Goal: Complete application form: Complete application form

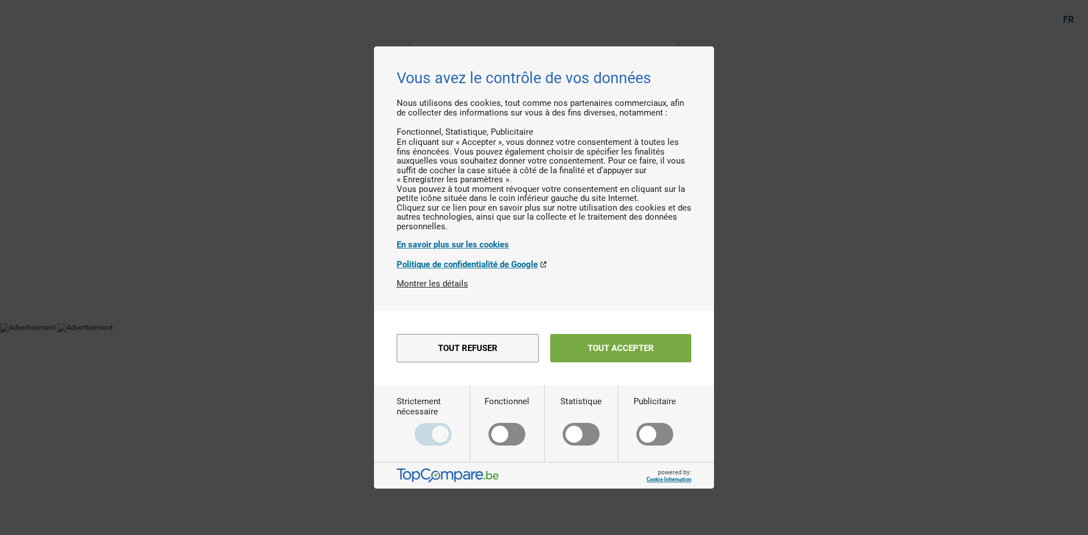
drag, startPoint x: 678, startPoint y: 353, endPoint x: 805, endPoint y: 352, distance: 126.9
click at [678, 354] on button "Tout accepter" at bounding box center [620, 348] width 141 height 28
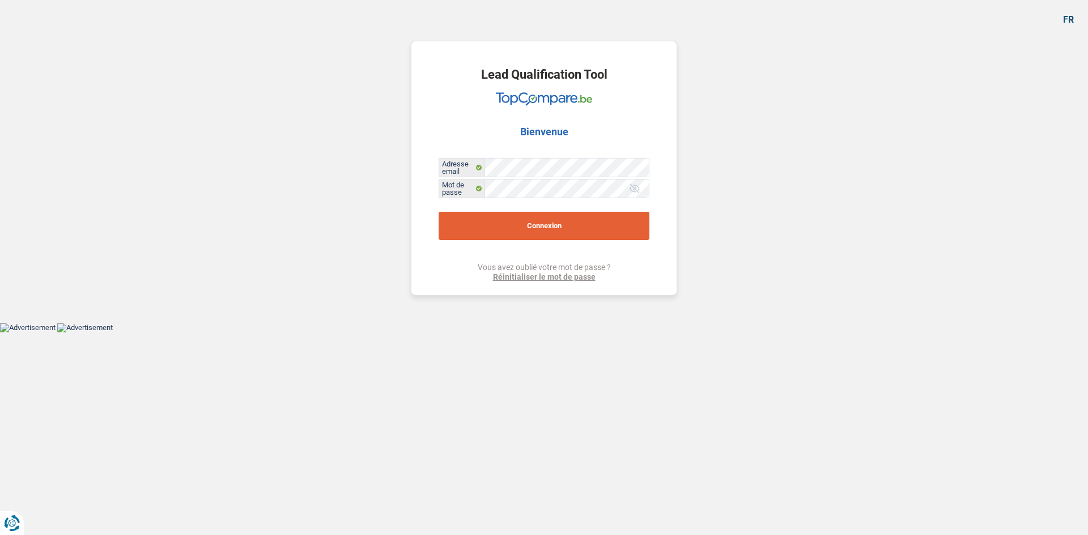
drag, startPoint x: 578, startPoint y: 227, endPoint x: 803, endPoint y: 272, distance: 229.5
click at [578, 226] on button "Connexion" at bounding box center [544, 226] width 211 height 28
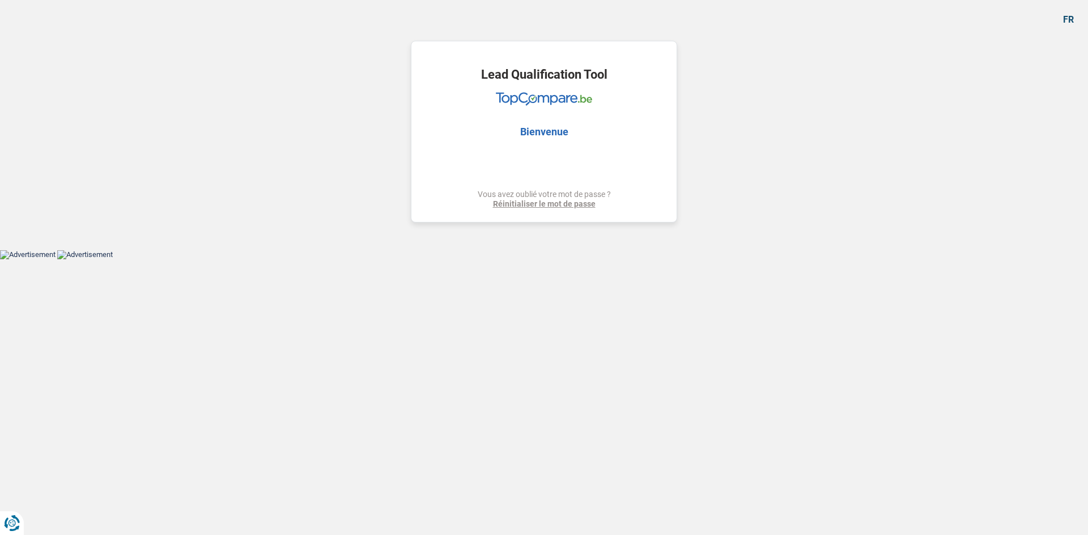
select select "refinancing"
select select "120"
select select "refinancing"
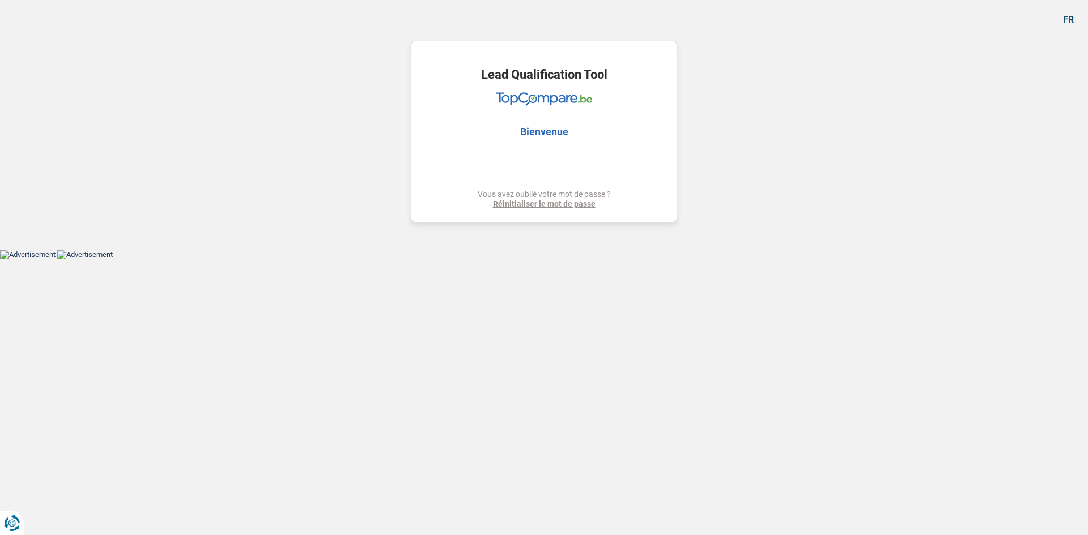
select select "120"
select select "privateEmployee"
select select "netSalary"
select select "mealVouchers"
select select "refinancing"
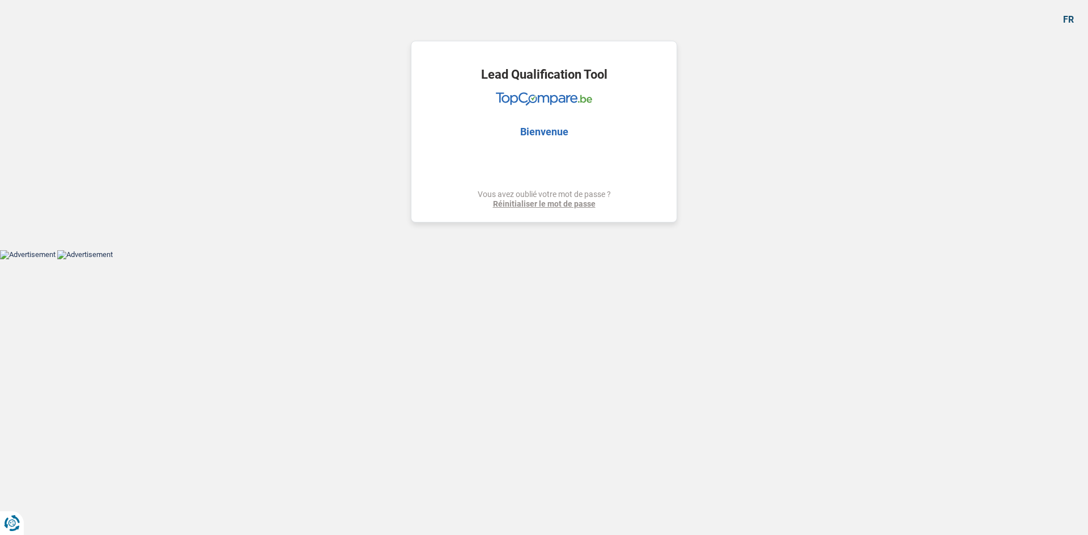
select select "refinancing"
select select "120"
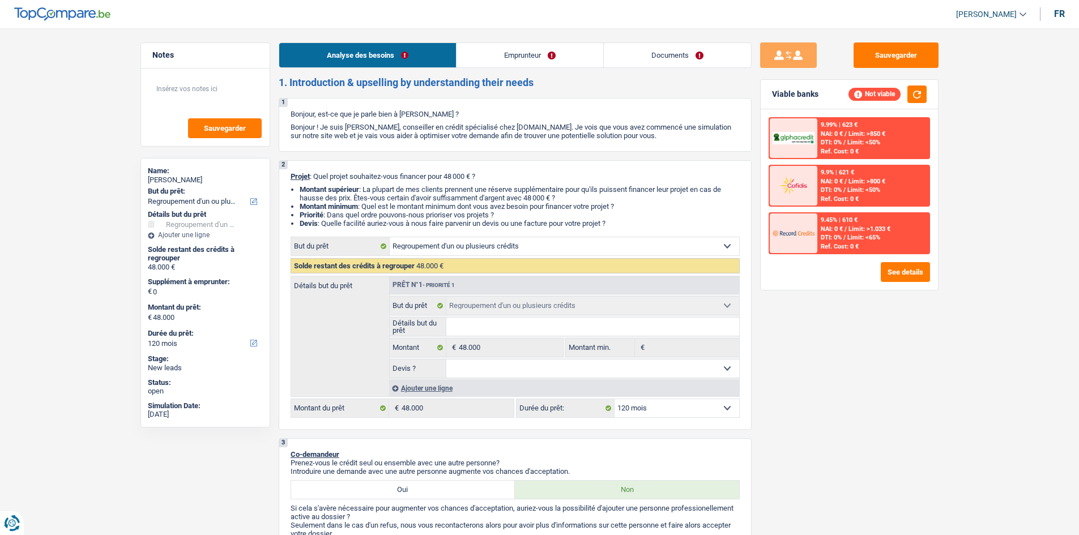
click at [690, 61] on link "Documents" at bounding box center [677, 55] width 147 height 24
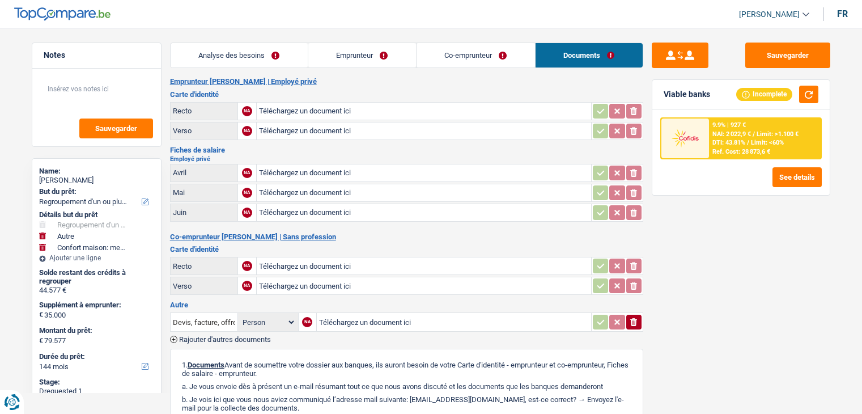
select select "refinancing"
select select "other"
select select "household"
select select "144"
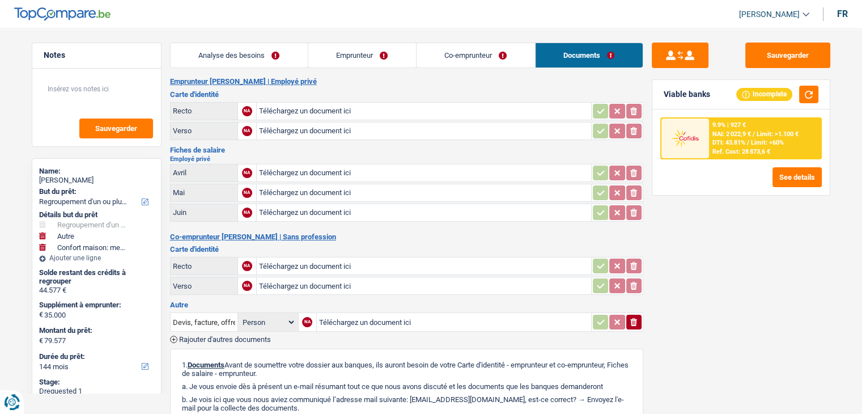
click at [269, 63] on link "Analyse des besoins" at bounding box center [239, 55] width 137 height 24
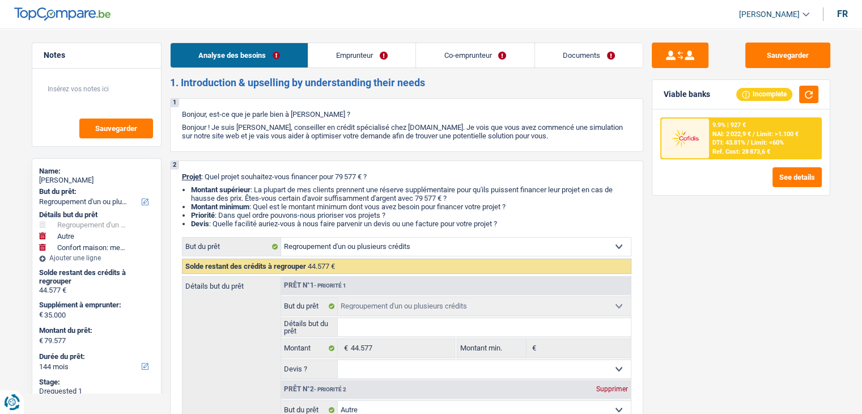
click at [603, 52] on link "Documents" at bounding box center [589, 55] width 108 height 24
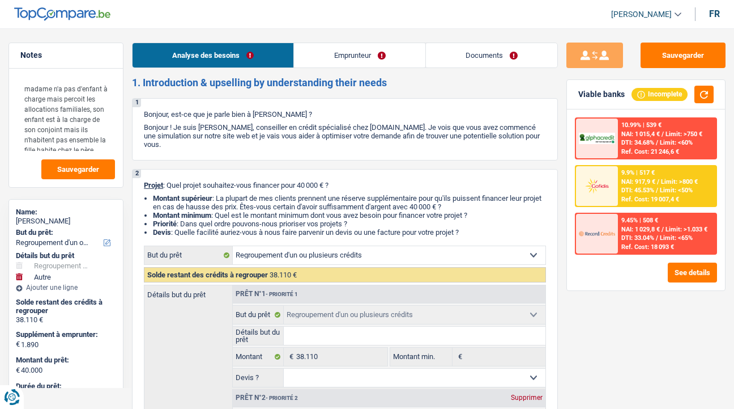
select select "refinancing"
select select "other"
select select "120"
select select "refinancing"
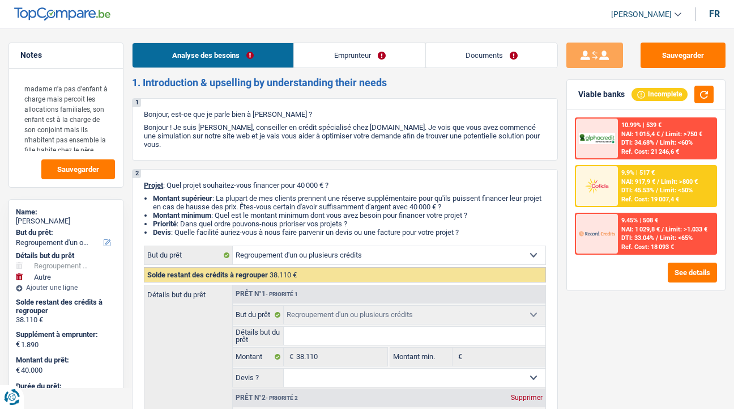
select select "refinancing"
select select "other"
select select "false"
select select "120"
select select "worker"
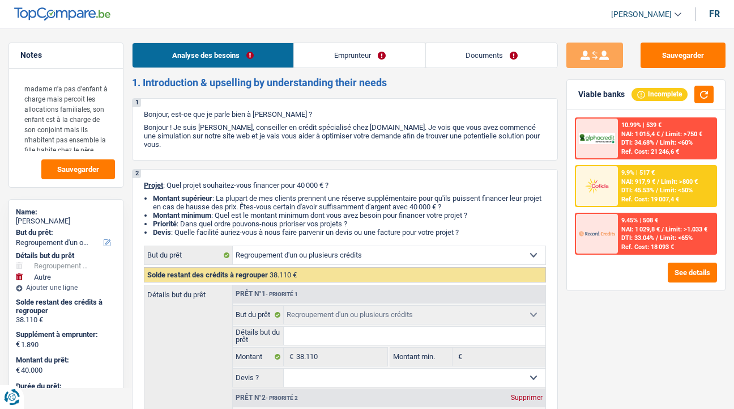
select select "familyAllowances"
select select "netSalary"
select select "liveWithParents"
select select "carLoan"
select select "60"
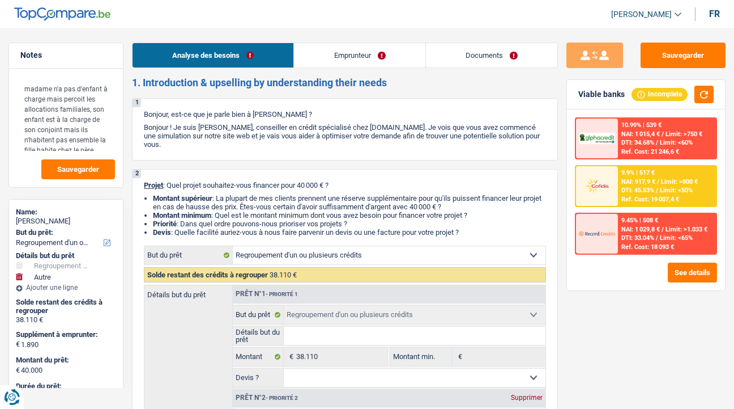
select select "personalLoan"
select select "homeFurnishingOrRelocation"
select select "48"
select select "personalLoan"
select select "carRestore"
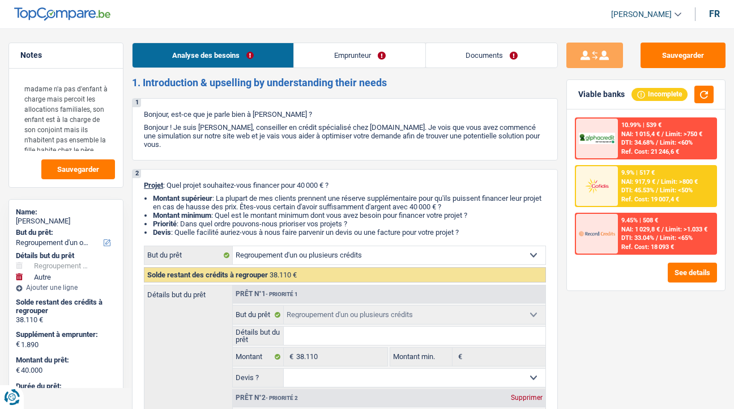
select select "48"
select select "cardOrCredit"
select select "refinancing"
select select "other"
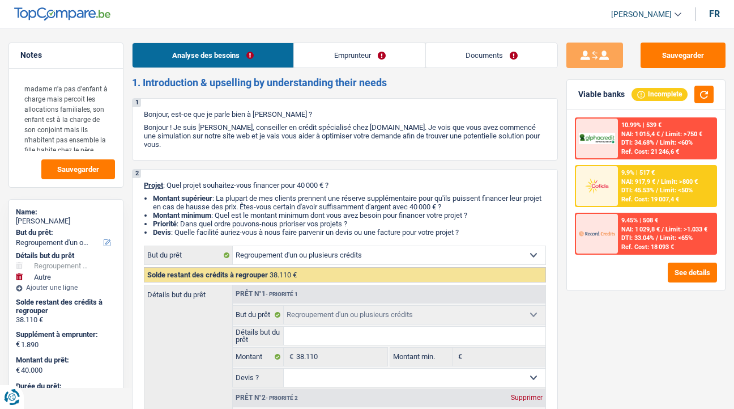
select select "false"
select select "120"
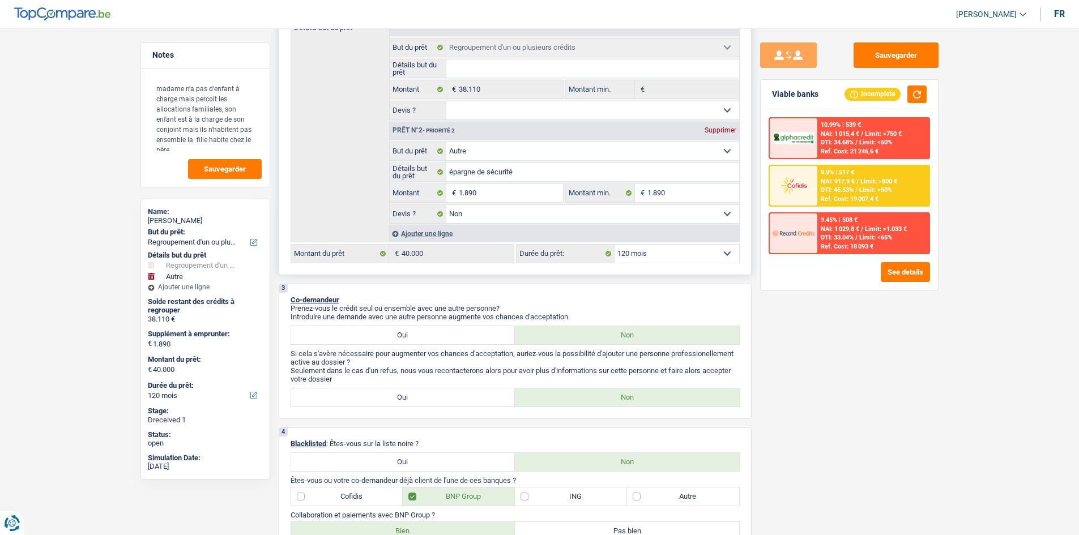
scroll to position [340, 0]
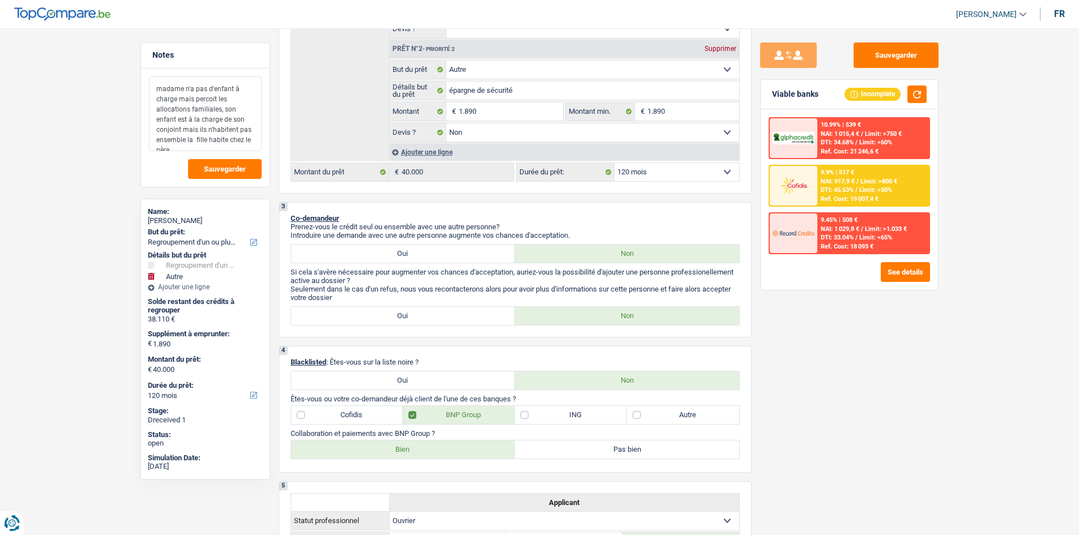
click at [207, 138] on textarea "madame n'a pas d'enfant à charge mais percoit les allocations familiales, son e…" at bounding box center [205, 113] width 113 height 75
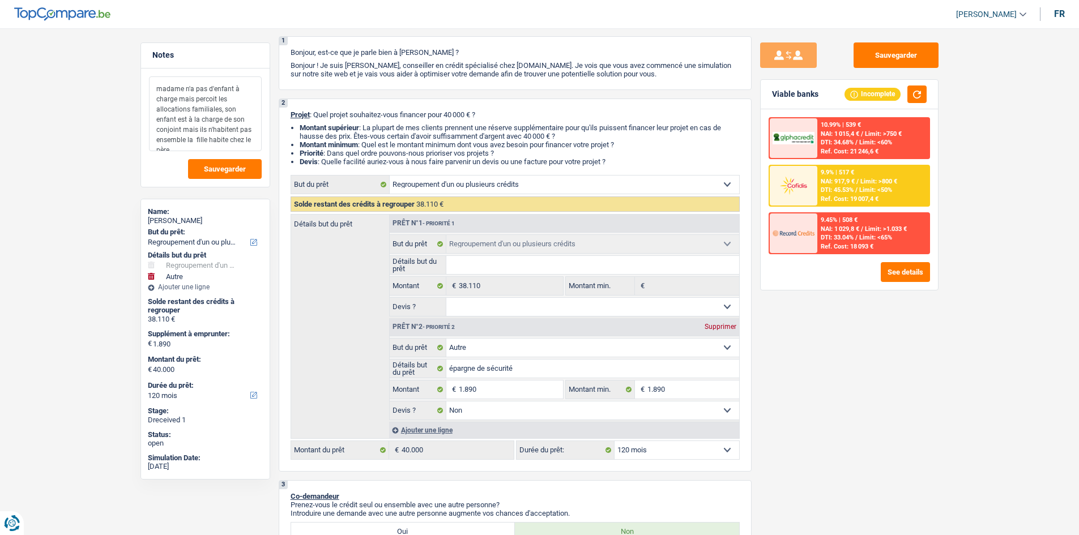
scroll to position [0, 0]
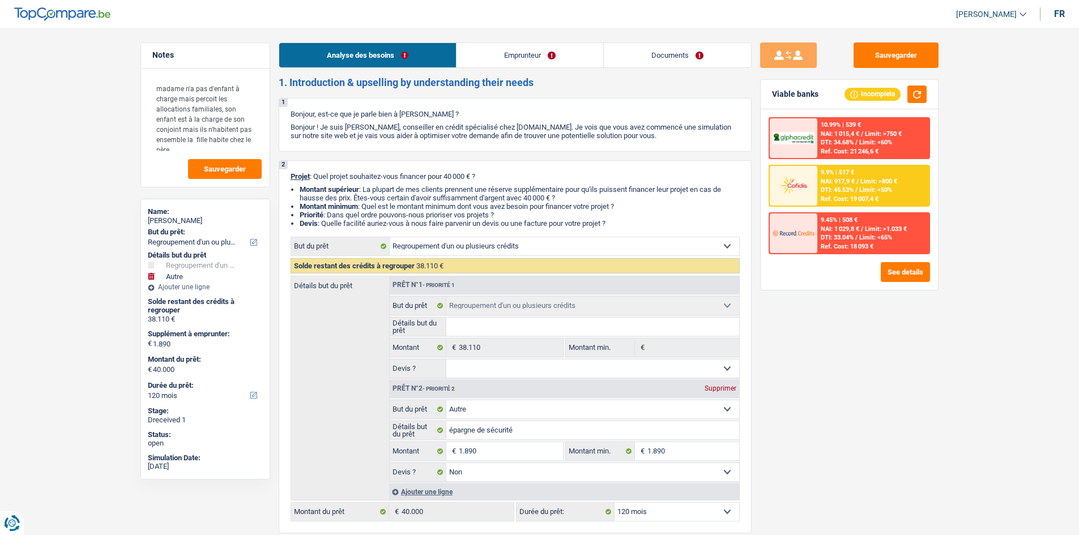
click at [519, 45] on link "Emprunteur" at bounding box center [530, 55] width 147 height 24
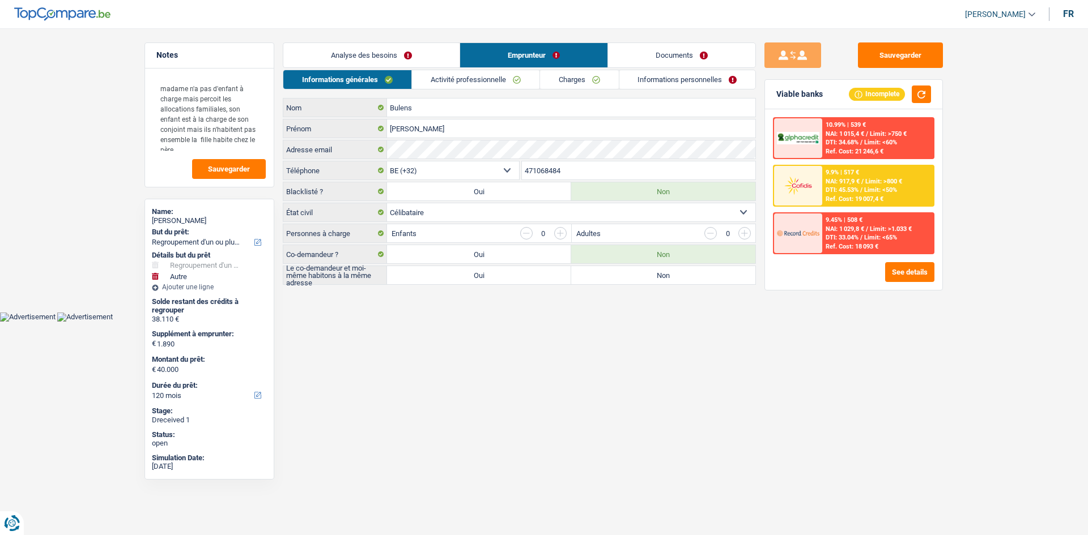
click at [495, 69] on div "Analyse des besoins Emprunteur Documents 1. Introduction & upselling by underst…" at bounding box center [519, 163] width 473 height 243
drag, startPoint x: 586, startPoint y: 73, endPoint x: 632, endPoint y: 82, distance: 46.7
click at [587, 73] on link "Charges" at bounding box center [579, 79] width 79 height 19
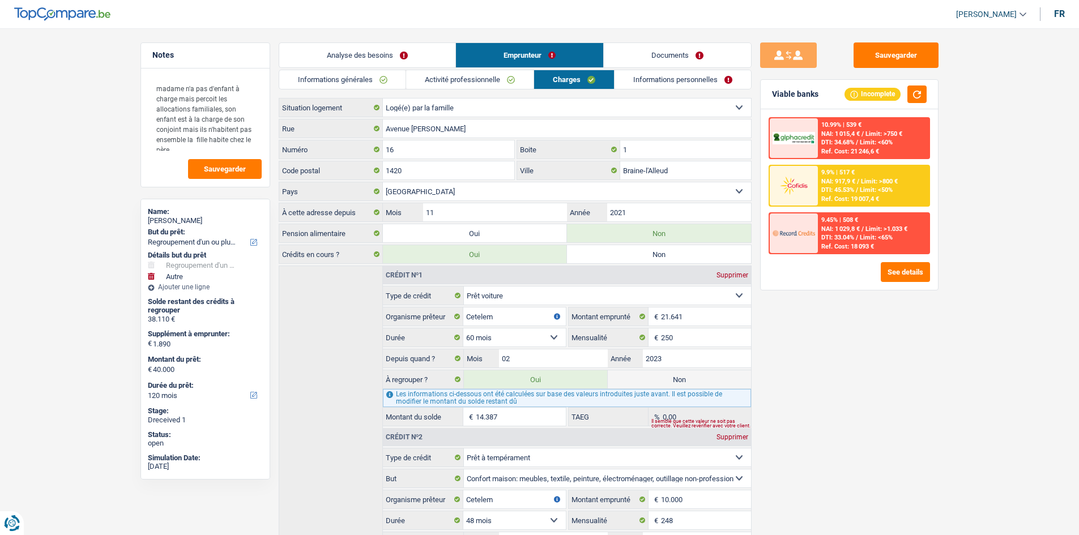
click at [666, 82] on link "Informations personnelles" at bounding box center [683, 79] width 137 height 19
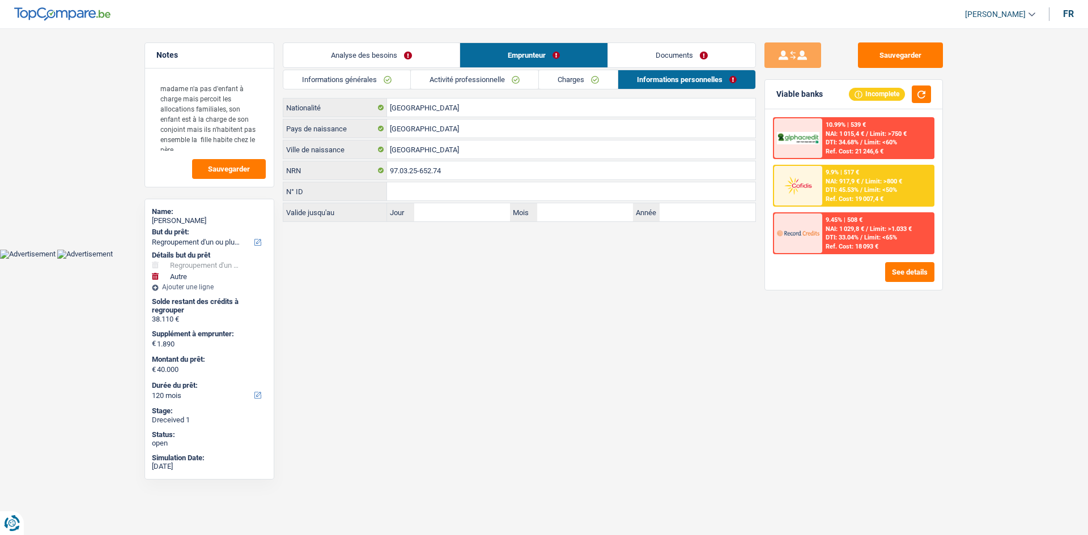
click at [669, 59] on link "Documents" at bounding box center [681, 55] width 147 height 24
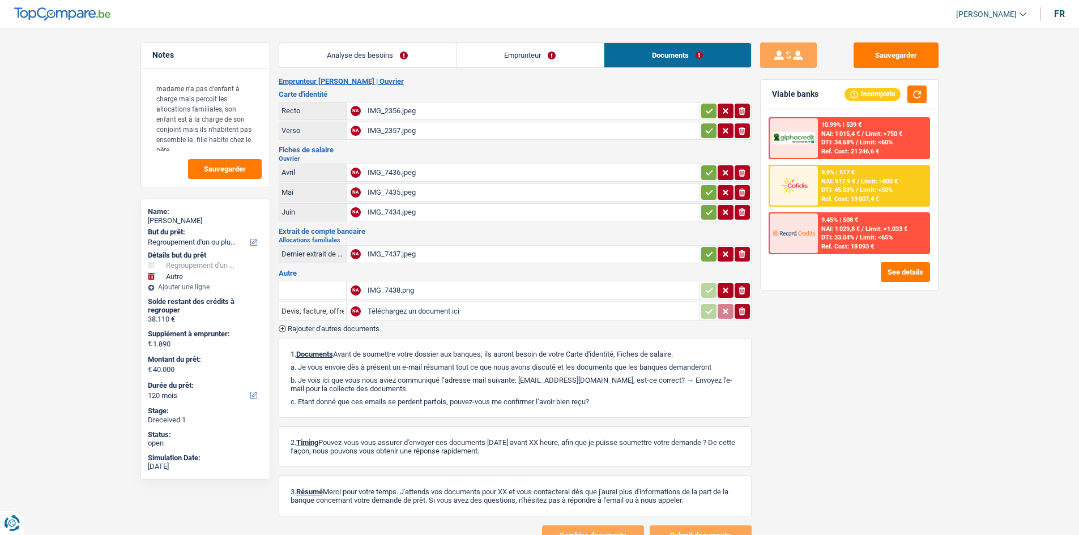
drag, startPoint x: 433, startPoint y: 58, endPoint x: 639, endPoint y: 133, distance: 218.1
click at [434, 57] on link "Analyse des besoins" at bounding box center [367, 55] width 177 height 24
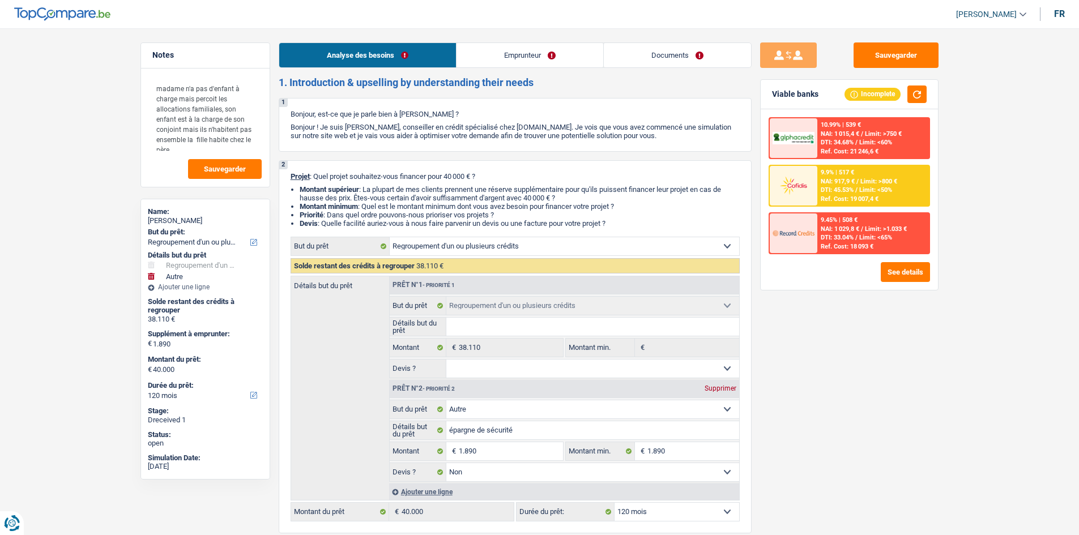
click at [671, 63] on link "Documents" at bounding box center [677, 55] width 147 height 24
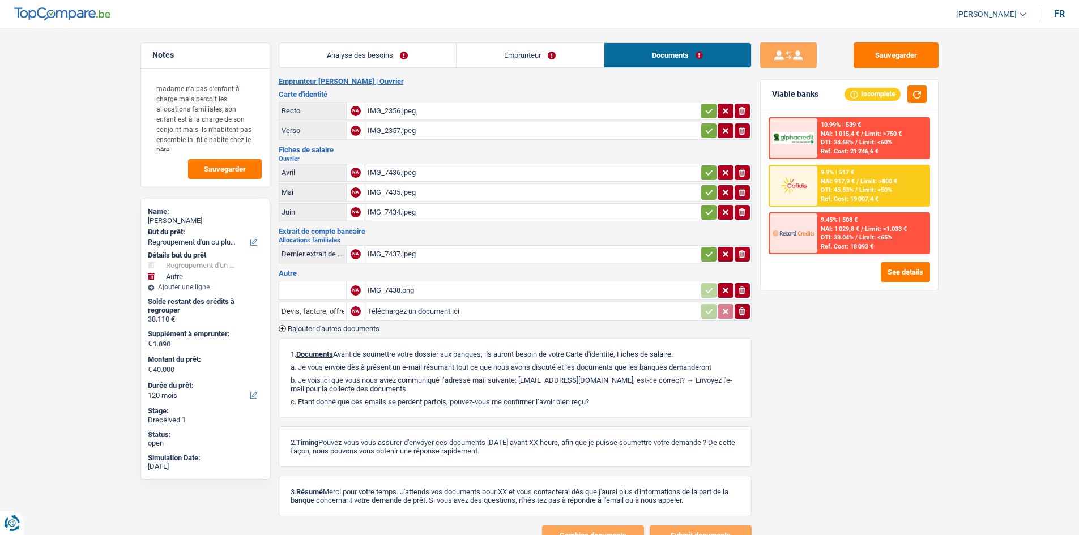
click at [400, 50] on link "Analyse des besoins" at bounding box center [367, 55] width 177 height 24
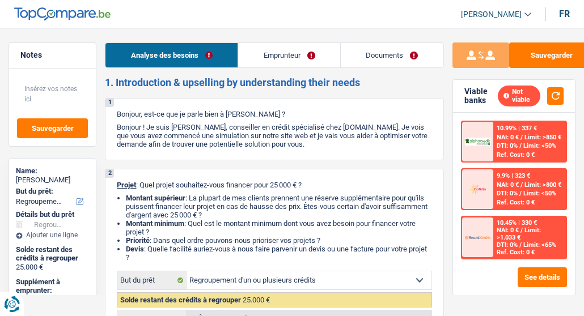
select select "refinancing"
select select "120"
select select "refinancing"
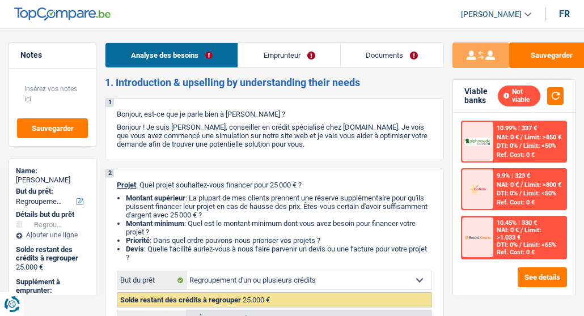
select select "120"
select select "privateEmployee"
select select "netSalary"
select select "mealVouchers"
select select "refinancing"
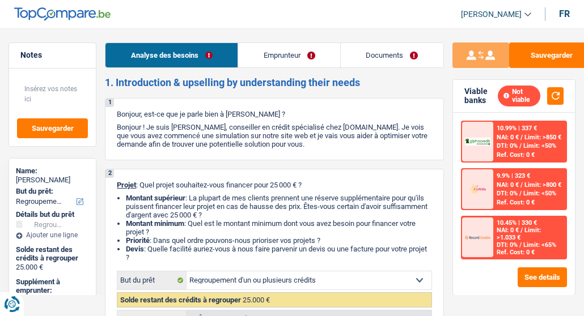
select select "refinancing"
select select "120"
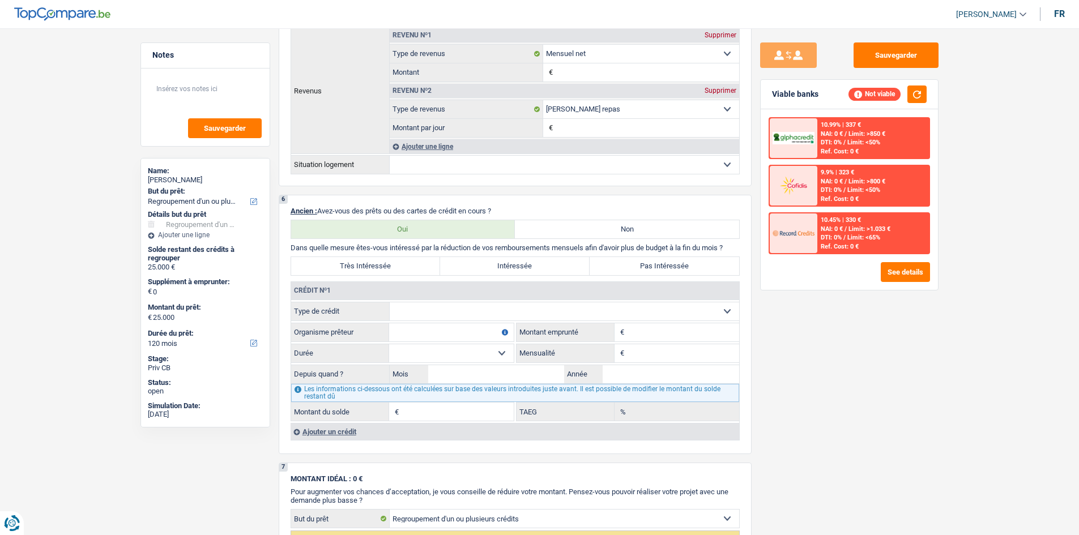
scroll to position [850, 0]
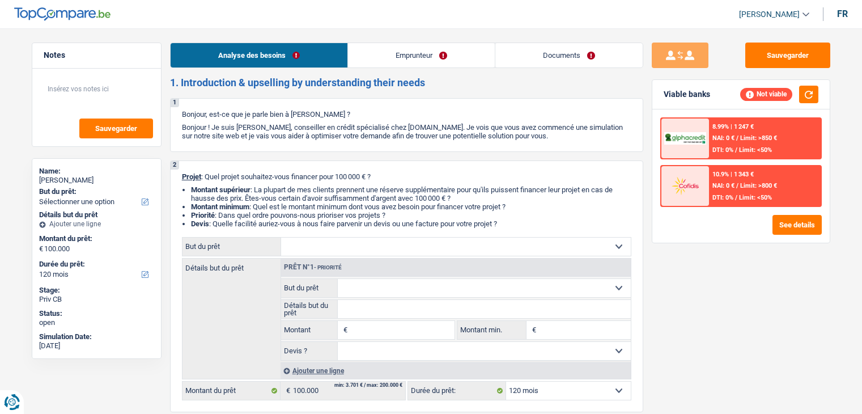
select select "120"
select select "privateEmployee"
select select "netSalary"
select select "mealVouchers"
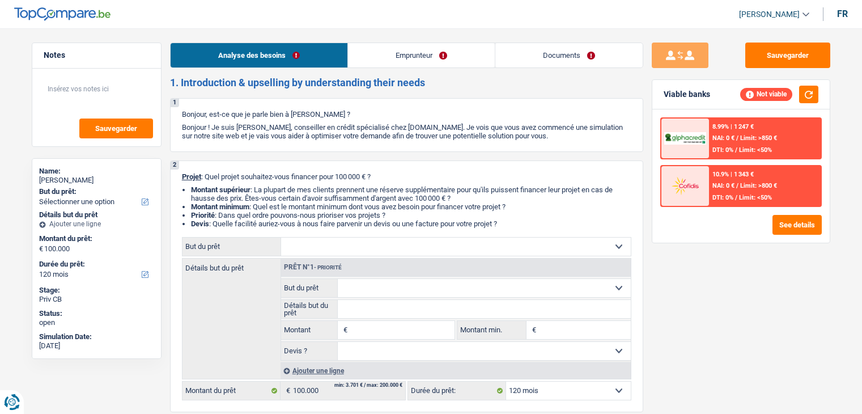
select select "120"
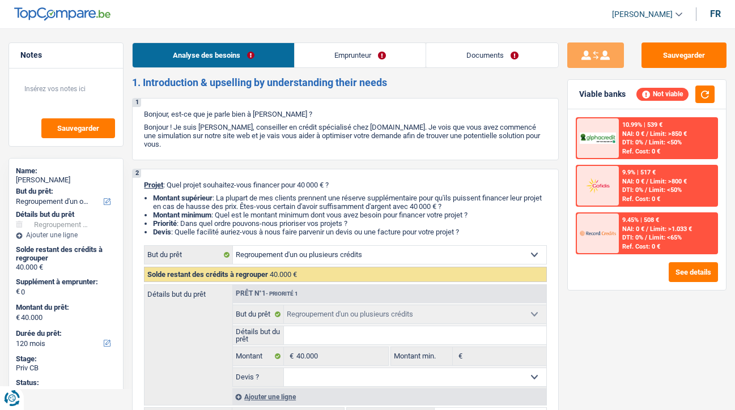
select select "refinancing"
select select "120"
select select "refinancing"
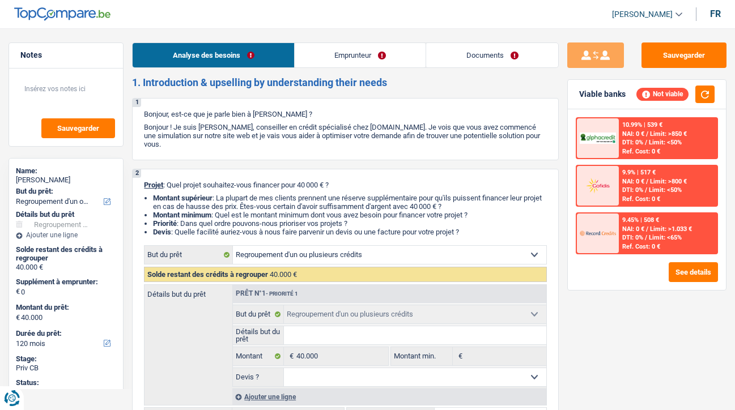
select select "120"
select select "worker"
select select "familyAllowances"
select select "netSalary"
select select "rents"
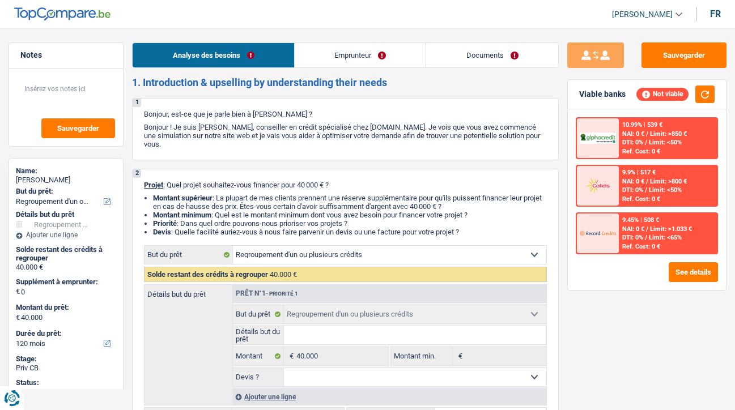
select select "refinancing"
select select "120"
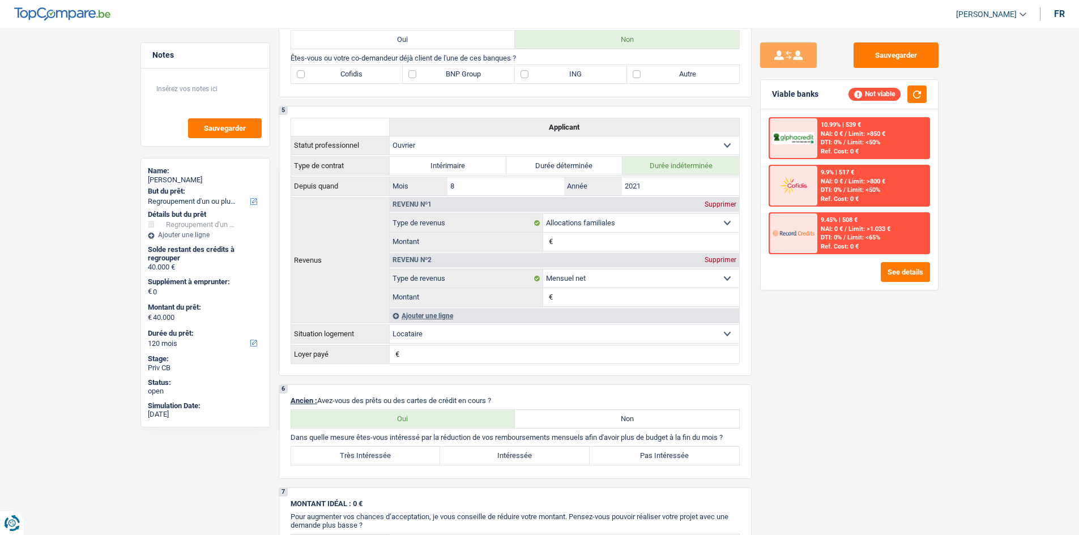
scroll to position [680, 0]
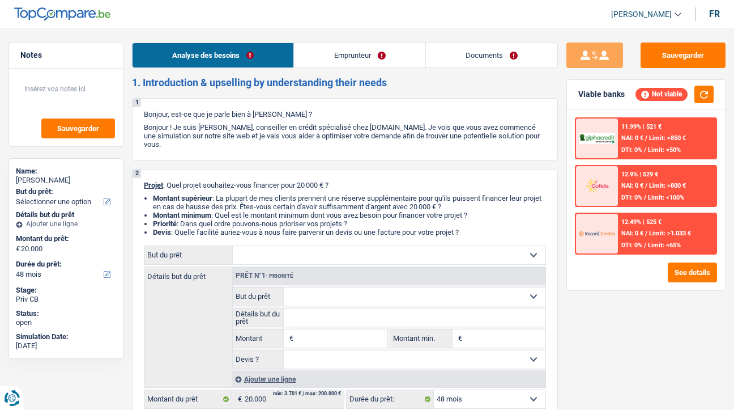
select select "48"
select select "privateEmployee"
select select "netSalary"
select select "mealVouchers"
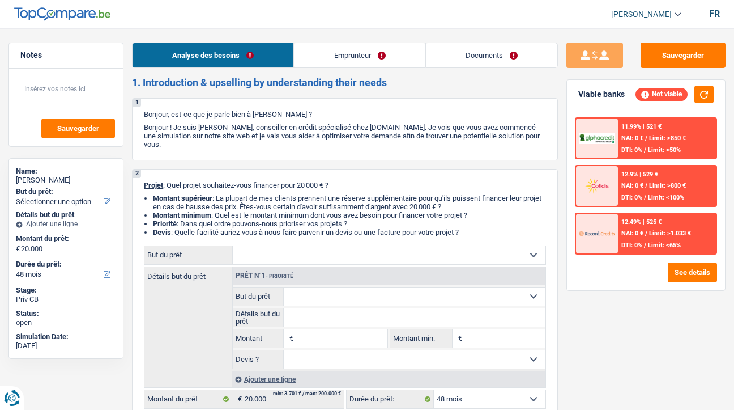
select select "48"
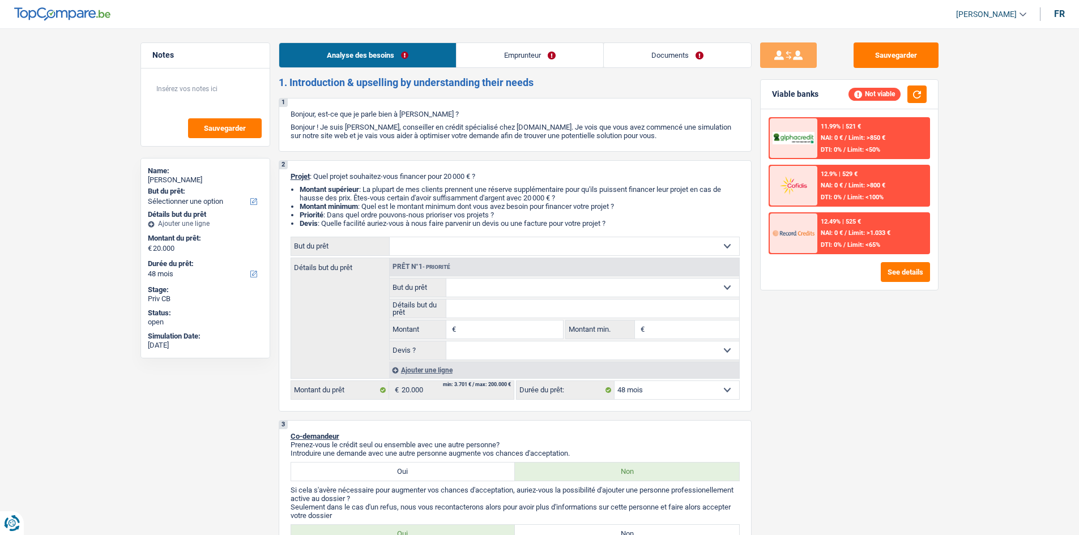
click at [581, 58] on link "Emprunteur" at bounding box center [530, 55] width 147 height 24
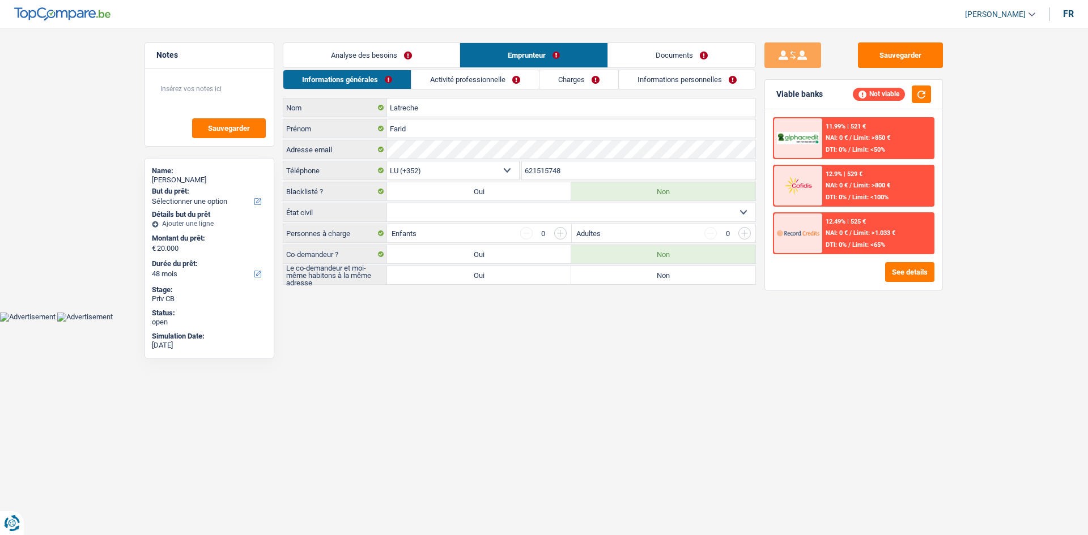
click at [515, 88] on link "Activité professionnelle" at bounding box center [474, 79] width 127 height 19
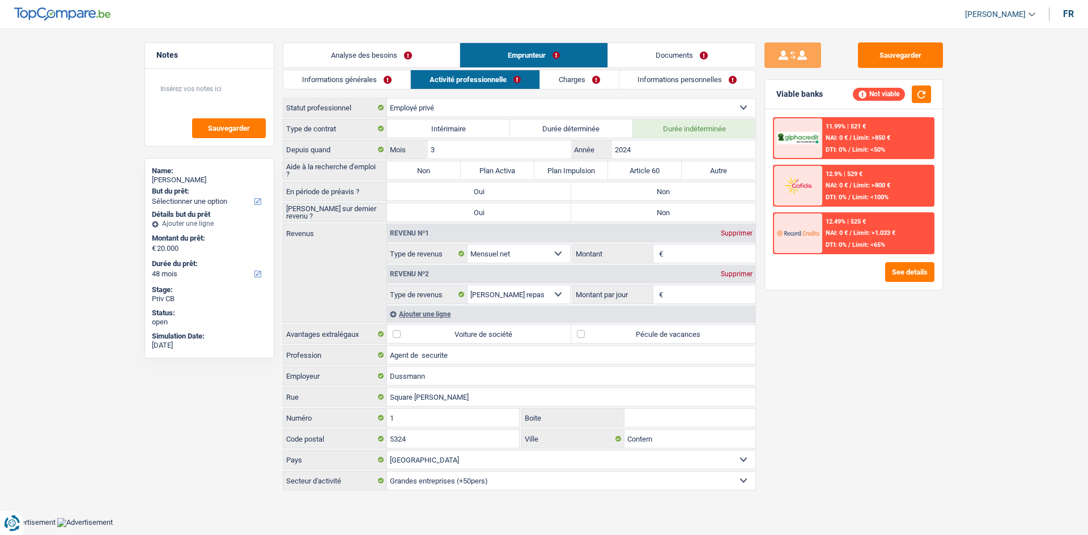
click at [607, 78] on link "Charges" at bounding box center [579, 79] width 79 height 19
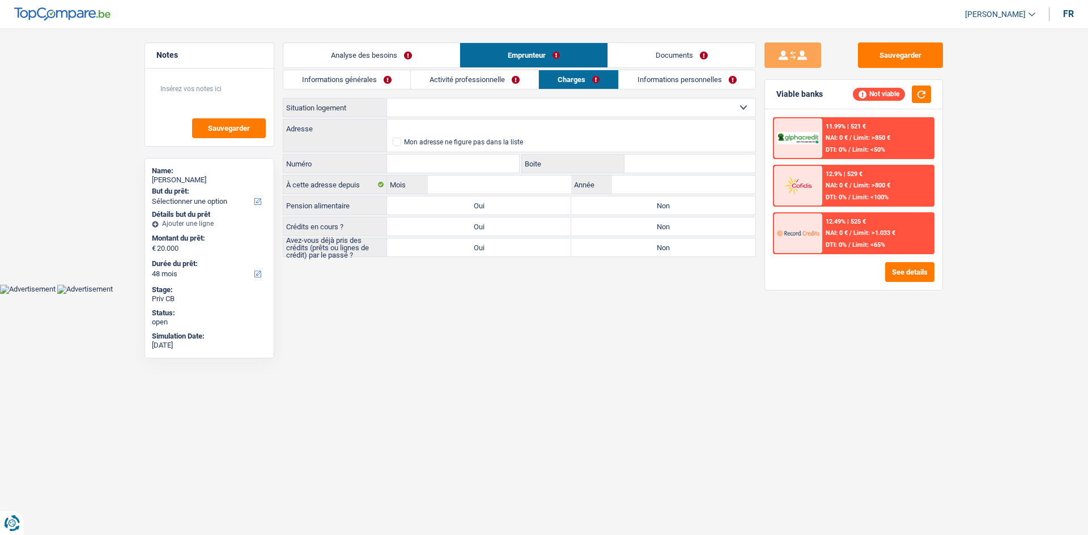
click at [670, 80] on link "Informations personnelles" at bounding box center [687, 79] width 137 height 19
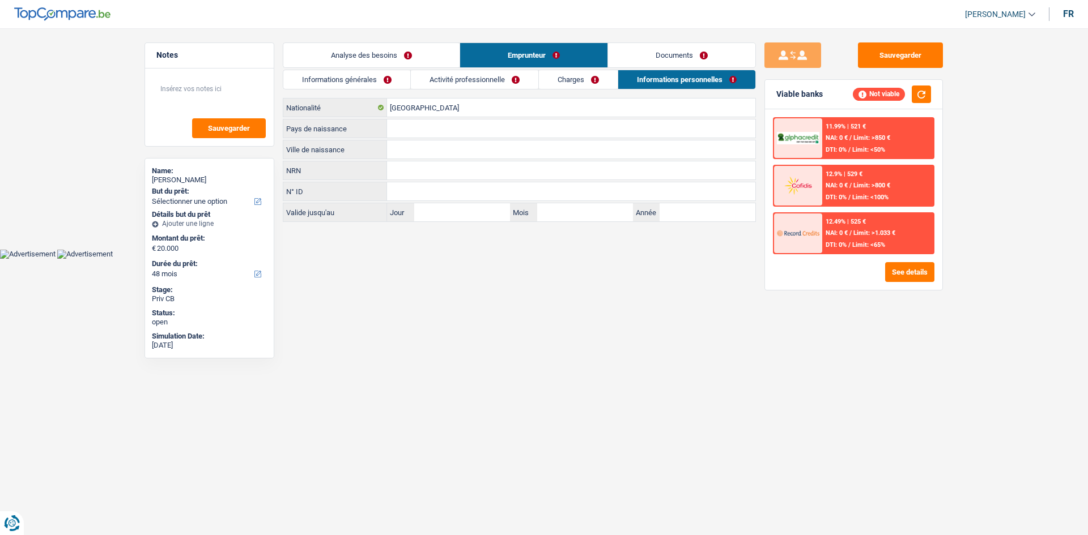
click at [385, 87] on link "Informations générales" at bounding box center [346, 79] width 127 height 19
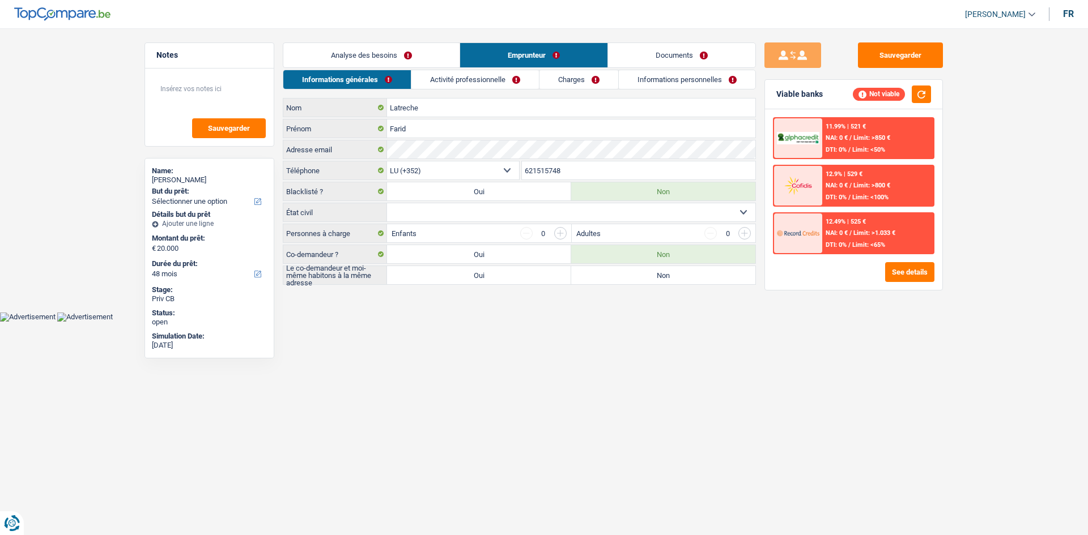
click at [399, 61] on link "Analyse des besoins" at bounding box center [371, 55] width 176 height 24
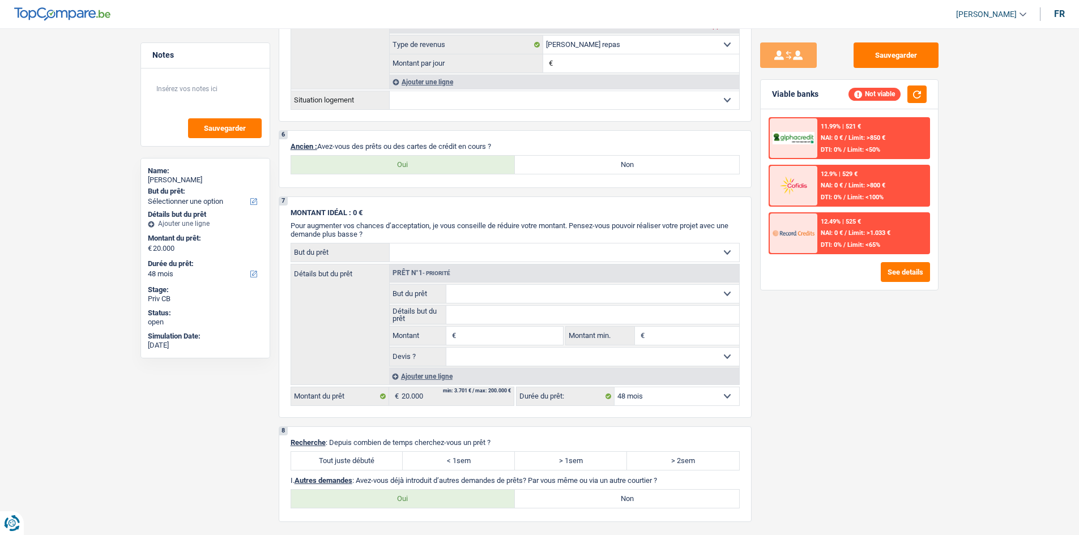
scroll to position [907, 0]
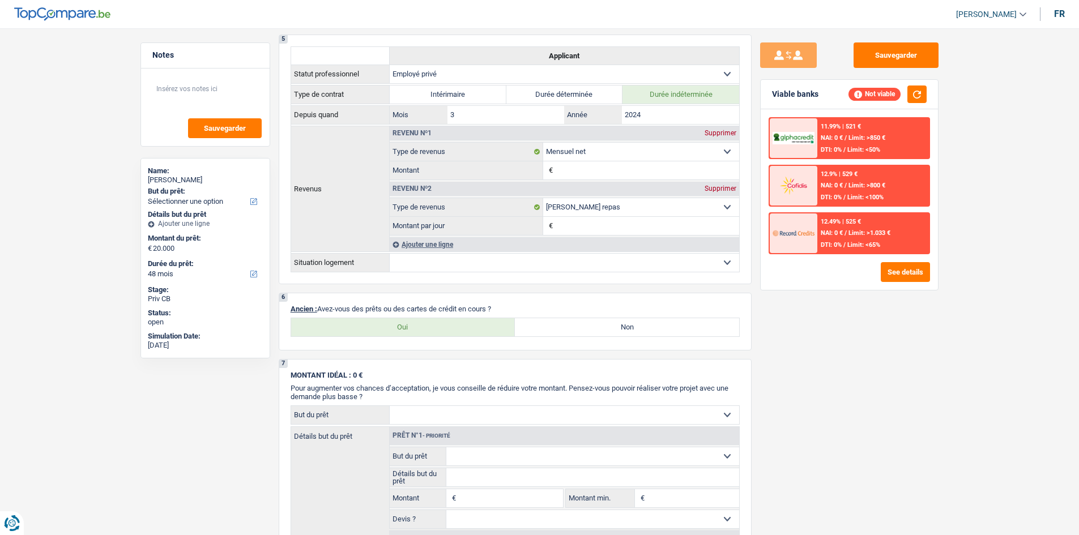
drag, startPoint x: 820, startPoint y: 297, endPoint x: 448, endPoint y: 126, distance: 410.0
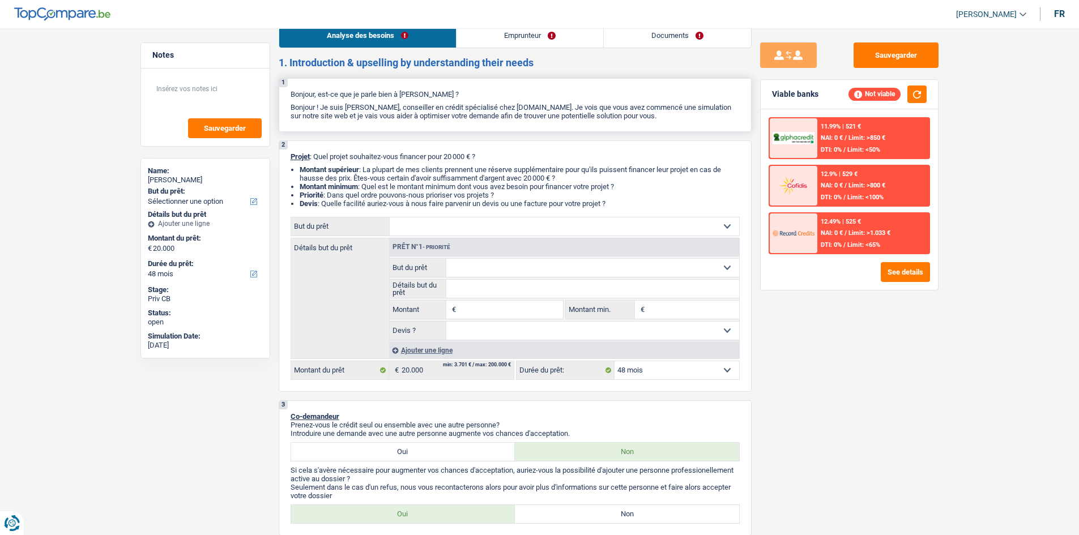
scroll to position [0, 0]
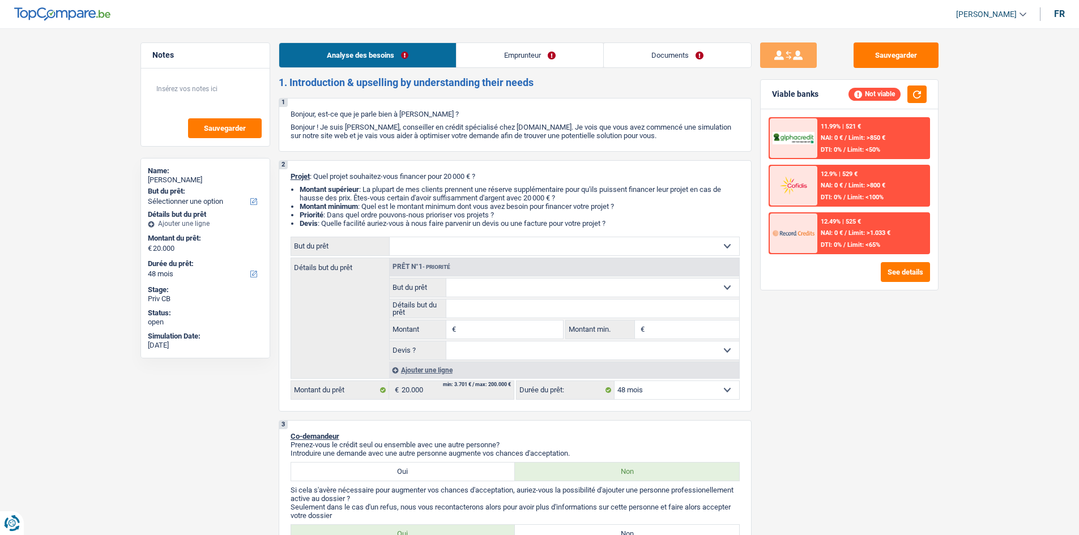
drag, startPoint x: 509, startPoint y: 57, endPoint x: 514, endPoint y: 60, distance: 5.8
click at [509, 57] on link "Emprunteur" at bounding box center [530, 55] width 147 height 24
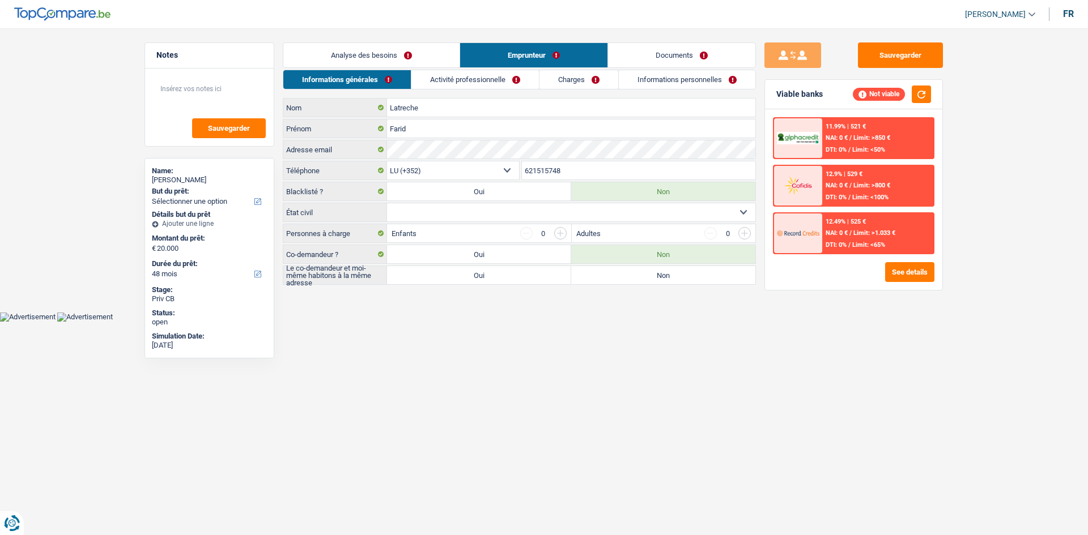
click at [567, 80] on link "Charges" at bounding box center [578, 79] width 79 height 19
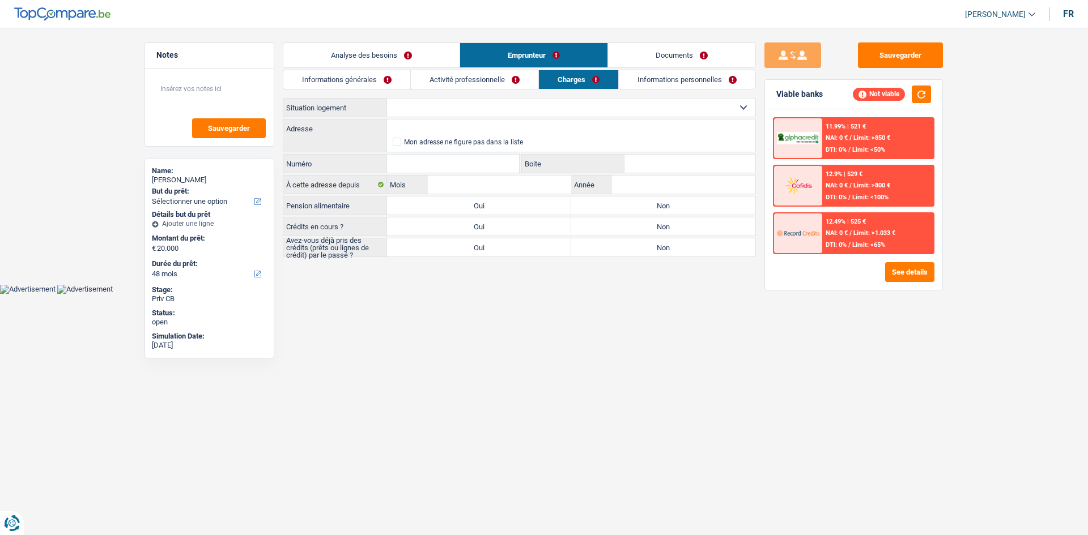
click at [646, 79] on link "Informations personnelles" at bounding box center [687, 79] width 137 height 19
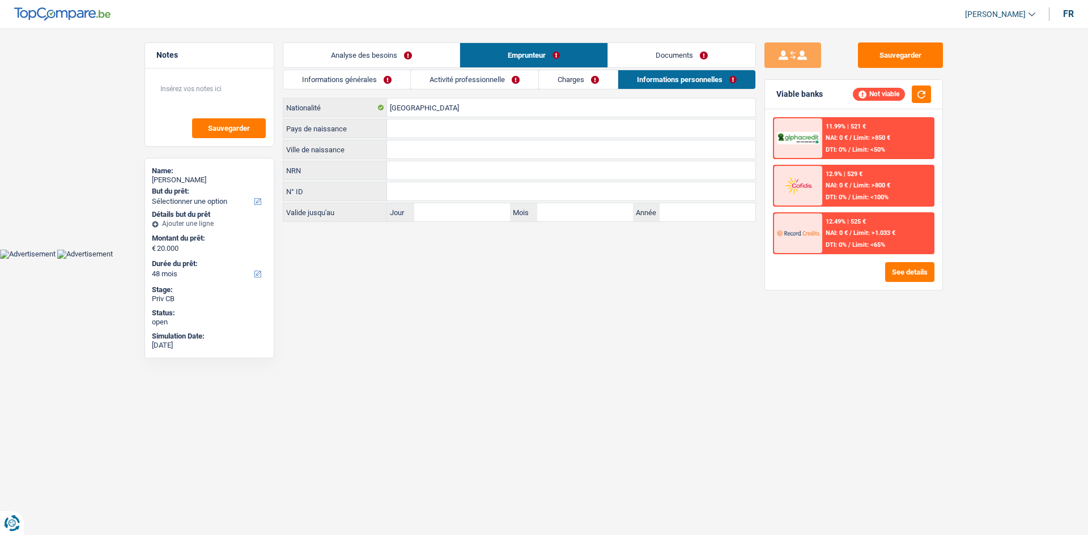
click at [477, 75] on link "Activité professionnelle" at bounding box center [474, 79] width 127 height 19
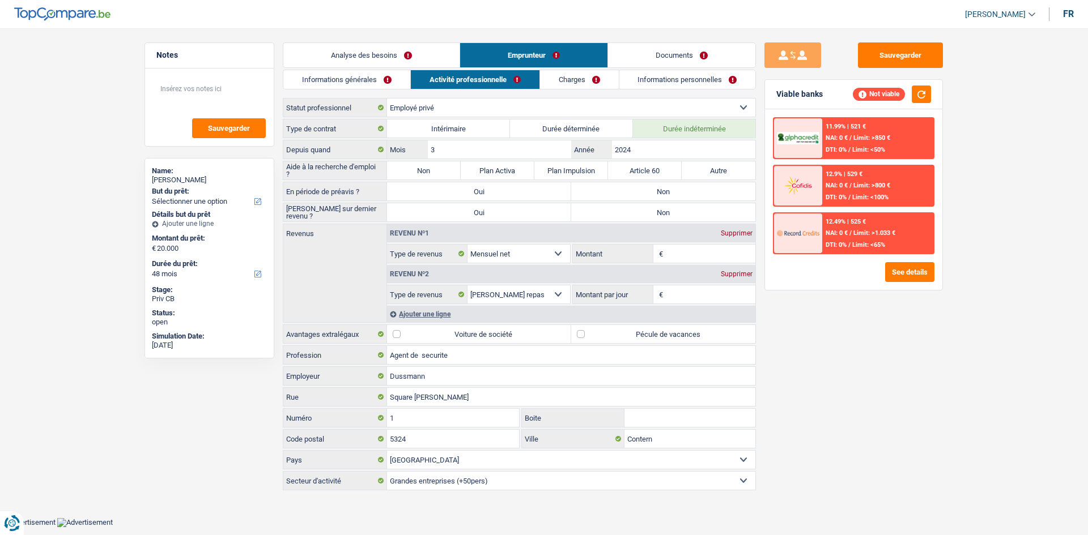
click at [398, 78] on link "Informations générales" at bounding box center [346, 79] width 127 height 19
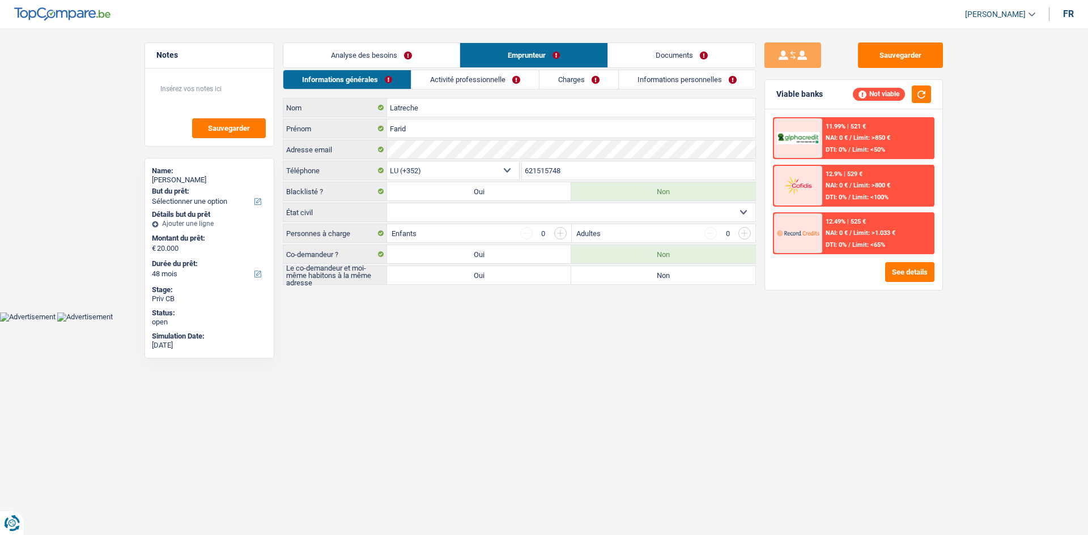
drag, startPoint x: 422, startPoint y: 60, endPoint x: 468, endPoint y: 62, distance: 46.0
click at [423, 59] on link "Analyse des besoins" at bounding box center [371, 55] width 176 height 24
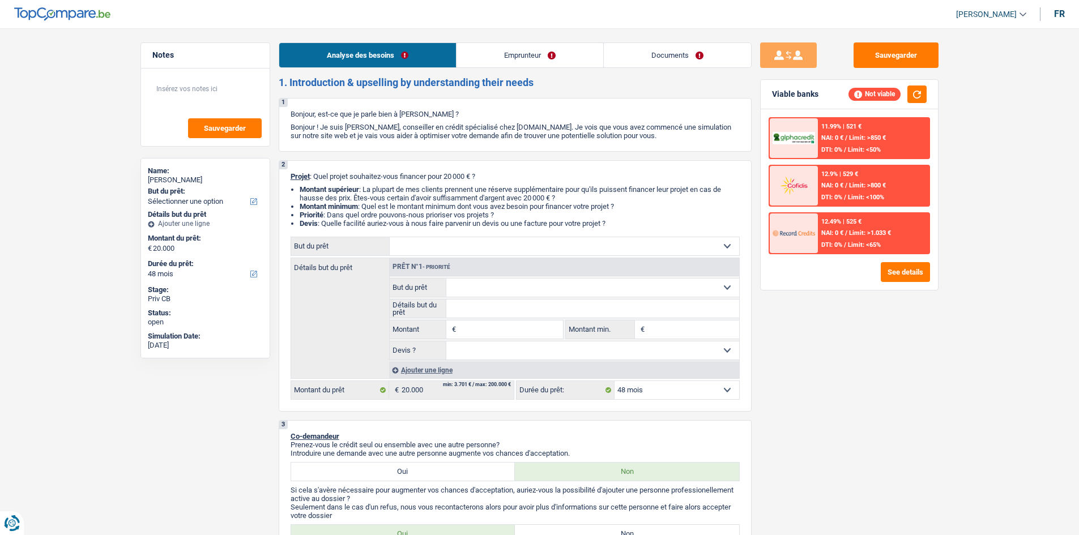
click at [531, 52] on link "Emprunteur" at bounding box center [530, 55] width 147 height 24
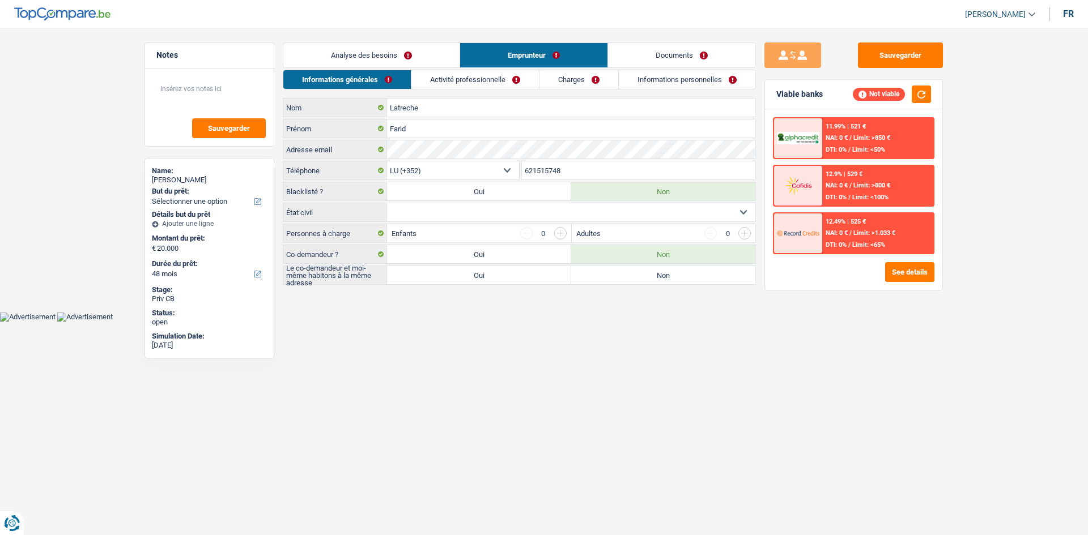
drag, startPoint x: 505, startPoint y: 79, endPoint x: 564, endPoint y: 83, distance: 59.1
click at [506, 78] on link "Activité professionnelle" at bounding box center [474, 79] width 127 height 19
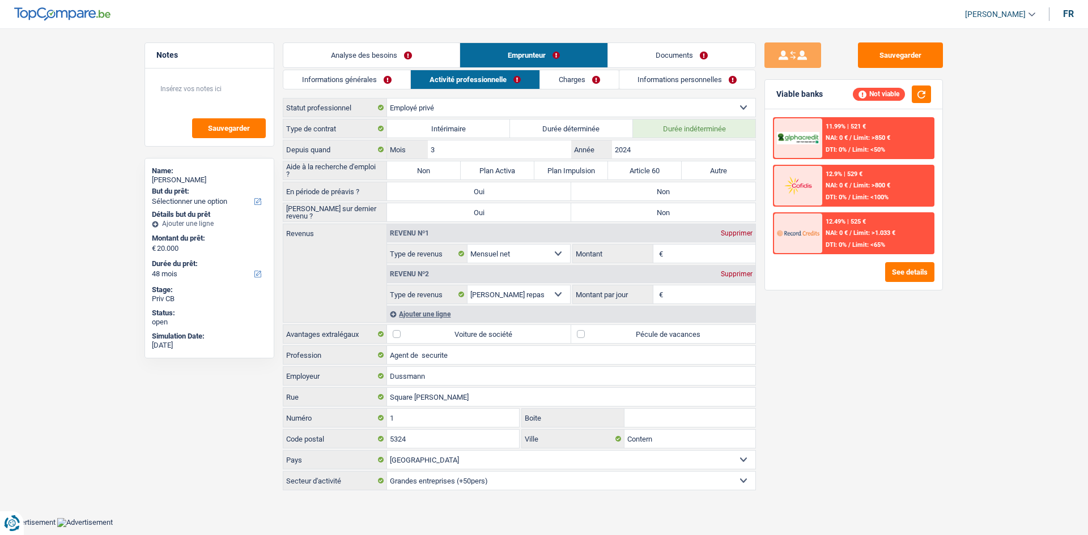
click at [568, 79] on link "Charges" at bounding box center [579, 79] width 79 height 19
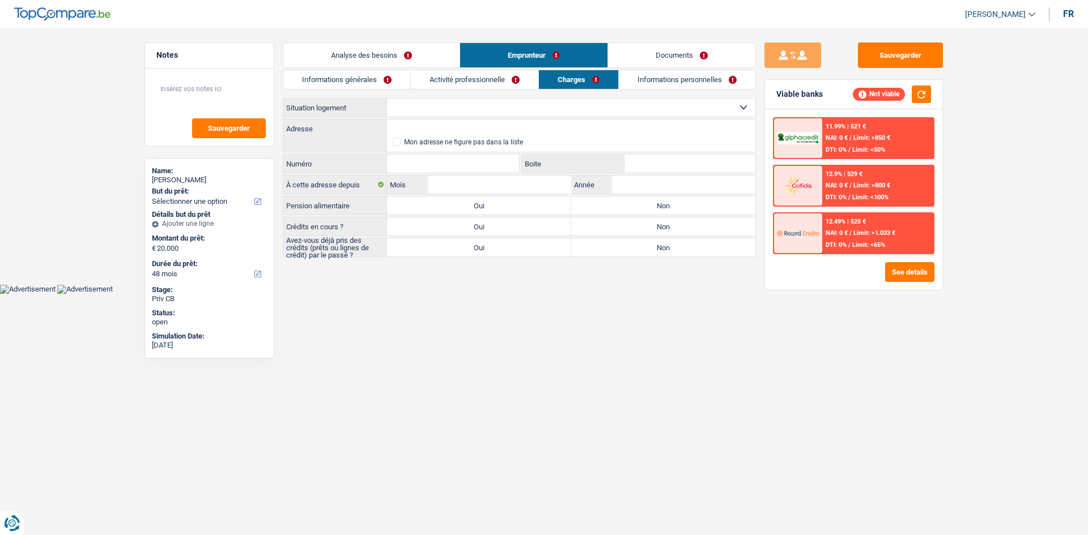
click at [649, 83] on link "Informations personnelles" at bounding box center [687, 79] width 137 height 19
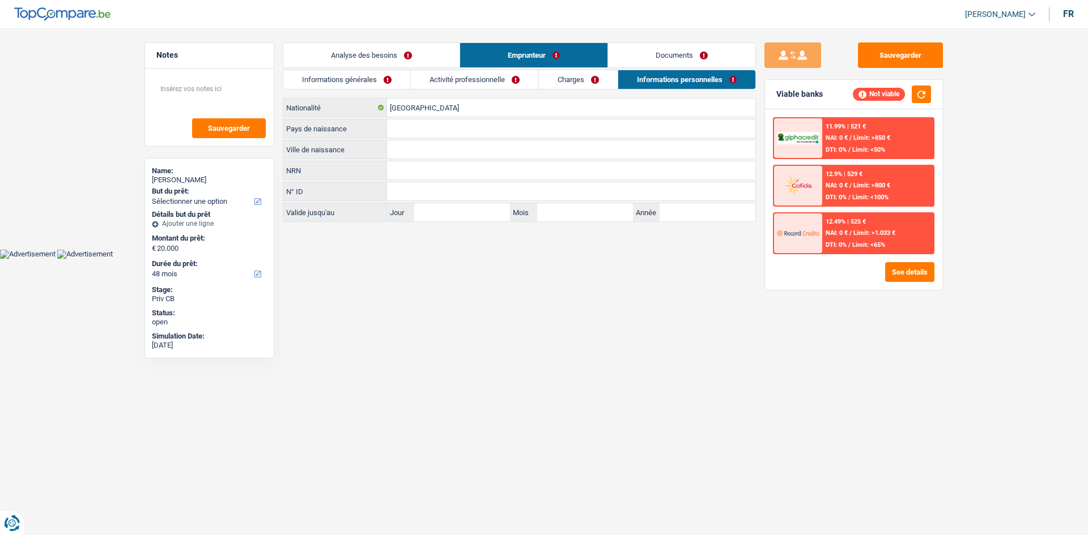
drag, startPoint x: 568, startPoint y: 84, endPoint x: 526, endPoint y: 86, distance: 42.0
click at [568, 83] on link "Charges" at bounding box center [578, 79] width 79 height 19
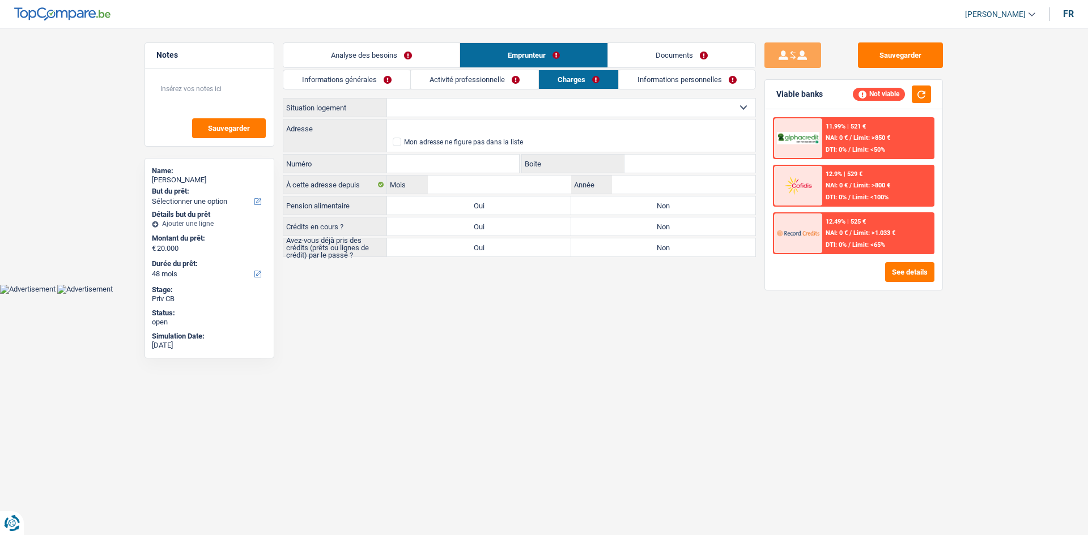
click at [499, 82] on link "Activité professionnelle" at bounding box center [474, 79] width 127 height 19
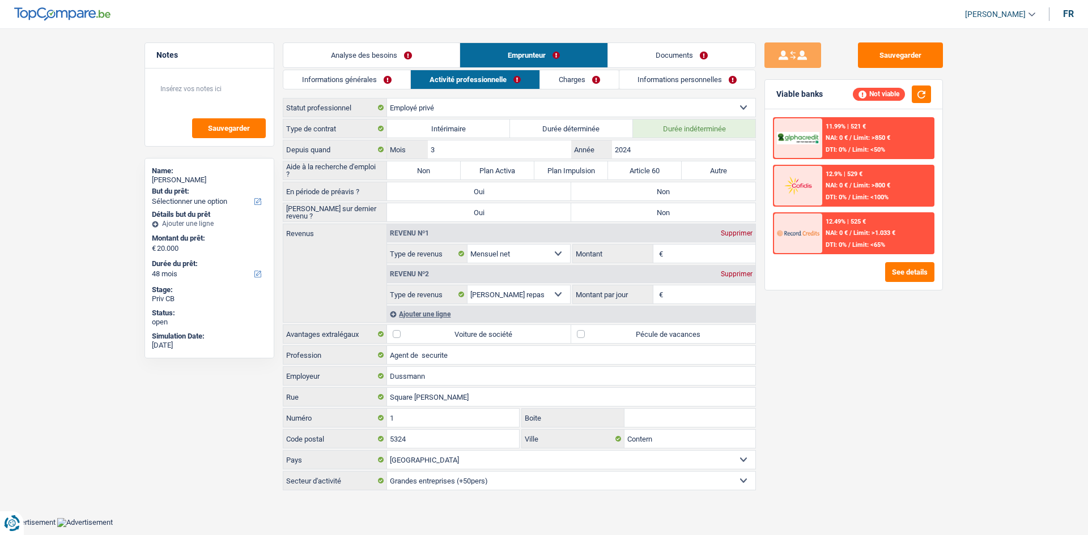
click at [403, 78] on link "Informations générales" at bounding box center [346, 79] width 127 height 19
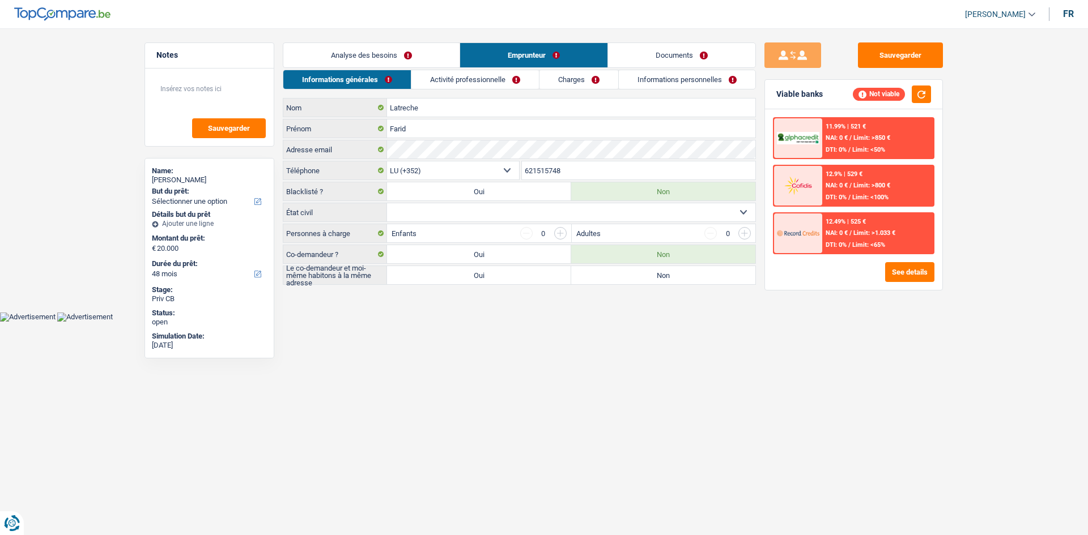
click at [427, 59] on link "Analyse des besoins" at bounding box center [371, 55] width 176 height 24
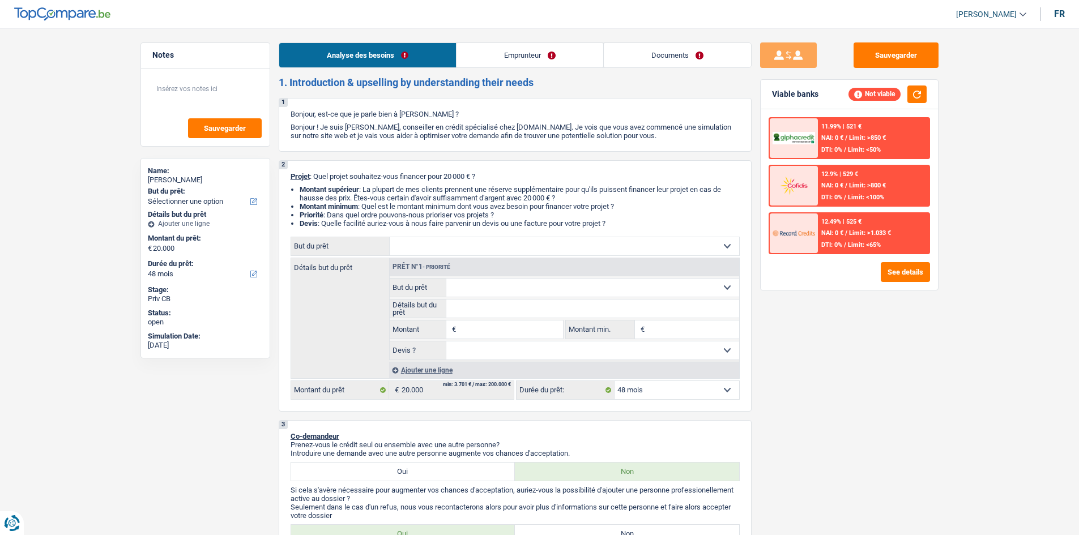
drag, startPoint x: 540, startPoint y: 58, endPoint x: 528, endPoint y: 65, distance: 13.4
click at [541, 57] on link "Emprunteur" at bounding box center [530, 55] width 147 height 24
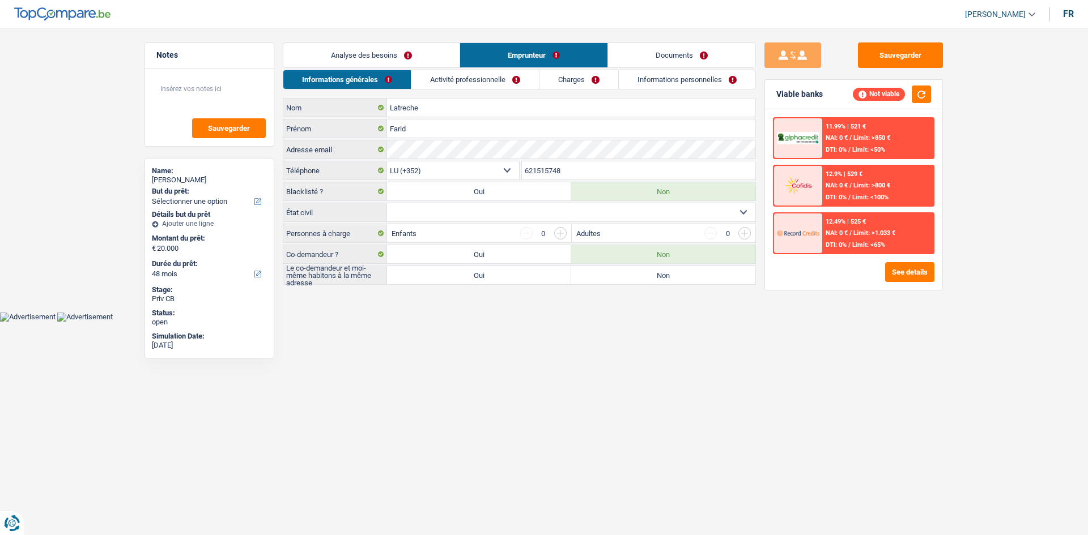
drag, startPoint x: 491, startPoint y: 82, endPoint x: 503, endPoint y: 90, distance: 14.0
click at [492, 82] on link "Activité professionnelle" at bounding box center [474, 79] width 127 height 19
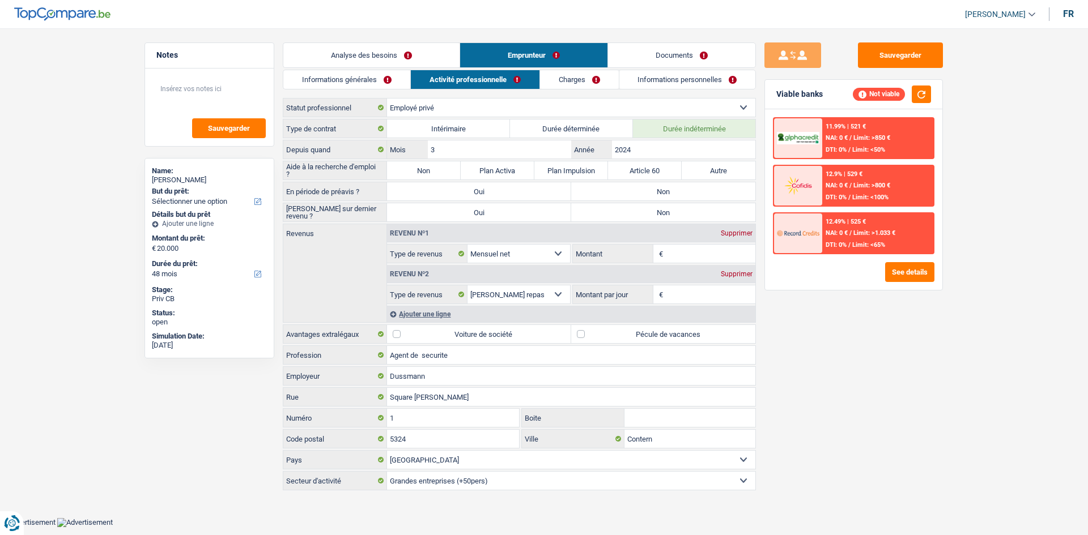
click at [577, 76] on link "Charges" at bounding box center [579, 79] width 79 height 19
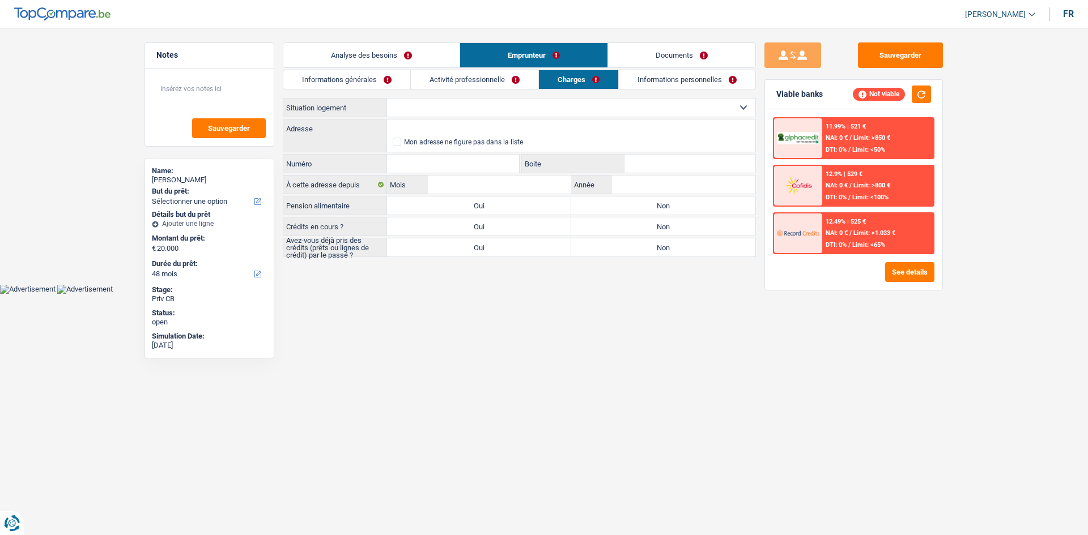
click at [657, 78] on link "Informations personnelles" at bounding box center [687, 79] width 137 height 19
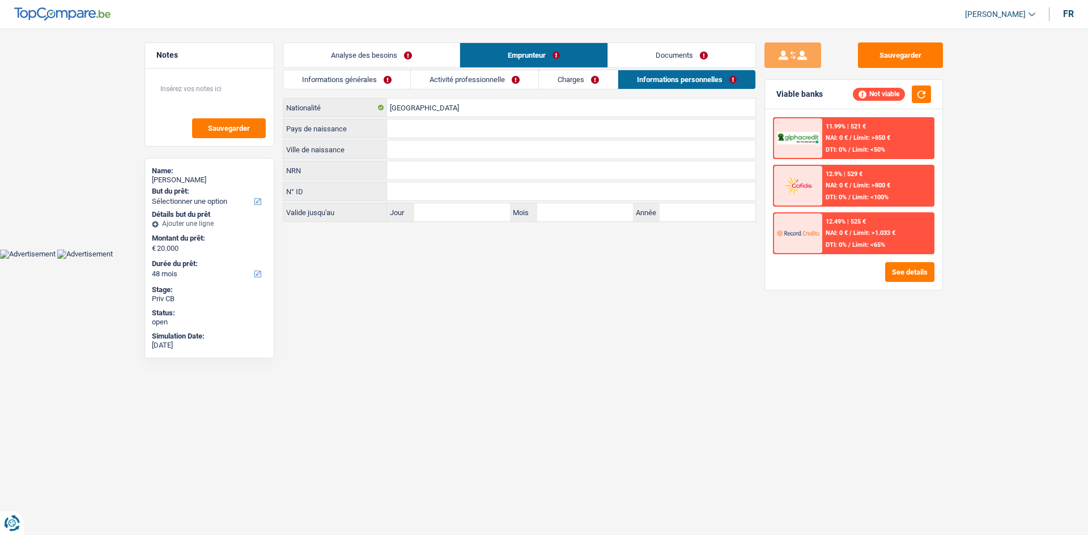
click at [539, 75] on link "Charges" at bounding box center [578, 79] width 79 height 19
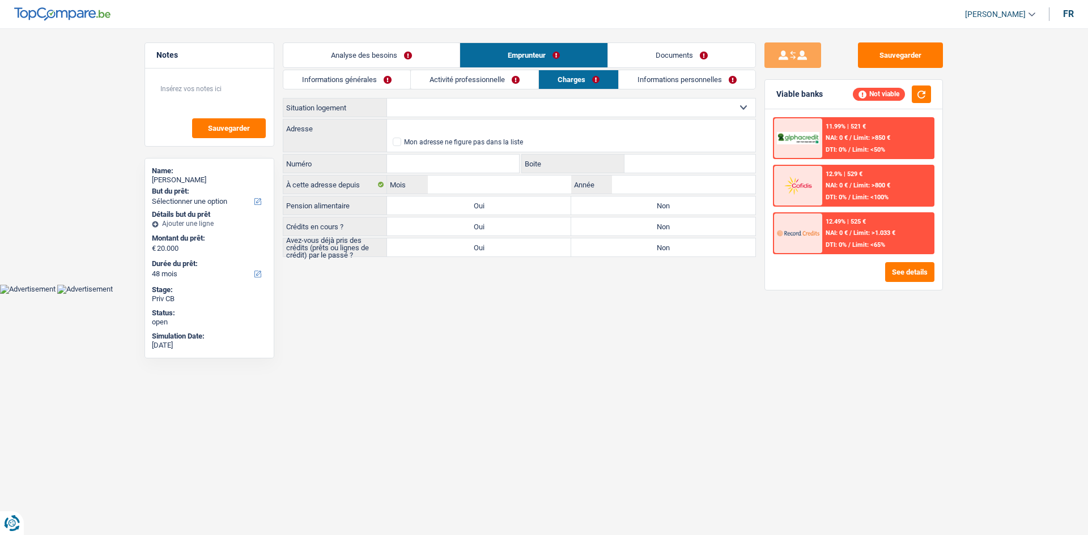
click at [495, 79] on link "Activité professionnelle" at bounding box center [474, 79] width 127 height 19
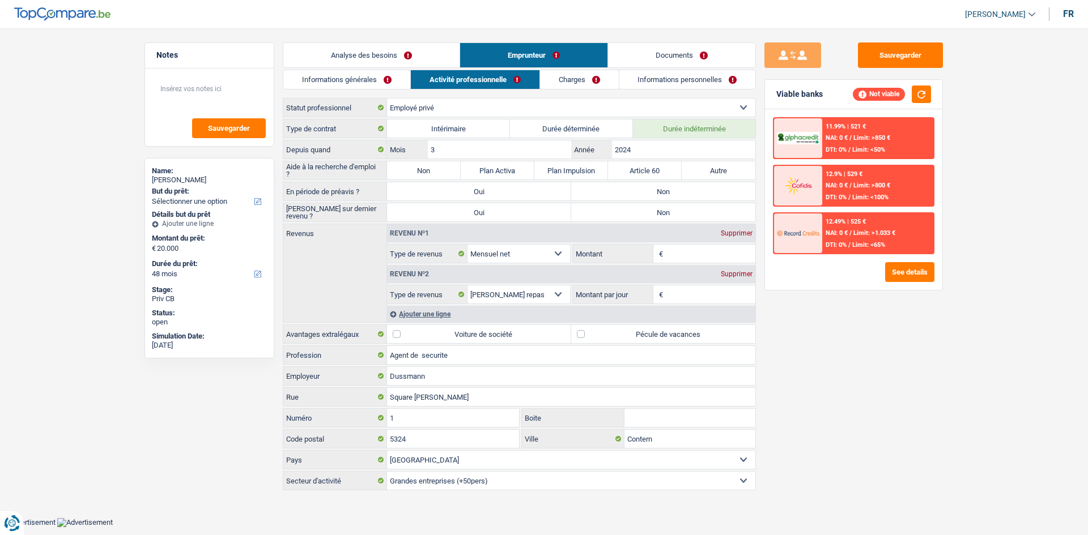
click at [395, 78] on link "Informations générales" at bounding box center [346, 79] width 127 height 19
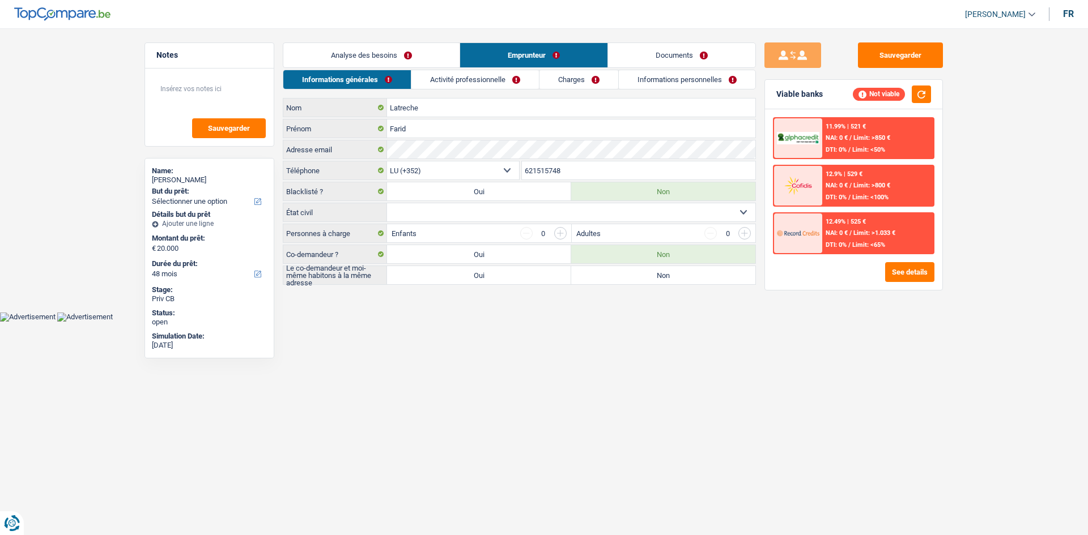
drag, startPoint x: 370, startPoint y: 49, endPoint x: 428, endPoint y: 59, distance: 59.2
click at [371, 49] on link "Analyse des besoins" at bounding box center [371, 55] width 176 height 24
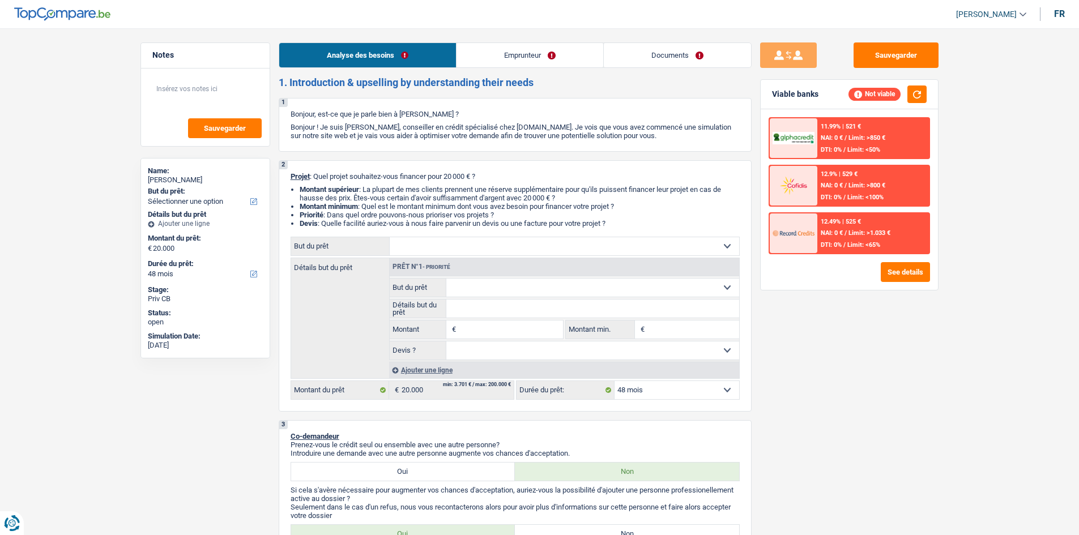
click at [513, 62] on link "Emprunteur" at bounding box center [530, 55] width 147 height 24
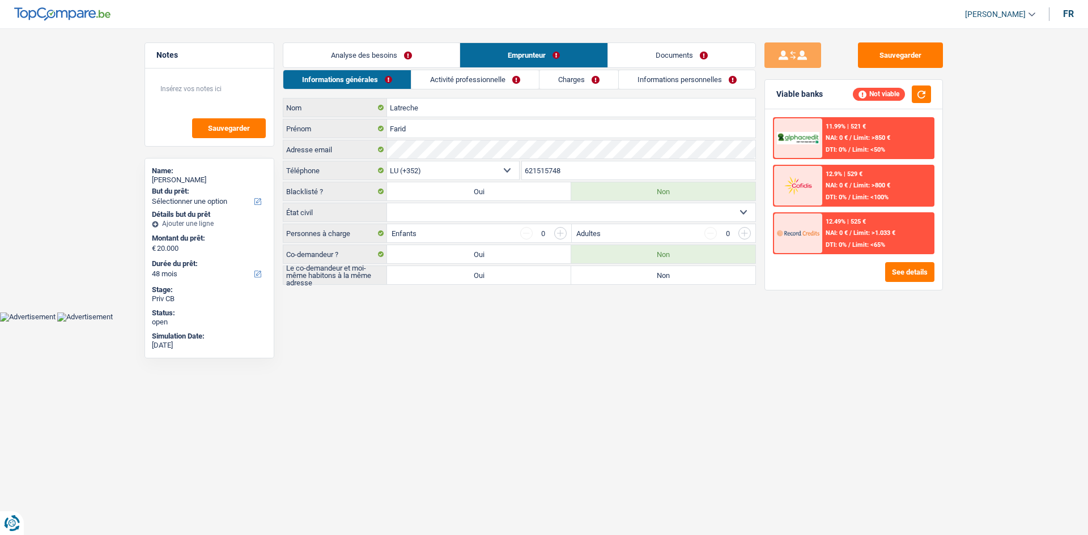
click at [531, 79] on link "Activité professionnelle" at bounding box center [474, 79] width 127 height 19
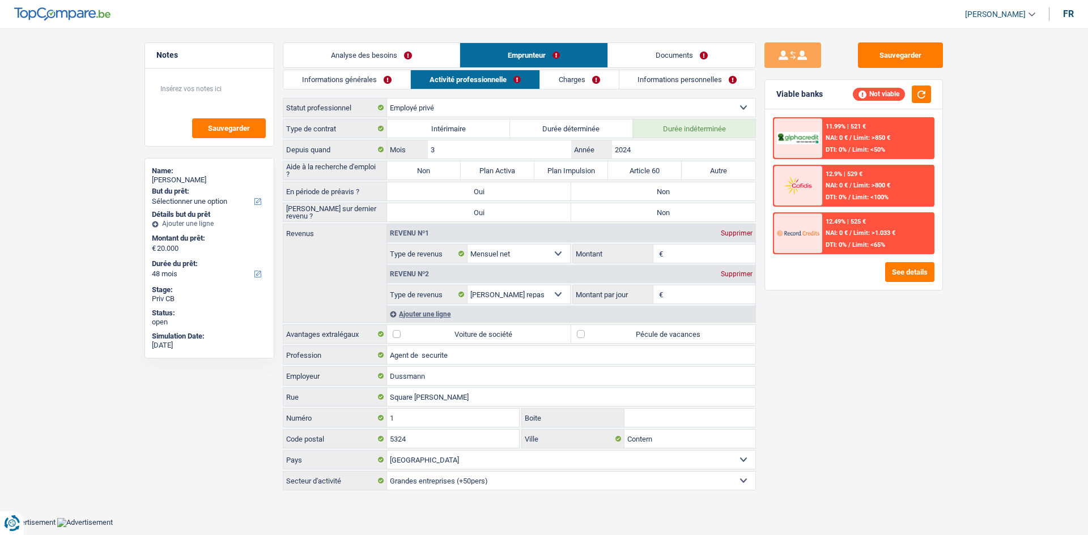
click at [568, 85] on link "Charges" at bounding box center [579, 79] width 79 height 19
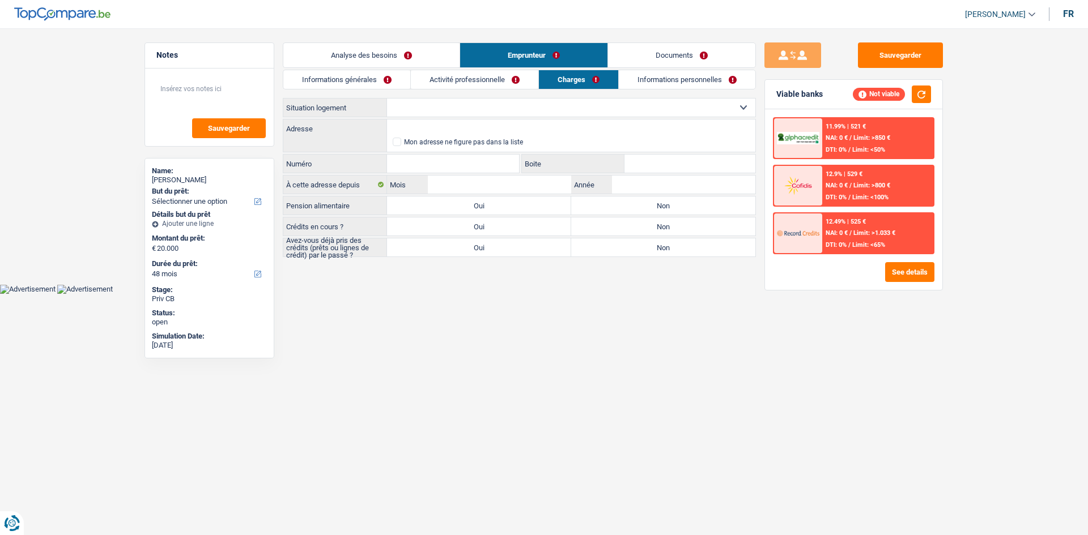
click at [650, 84] on link "Informations personnelles" at bounding box center [687, 79] width 137 height 19
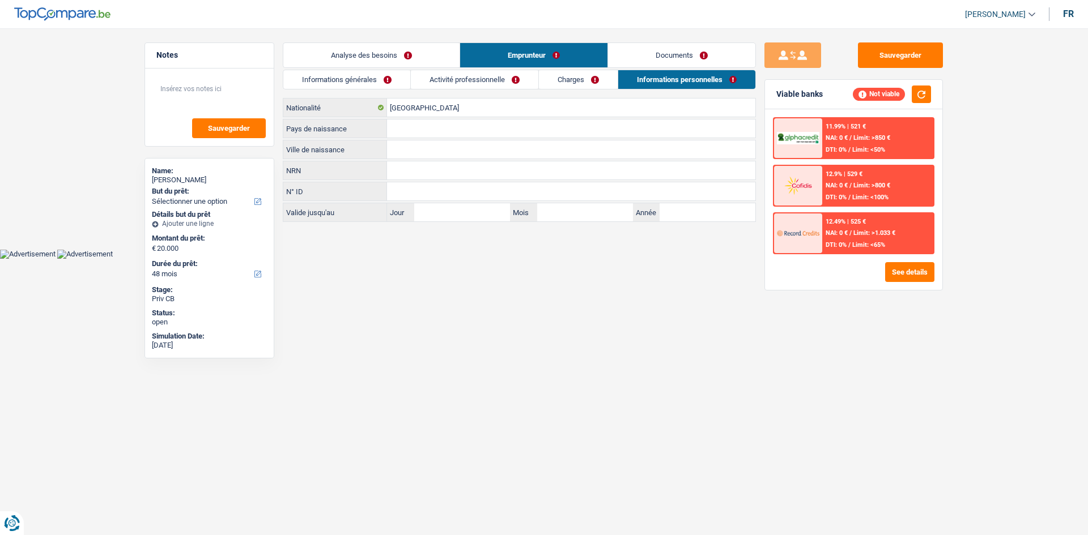
click at [604, 83] on link "Charges" at bounding box center [578, 79] width 79 height 19
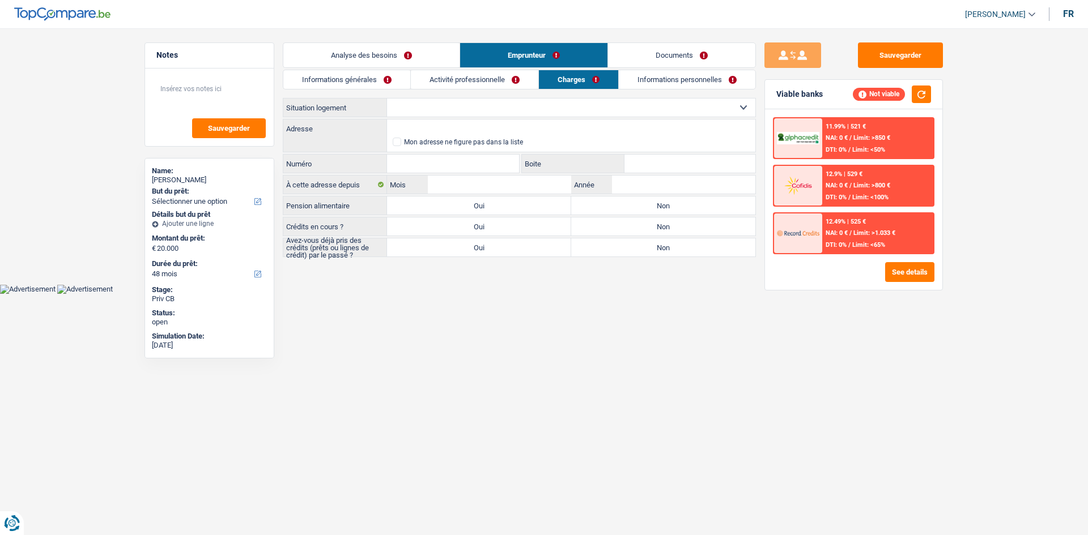
click at [519, 74] on link "Activité professionnelle" at bounding box center [474, 79] width 127 height 19
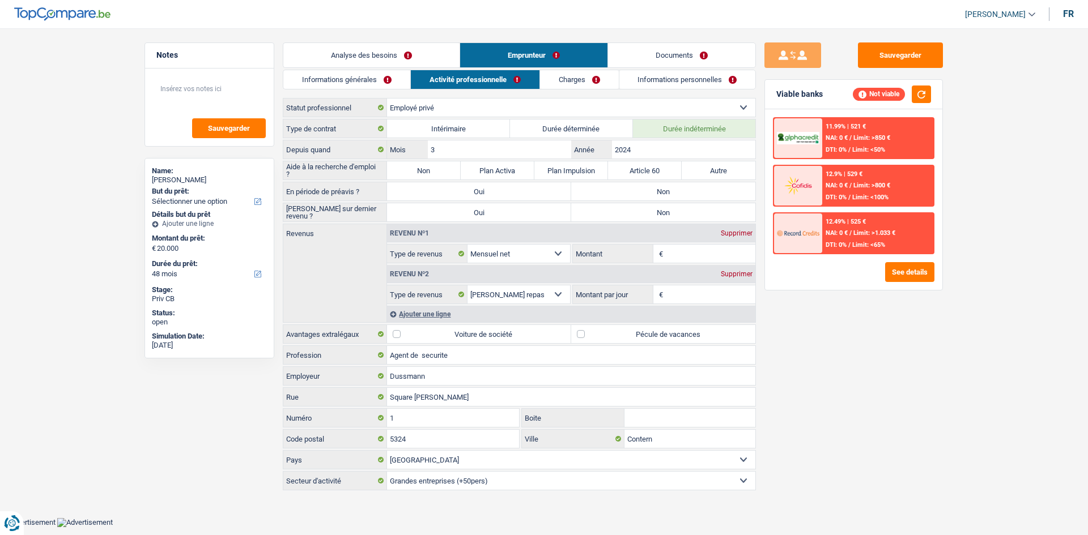
click at [412, 82] on link "Activité professionnelle" at bounding box center [475, 79] width 129 height 19
click at [397, 77] on link "Informations générales" at bounding box center [346, 79] width 127 height 19
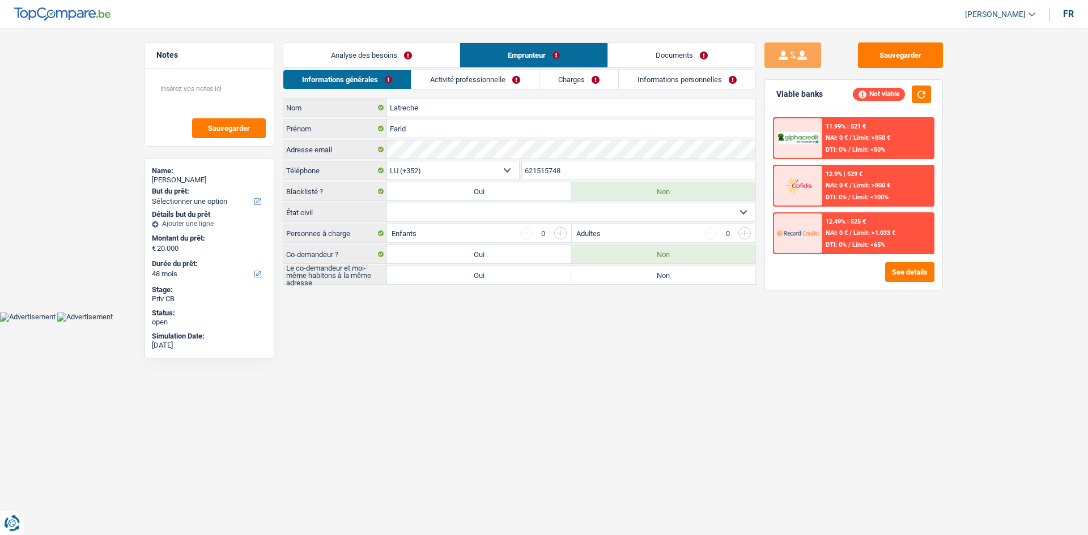
click at [423, 64] on link "Analyse des besoins" at bounding box center [371, 55] width 176 height 24
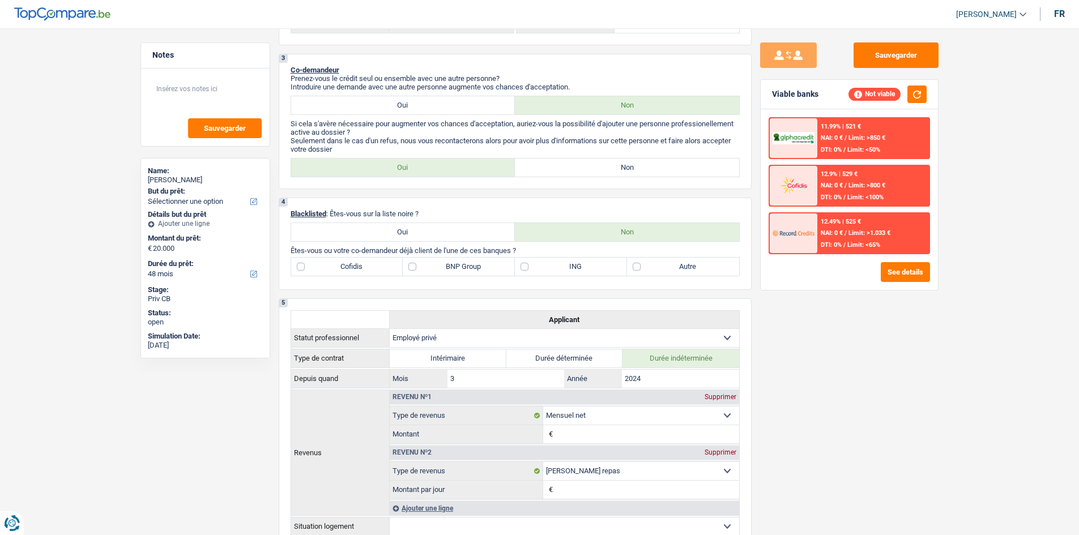
scroll to position [453, 0]
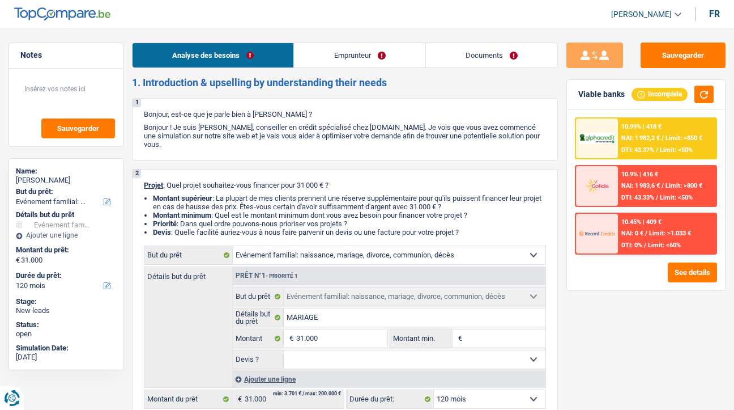
select select "familyEvent"
select select "120"
select select "familyEvent"
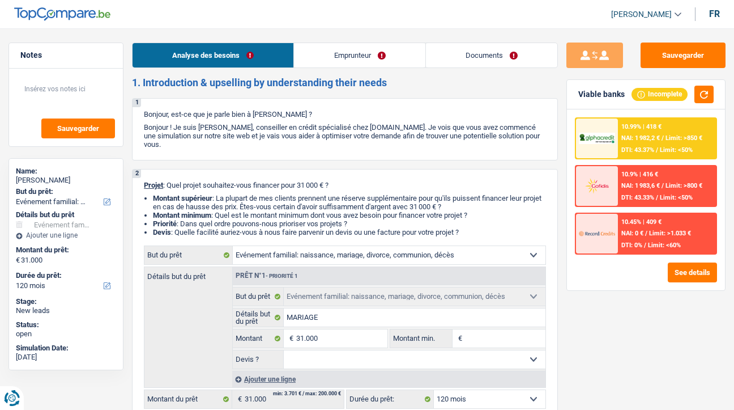
select select "120"
select select "independent"
select select "netSalary"
select select "rents"
select select "familyEvent"
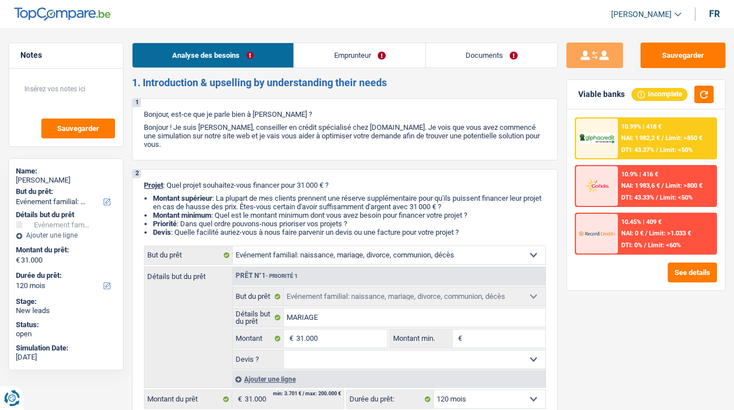
select select "familyEvent"
select select "120"
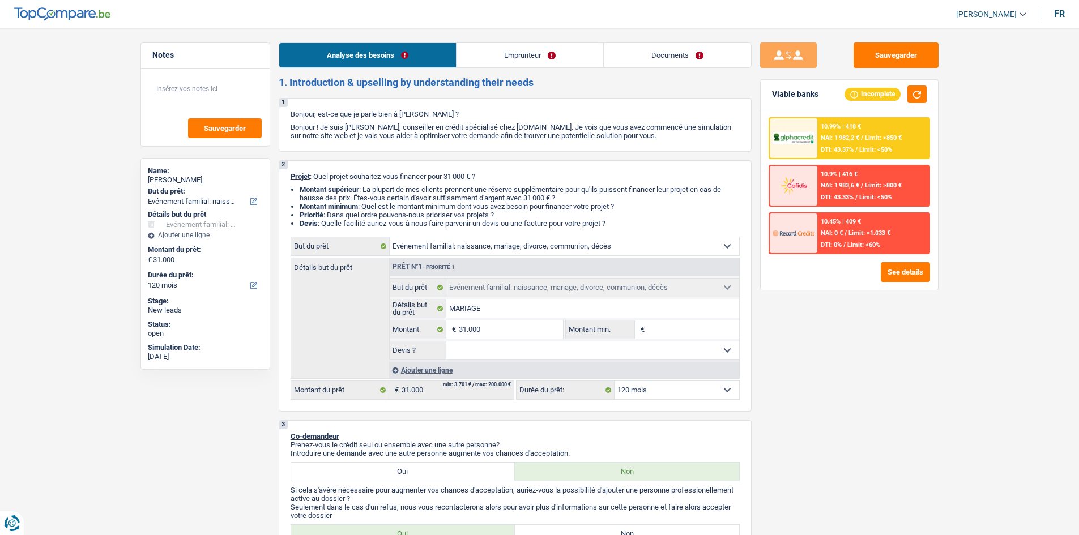
drag, startPoint x: 496, startPoint y: 56, endPoint x: 465, endPoint y: 61, distance: 31.1
click at [496, 55] on link "Emprunteur" at bounding box center [530, 55] width 147 height 24
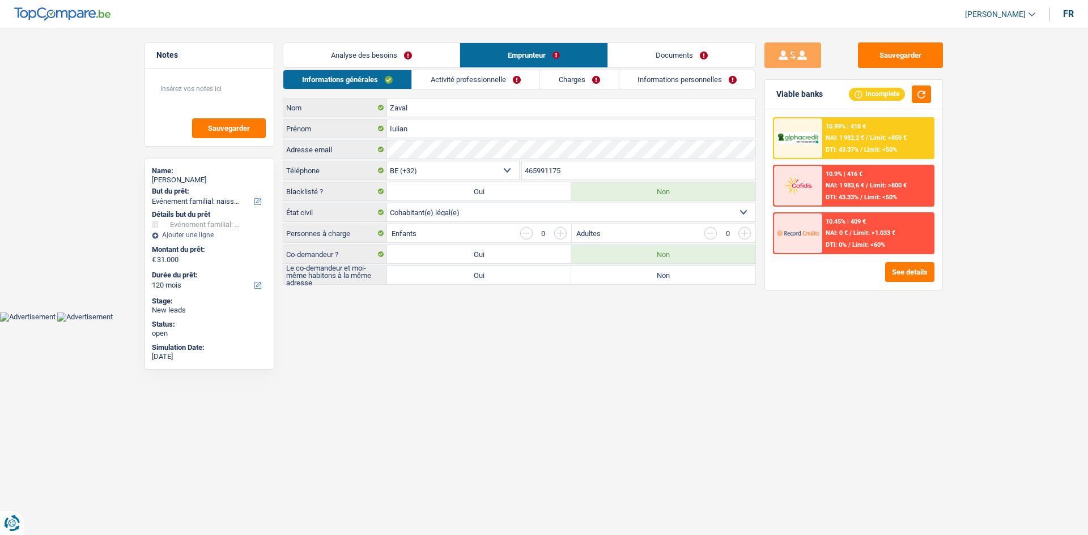
click at [382, 58] on link "Analyse des besoins" at bounding box center [371, 55] width 176 height 24
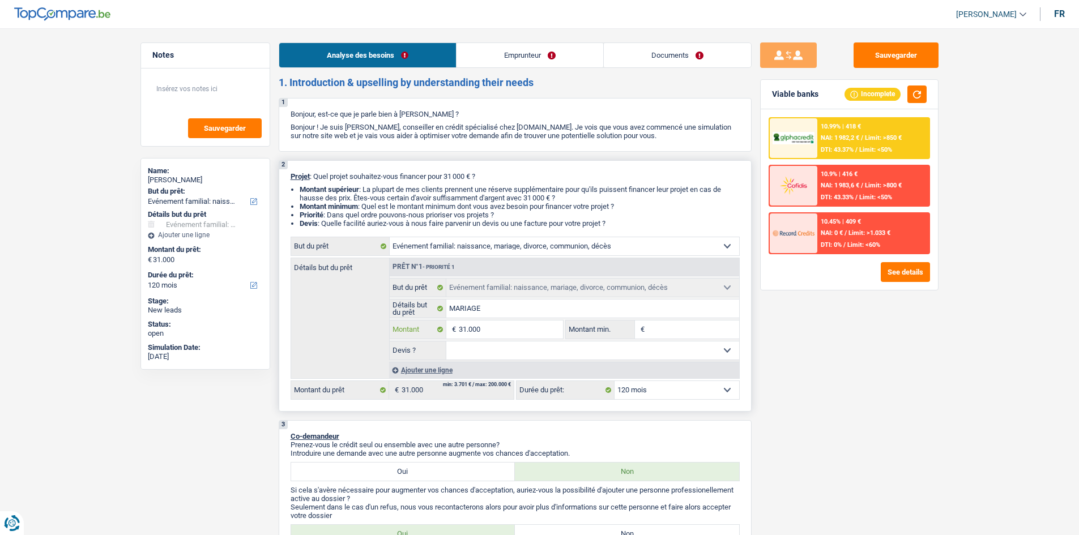
click at [524, 326] on input "31.000" at bounding box center [511, 330] width 104 height 18
click at [525, 62] on link "Emprunteur" at bounding box center [530, 55] width 147 height 24
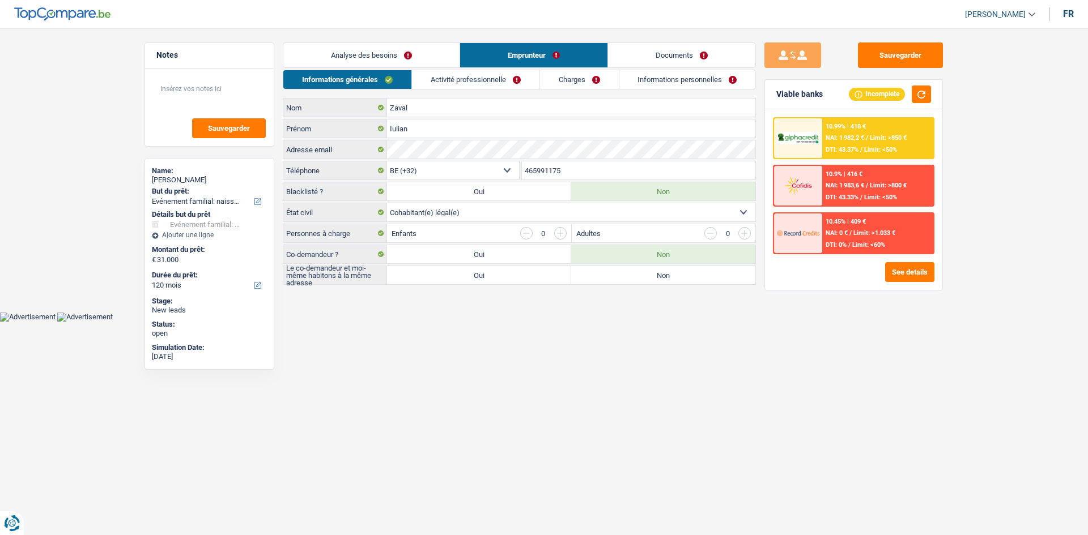
click at [491, 78] on link "Activité professionnelle" at bounding box center [475, 79] width 127 height 19
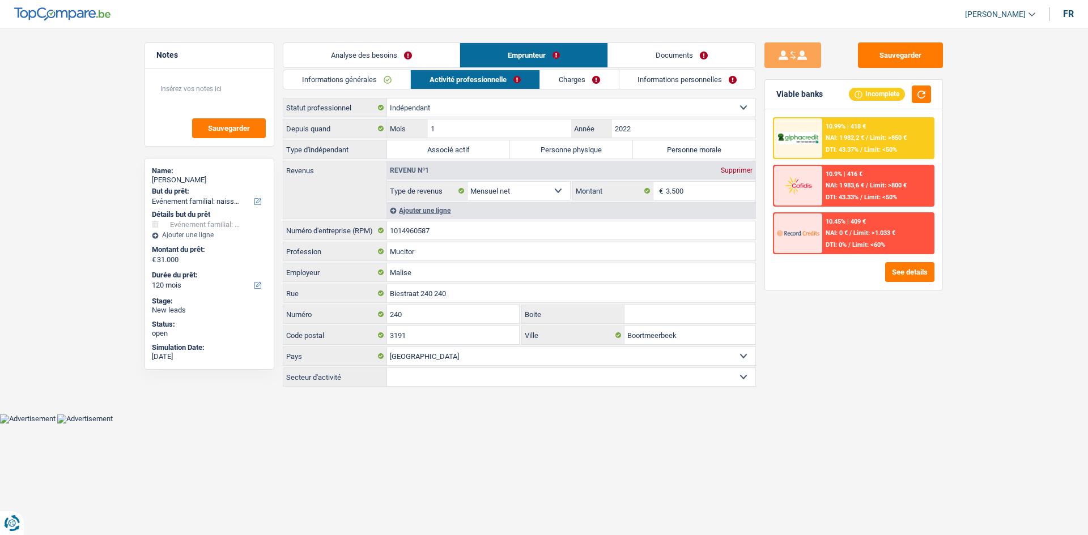
click at [563, 81] on link "Charges" at bounding box center [579, 79] width 79 height 19
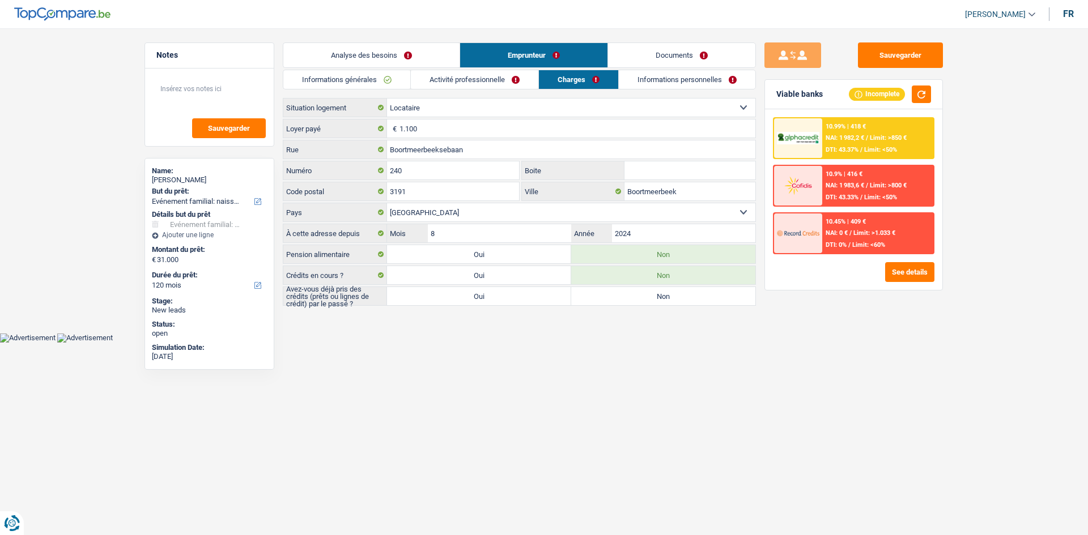
drag, startPoint x: 667, startPoint y: 78, endPoint x: 611, endPoint y: 82, distance: 56.8
click at [667, 78] on link "Informations personnelles" at bounding box center [687, 79] width 137 height 19
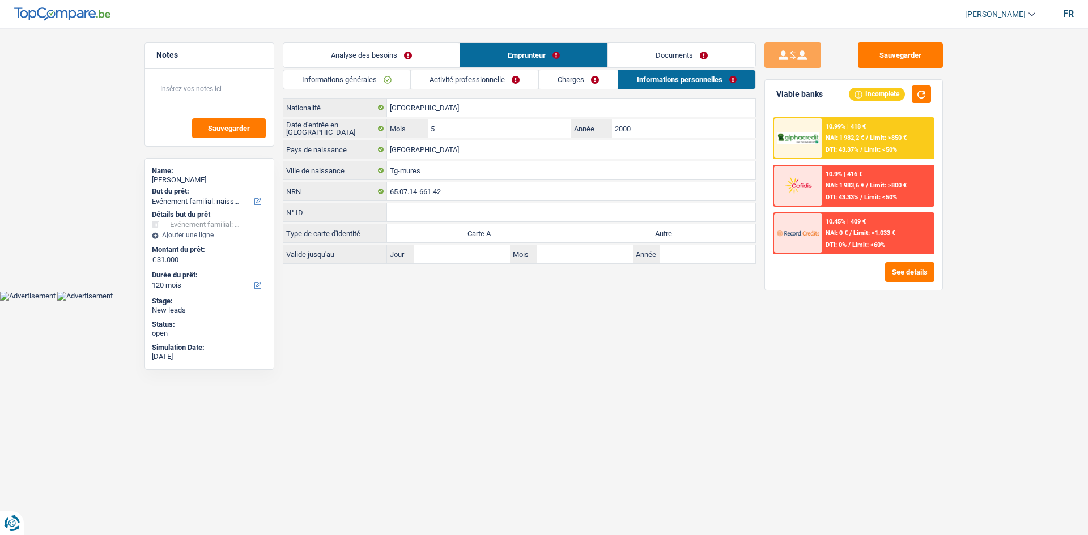
click at [592, 82] on link "Charges" at bounding box center [578, 79] width 79 height 19
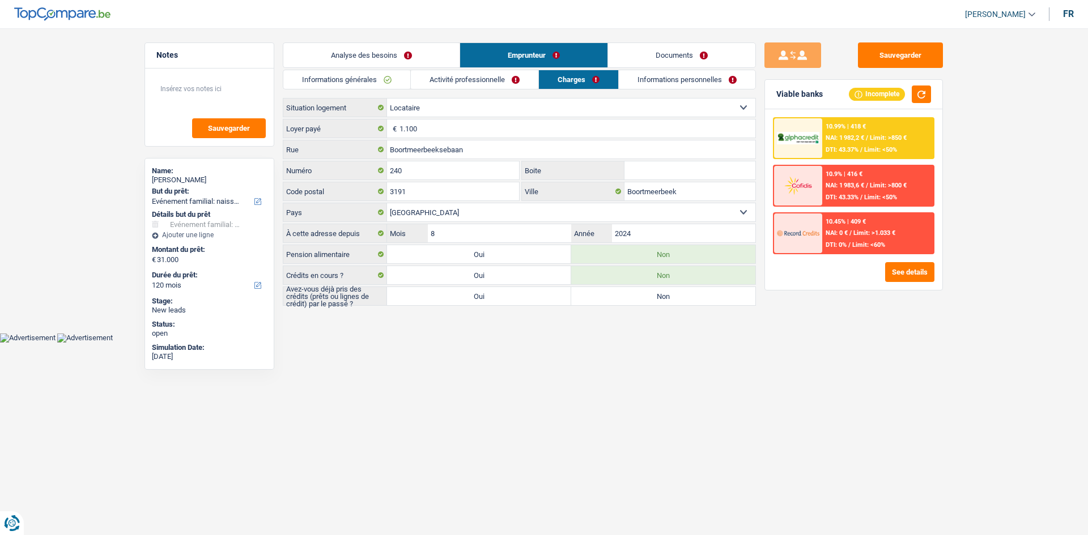
click at [513, 74] on link "Activité professionnelle" at bounding box center [474, 79] width 127 height 19
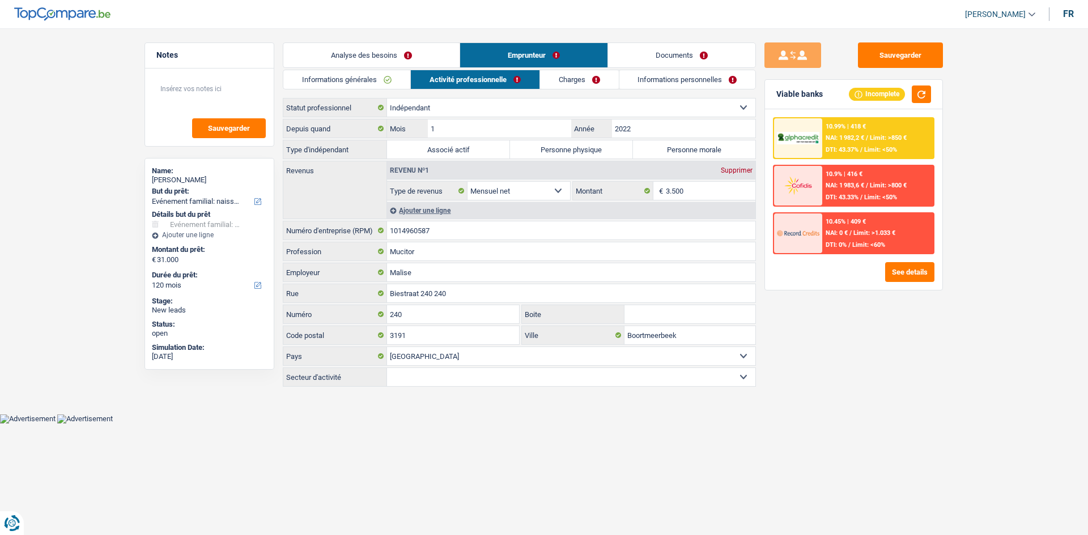
click at [396, 84] on link "Informations générales" at bounding box center [346, 79] width 127 height 19
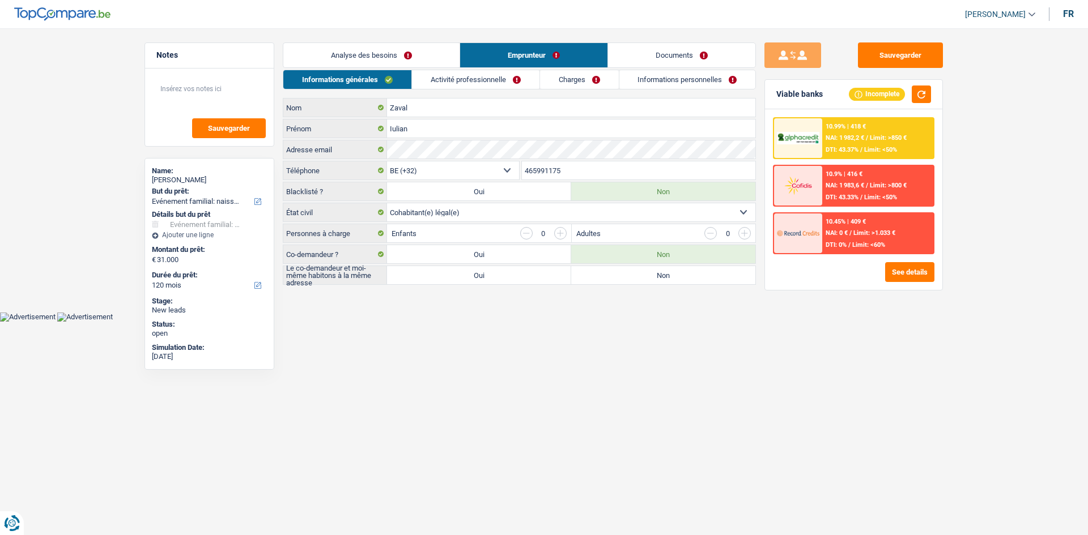
click at [506, 87] on link "Activité professionnelle" at bounding box center [475, 79] width 127 height 19
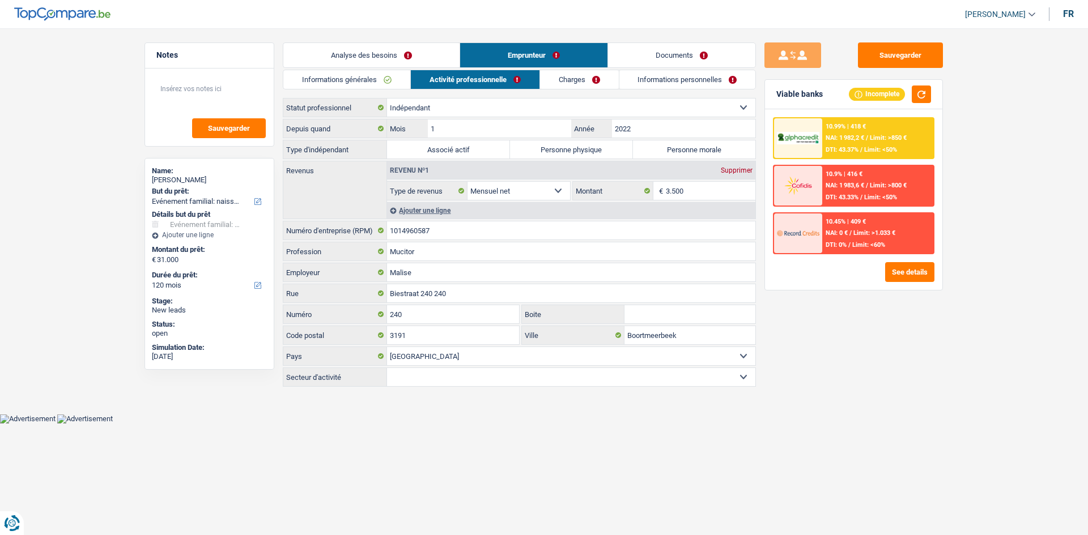
click at [596, 90] on div "Informations générales Activité professionnelle Charges Informations personnell…" at bounding box center [519, 229] width 473 height 319
click at [597, 85] on link "Charges" at bounding box center [579, 79] width 79 height 19
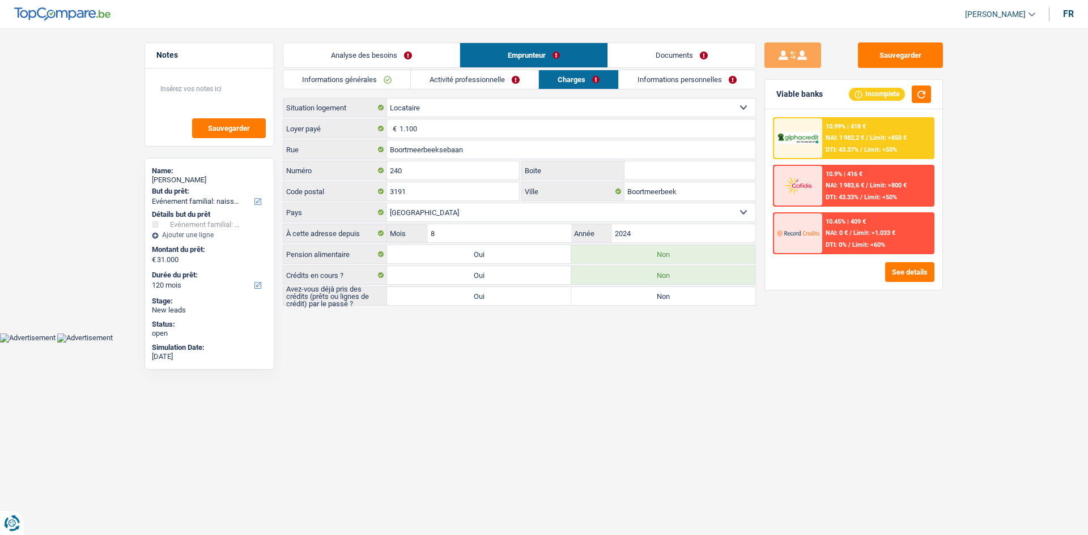
click at [667, 83] on link "Informations personnelles" at bounding box center [687, 79] width 137 height 19
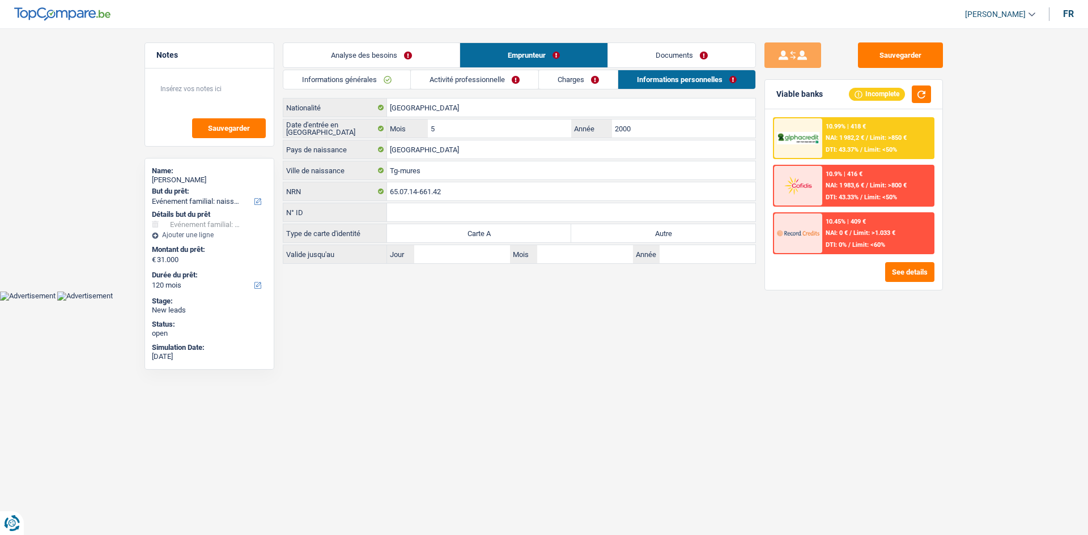
click at [687, 61] on link "Documents" at bounding box center [681, 55] width 147 height 24
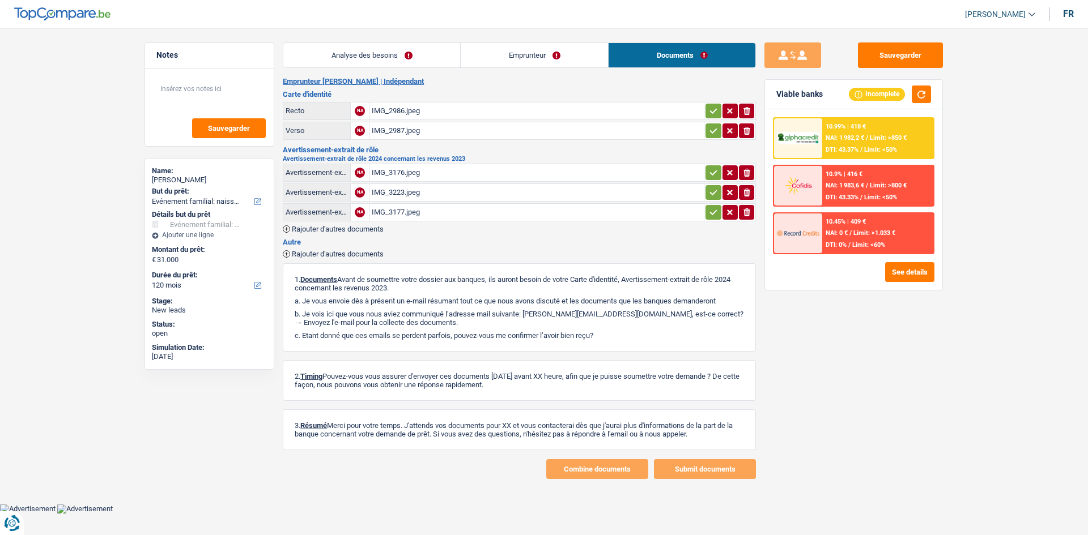
click at [417, 56] on link "Analyse des besoins" at bounding box center [371, 55] width 177 height 24
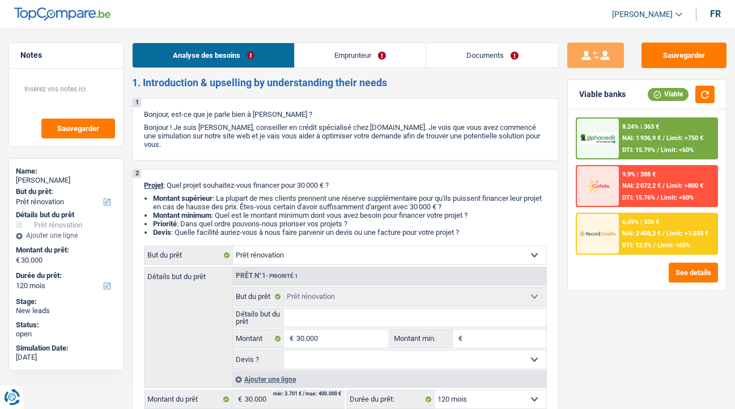
select select "renovation"
select select "120"
select select "renovation"
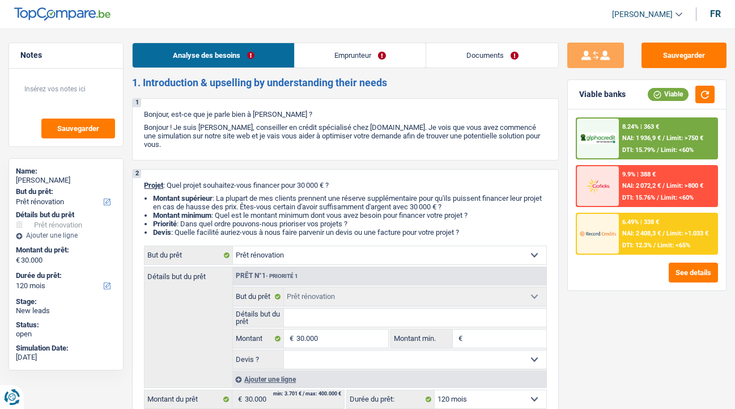
select select "120"
select select "privateEmployee"
select select "netSalary"
select select "mealVouchers"
select select "ownerWithMortgage"
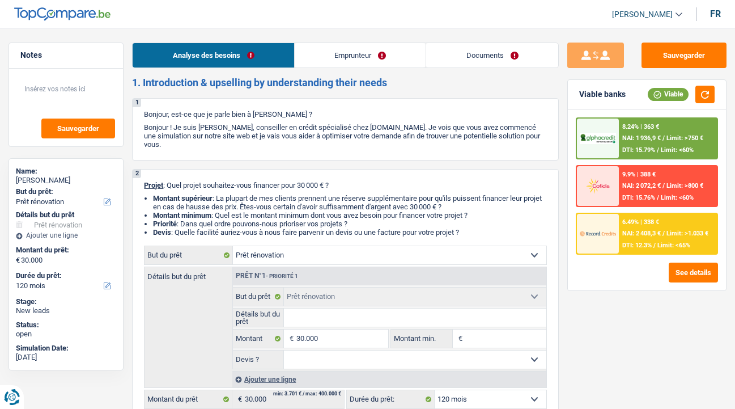
select select "renovation"
select select "120"
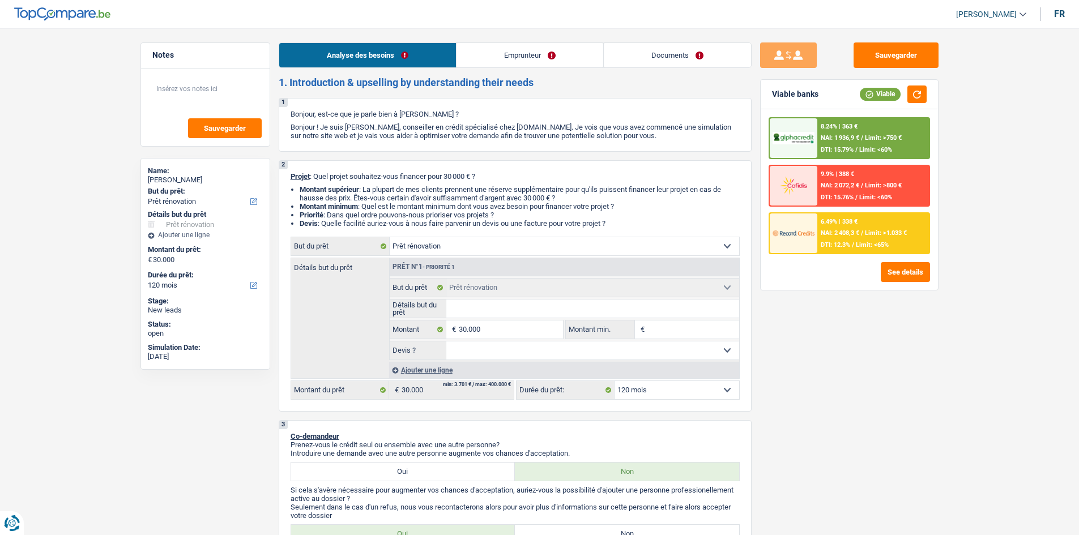
click at [501, 56] on link "Emprunteur" at bounding box center [530, 55] width 147 height 24
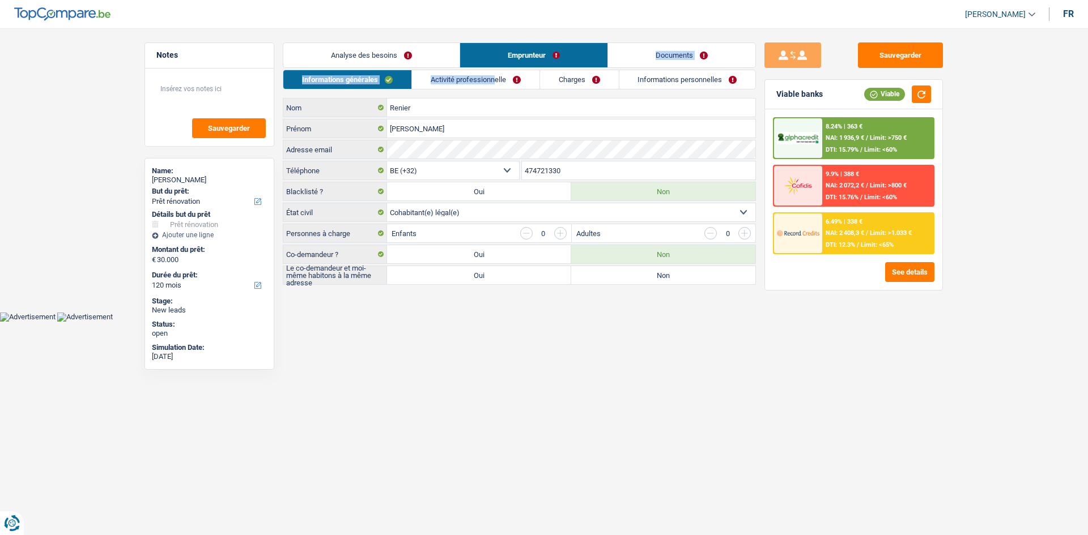
click at [493, 63] on div "Analyse des besoins Emprunteur Documents 1. Introduction & upselling by underst…" at bounding box center [519, 163] width 473 height 243
click at [489, 78] on link "Activité professionnelle" at bounding box center [475, 79] width 127 height 19
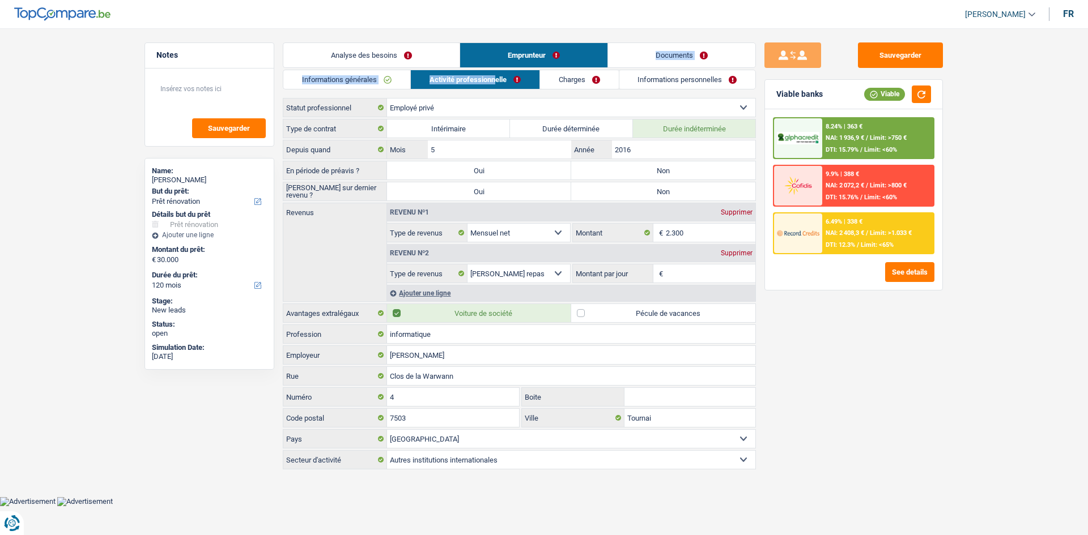
click at [574, 74] on link "Charges" at bounding box center [579, 79] width 79 height 19
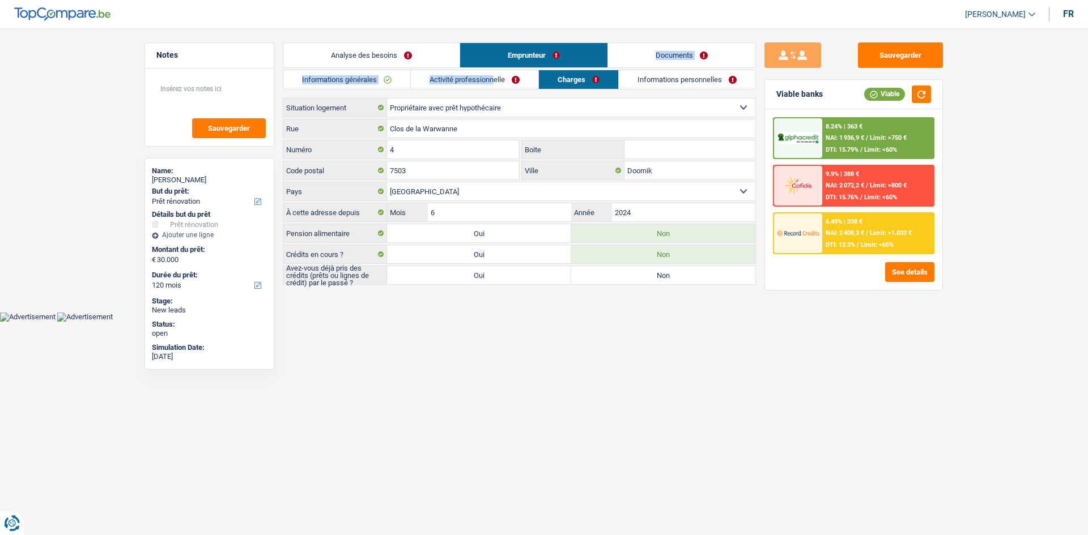
click at [643, 80] on link "Informations personnelles" at bounding box center [687, 79] width 137 height 19
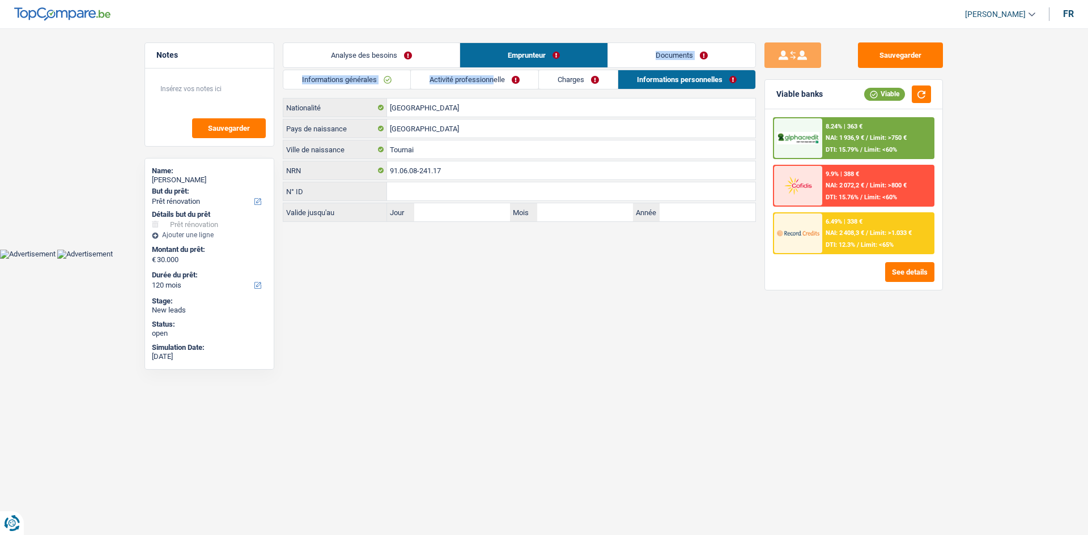
click at [669, 53] on link "Documents" at bounding box center [681, 55] width 147 height 24
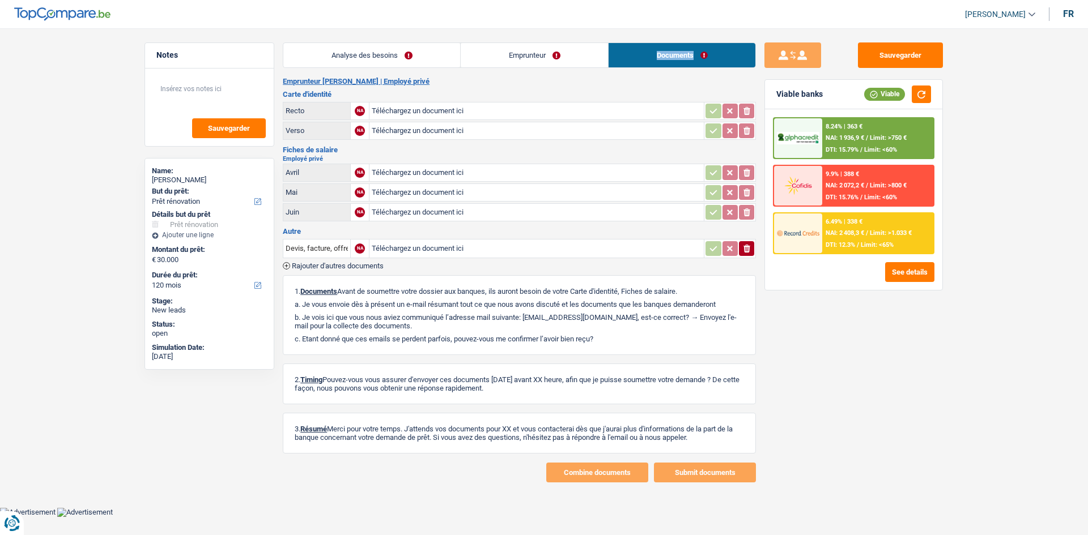
click at [541, 45] on link "Emprunteur" at bounding box center [534, 55] width 147 height 24
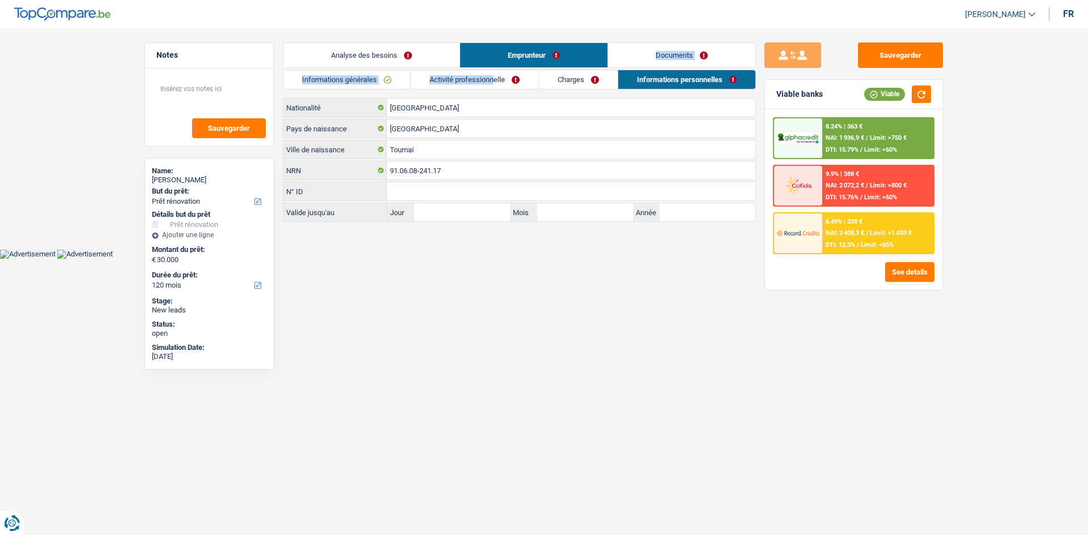
click at [376, 59] on link "Analyse des besoins" at bounding box center [371, 55] width 176 height 24
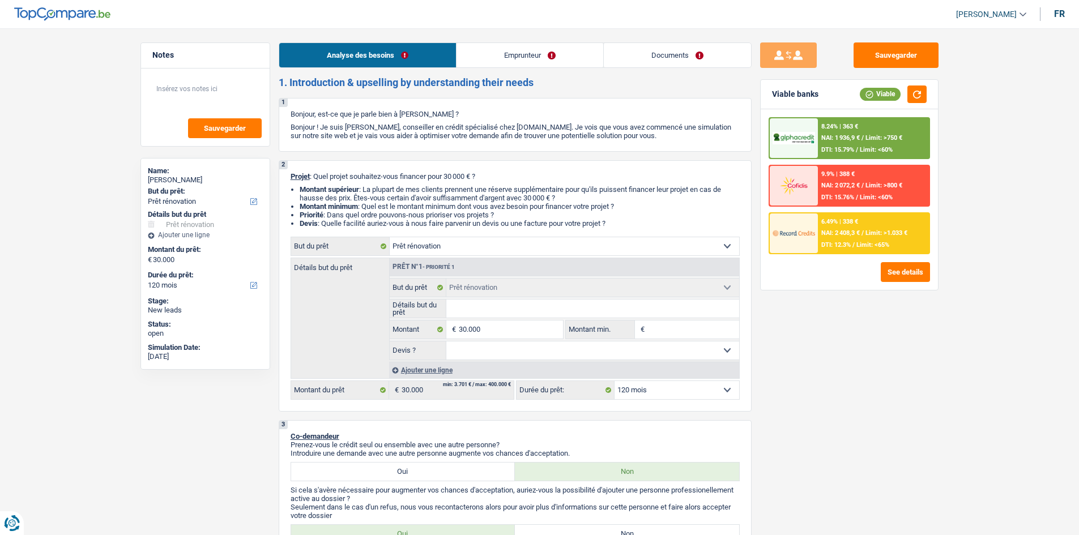
click at [734, 145] on div "8.24% | 363 € NAI: 1 936,9 € / Limit: >750 € DTI: 15.79% / Limit: <60%" at bounding box center [874, 138] width 112 height 40
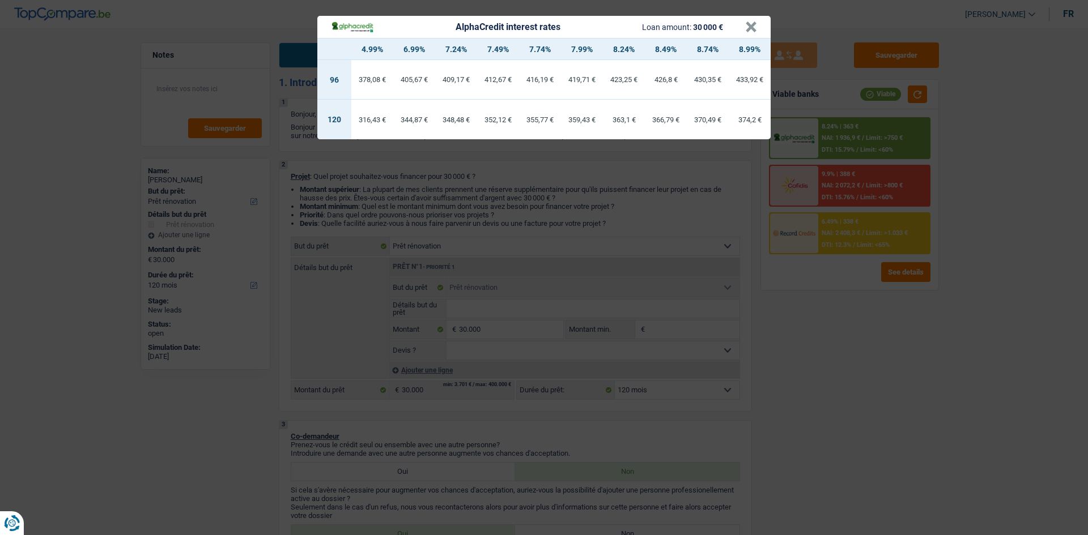
drag, startPoint x: 885, startPoint y: 413, endPoint x: 877, endPoint y: 411, distance: 8.3
click at [734, 408] on div "AlphaCredit interest rates Loan amount: 30 000 € × 4.99% 6.99% 7.24% 7.49% 7.74…" at bounding box center [544, 267] width 1088 height 535
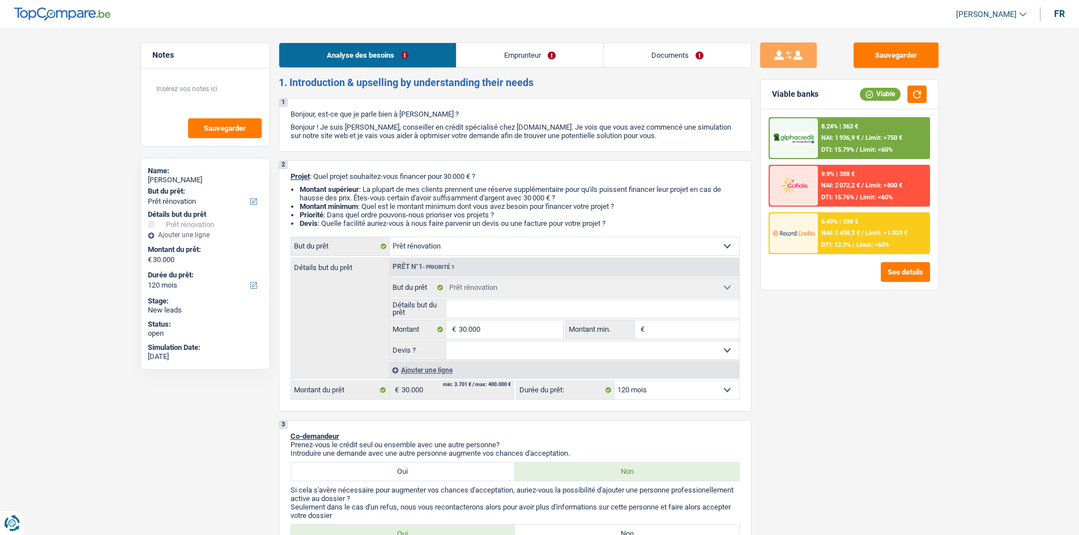
click at [734, 241] on span "DTI: 12.3%" at bounding box center [835, 244] width 29 height 7
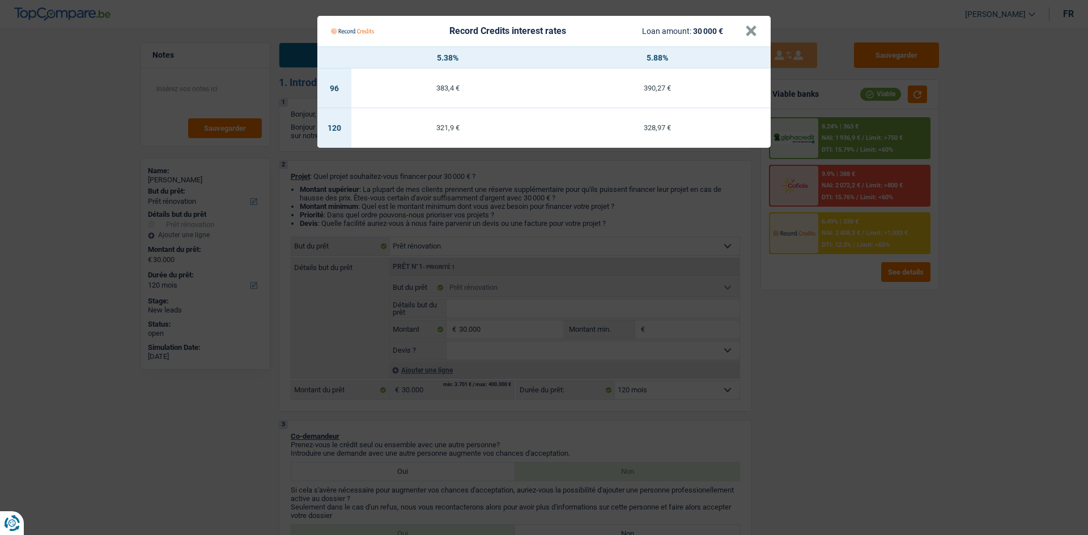
click at [734, 342] on Credits "Record Credits interest rates Loan amount: 30 000 € × 5.38% 5.88% 96 383,4 € 39…" at bounding box center [544, 267] width 1088 height 535
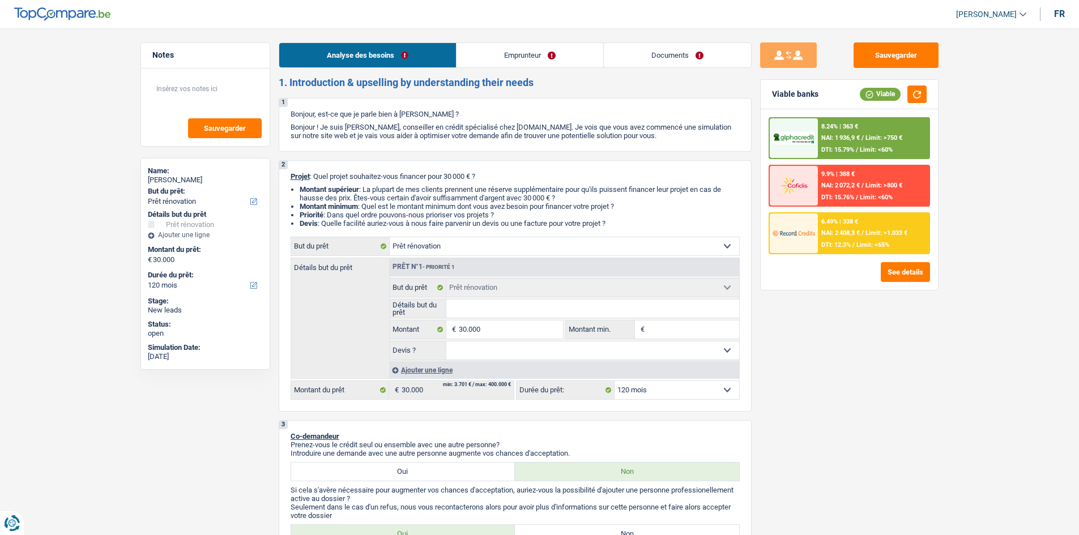
click at [734, 135] on span "NAI: 1 936,9 €" at bounding box center [840, 137] width 39 height 7
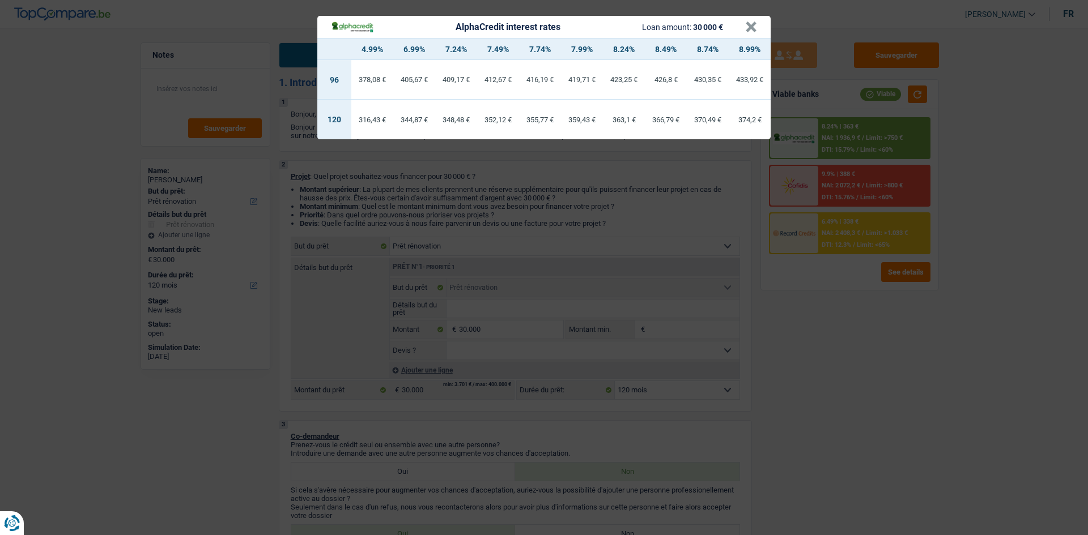
drag, startPoint x: 857, startPoint y: 340, endPoint x: 771, endPoint y: 269, distance: 111.4
click at [734, 338] on div "AlphaCredit interest rates Loan amount: 30 000 € × 4.99% 6.99% 7.24% 7.49% 7.74…" at bounding box center [544, 267] width 1088 height 535
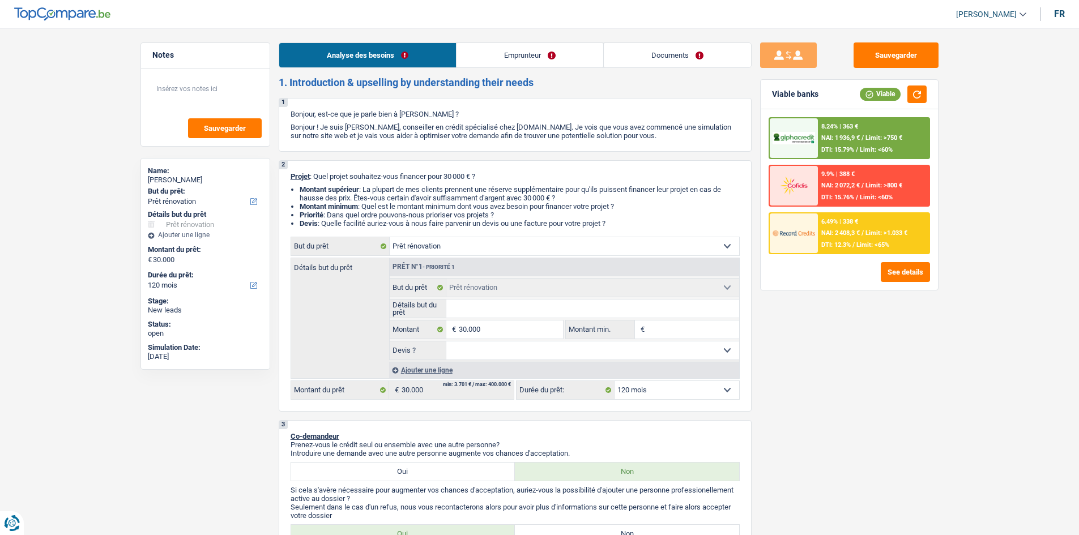
click at [521, 49] on link "Emprunteur" at bounding box center [530, 55] width 147 height 24
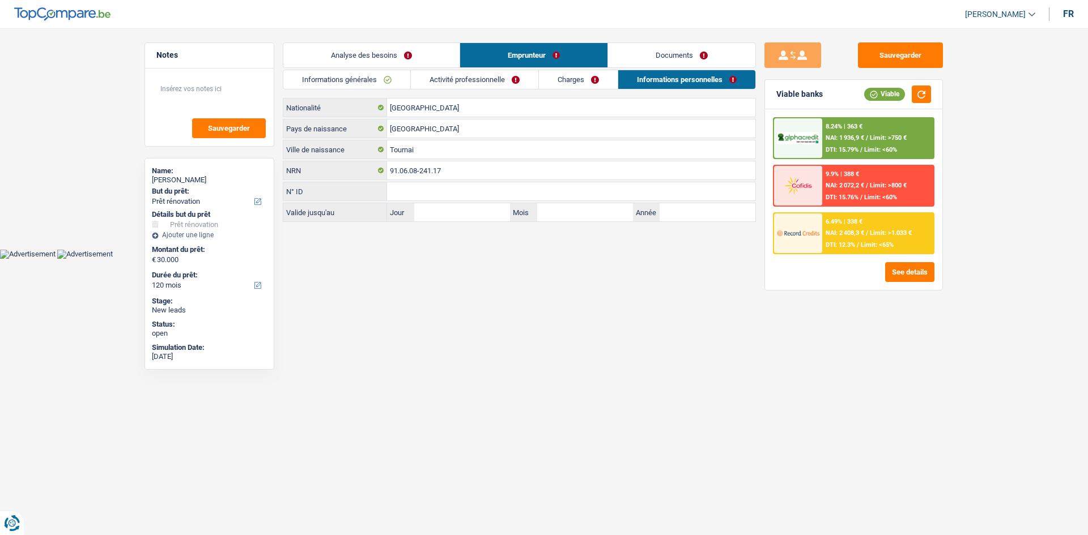
click at [358, 84] on link "Informations générales" at bounding box center [346, 79] width 127 height 19
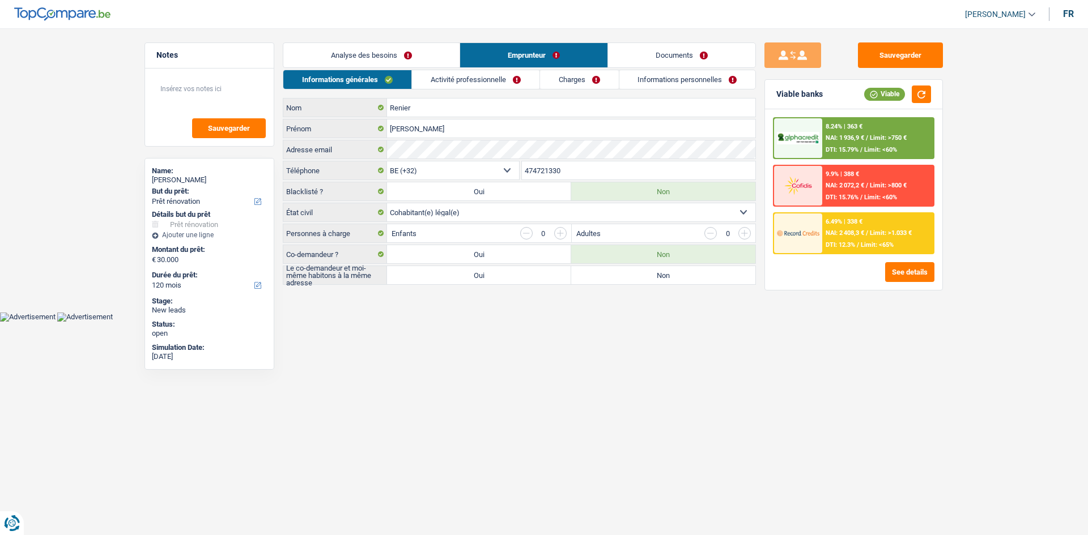
drag, startPoint x: 456, startPoint y: 86, endPoint x: 467, endPoint y: 83, distance: 11.8
click at [456, 86] on link "Activité professionnelle" at bounding box center [475, 79] width 127 height 19
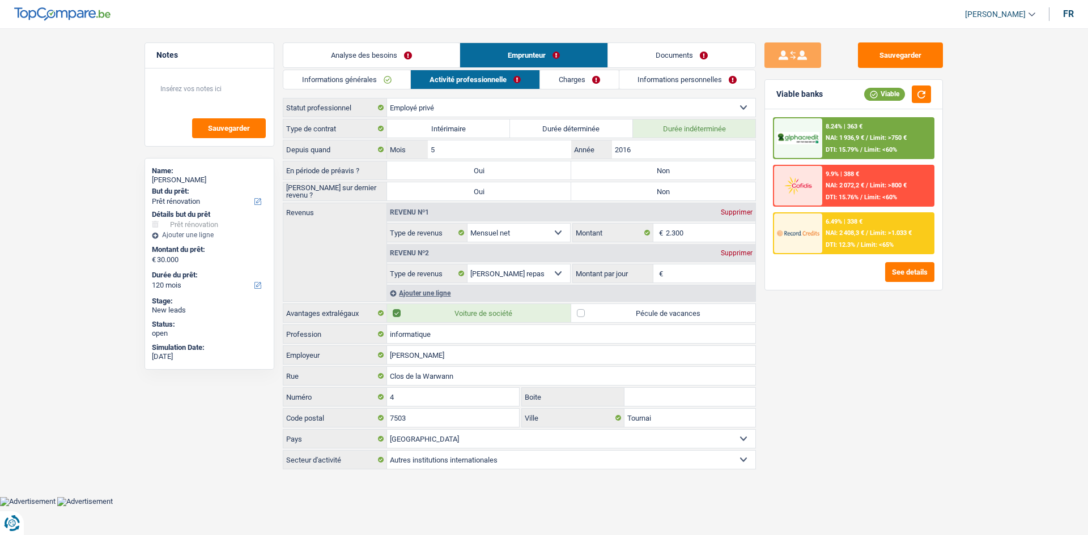
click at [563, 77] on link "Charges" at bounding box center [579, 79] width 79 height 19
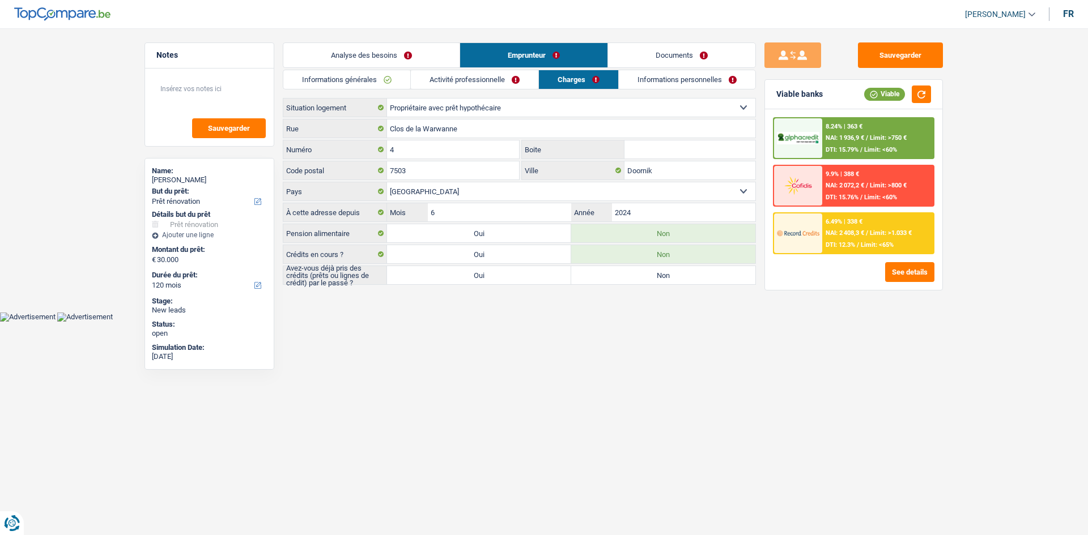
click at [660, 79] on link "Informations personnelles" at bounding box center [687, 79] width 137 height 19
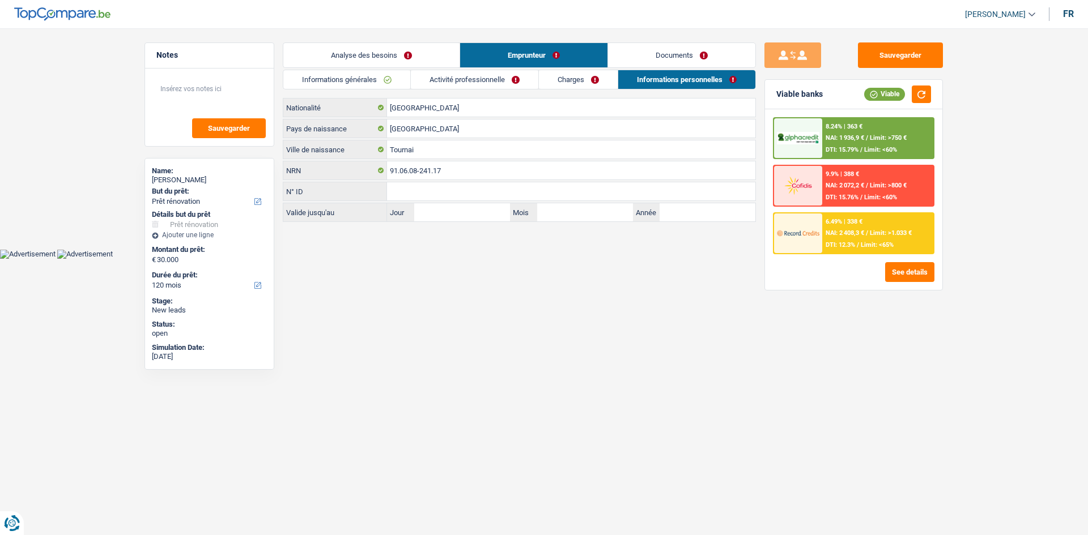
click at [367, 50] on link "Analyse des besoins" at bounding box center [371, 55] width 176 height 24
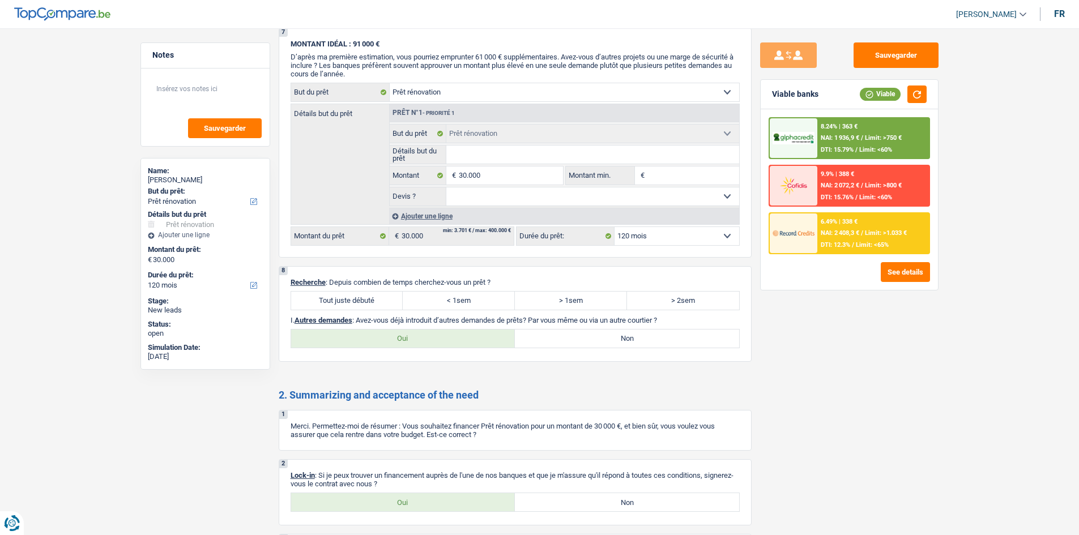
scroll to position [963, 0]
click at [734, 134] on div "8.24% | 363 € NAI: 1 936,9 € / Limit: >750 € DTI: 15.79% / Limit: <60%" at bounding box center [874, 138] width 112 height 40
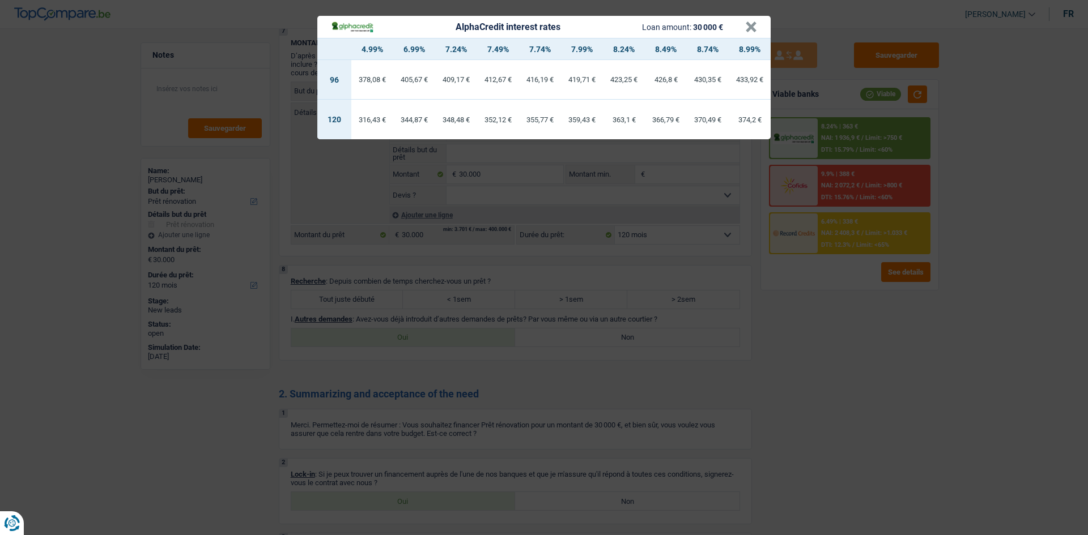
click at [734, 305] on div "AlphaCredit interest rates Loan amount: 30 000 € × 4.99% 6.99% 7.24% 7.49% 7.74…" at bounding box center [544, 267] width 1088 height 535
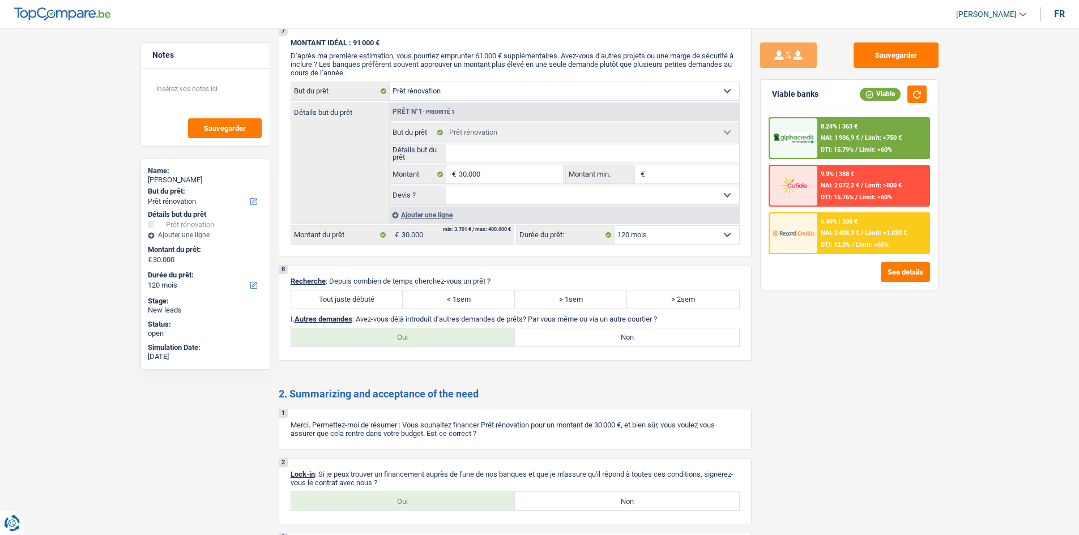
click at [734, 250] on div "6.49% | 338 € NAI: 2 408,3 € / Limit: >1.033 € DTI: 12.3% / Limit: <65%" at bounding box center [874, 234] width 112 height 40
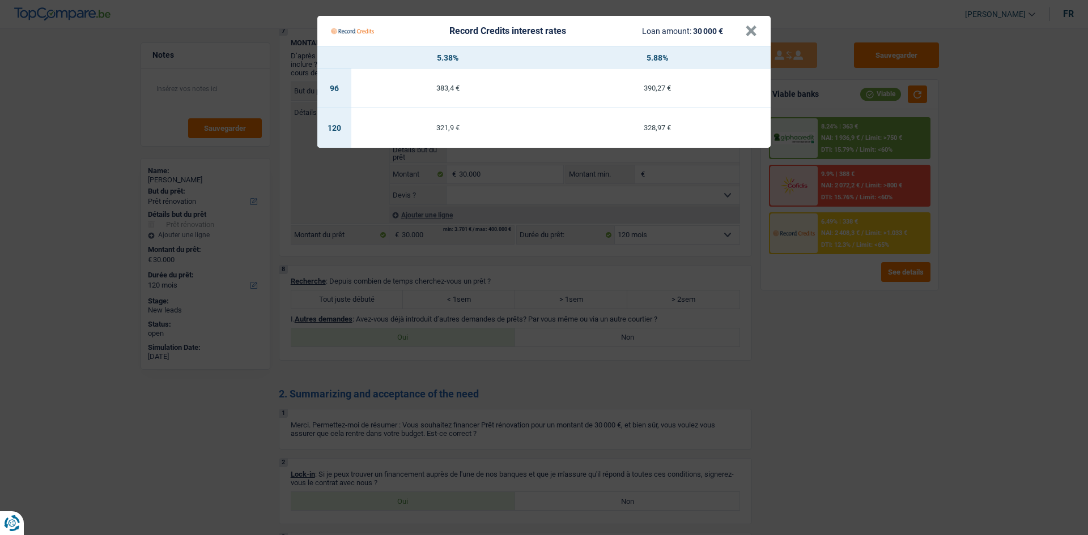
click at [734, 334] on Credits "Record Credits interest rates Loan amount: 30 000 € × 5.38% 5.88% 96 383,4 € 39…" at bounding box center [544, 267] width 1088 height 535
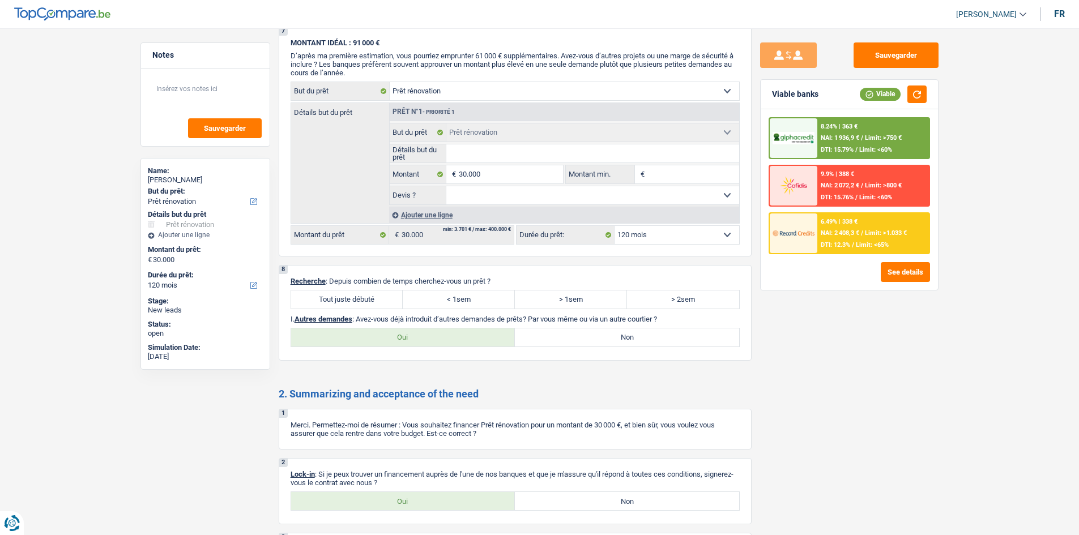
click at [734, 201] on div "9.9% | 388 € NAI: 2 072,2 € / Limit: >800 € DTI: 15.76% / Limit: <60%" at bounding box center [874, 186] width 112 height 40
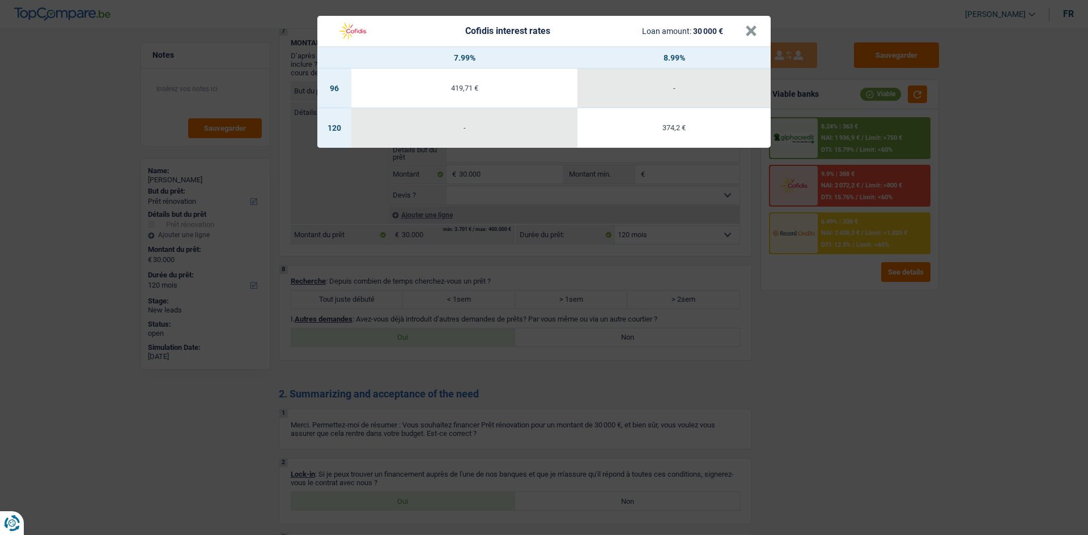
click at [734, 365] on div "Cofidis interest rates Loan amount: 30 000 € × 7.99% 8.99% 96 419,71 € - 120 - …" at bounding box center [544, 267] width 1088 height 535
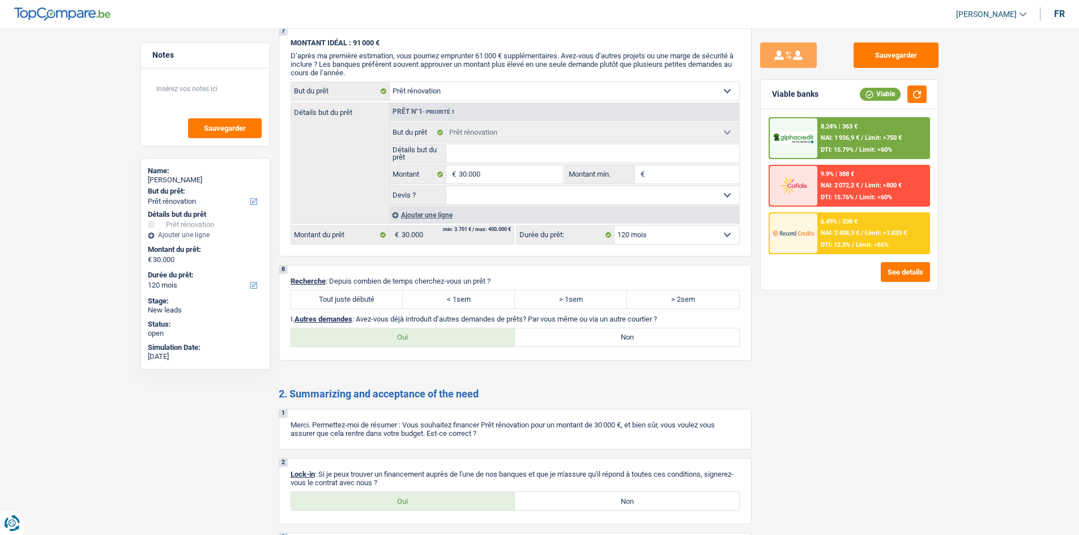
click at [734, 157] on div "8.24% | 363 € NAI: 1 936,9 € / Limit: >750 € DTI: 15.79% / Limit: <60%" at bounding box center [874, 138] width 112 height 40
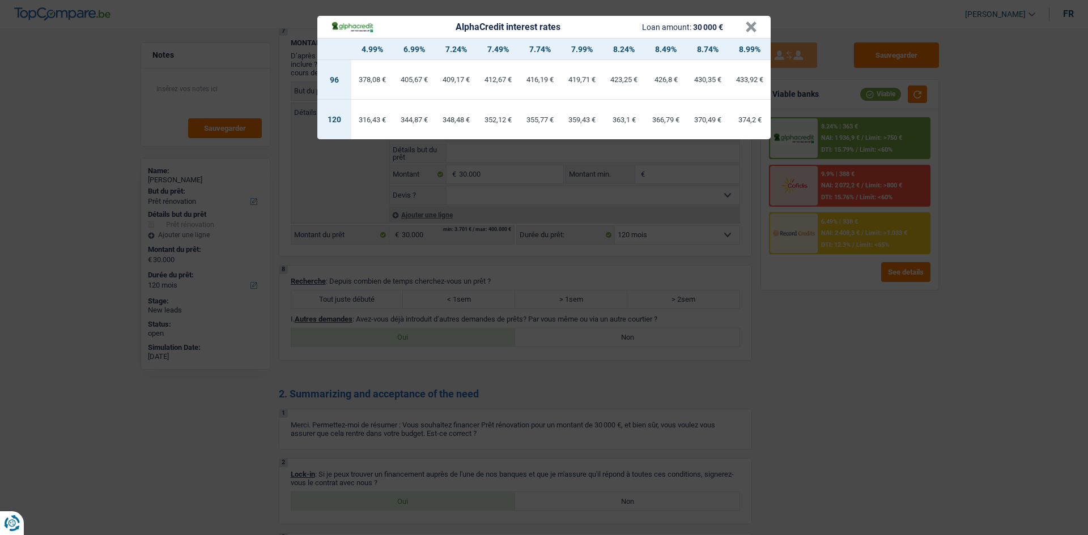
drag, startPoint x: 819, startPoint y: 428, endPoint x: 825, endPoint y: 411, distance: 17.9
click at [734, 408] on div "AlphaCredit interest rates Loan amount: 30 000 € × 4.99% 6.99% 7.24% 7.49% 7.74…" at bounding box center [544, 267] width 1088 height 535
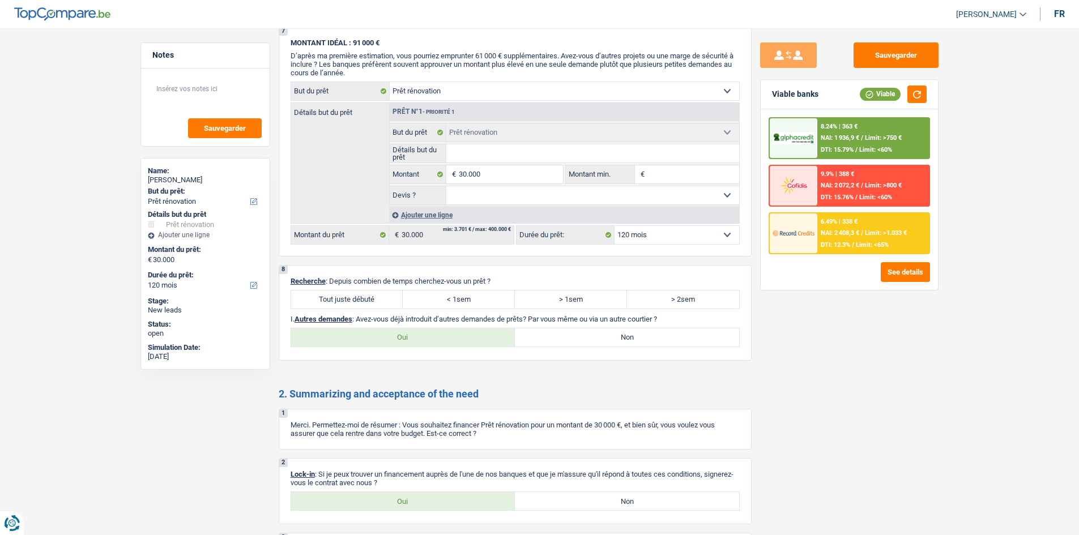
click at [734, 124] on div "8.24% | 363 €" at bounding box center [839, 126] width 37 height 7
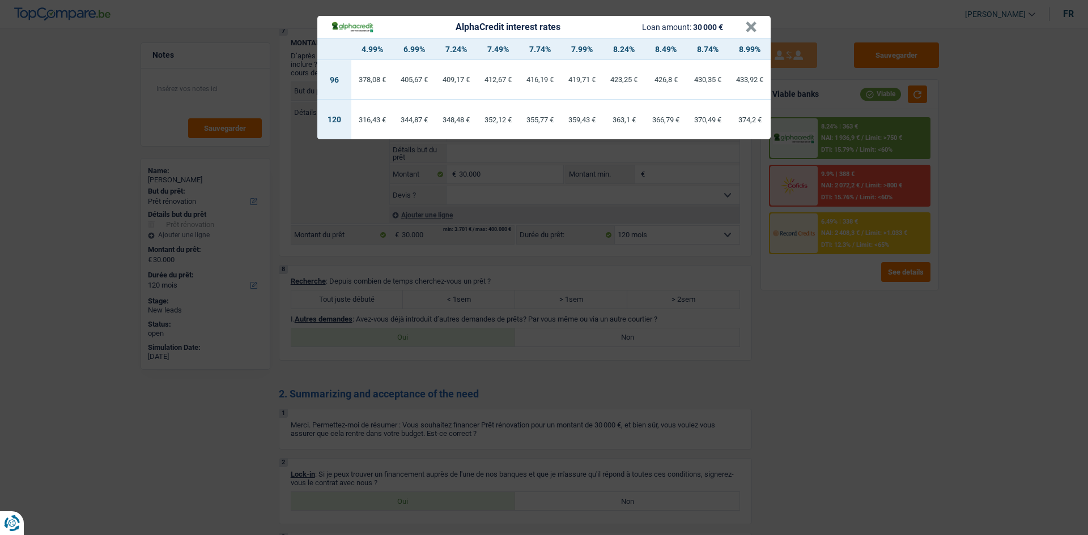
click at [734, 294] on div "AlphaCredit interest rates Loan amount: 30 000 € × 4.99% 6.99% 7.24% 7.49% 7.74…" at bounding box center [544, 267] width 1088 height 535
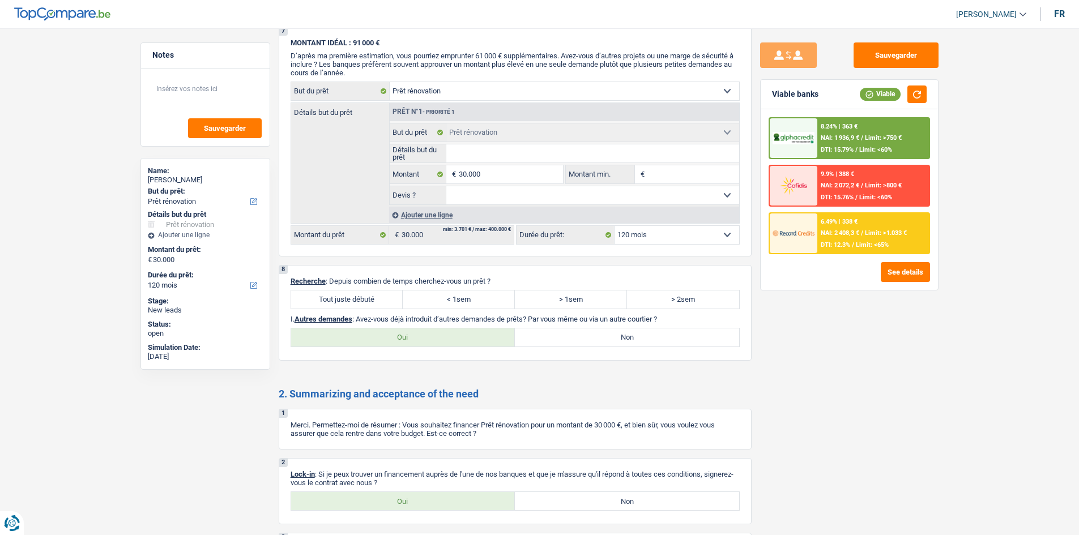
click at [734, 240] on div "6.49% | 338 € NAI: 2 408,3 € / Limit: >1.033 € DTI: 12.3% / Limit: <65%" at bounding box center [874, 234] width 112 height 40
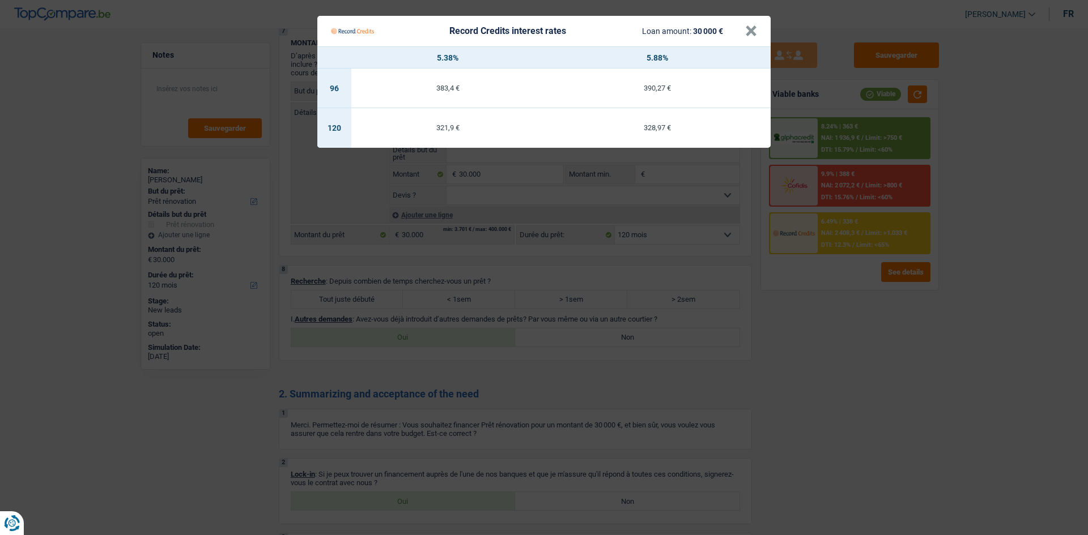
click at [734, 324] on Credits "Record Credits interest rates Loan amount: 30 000 € × 5.38% 5.88% 96 383,4 € 39…" at bounding box center [544, 267] width 1088 height 535
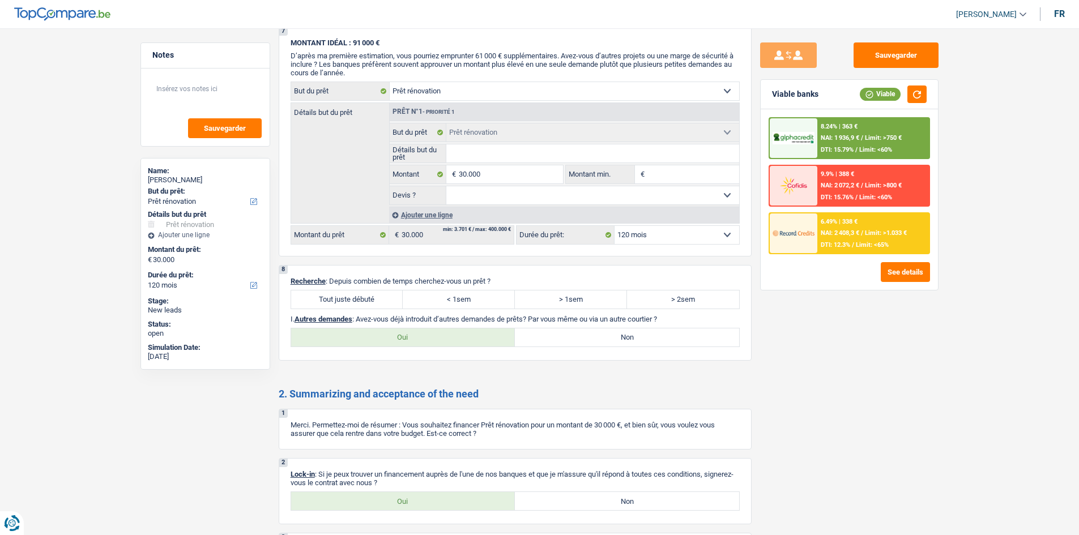
click at [734, 223] on div "6.49% | 338 €" at bounding box center [839, 221] width 37 height 7
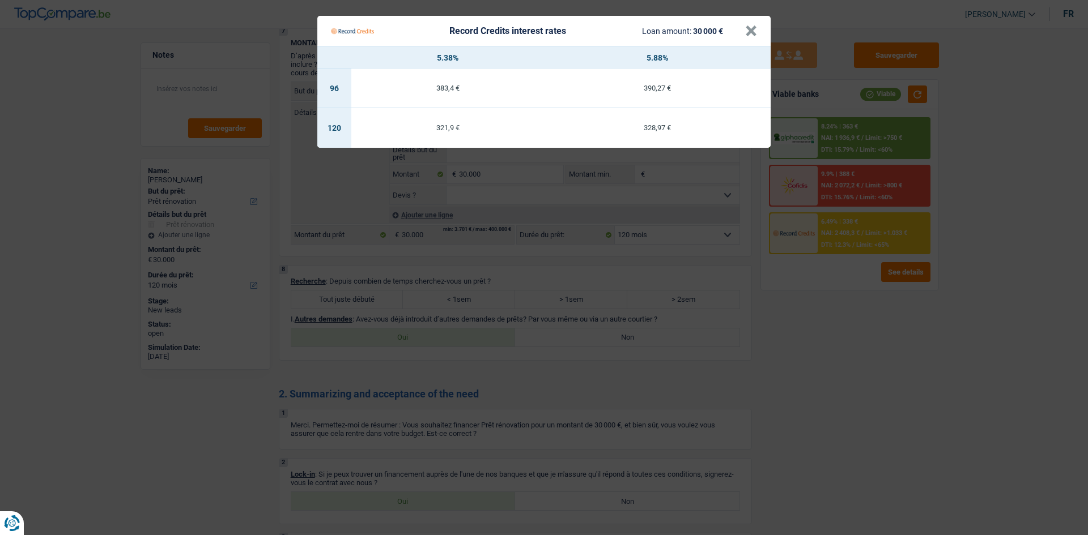
drag, startPoint x: 872, startPoint y: 375, endPoint x: 879, endPoint y: 368, distance: 9.6
click at [734, 371] on Credits "Record Credits interest rates Loan amount: 30 000 € × 5.38% 5.88% 96 383,4 € 39…" at bounding box center [544, 267] width 1088 height 535
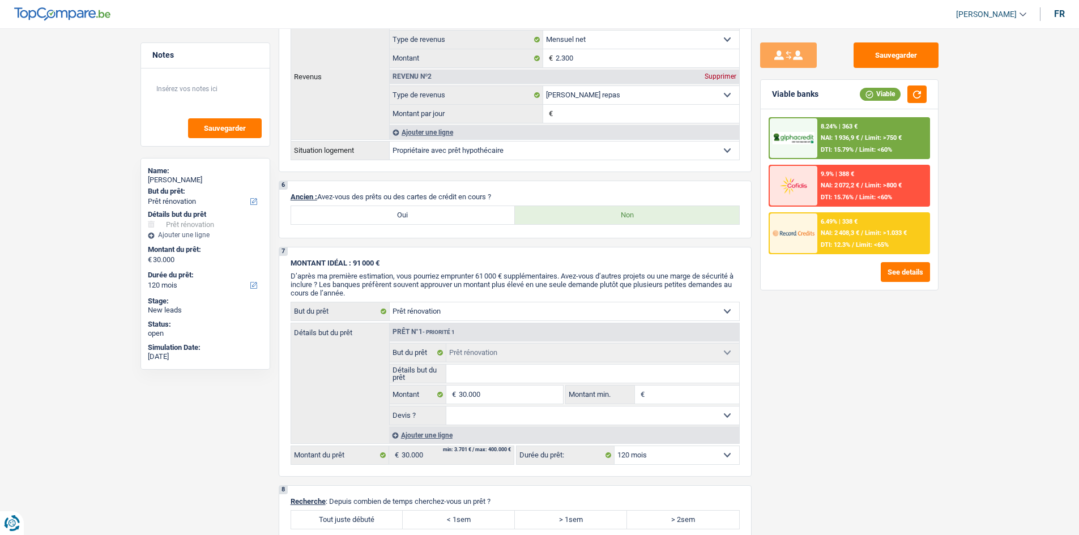
scroll to position [737, 0]
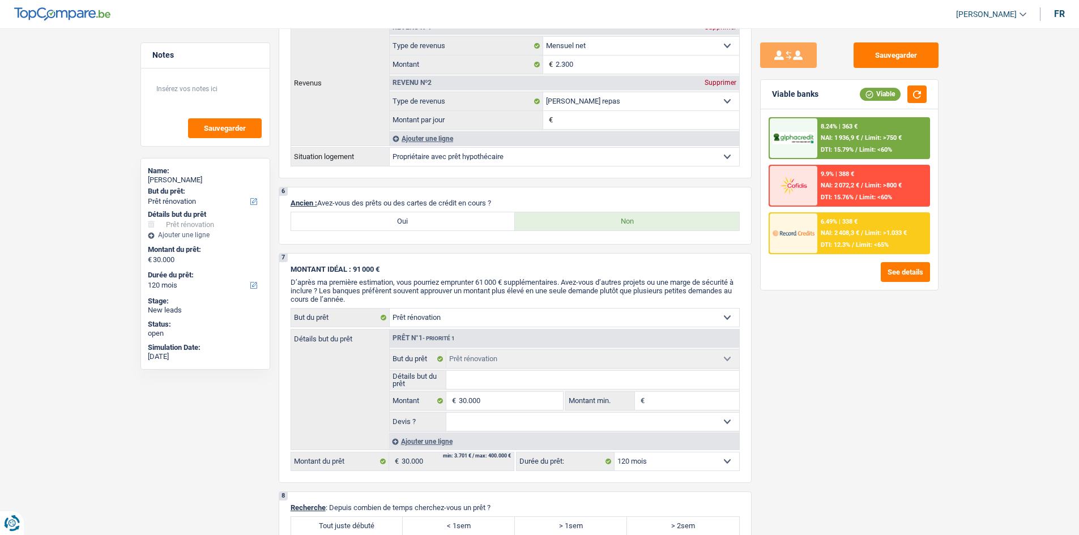
click at [734, 136] on span "NAI: 1 936,9 €" at bounding box center [840, 137] width 39 height 7
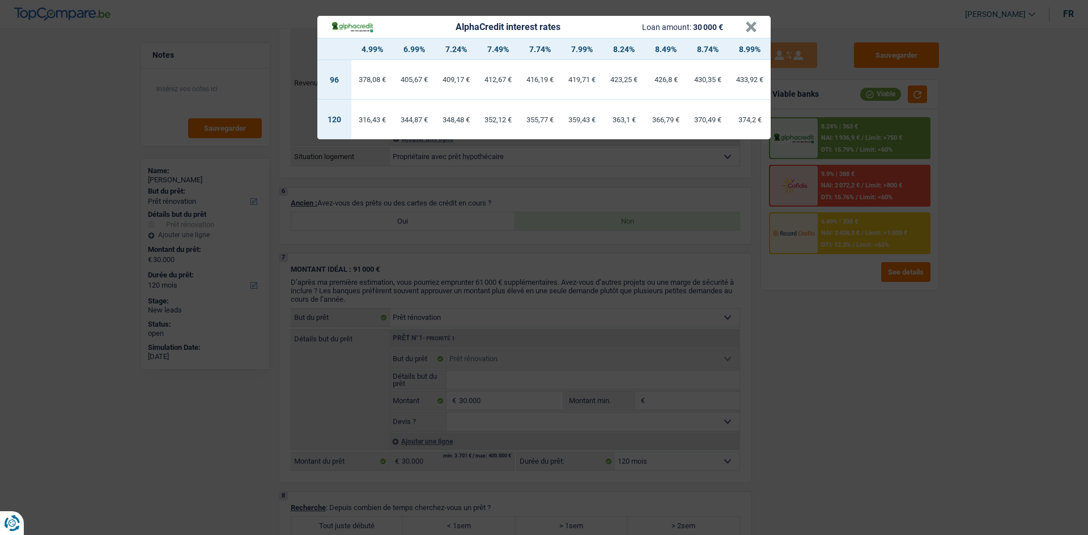
drag, startPoint x: 835, startPoint y: 401, endPoint x: 826, endPoint y: 405, distance: 9.9
click at [734, 399] on div "AlphaCredit interest rates Loan amount: 30 000 € × 4.99% 6.99% 7.24% 7.49% 7.74…" at bounding box center [544, 267] width 1088 height 535
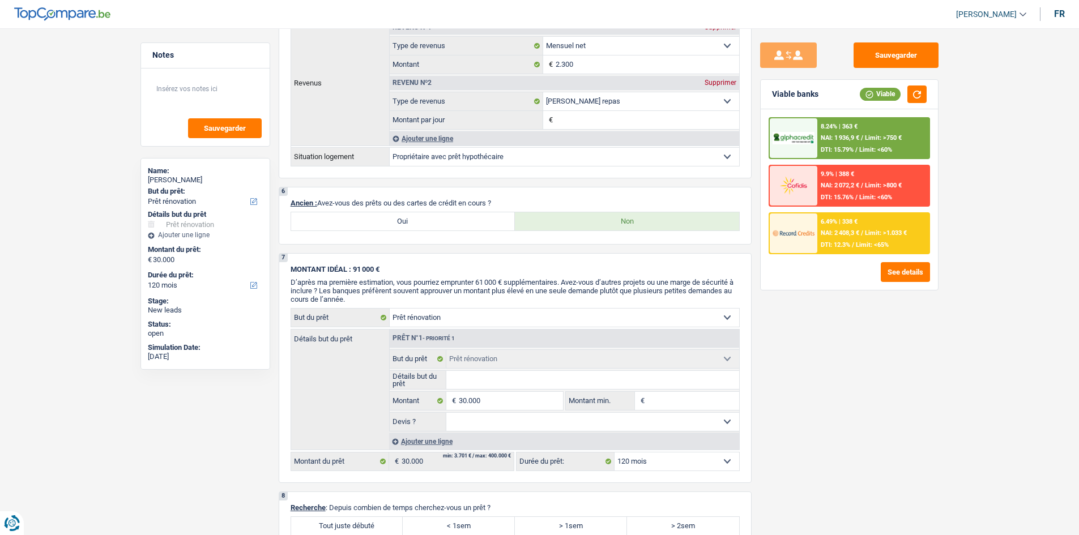
click at [734, 252] on div "6.49% | 338 € NAI: 2 408,3 € / Limit: >1.033 € DTI: 12.3% / Limit: <65%" at bounding box center [874, 234] width 112 height 40
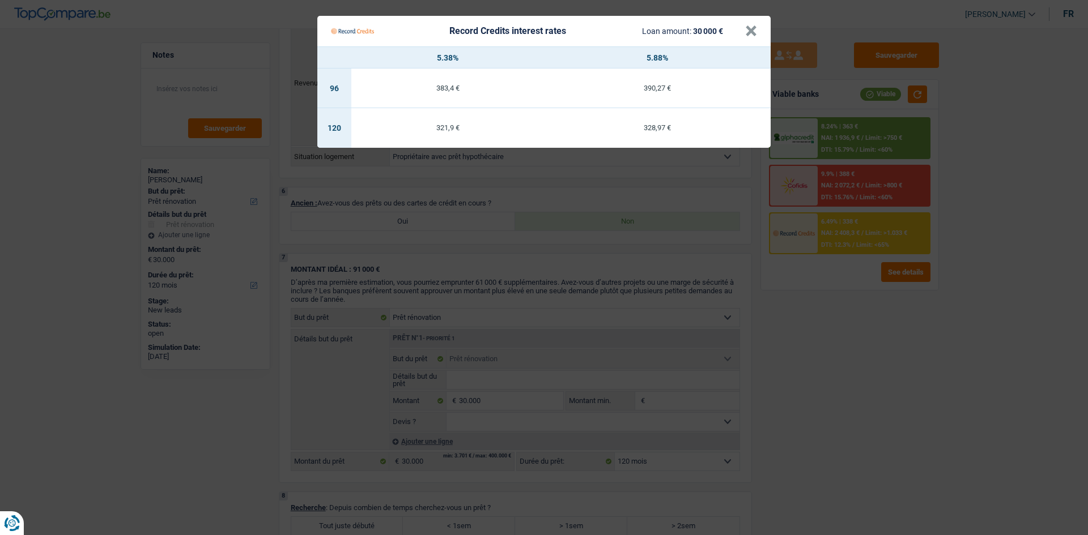
click at [734, 365] on Credits "Record Credits interest rates Loan amount: 30 000 € × 5.38% 5.88% 96 383,4 € 39…" at bounding box center [544, 267] width 1088 height 535
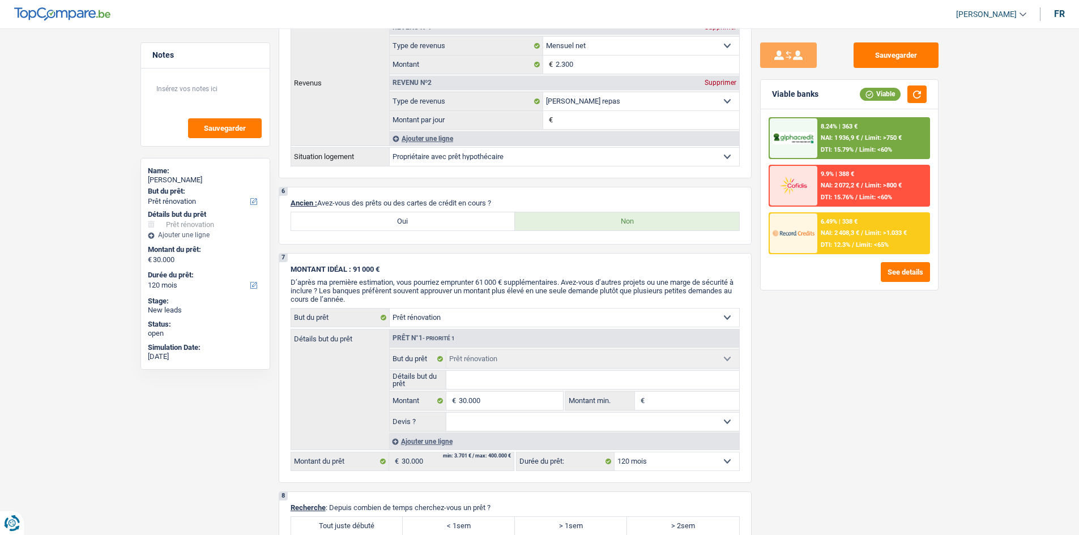
drag, startPoint x: 837, startPoint y: 142, endPoint x: 850, endPoint y: 138, distance: 12.9
click at [734, 138] on span "NAI: 1 936,9 €" at bounding box center [840, 137] width 39 height 7
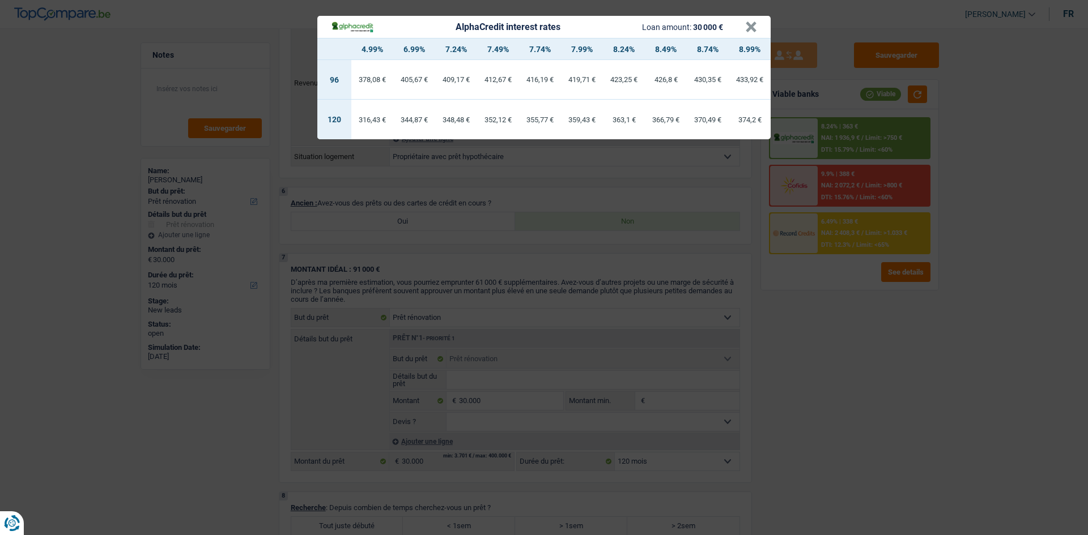
click at [734, 357] on div "AlphaCredit interest rates Loan amount: 30 000 € × 4.99% 6.99% 7.24% 7.49% 7.74…" at bounding box center [544, 267] width 1088 height 535
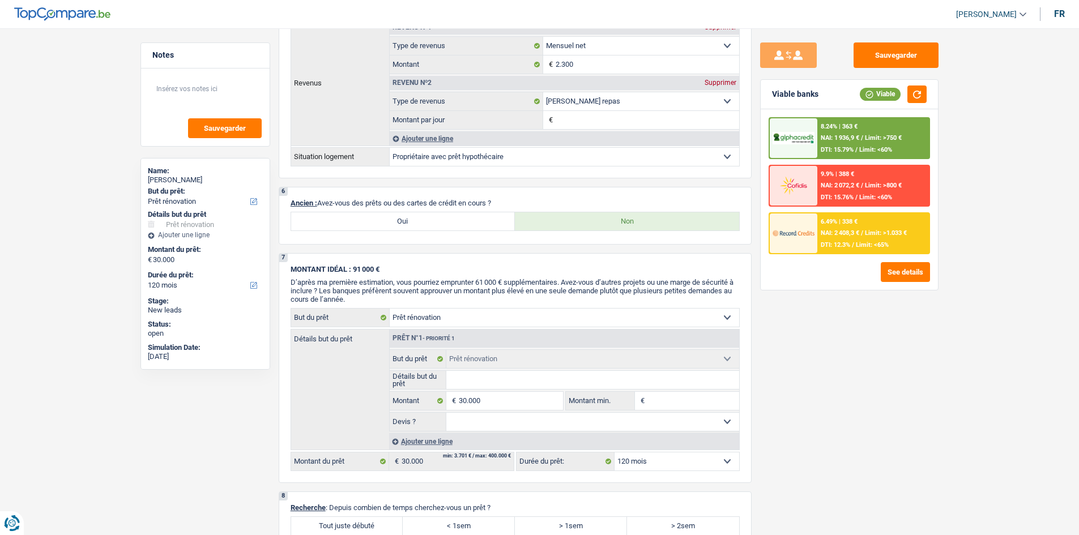
click at [734, 226] on div "6.49% | 338 € NAI: 2 408,3 € / Limit: >1.033 € DTI: 12.3% / Limit: <65%" at bounding box center [874, 234] width 112 height 40
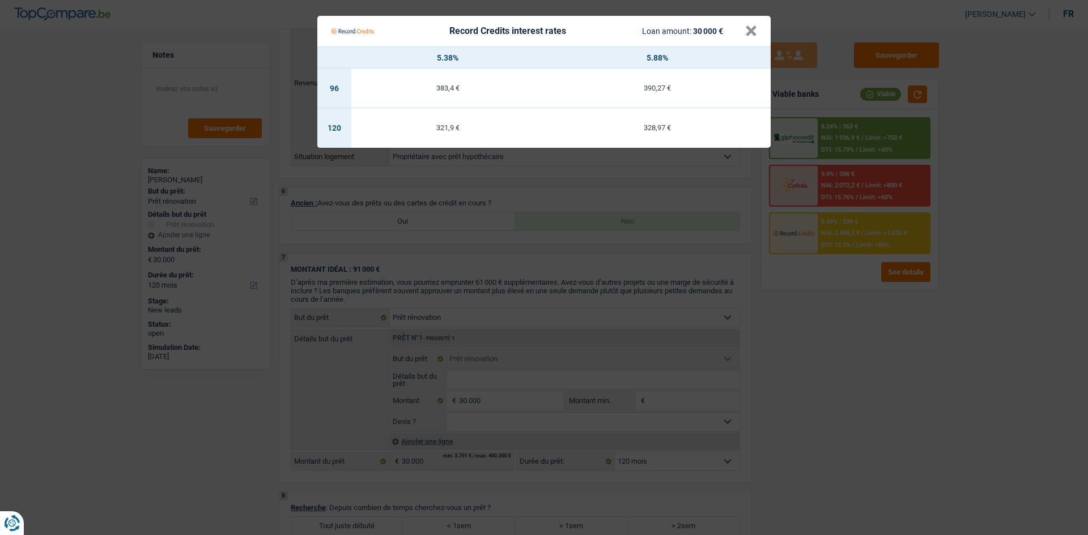
drag, startPoint x: 815, startPoint y: 385, endPoint x: 819, endPoint y: 379, distance: 6.9
click at [734, 384] on Credits "Record Credits interest rates Loan amount: 30 000 € × 5.38% 5.88% 96 383,4 € 39…" at bounding box center [544, 267] width 1088 height 535
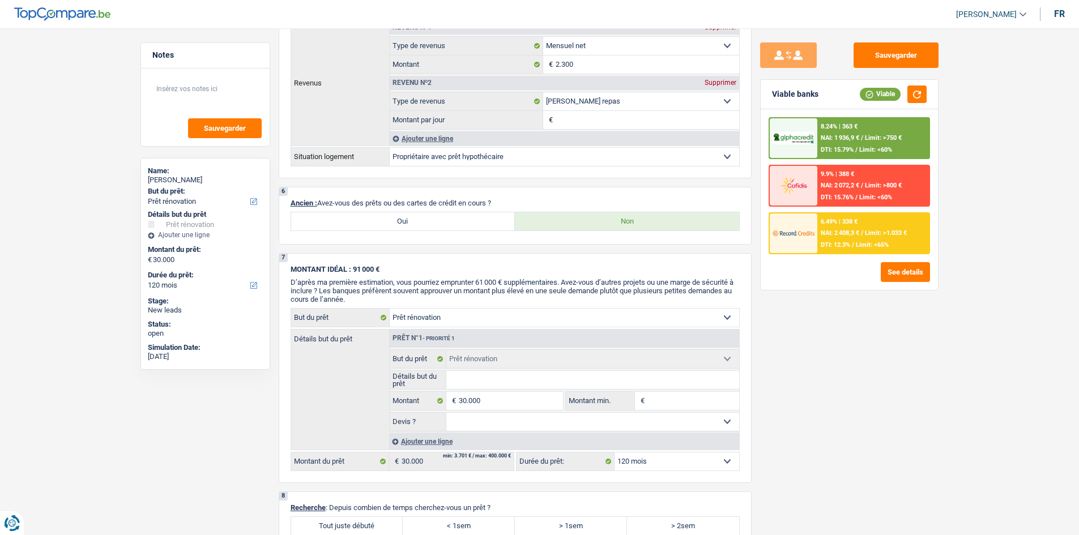
click at [734, 191] on div "9.9% | 388 € NAI: 2 072,2 € / Limit: >800 € DTI: 15.76% / Limit: <60%" at bounding box center [874, 186] width 112 height 40
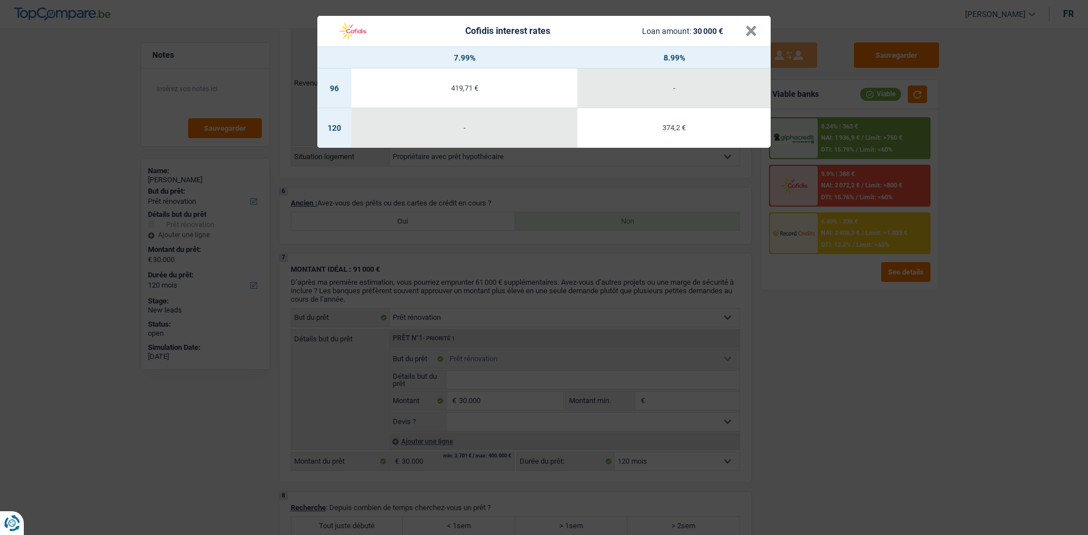
drag, startPoint x: 941, startPoint y: 398, endPoint x: 969, endPoint y: 384, distance: 31.7
click at [734, 398] on div "Cofidis interest rates Loan amount: 30 000 € × 7.99% 8.99% 96 419,71 € - 120 - …" at bounding box center [544, 267] width 1088 height 535
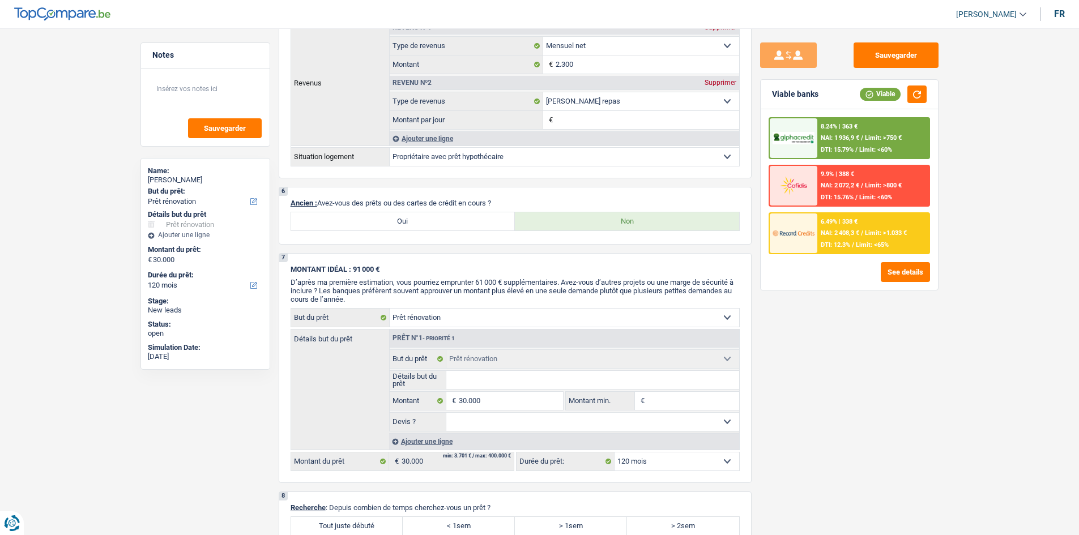
click at [734, 134] on div "NAI: 1 936,9 € / Limit: >750 €" at bounding box center [861, 137] width 81 height 7
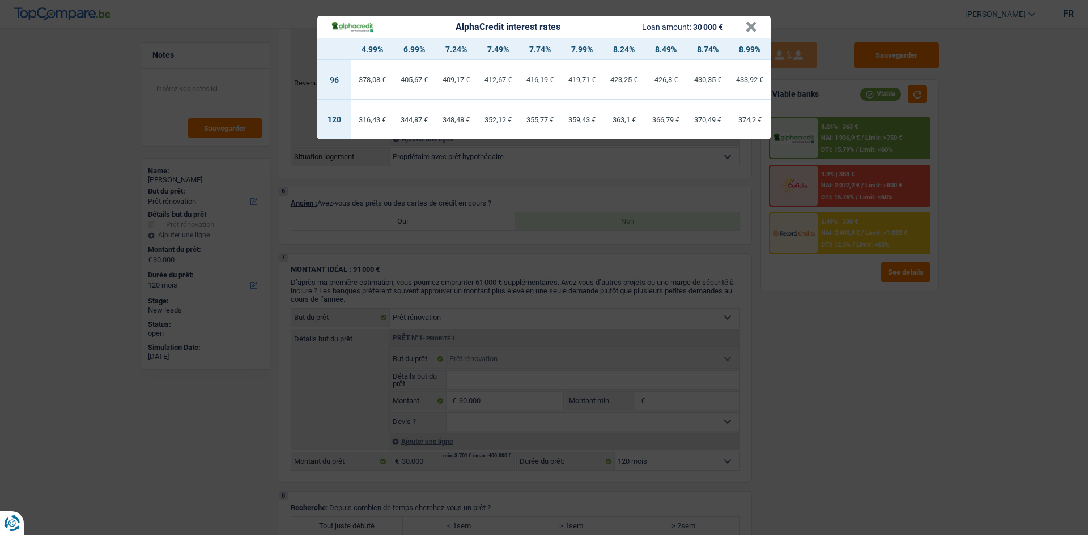
click at [734, 408] on div "AlphaCredit interest rates Loan amount: 30 000 € × 4.99% 6.99% 7.24% 7.49% 7.74…" at bounding box center [544, 267] width 1088 height 535
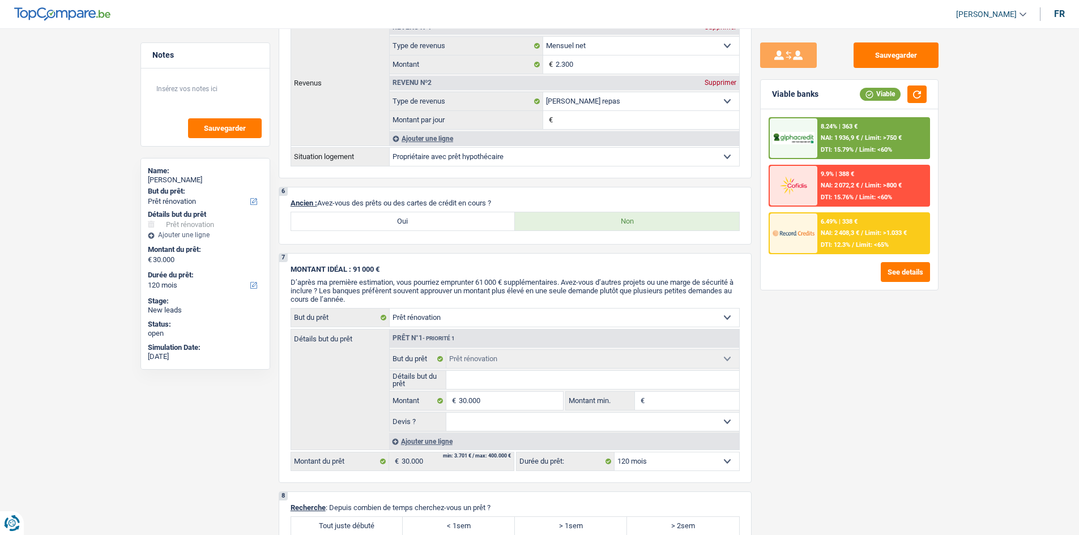
click at [734, 104] on div "Viable banks Viable" at bounding box center [849, 94] width 177 height 29
click at [734, 231] on span "NAI: 2 408,3 €" at bounding box center [840, 232] width 39 height 7
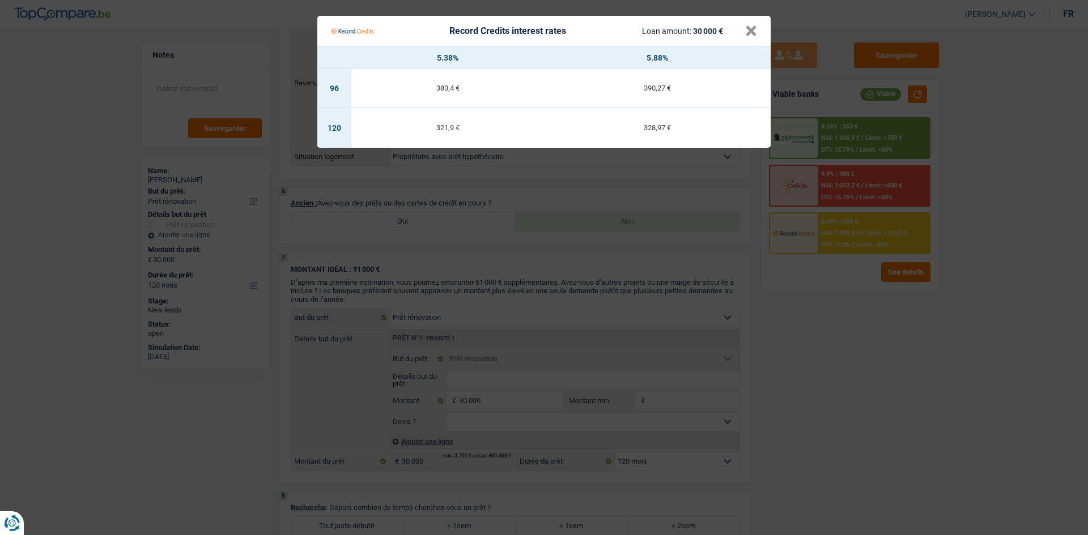
click at [734, 360] on Credits "Record Credits interest rates Loan amount: 30 000 € × 5.38% 5.88% 96 383,4 € 39…" at bounding box center [544, 267] width 1088 height 535
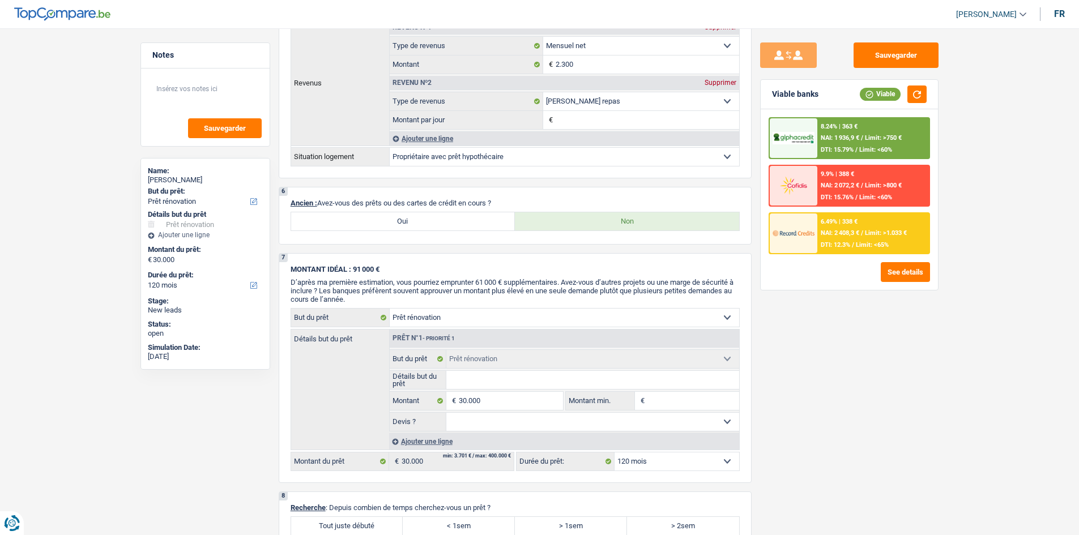
click at [734, 149] on div "8.24% | 363 € NAI: 1 936,9 € / Limit: >750 € DTI: 15.79% / Limit: <60%" at bounding box center [874, 138] width 112 height 40
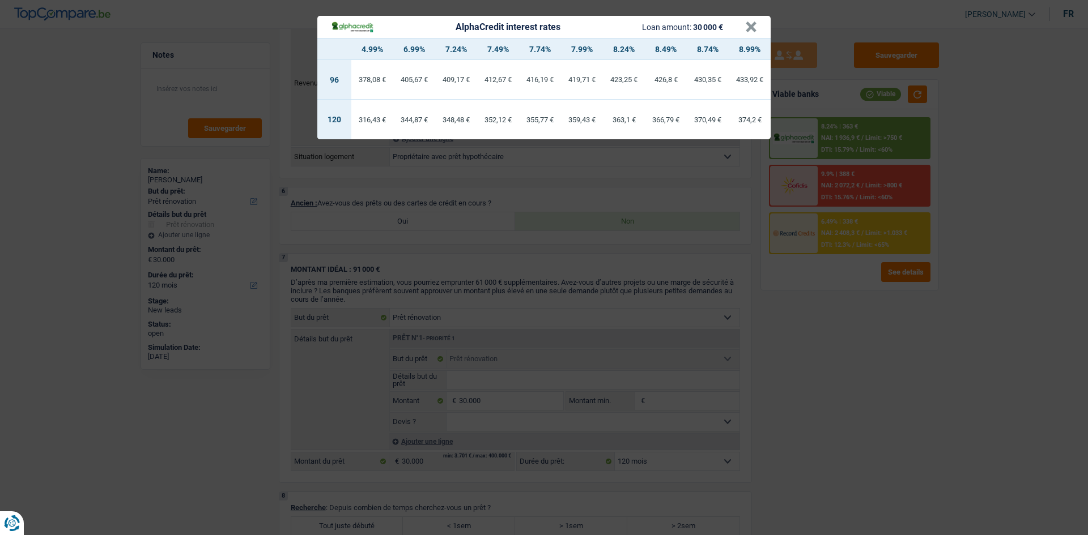
click at [734, 396] on div "AlphaCredit interest rates Loan amount: 30 000 € × 4.99% 6.99% 7.24% 7.49% 7.74…" at bounding box center [544, 267] width 1088 height 535
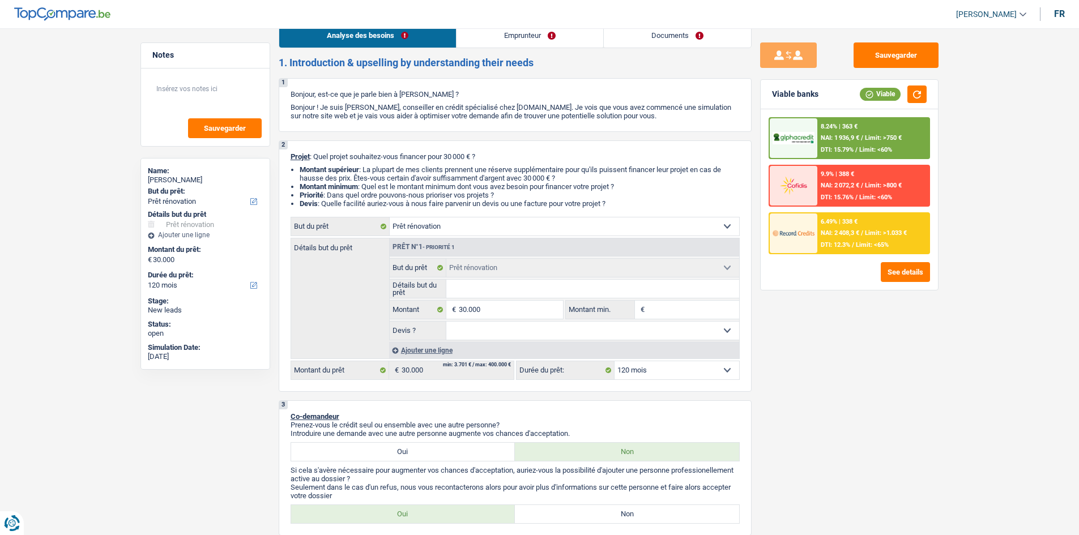
scroll to position [0, 0]
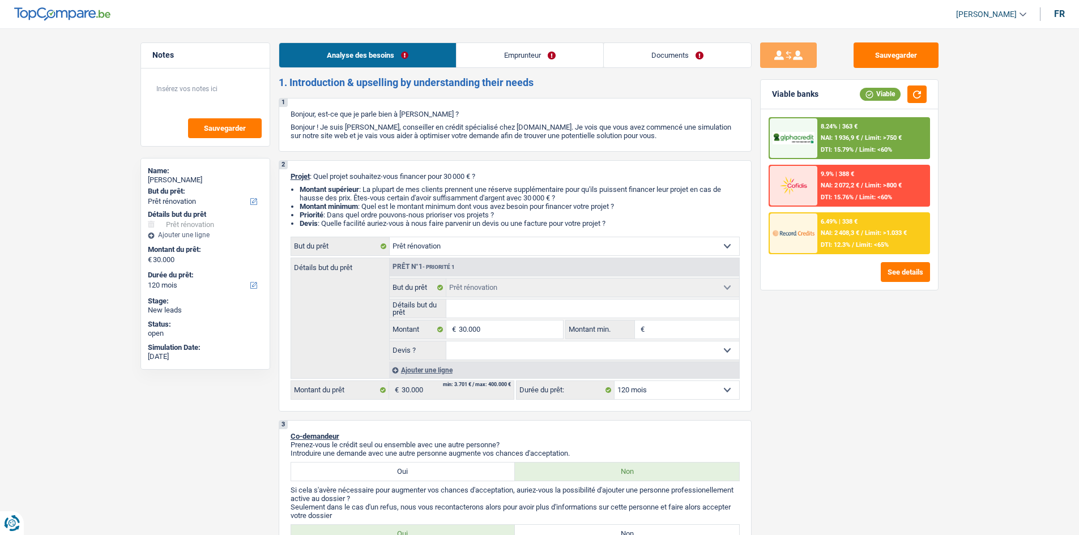
click at [545, 63] on link "Emprunteur" at bounding box center [530, 55] width 147 height 24
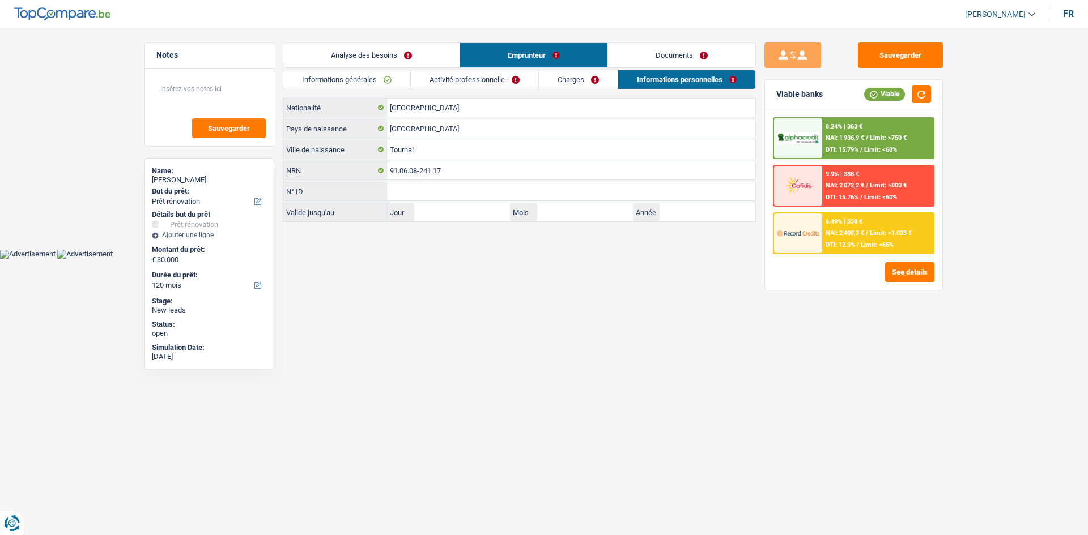
drag, startPoint x: 510, startPoint y: 87, endPoint x: 571, endPoint y: 86, distance: 60.6
click at [511, 86] on link "Activité professionnelle" at bounding box center [474, 79] width 127 height 19
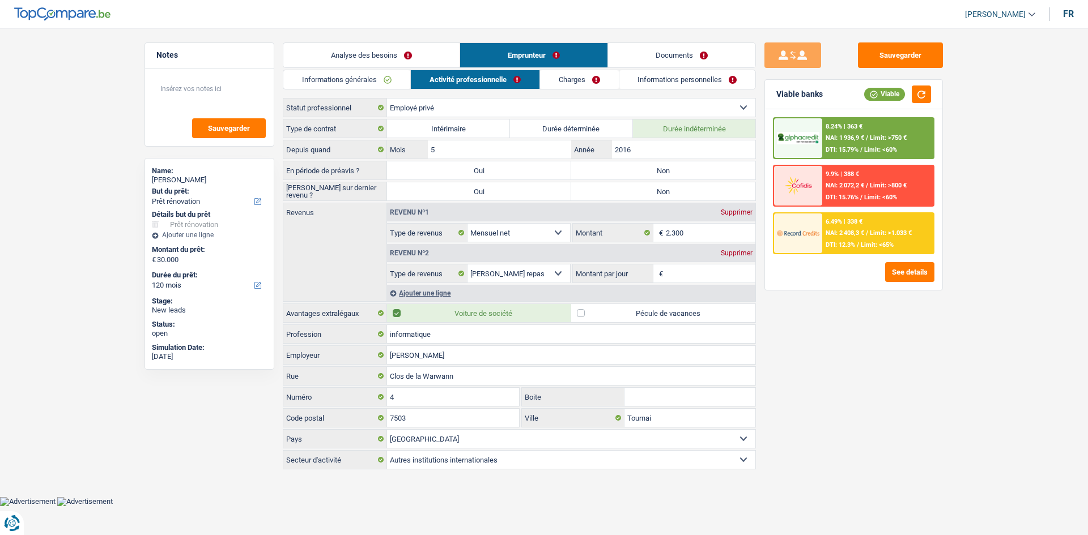
click at [578, 86] on link "Charges" at bounding box center [579, 79] width 79 height 19
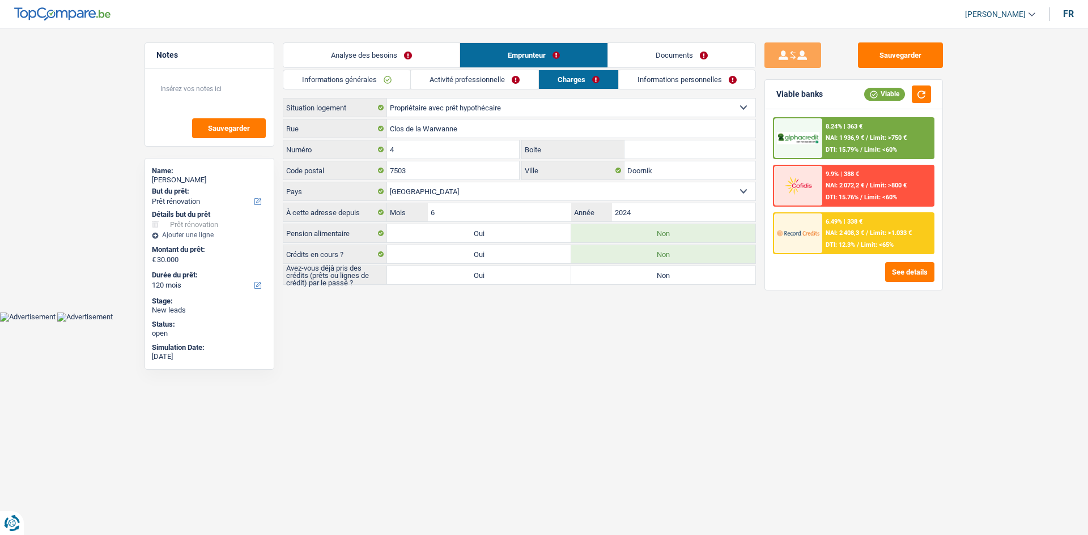
drag, startPoint x: 666, startPoint y: 84, endPoint x: 674, endPoint y: 77, distance: 10.4
click at [667, 84] on link "Informations personnelles" at bounding box center [687, 79] width 137 height 19
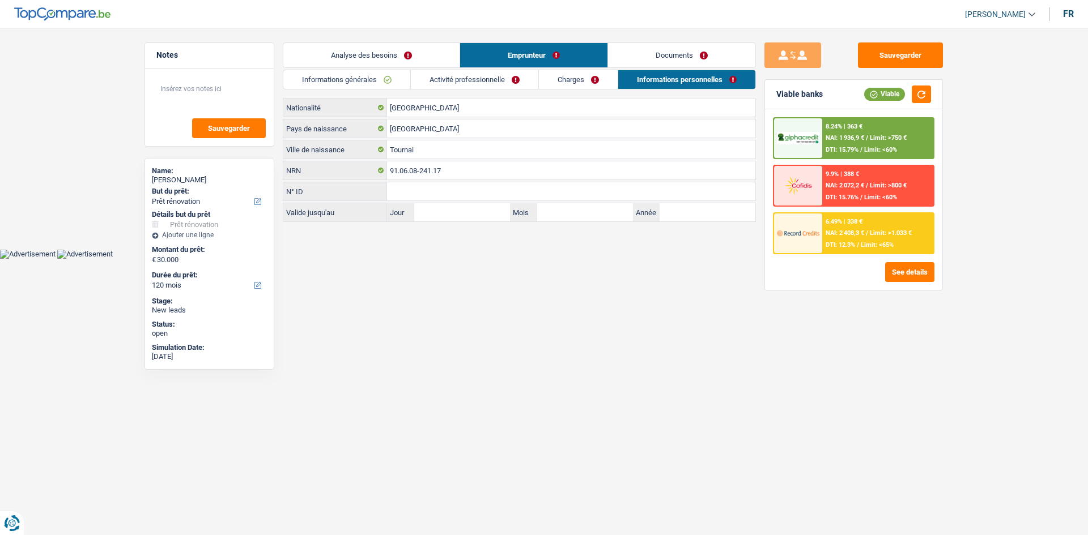
click at [688, 56] on link "Documents" at bounding box center [681, 55] width 147 height 24
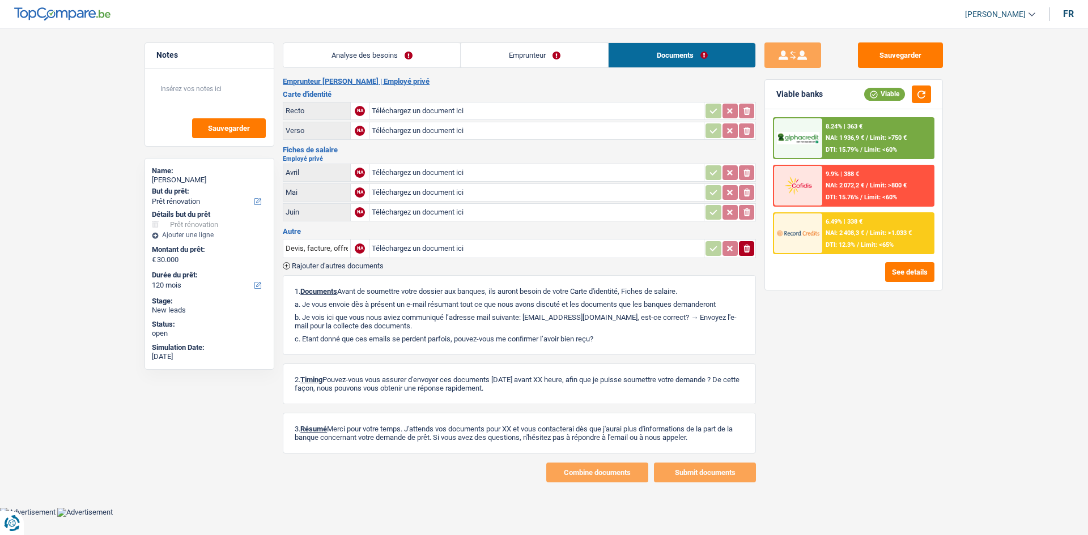
click at [429, 67] on li "Analyse des besoins" at bounding box center [371, 54] width 177 height 25
click at [422, 65] on link "Analyse des besoins" at bounding box center [371, 55] width 177 height 24
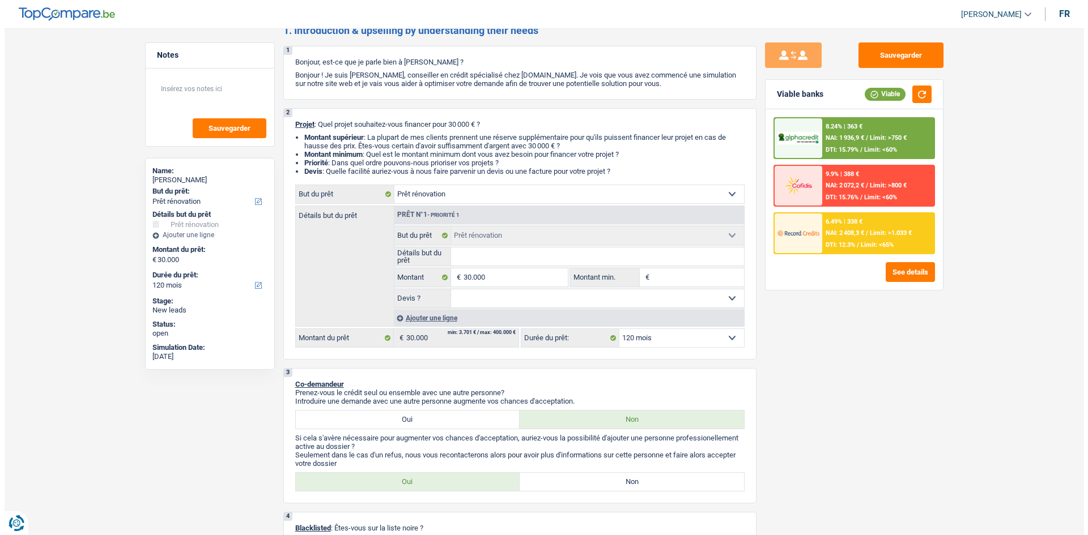
scroll to position [113, 0]
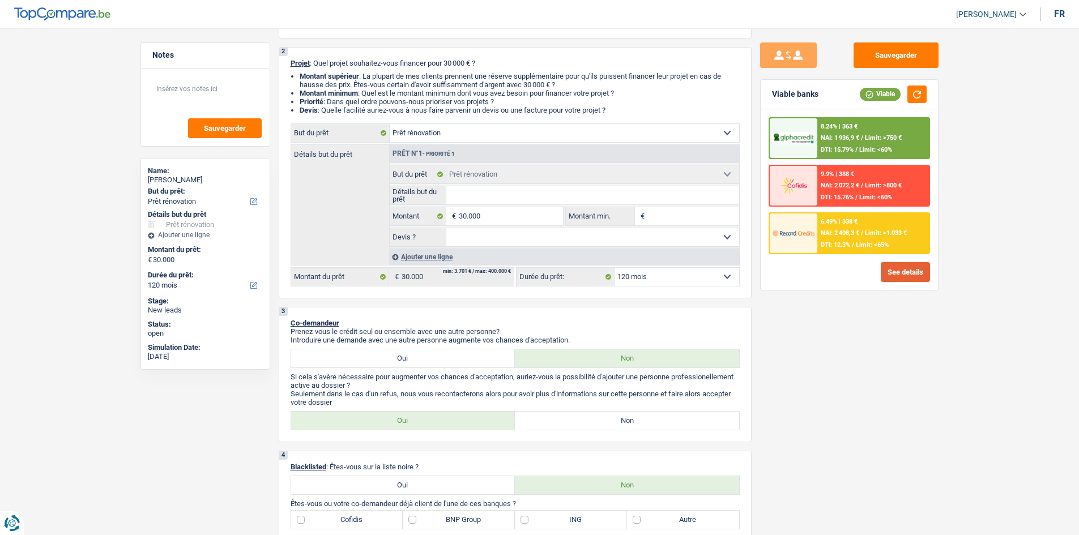
click at [734, 279] on button "See details" at bounding box center [905, 272] width 49 height 20
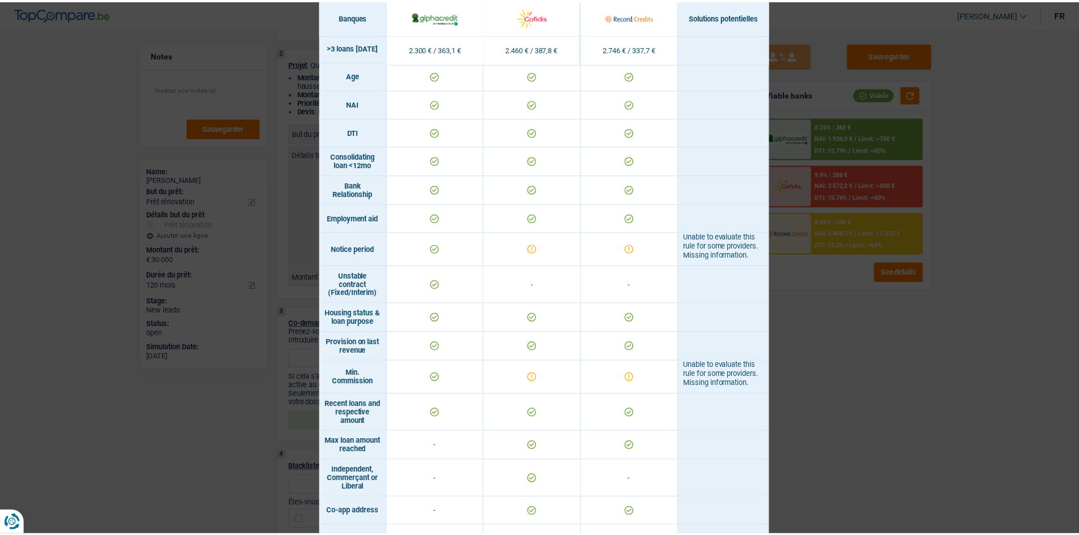
scroll to position [510, 0]
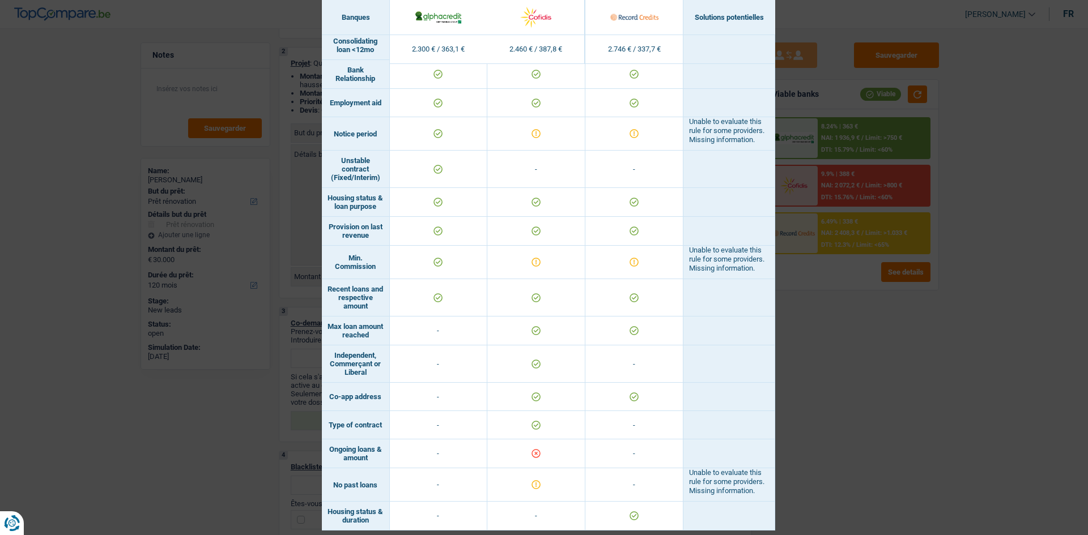
drag, startPoint x: 915, startPoint y: 363, endPoint x: 891, endPoint y: 369, distance: 24.2
click at [734, 361] on div "Banks conditions × Banques Solutions potentielles Revenus / Charges 2.300 € / 3…" at bounding box center [544, 267] width 1088 height 535
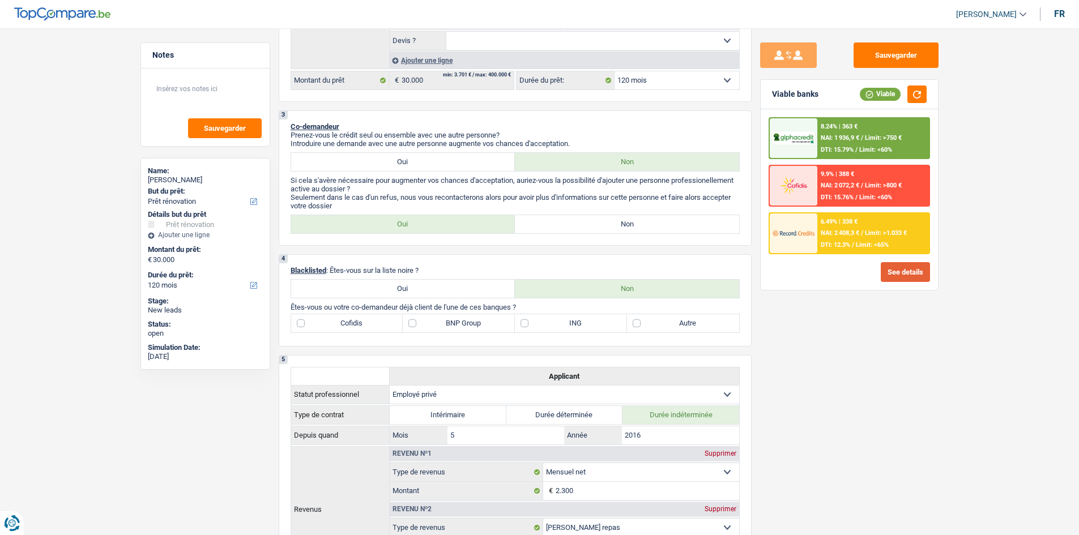
scroll to position [94, 0]
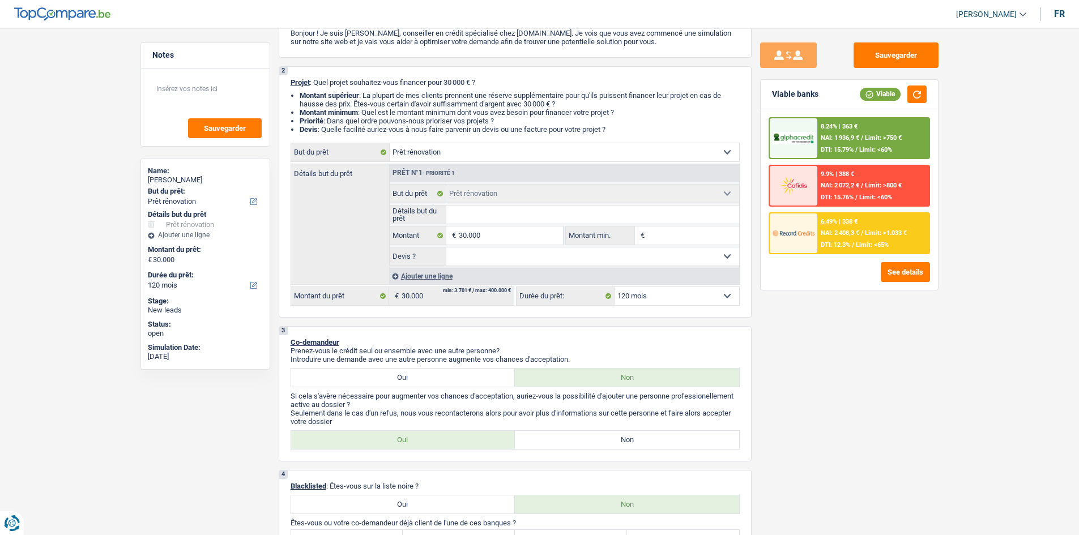
click at [734, 229] on span "NAI: 2 408,3 €" at bounding box center [840, 232] width 39 height 7
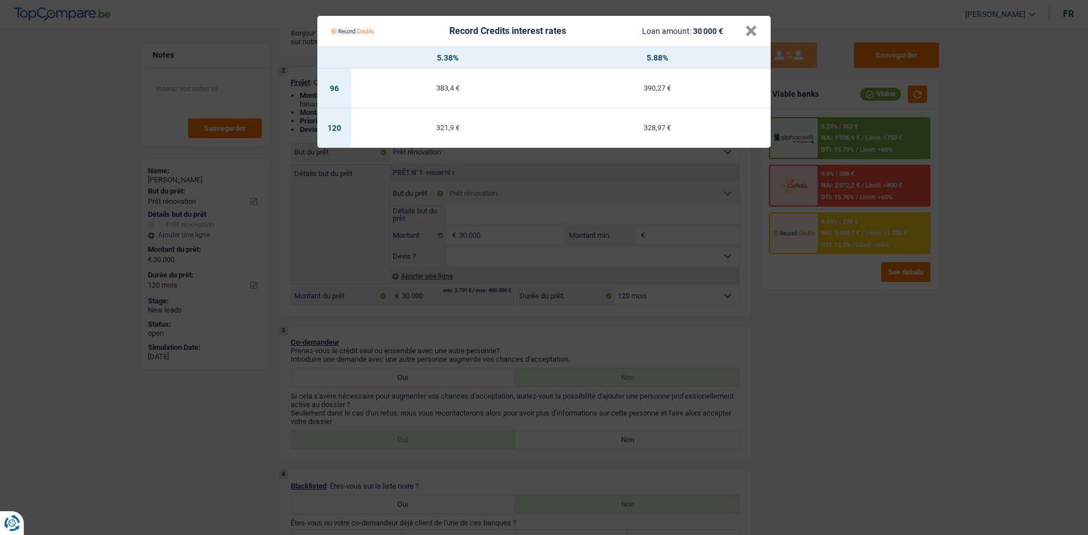
click at [734, 364] on Credits "Record Credits interest rates Loan amount: 30 000 € × 5.38% 5.88% 96 383,4 € 39…" at bounding box center [544, 267] width 1088 height 535
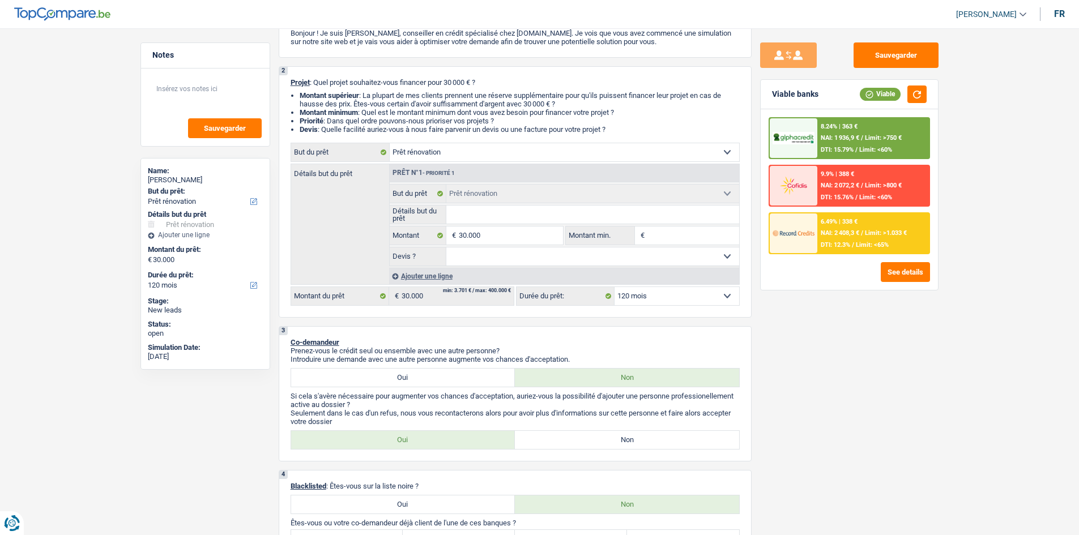
click at [734, 129] on div "8.24% | 363 € NAI: 1 936,9 € / Limit: >750 € DTI: 15.79% / Limit: <60%" at bounding box center [874, 138] width 112 height 40
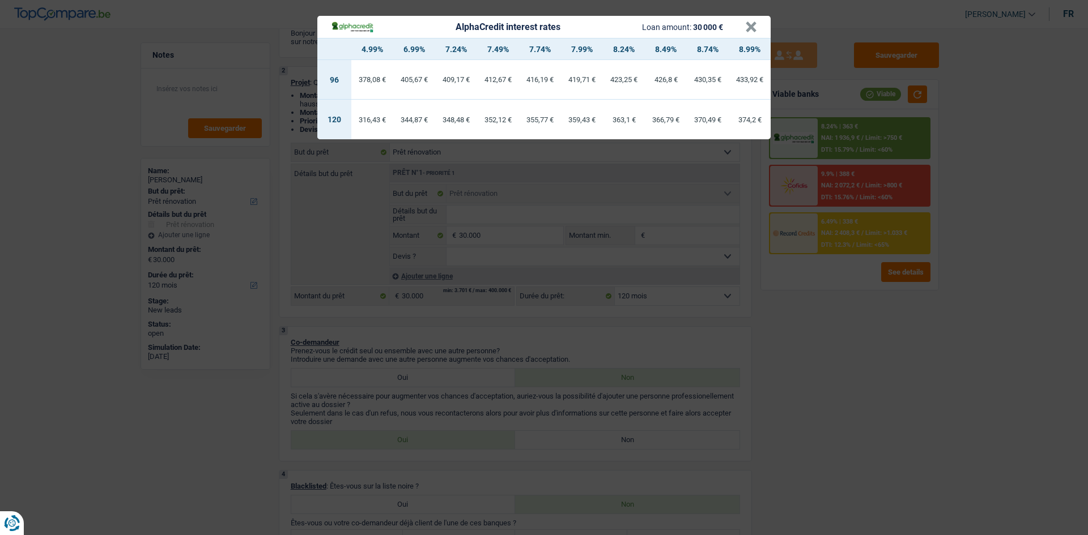
click at [734, 408] on div "AlphaCredit interest rates Loan amount: 30 000 € × 4.99% 6.99% 7.24% 7.49% 7.74…" at bounding box center [544, 267] width 1088 height 535
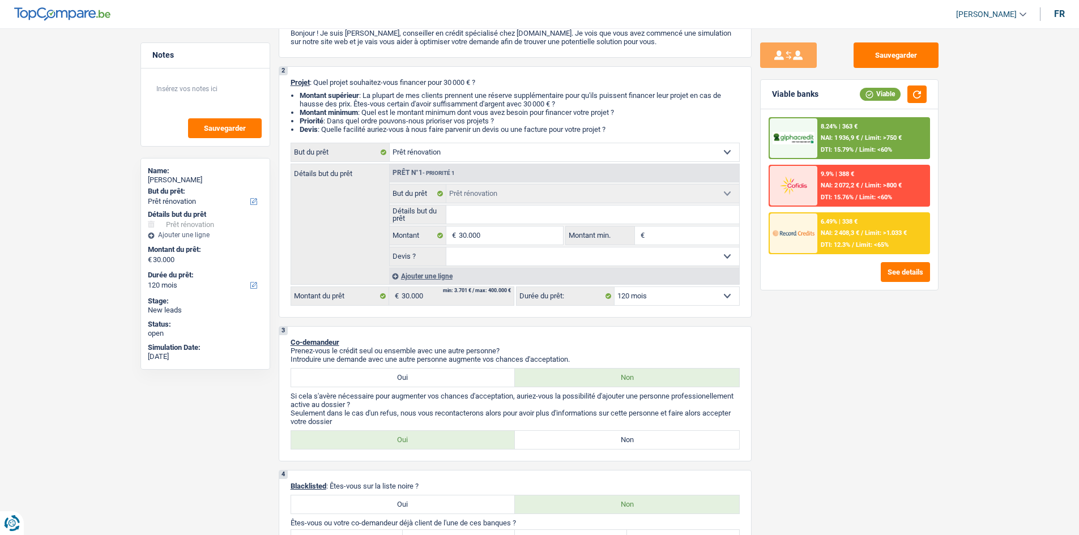
click at [734, 129] on div "8.24% | 363 € NAI: 1 936,9 € / Limit: >750 € DTI: 15.79% / Limit: <60%" at bounding box center [874, 138] width 112 height 40
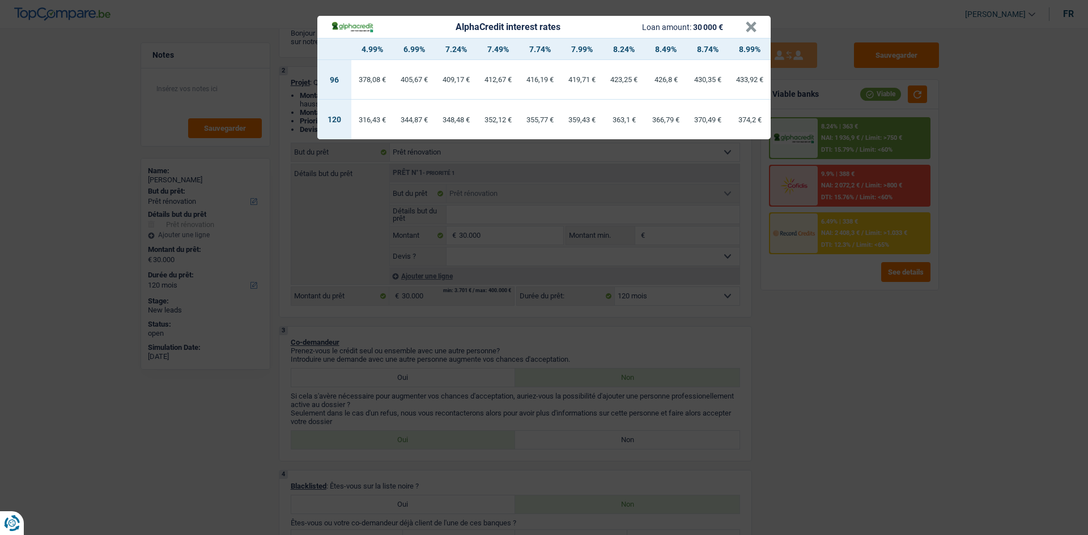
click at [734, 408] on div "AlphaCredit interest rates Loan amount: 30 000 € × 4.99% 6.99% 7.24% 7.49% 7.74…" at bounding box center [544, 267] width 1088 height 535
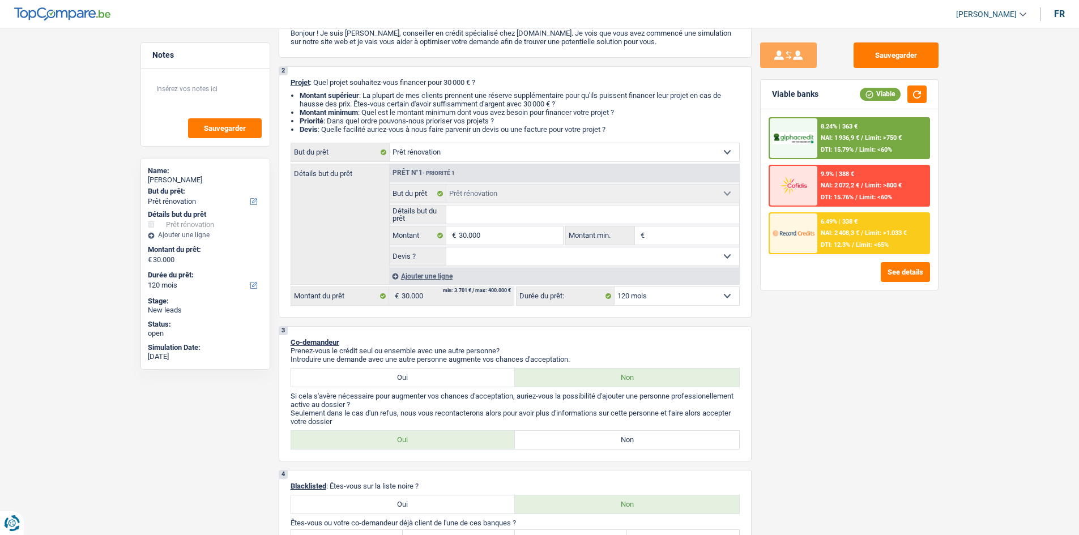
click at [734, 243] on span "DTI: 12.3%" at bounding box center [835, 244] width 29 height 7
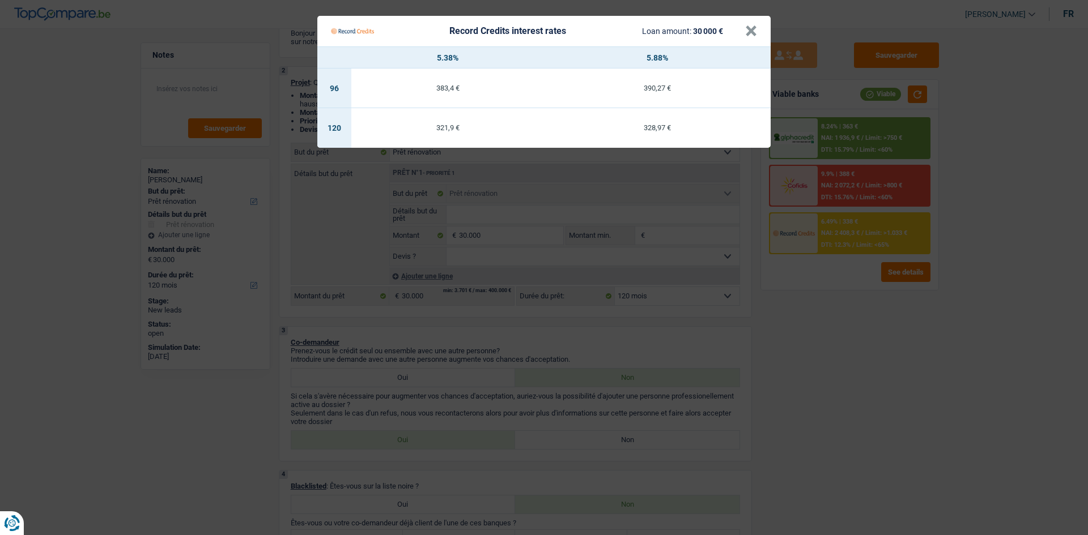
drag, startPoint x: 833, startPoint y: 409, endPoint x: 845, endPoint y: 364, distance: 46.9
click at [734, 408] on Credits "Record Credits interest rates Loan amount: 30 000 € × 5.38% 5.88% 96 383,4 € 39…" at bounding box center [544, 267] width 1088 height 535
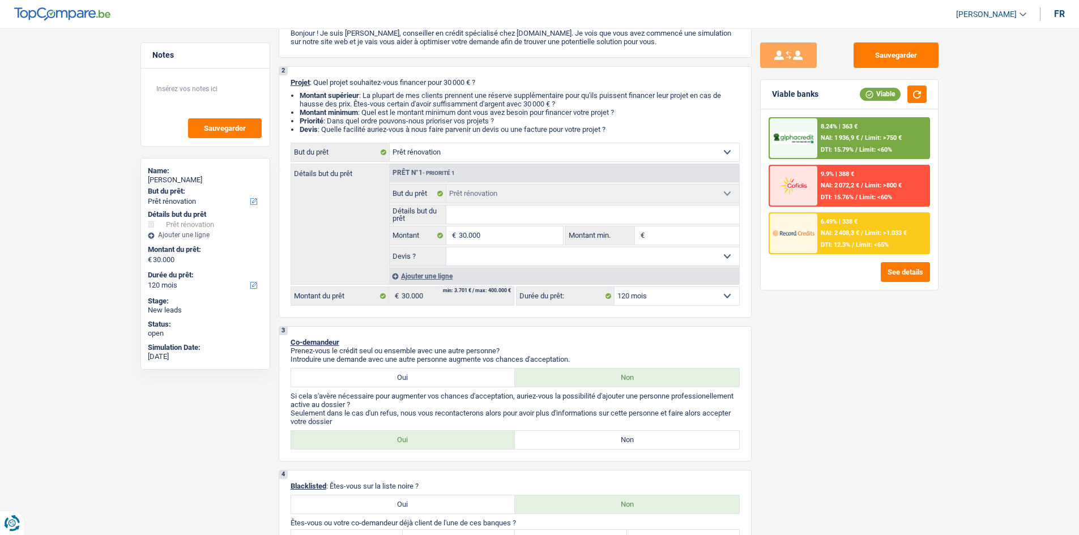
click at [734, 148] on span "DTI: 15.79%" at bounding box center [837, 149] width 33 height 7
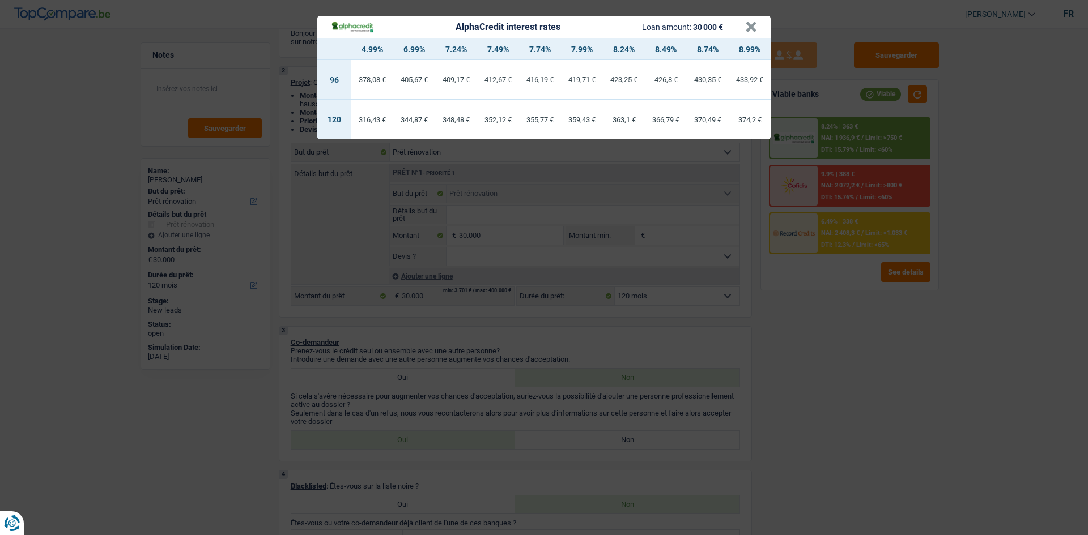
drag, startPoint x: 901, startPoint y: 428, endPoint x: 908, endPoint y: 413, distance: 16.5
click at [734, 408] on div "AlphaCredit interest rates Loan amount: 30 000 € × 4.99% 6.99% 7.24% 7.49% 7.74…" at bounding box center [544, 267] width 1088 height 535
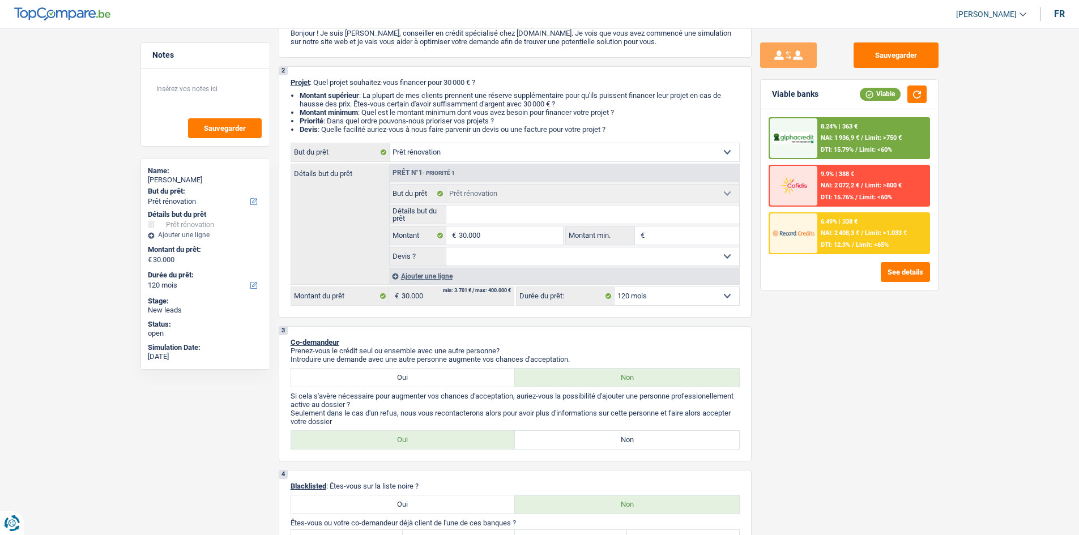
click at [734, 228] on div "6.49% | 338 € NAI: 2 408,3 € / Limit: >1.033 € DTI: 12.3% / Limit: <65%" at bounding box center [874, 234] width 112 height 40
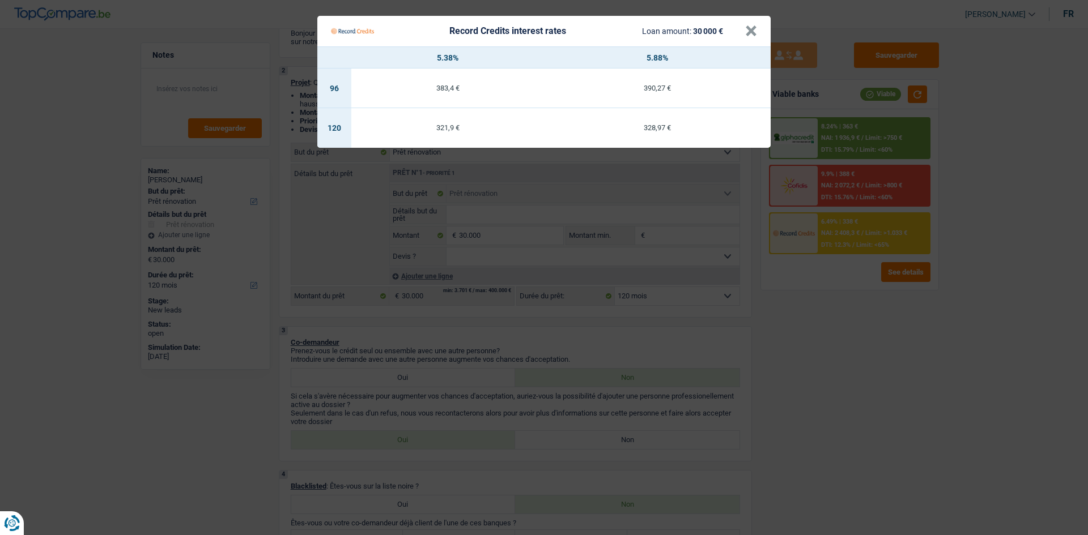
drag, startPoint x: 857, startPoint y: 427, endPoint x: 854, endPoint y: 422, distance: 6.3
click at [734, 408] on Credits "Record Credits interest rates Loan amount: 30 000 € × 5.38% 5.88% 96 383,4 € 39…" at bounding box center [544, 267] width 1088 height 535
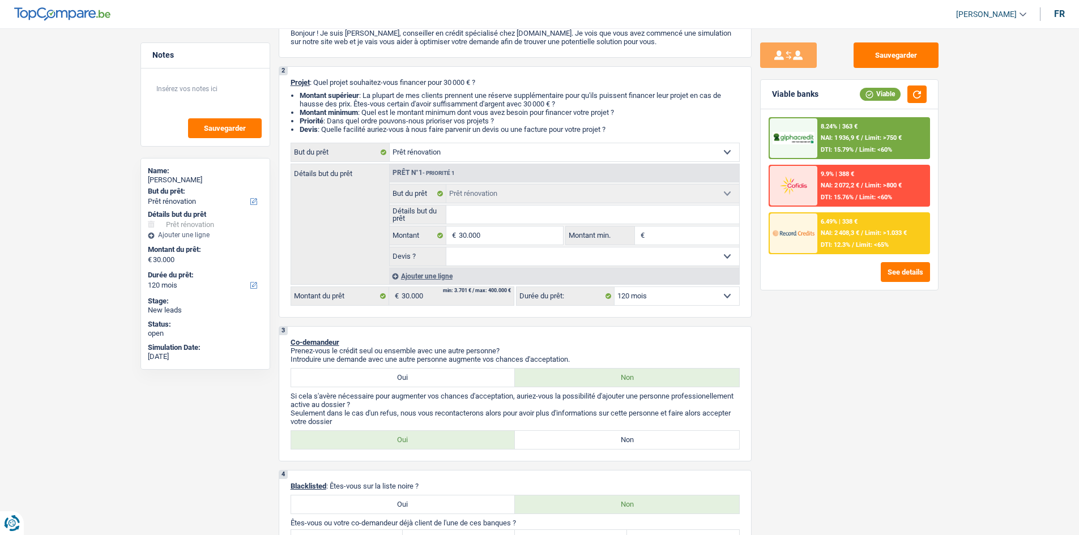
click at [734, 223] on div "6.49% | 338 €" at bounding box center [839, 221] width 37 height 7
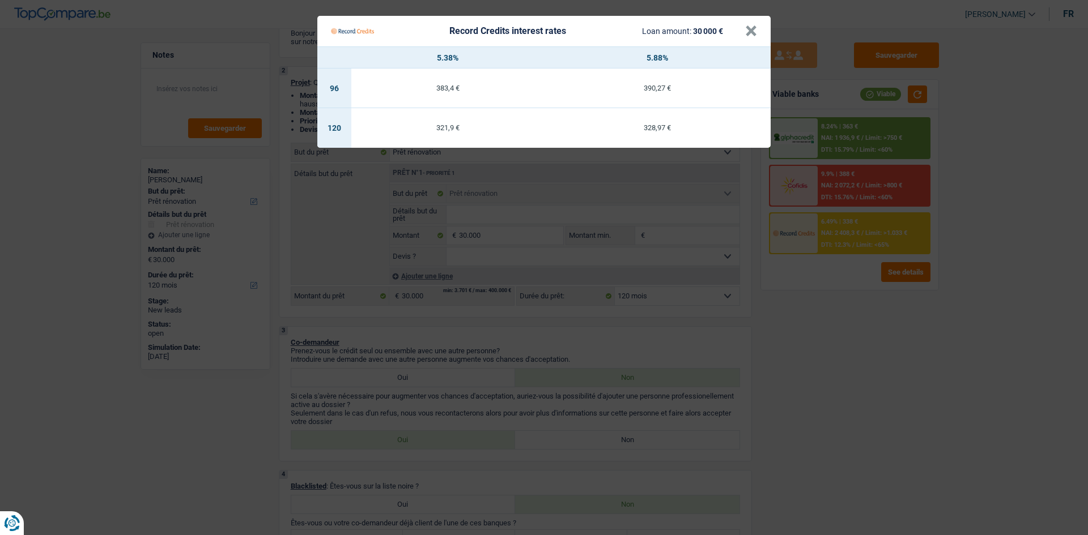
drag, startPoint x: 809, startPoint y: 410, endPoint x: 896, endPoint y: 361, distance: 99.9
click at [734, 408] on Credits "Record Credits interest rates Loan amount: 30 000 € × 5.38% 5.88% 96 383,4 € 39…" at bounding box center [544, 267] width 1088 height 535
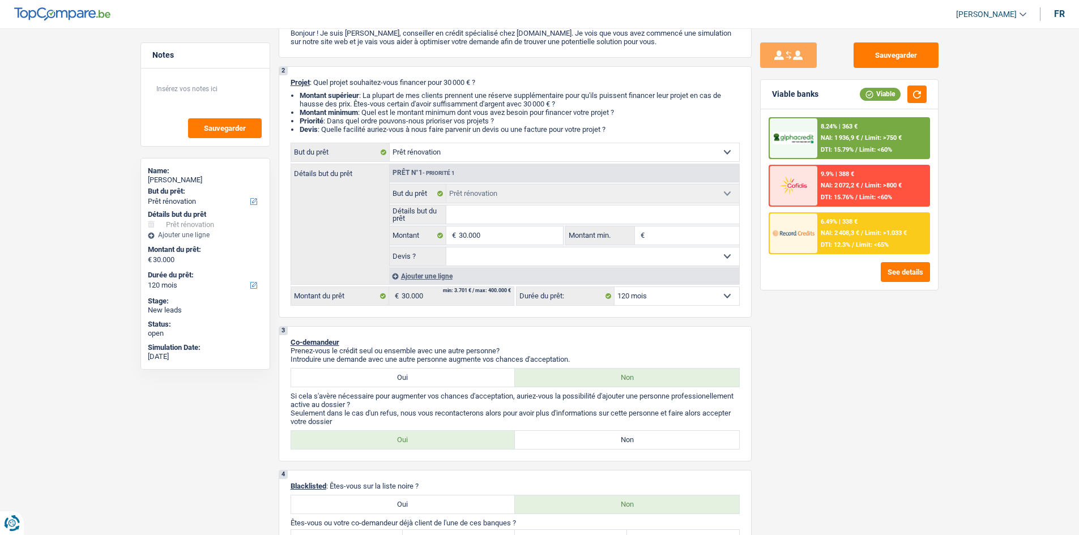
click at [734, 136] on span "Limit: >750 €" at bounding box center [883, 137] width 37 height 7
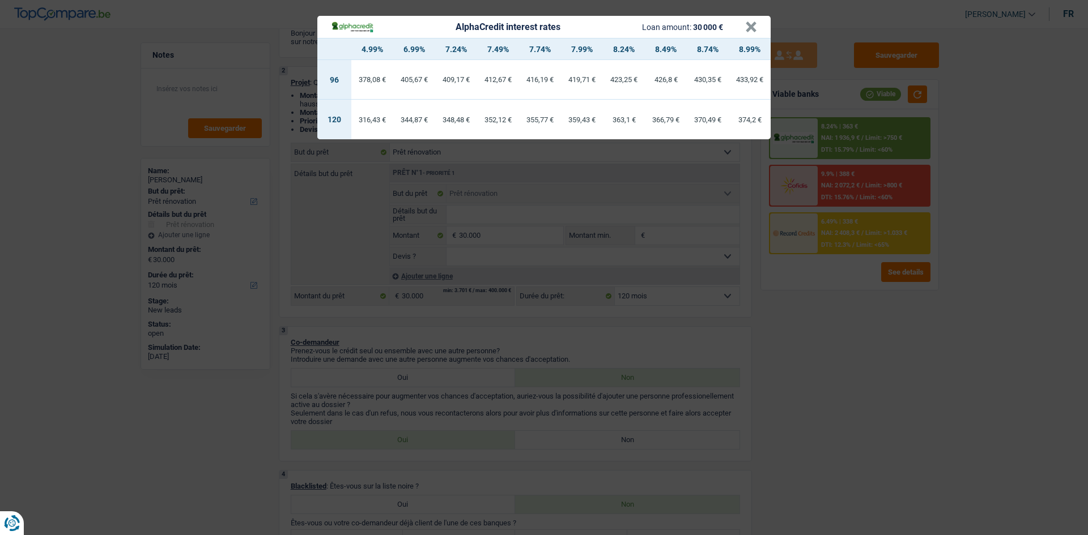
drag, startPoint x: 826, startPoint y: 362, endPoint x: 827, endPoint y: 343, distance: 18.2
click at [734, 351] on div "AlphaCredit interest rates Loan amount: 30 000 € × 4.99% 6.99% 7.24% 7.49% 7.74…" at bounding box center [544, 267] width 1088 height 535
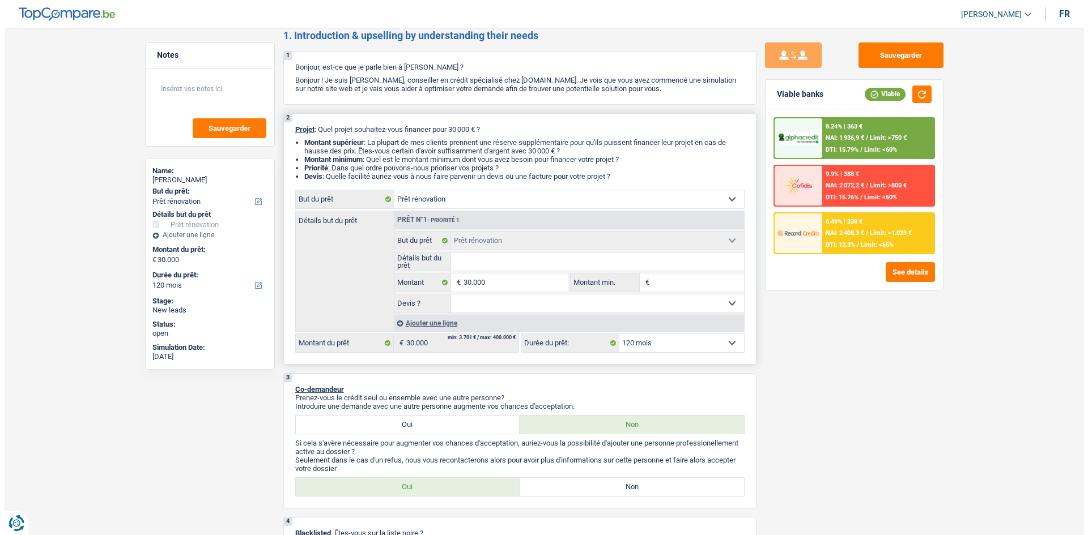
scroll to position [0, 0]
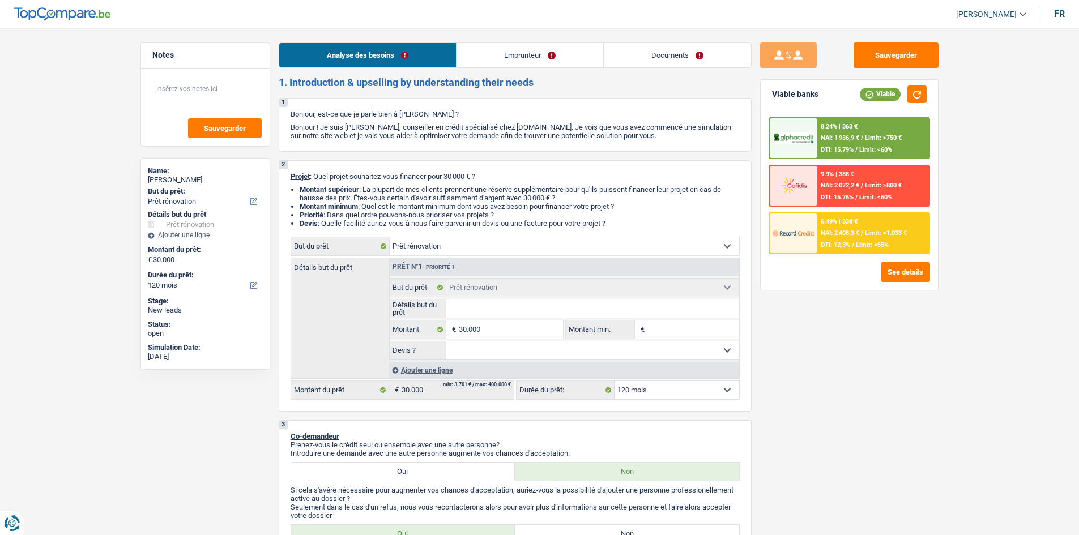
click at [516, 52] on link "Emprunteur" at bounding box center [530, 55] width 147 height 24
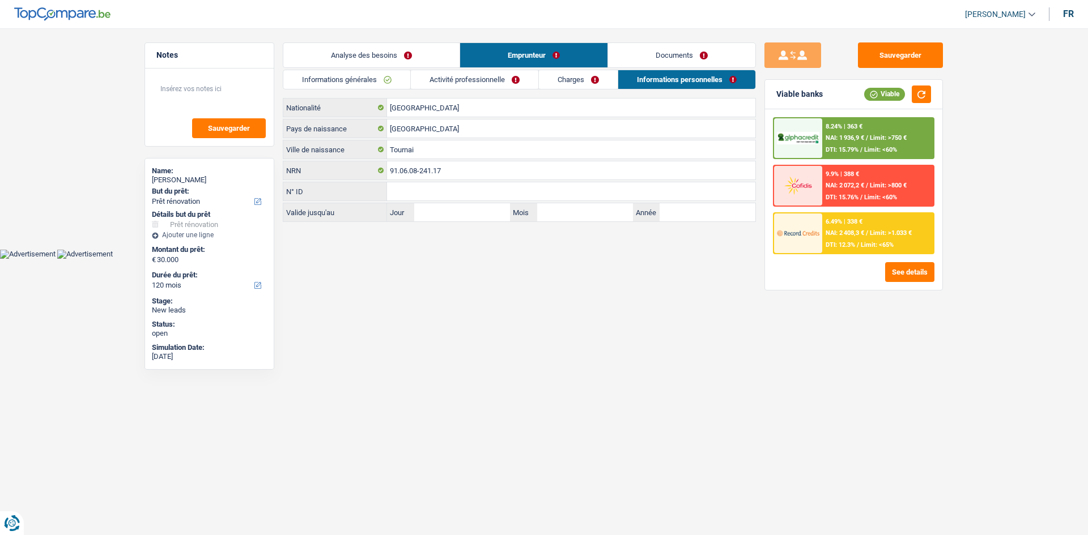
drag, startPoint x: 397, startPoint y: 88, endPoint x: 402, endPoint y: 85, distance: 6.6
click at [398, 87] on link "Informations générales" at bounding box center [346, 79] width 127 height 19
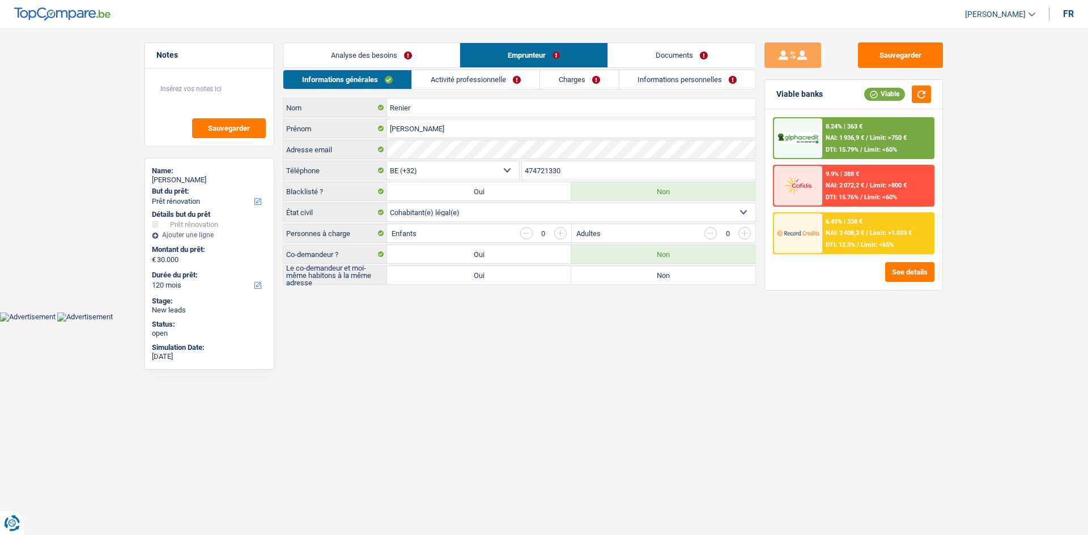
click at [501, 74] on link "Activité professionnelle" at bounding box center [475, 79] width 127 height 19
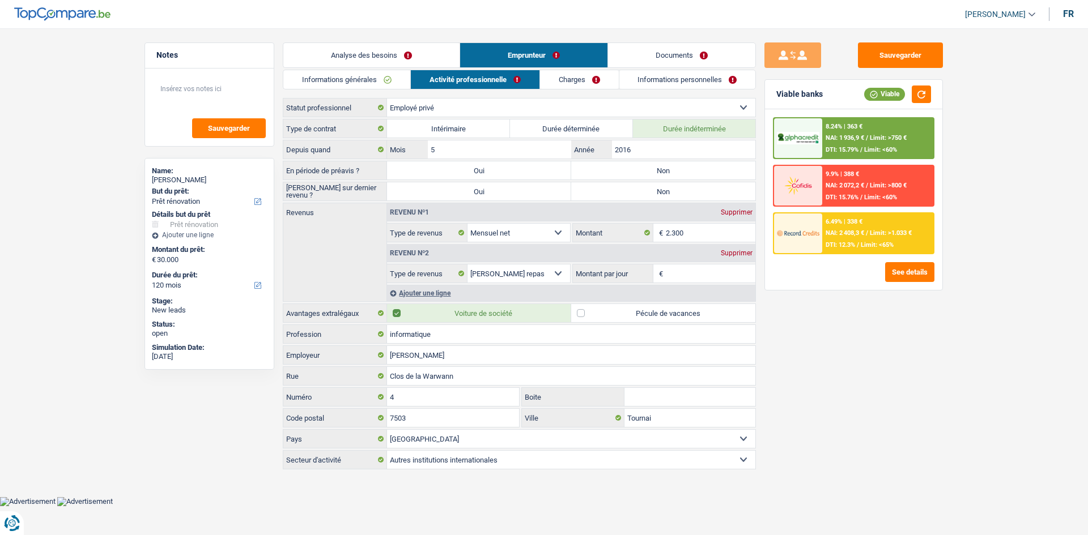
click at [580, 87] on link "Charges" at bounding box center [579, 79] width 79 height 19
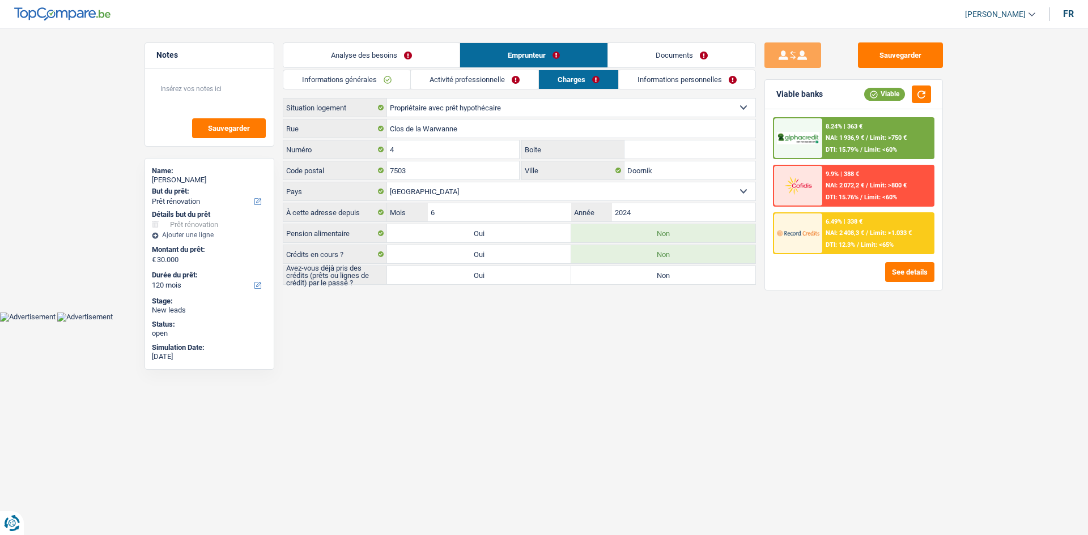
click at [686, 84] on link "Informations personnelles" at bounding box center [687, 79] width 137 height 19
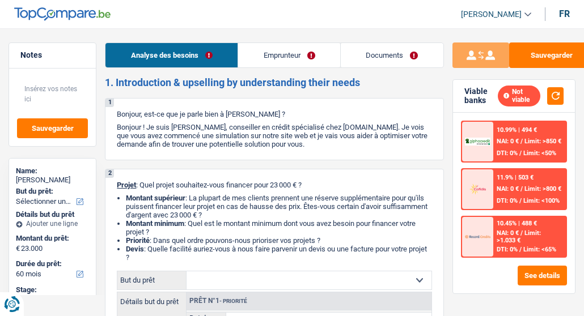
select select "60"
select select "privateEmployee"
select select "netSalary"
select select "mealVouchers"
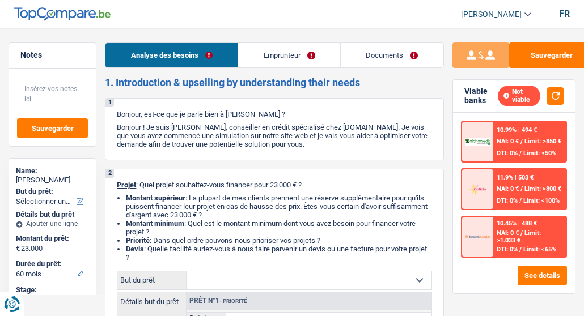
select select "liveWithParents"
select select "60"
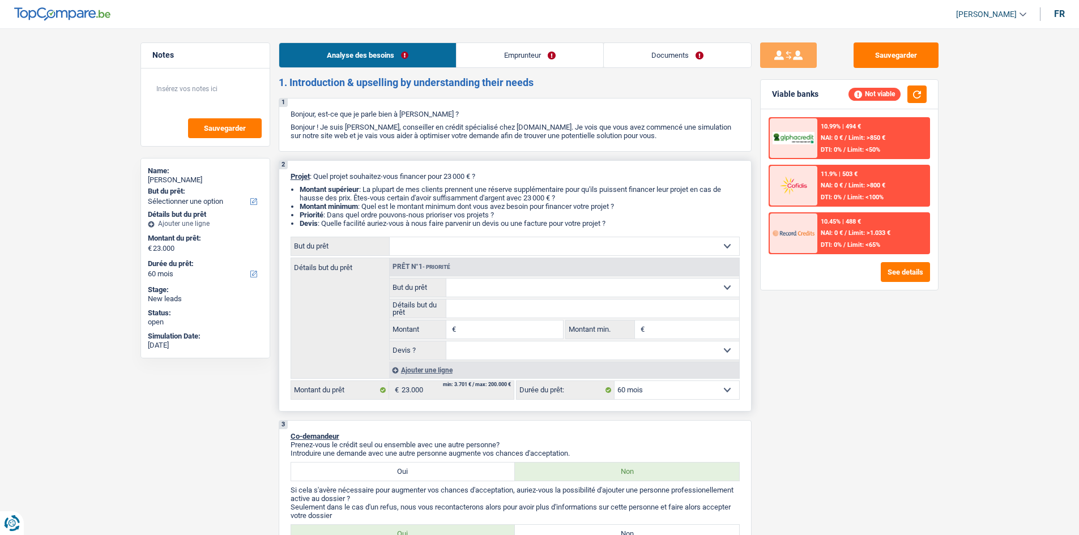
click at [490, 249] on select "Confort maison: meubles, textile, peinture, électroménager, outillage non-profe…" at bounding box center [565, 246] width 350 height 18
select select "insurance"
click at [390, 237] on select "Confort maison: meubles, textile, peinture, électroménager, outillage non-profe…" at bounding box center [565, 246] width 350 height 18
select select "insurance"
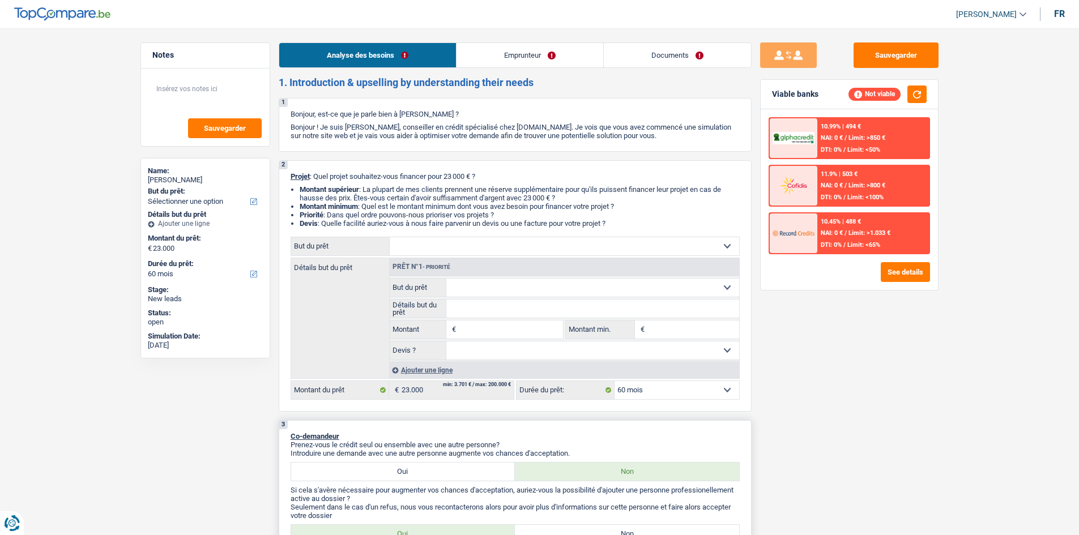
type input "23.000"
select select "insurance"
type input "23.000"
select select "insurance"
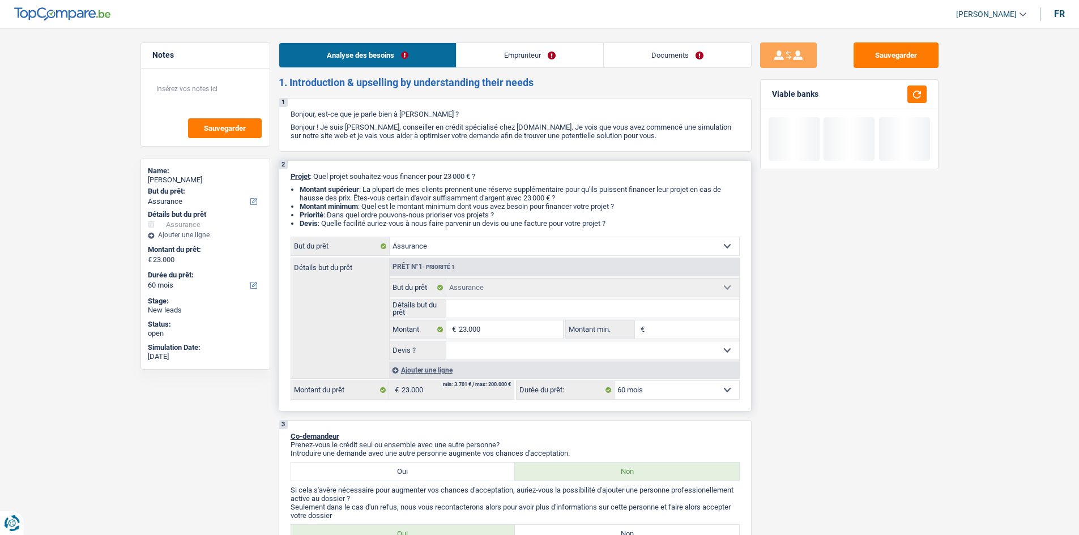
drag, startPoint x: 449, startPoint y: 253, endPoint x: 439, endPoint y: 247, distance: 11.7
click at [446, 246] on select "Confort maison: meubles, textile, peinture, électroménager, outillage non-profe…" at bounding box center [565, 246] width 350 height 18
select select "other"
click at [390, 237] on select "Confort maison: meubles, textile, peinture, électroménager, outillage non-profe…" at bounding box center [565, 246] width 350 height 18
select select "other"
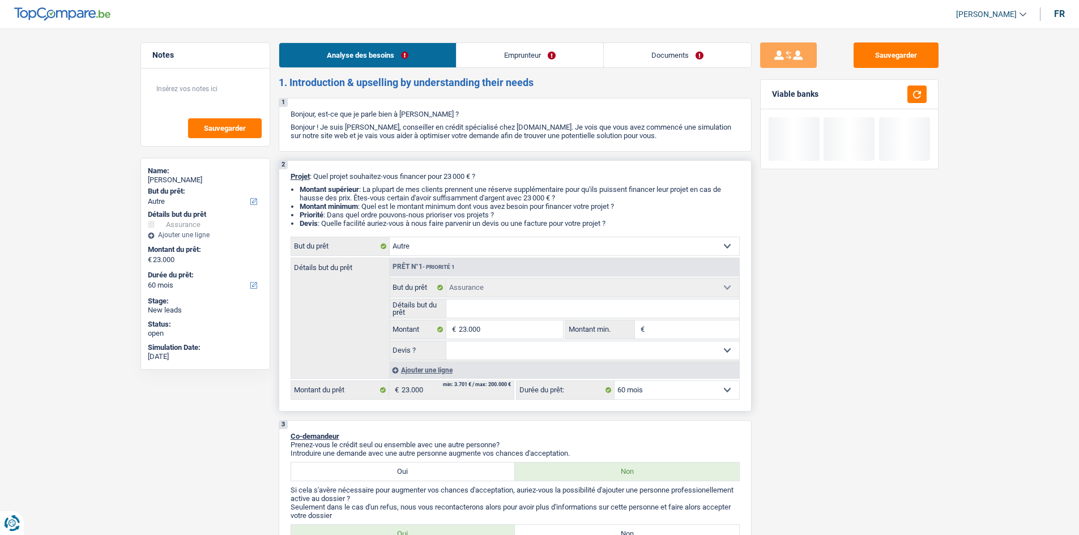
select select "other"
select select "insurance"
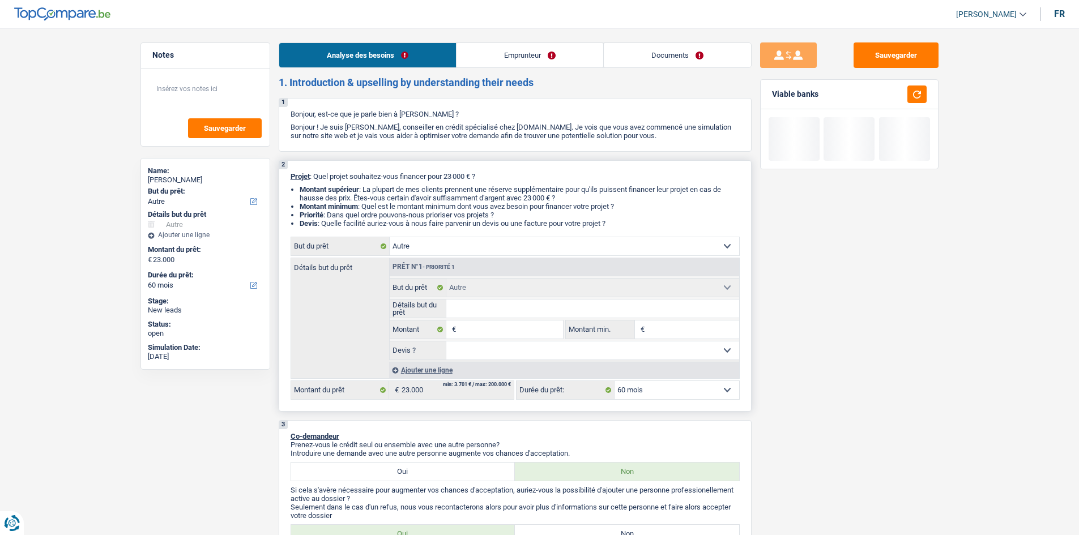
select select "insurance"
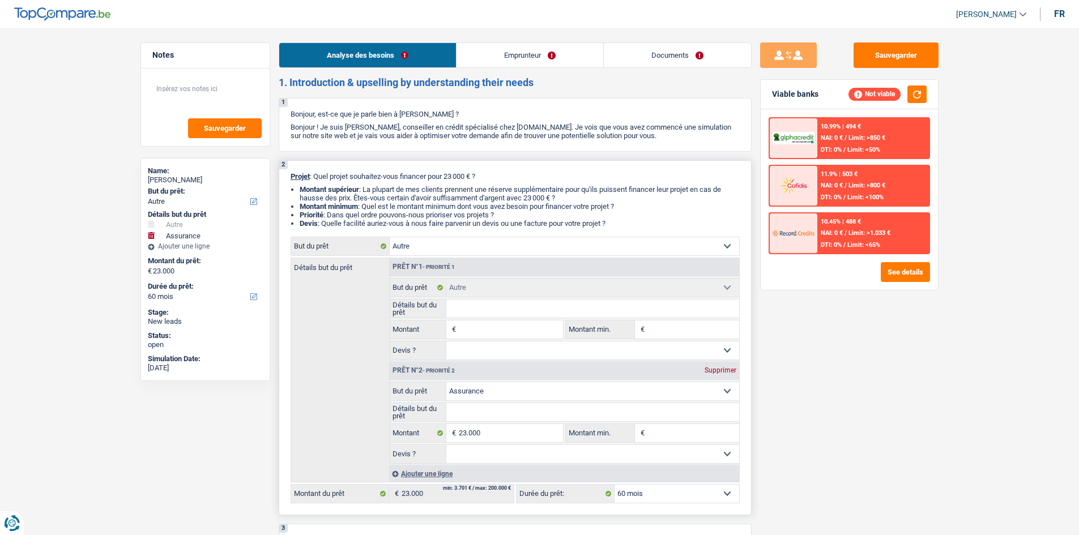
click at [583, 316] on div "Supprimer" at bounding box center [720, 370] width 37 height 7
type input "0"
select select
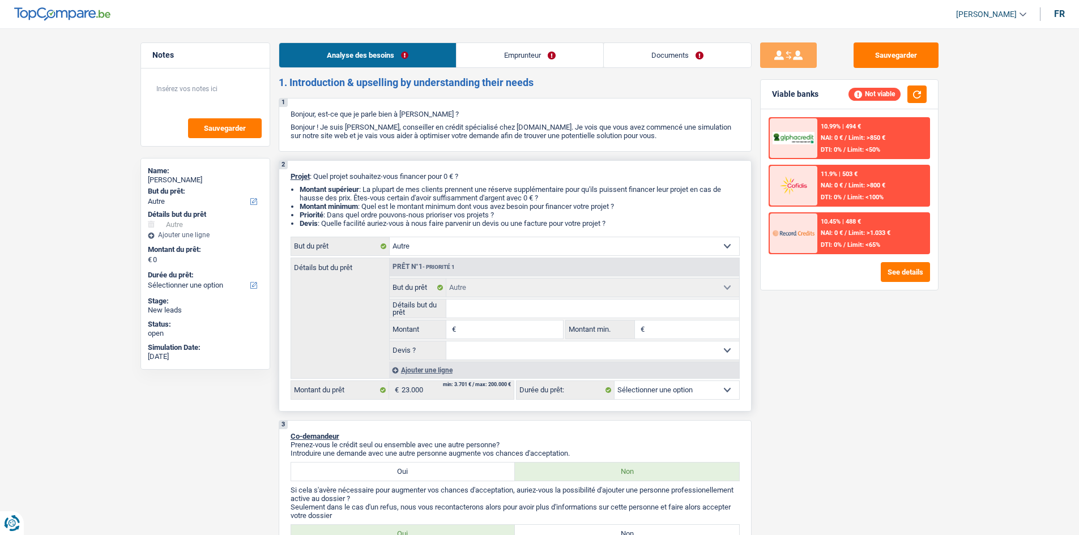
drag, startPoint x: 475, startPoint y: 317, endPoint x: 569, endPoint y: 334, distance: 96.1
click at [475, 316] on input "Détails but du prêt" at bounding box center [592, 309] width 293 height 18
type input "c"
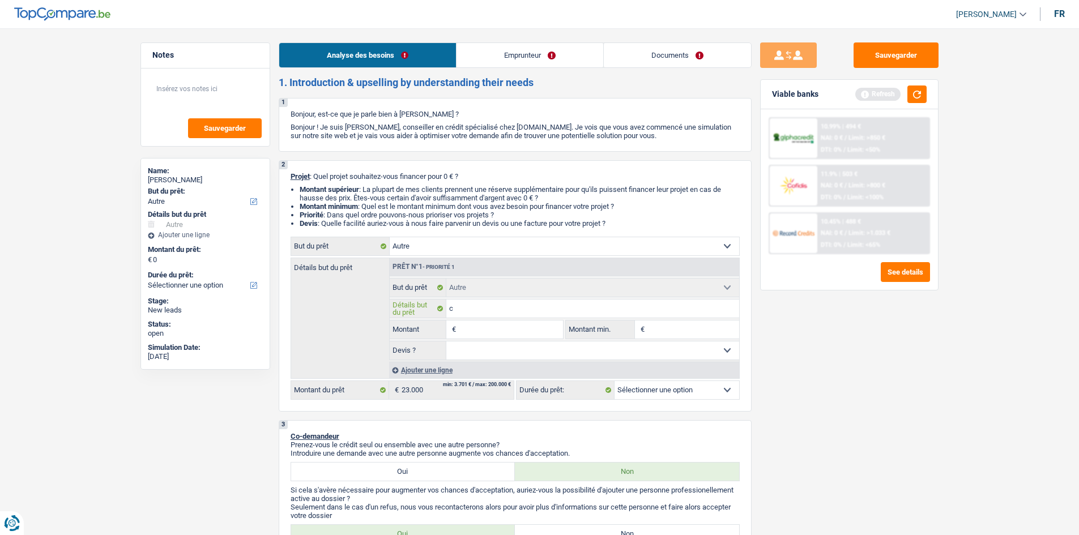
type input "ca"
type input "cam"
type input "ca"
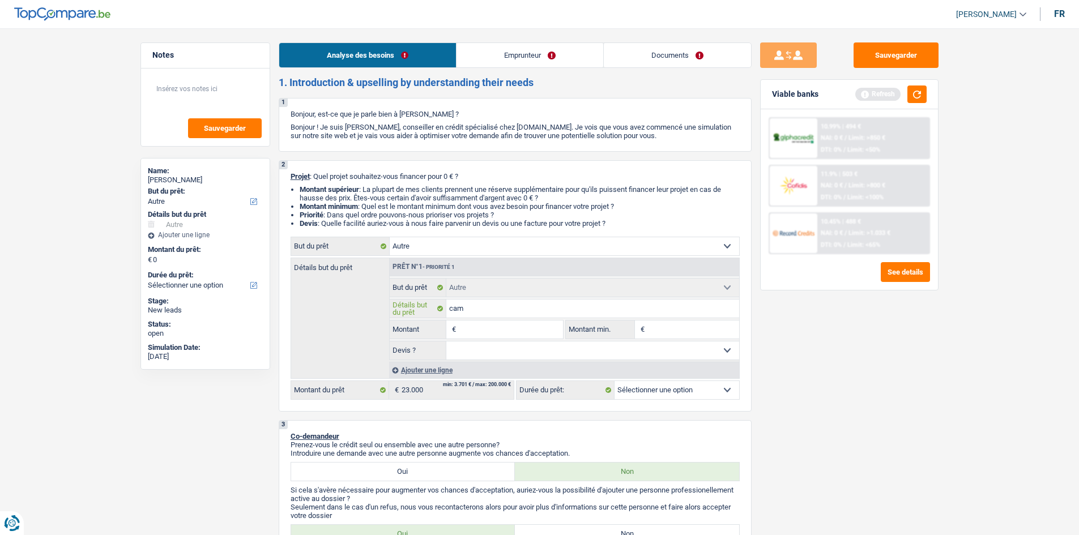
type input "ca"
type input "c"
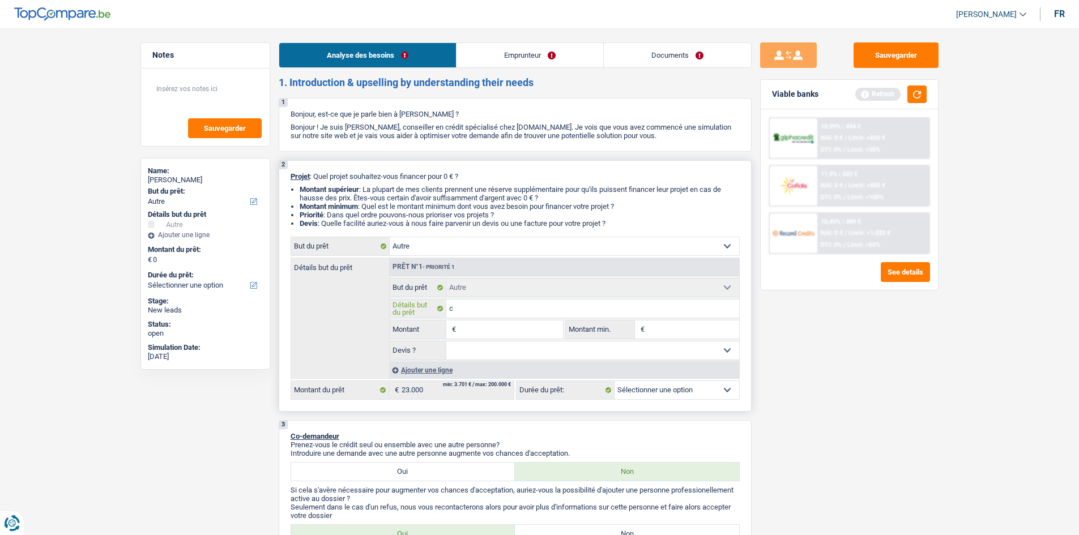
type input "c"
drag, startPoint x: 448, startPoint y: 241, endPoint x: 462, endPoint y: 236, distance: 14.5
click at [448, 241] on select "Confort maison: meubles, textile, peinture, électroménager, outillage non-profe…" at bounding box center [565, 246] width 350 height 18
select select "car"
click at [390, 237] on select "Confort maison: meubles, textile, peinture, électroménager, outillage non-profe…" at bounding box center [565, 246] width 350 height 18
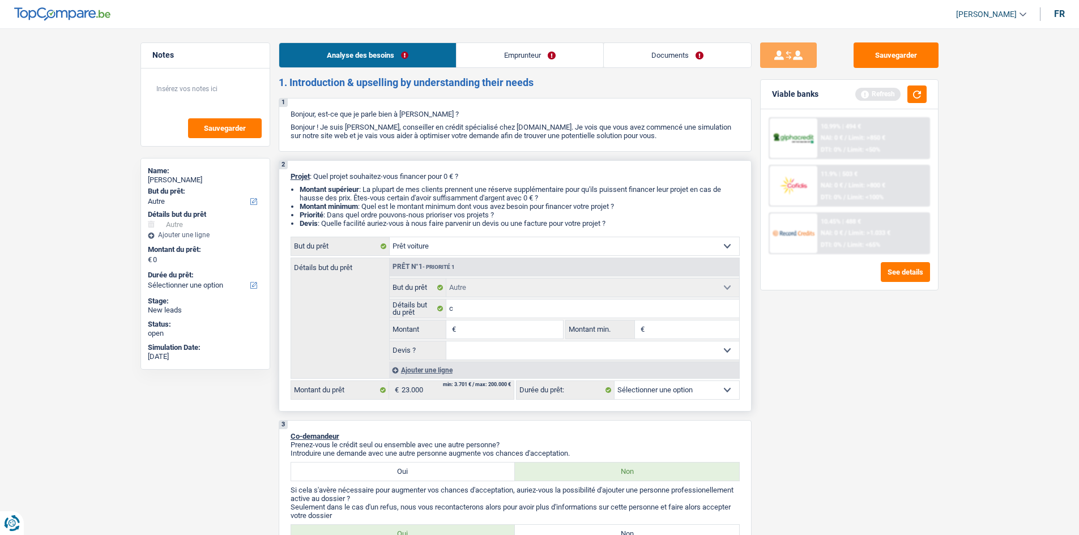
select select "car"
select select "24"
select select "car"
select select "24"
select select "car"
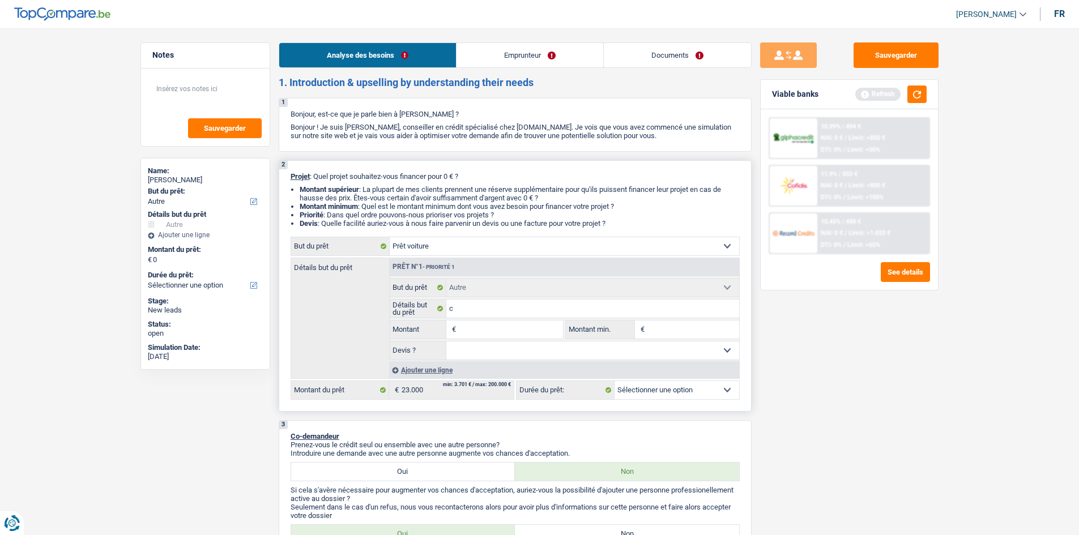
select select "car"
select select "24"
select select "car"
select select "other"
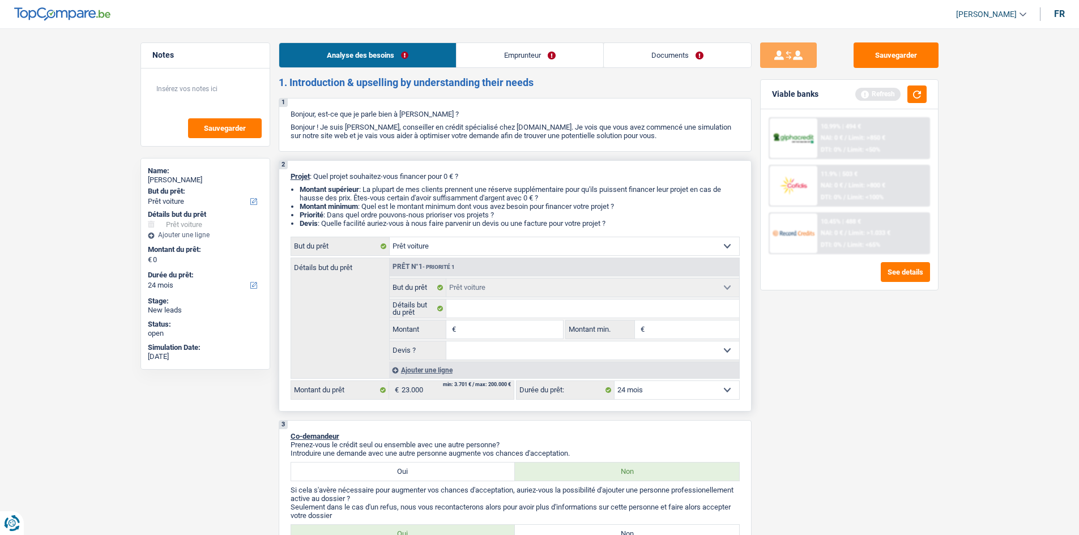
select select "other"
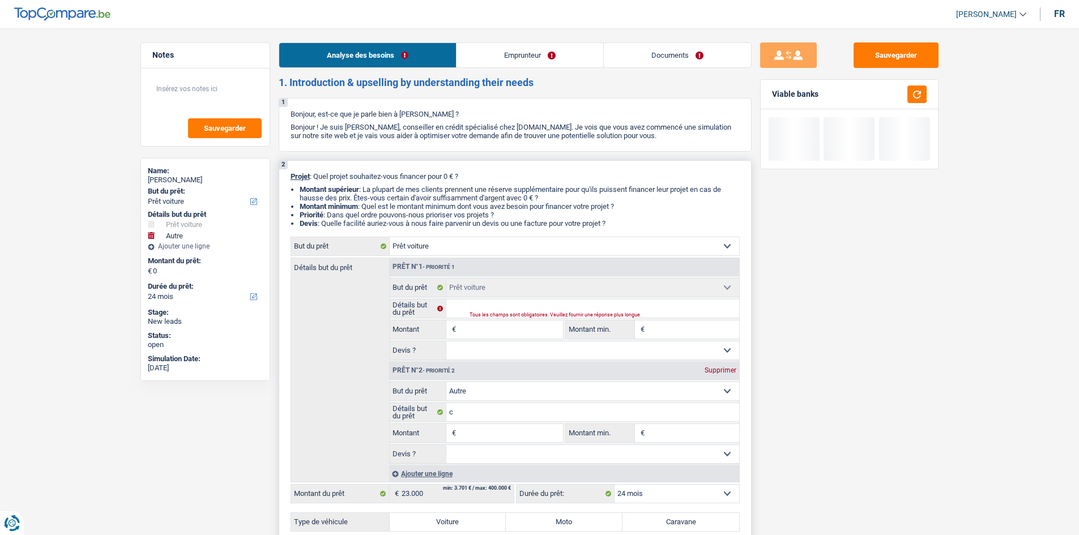
click at [583, 316] on div "Supprimer" at bounding box center [720, 370] width 37 height 7
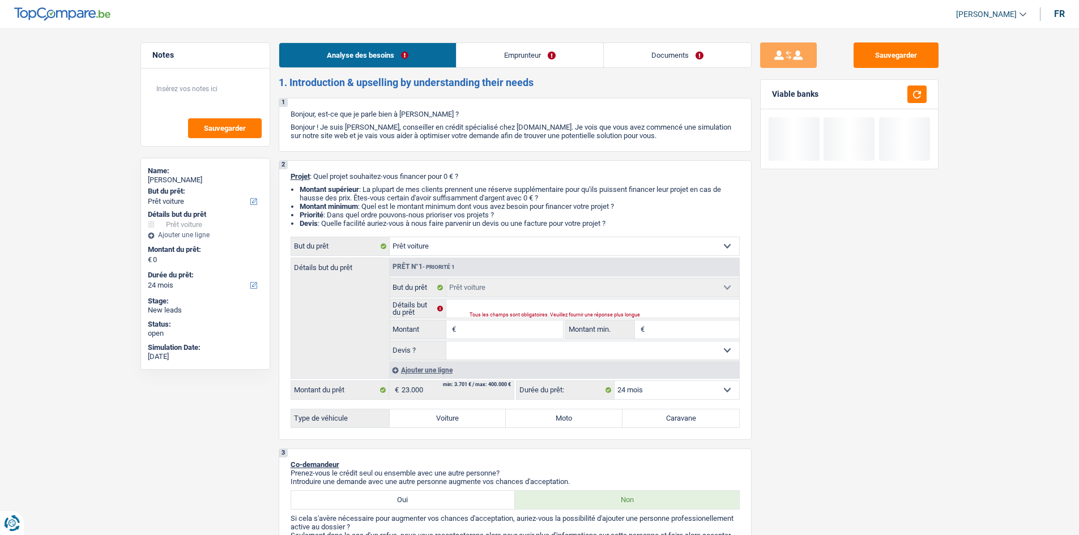
drag, startPoint x: 684, startPoint y: 415, endPoint x: 923, endPoint y: 437, distance: 240.1
click at [583, 316] on label "Caravane" at bounding box center [681, 419] width 117 height 18
click at [583, 316] on input "Caravane" at bounding box center [681, 419] width 117 height 18
radio input "true"
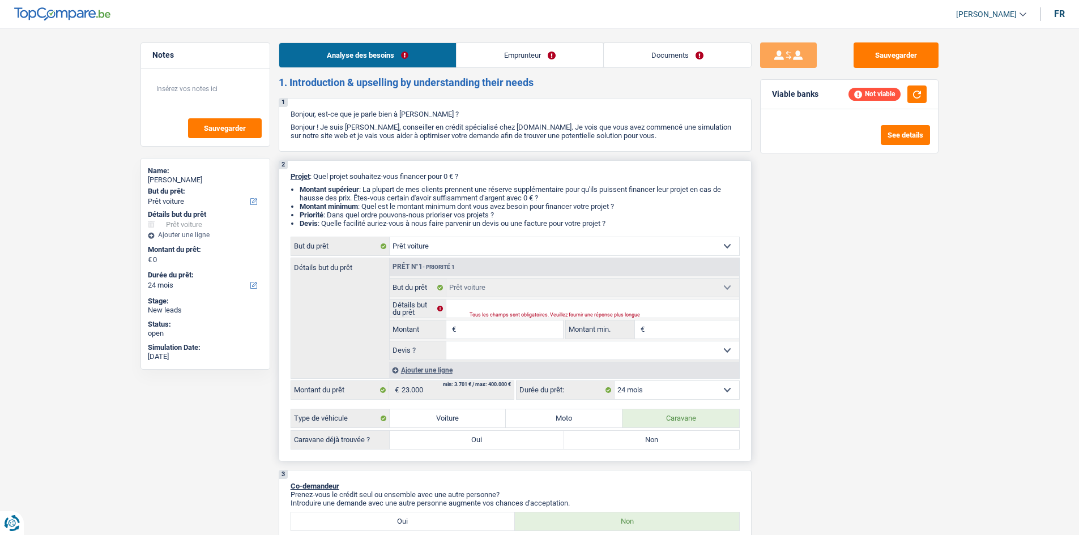
click at [583, 316] on div "Confort maison: meubles, textile, peinture, électroménager, outillage non-profe…" at bounding box center [515, 343] width 449 height 213
drag, startPoint x: 685, startPoint y: 388, endPoint x: 679, endPoint y: 392, distance: 6.9
click at [583, 316] on select "12 mois 18 mois 24 mois Sélectionner une option" at bounding box center [677, 390] width 125 height 18
click at [481, 305] on input "Détails but du prêt" at bounding box center [592, 309] width 293 height 18
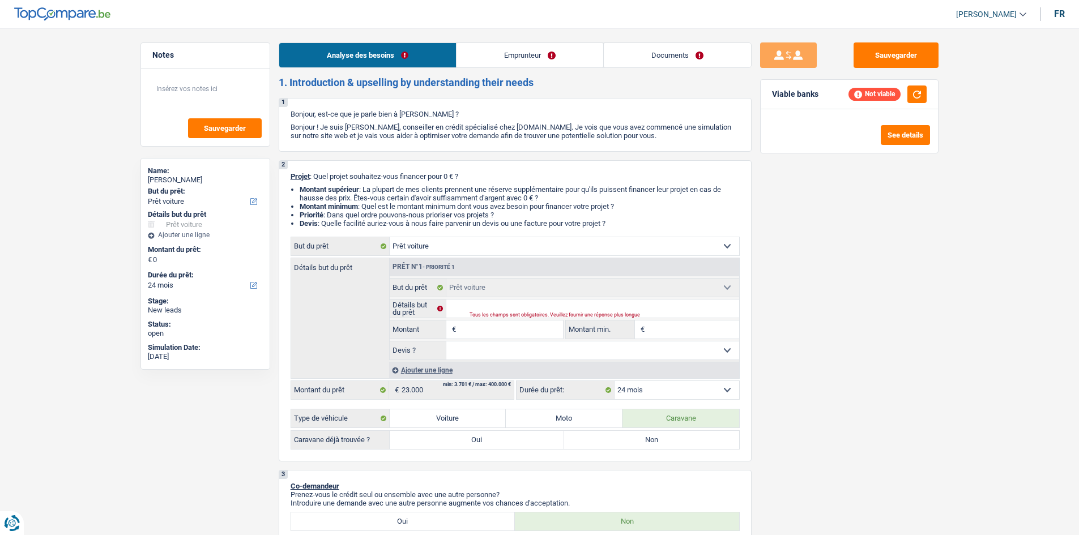
click at [472, 316] on input "Montant" at bounding box center [511, 330] width 104 height 18
type input "2"
type input "23"
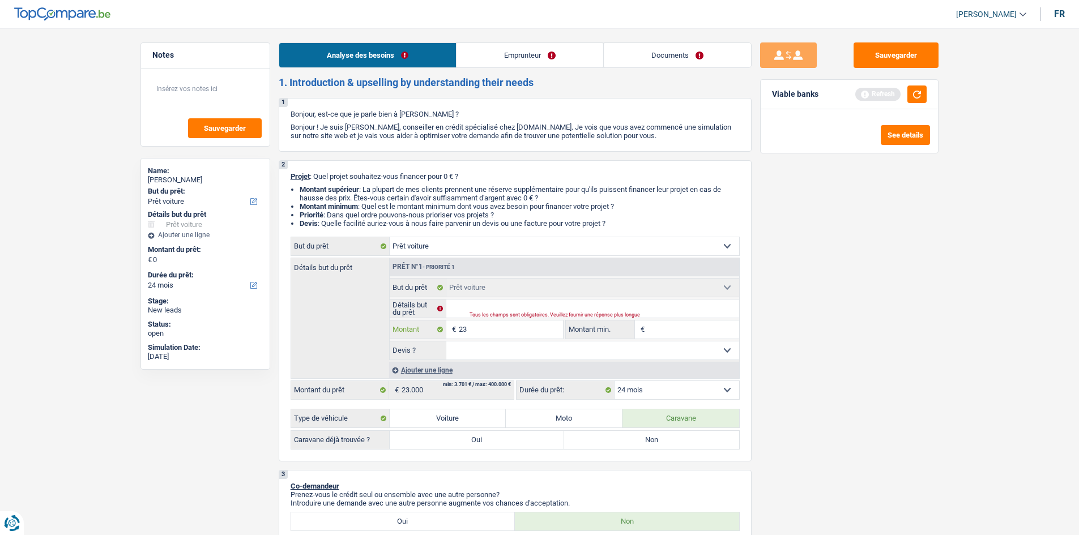
type input "230"
type input "2.300"
type input "23.000"
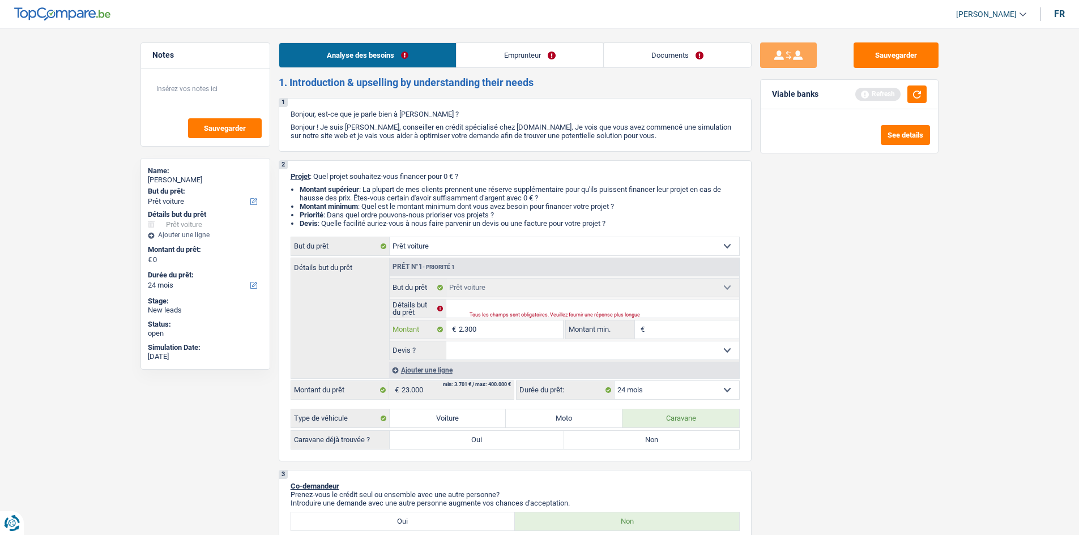
type input "23.000"
click at [583, 316] on div "Sauvegarder Viable banks Refresh See details" at bounding box center [849, 278] width 195 height 472
select select "60"
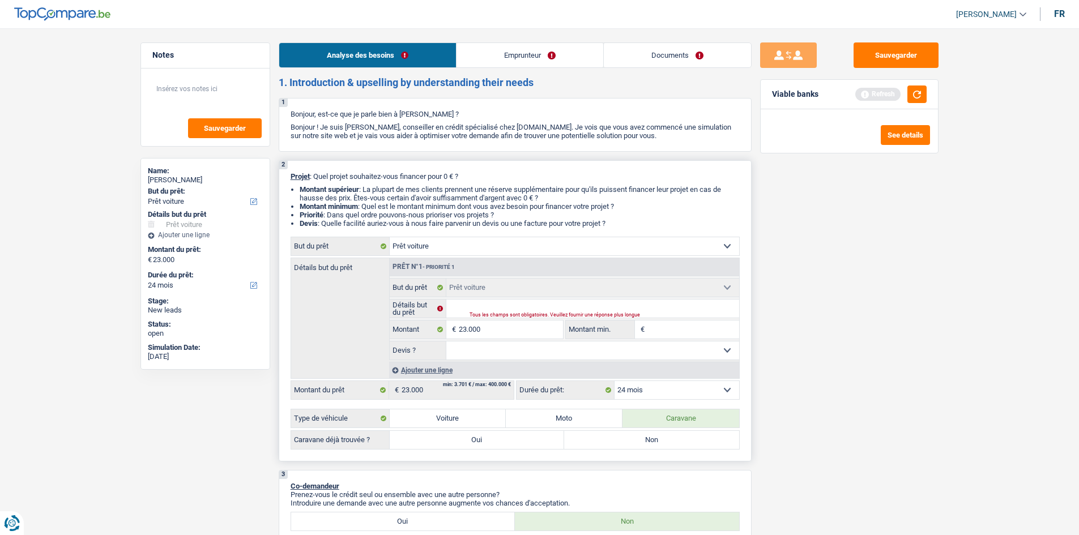
select select "60"
drag, startPoint x: 634, startPoint y: 440, endPoint x: 528, endPoint y: 335, distance: 149.1
click at [583, 316] on label "Non" at bounding box center [651, 440] width 175 height 18
click at [583, 316] on input "Non" at bounding box center [651, 440] width 175 height 18
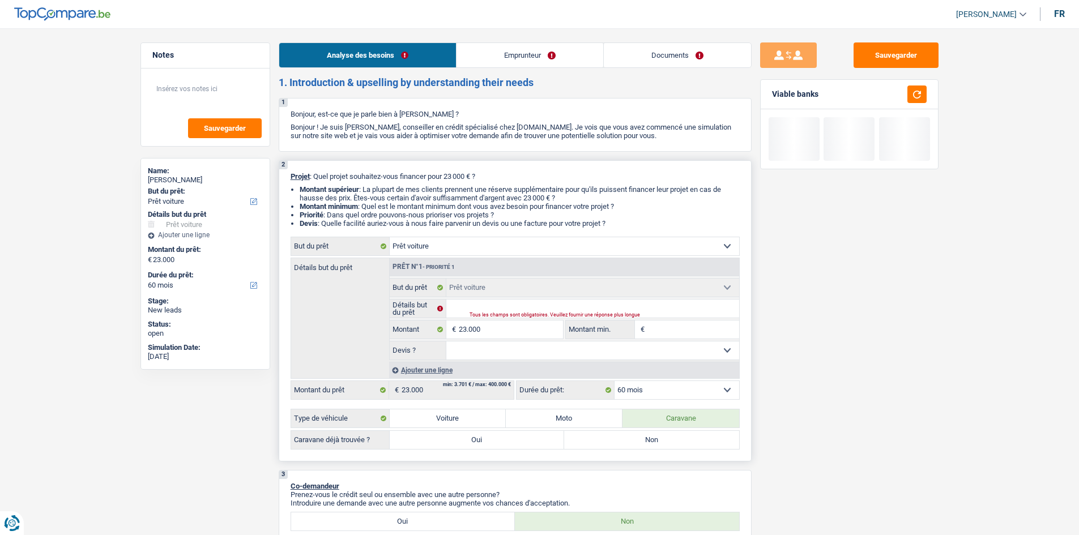
radio input "true"
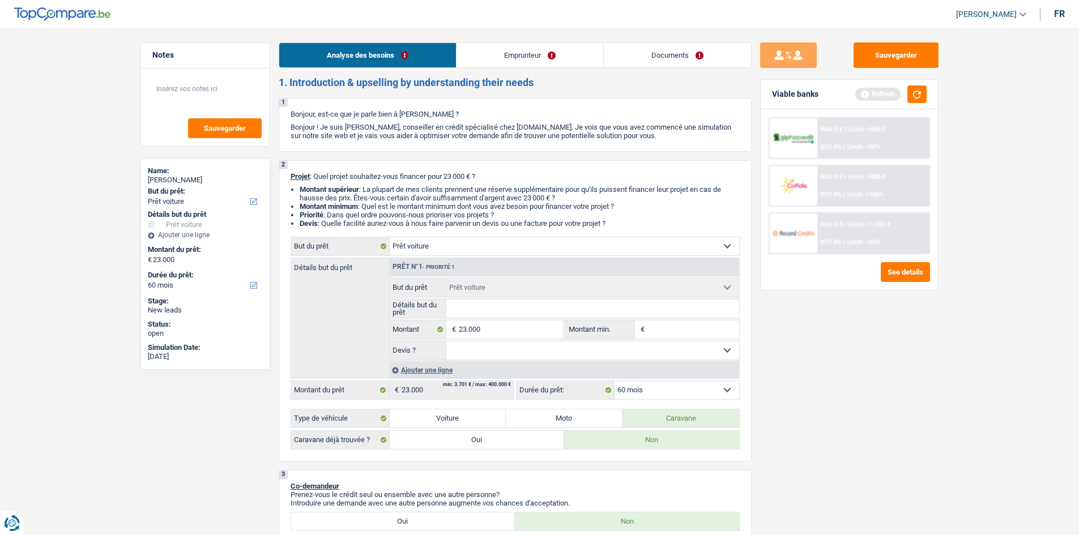
type input "C"
type input "Ca"
type input "Cam"
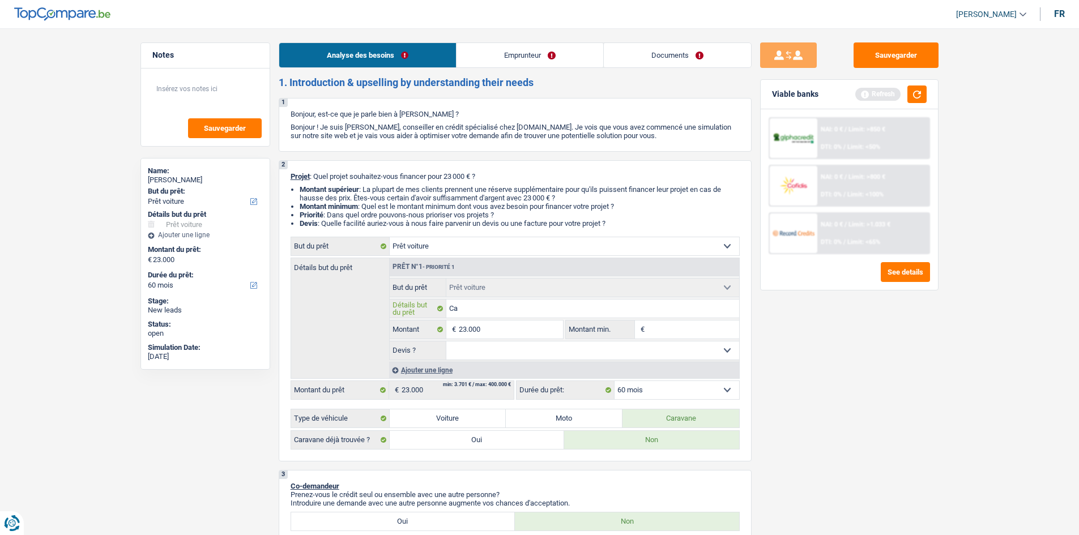
type input "Cam"
type input "Camp"
type input "Campi"
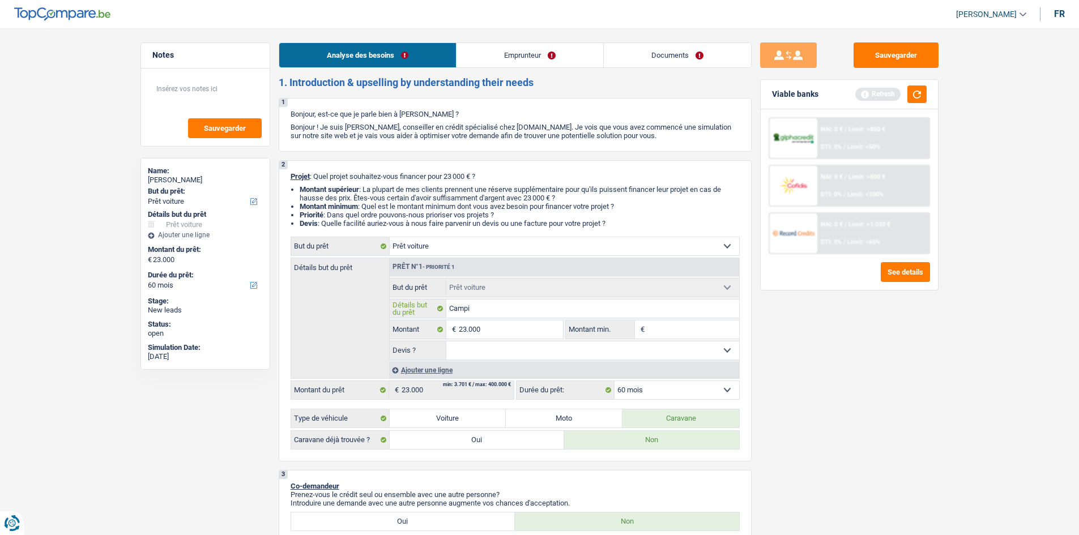
type input "Campin"
type input "Camping"
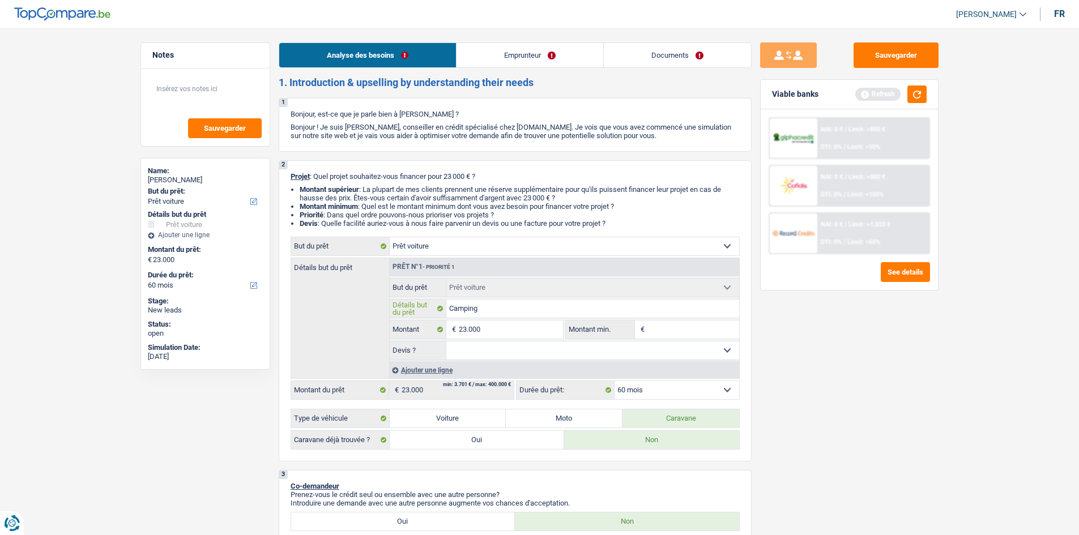
type input "Camping"
type input "Camping c"
type input "Camping ca"
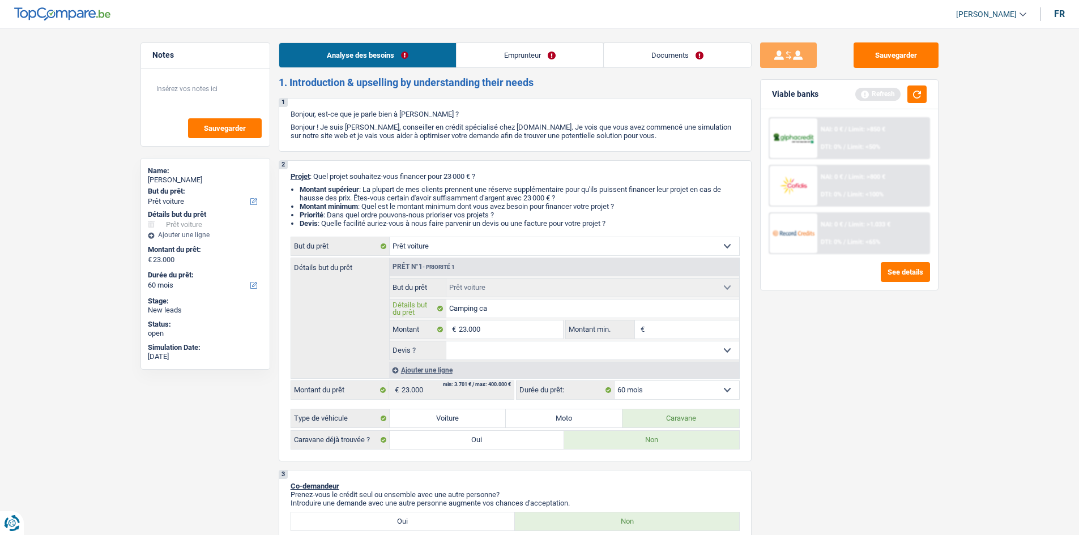
type input "Camping car"
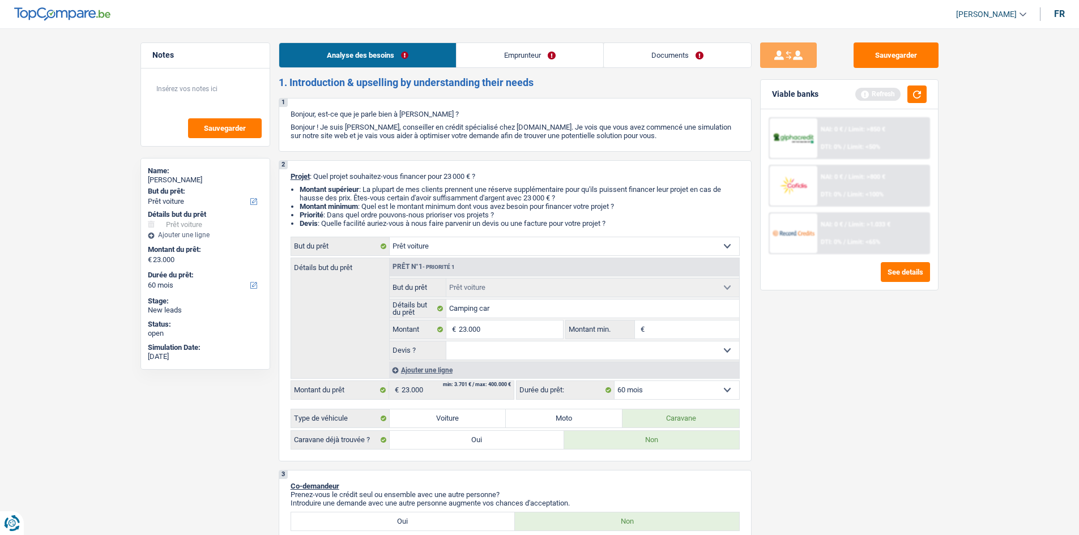
click at [503, 56] on link "Emprunteur" at bounding box center [530, 55] width 147 height 24
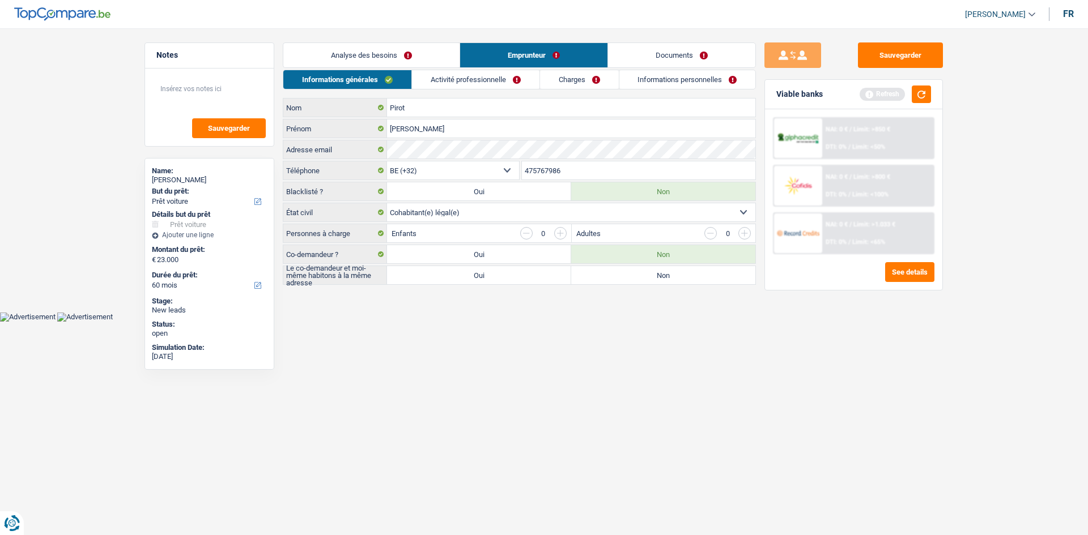
click at [583, 283] on label "Non" at bounding box center [663, 275] width 184 height 18
click at [583, 283] on input "Non" at bounding box center [663, 275] width 184 height 18
radio input "true"
click at [393, 48] on link "Analyse des besoins" at bounding box center [371, 55] width 176 height 24
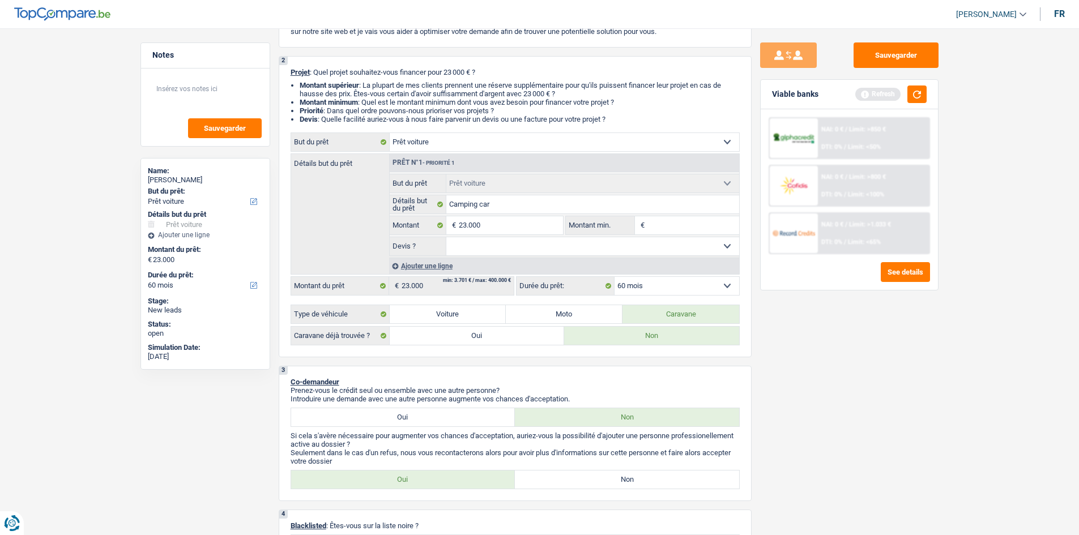
scroll to position [227, 0]
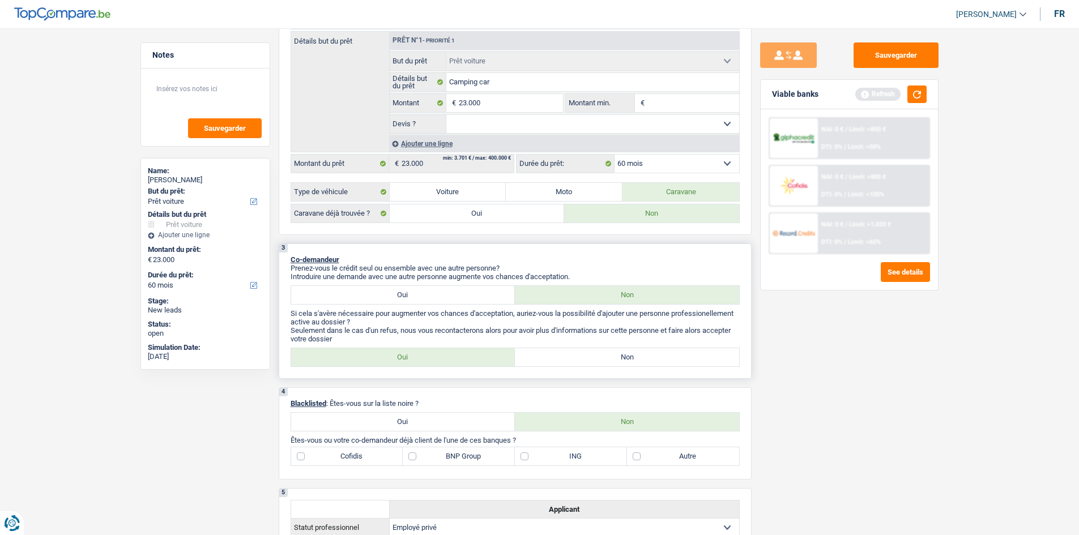
click at [583, 316] on label "Non" at bounding box center [627, 357] width 224 height 18
click at [583, 316] on input "Non" at bounding box center [627, 357] width 224 height 18
radio input "true"
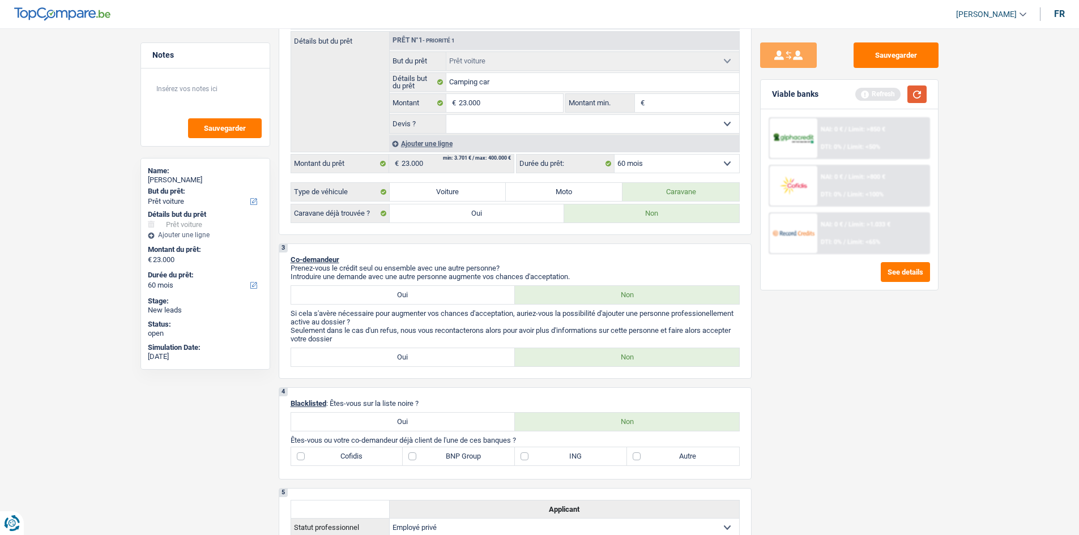
drag, startPoint x: 919, startPoint y: 93, endPoint x: 903, endPoint y: 113, distance: 25.8
click at [583, 93] on button "button" at bounding box center [917, 95] width 19 height 18
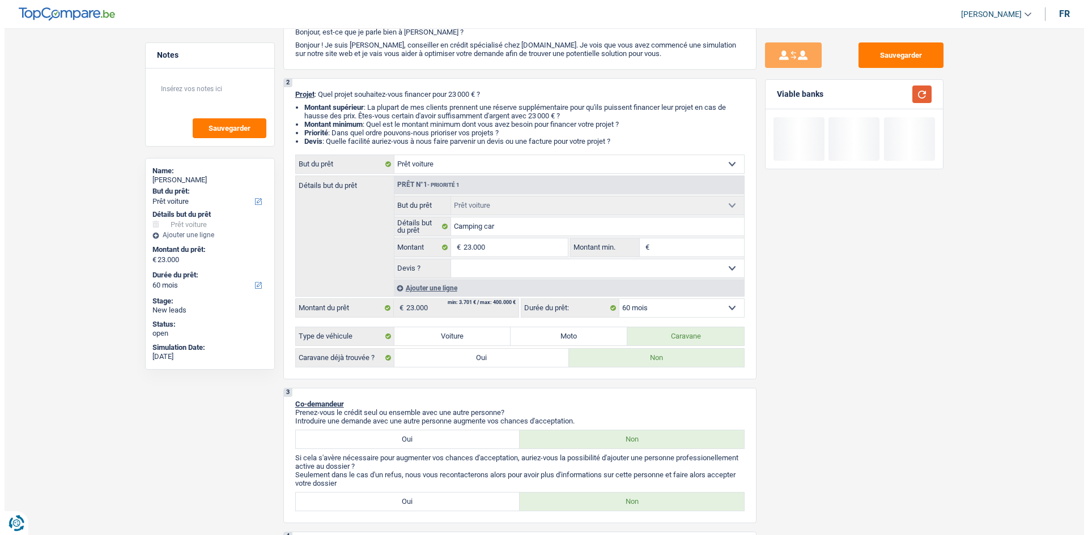
scroll to position [0, 0]
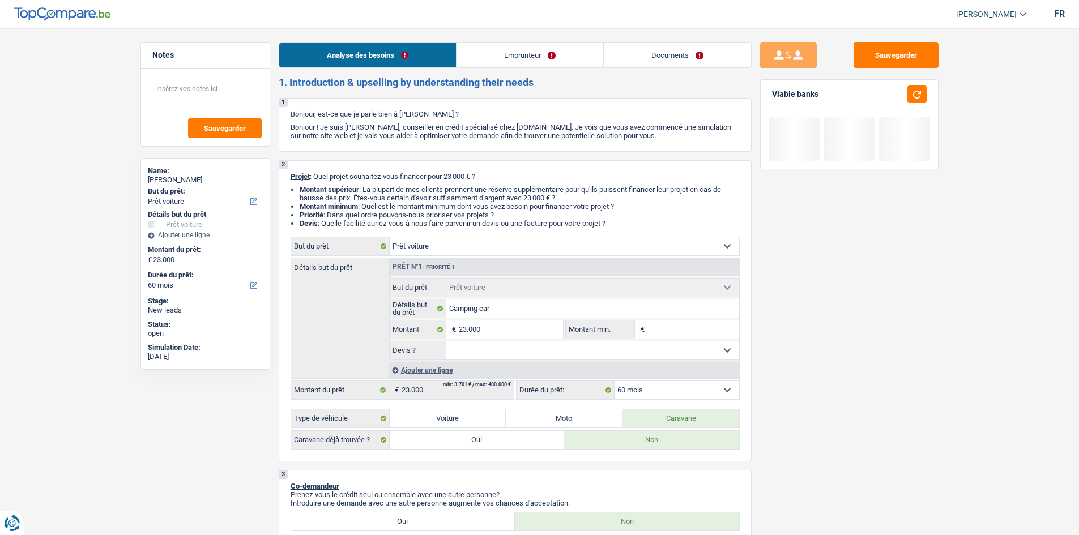
click at [529, 48] on link "Emprunteur" at bounding box center [530, 55] width 147 height 24
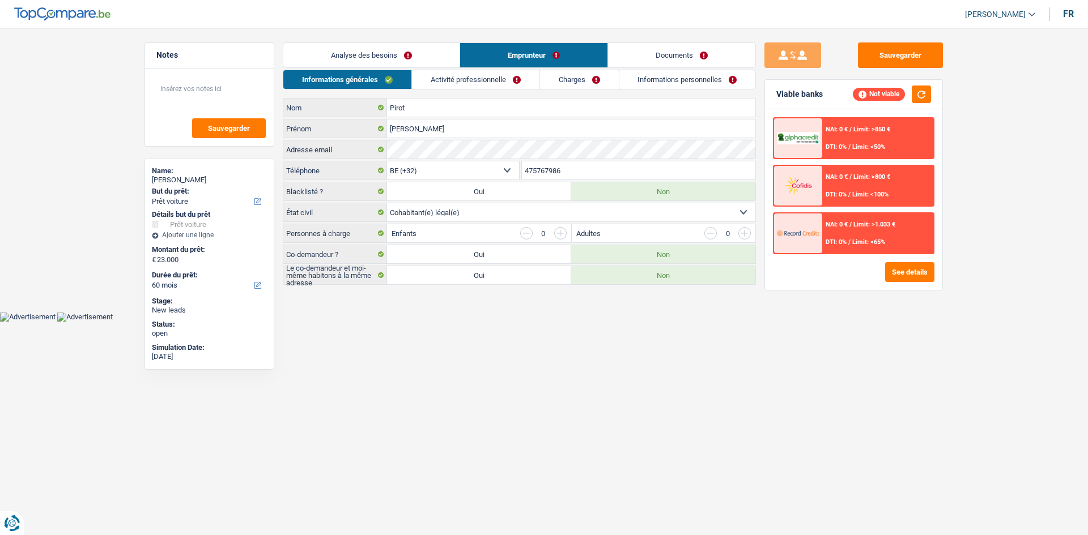
click at [482, 75] on link "Activité professionnelle" at bounding box center [475, 79] width 127 height 19
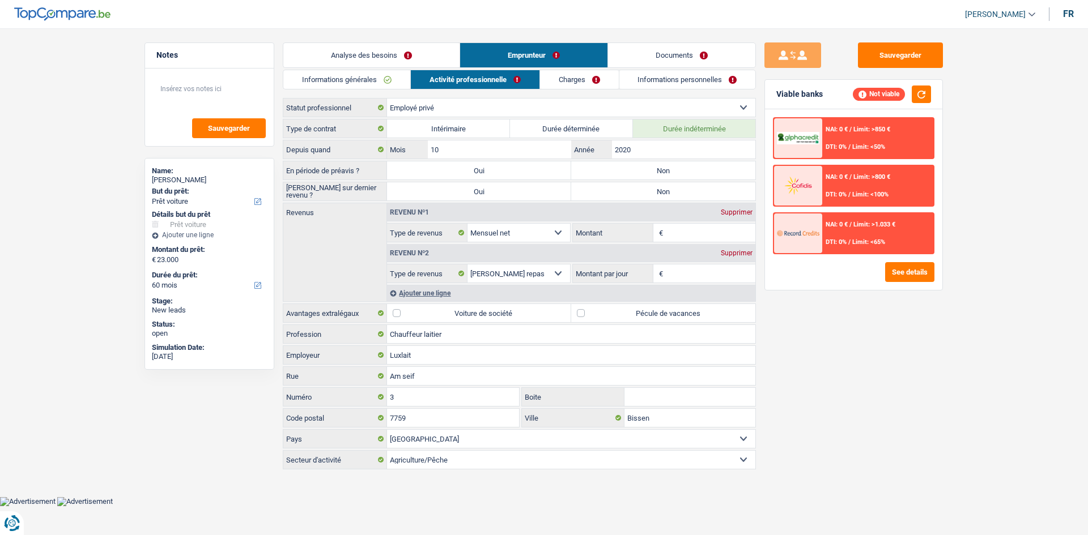
click at [583, 163] on label "Non" at bounding box center [663, 170] width 184 height 18
click at [583, 163] on input "Non" at bounding box center [663, 170] width 184 height 18
radio input "true"
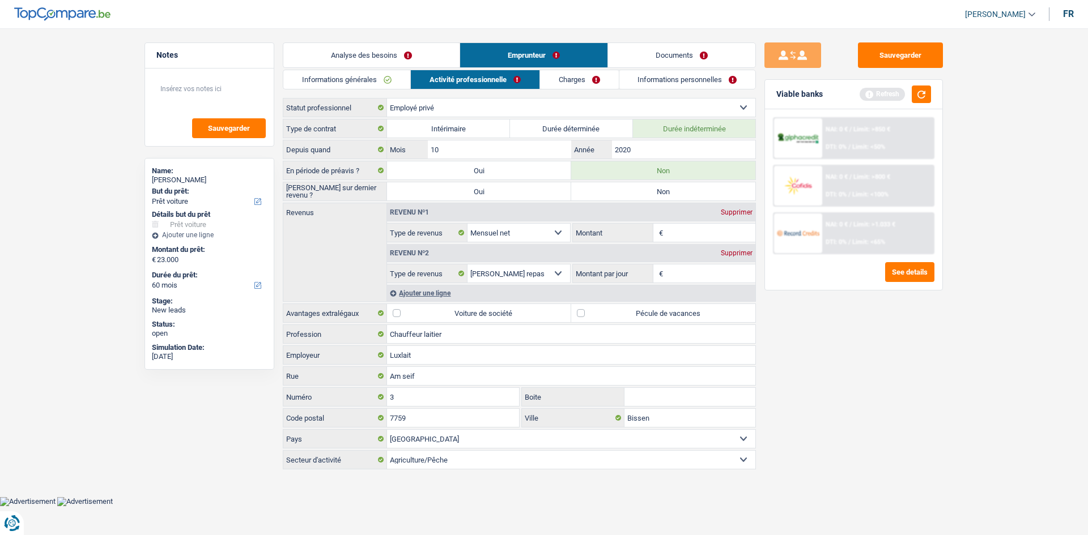
click at [583, 188] on label "Non" at bounding box center [663, 191] width 184 height 18
click at [583, 188] on input "Non" at bounding box center [663, 191] width 184 height 18
radio input "true"
click at [583, 273] on button "See details" at bounding box center [909, 272] width 49 height 20
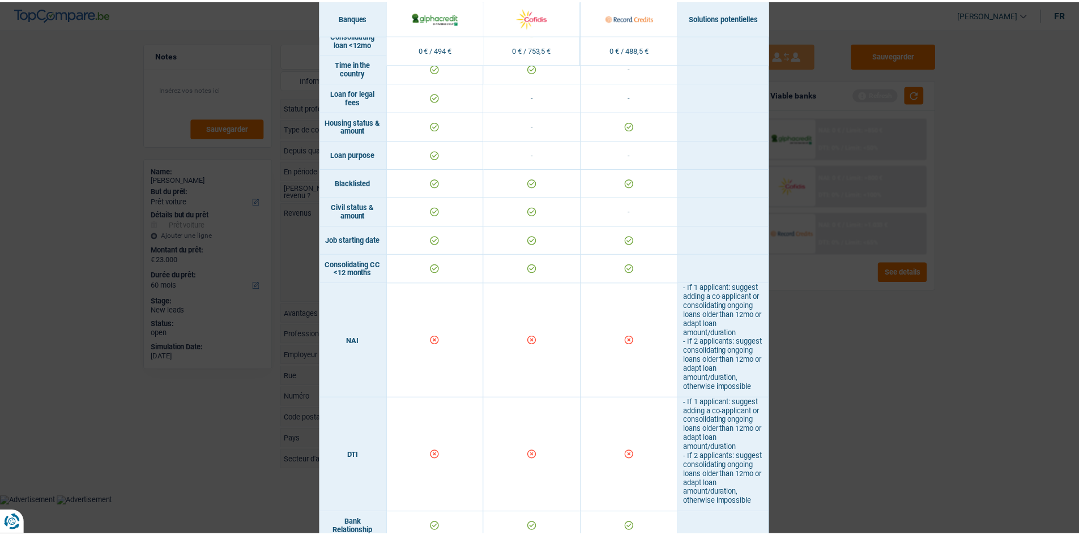
scroll to position [340, 0]
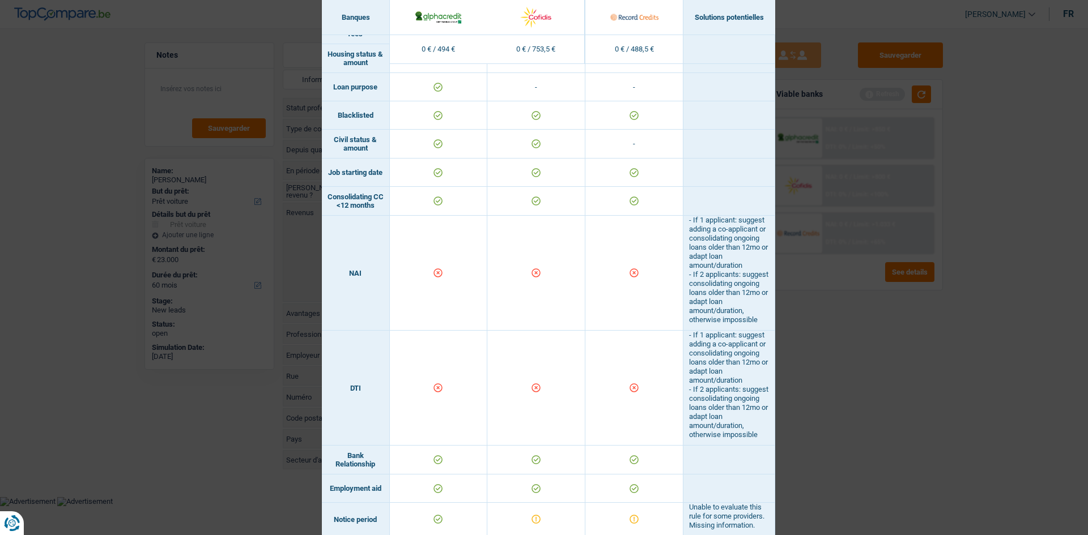
click at [583, 316] on div "Banks conditions × Banques Solutions potentielles Revenus / Charges 0 € / 494 €…" at bounding box center [544, 267] width 1088 height 535
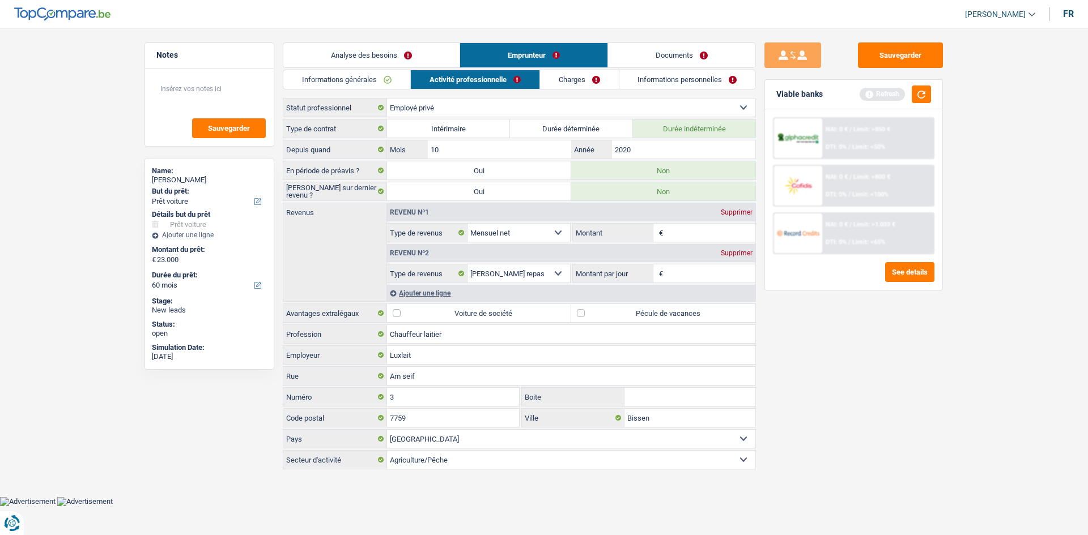
drag, startPoint x: 686, startPoint y: 241, endPoint x: 986, endPoint y: 418, distance: 347.7
click at [583, 241] on input "Montant" at bounding box center [711, 233] width 90 height 18
click at [583, 316] on input "Chauffeur laitier" at bounding box center [571, 334] width 368 height 18
click at [583, 316] on label "Pécule de vacances" at bounding box center [663, 313] width 184 height 18
click at [583, 316] on input "Pécule de vacances" at bounding box center [663, 313] width 184 height 18
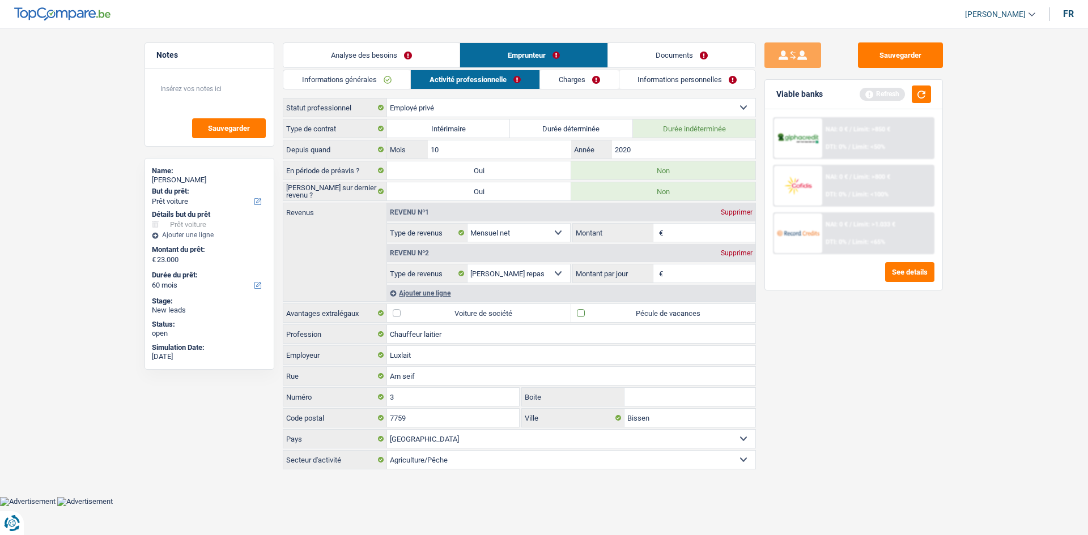
checkbox input "true"
click at [583, 229] on input "Montant" at bounding box center [711, 233] width 90 height 18
type input "3.300"
drag, startPoint x: 867, startPoint y: 439, endPoint x: 867, endPoint y: 429, distance: 9.6
click at [583, 316] on div "Sauvegarder Viable banks Refresh NAI: 0 € / Limit: >850 € DTI: 0% / Limit: <50%…" at bounding box center [853, 278] width 195 height 472
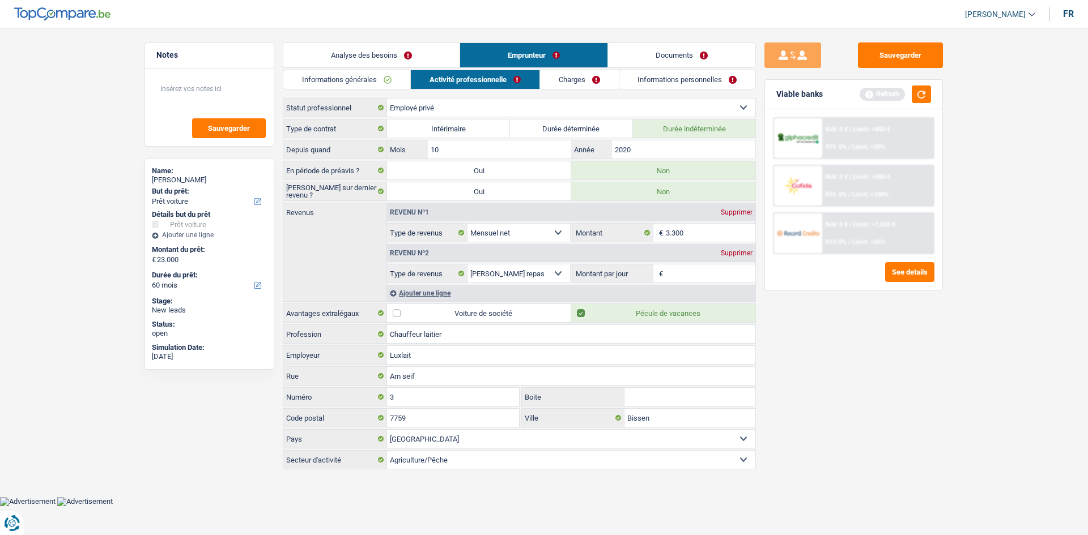
drag, startPoint x: 673, startPoint y: 266, endPoint x: 1087, endPoint y: 470, distance: 462.2
click at [583, 269] on input "Montant par jour" at bounding box center [711, 274] width 90 height 18
click at [583, 250] on div "Supprimer" at bounding box center [736, 253] width 37 height 7
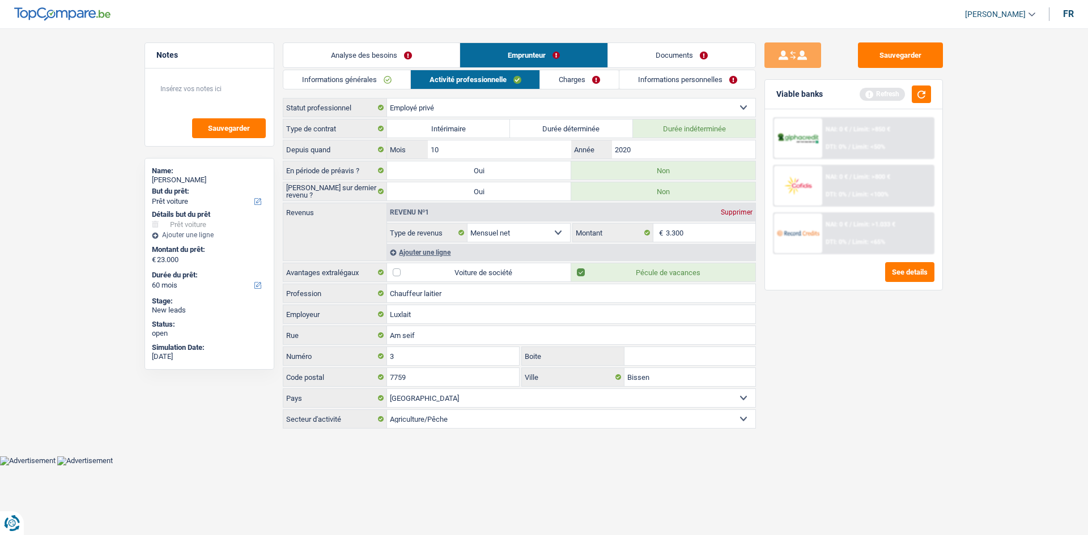
click at [583, 316] on div "Sauvegarder Viable banks Refresh NAI: 0 € / Limit: >850 € DTI: 0% / Limit: <50%…" at bounding box center [853, 278] width 195 height 472
click at [583, 146] on input "2020" at bounding box center [683, 150] width 143 height 18
click at [579, 86] on link "Charges" at bounding box center [579, 79] width 79 height 19
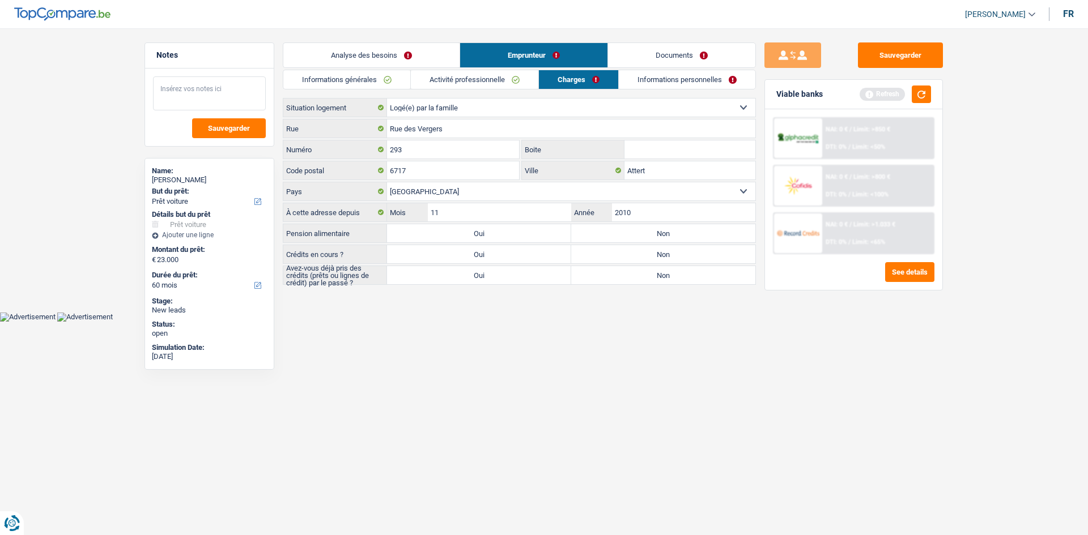
click at [188, 90] on textarea at bounding box center [209, 93] width 113 height 34
type textarea "Loger chez sa compagne"
click at [204, 127] on button "Sauvegarder" at bounding box center [229, 128] width 74 height 20
click at [379, 84] on link "Informations générales" at bounding box center [346, 79] width 127 height 19
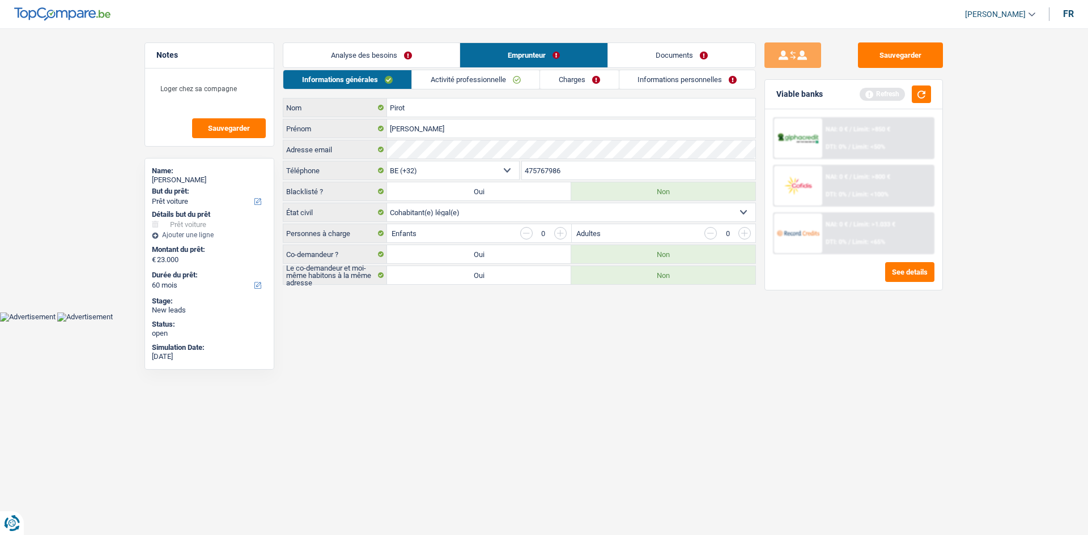
click at [512, 78] on link "Activité professionnelle" at bounding box center [475, 79] width 127 height 19
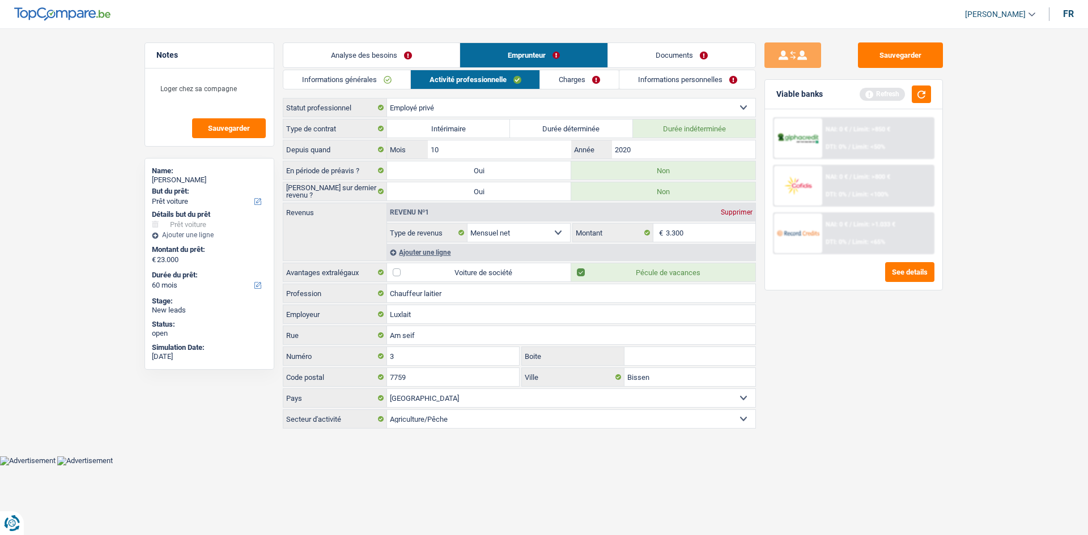
click at [583, 80] on link "Charges" at bounding box center [579, 79] width 79 height 19
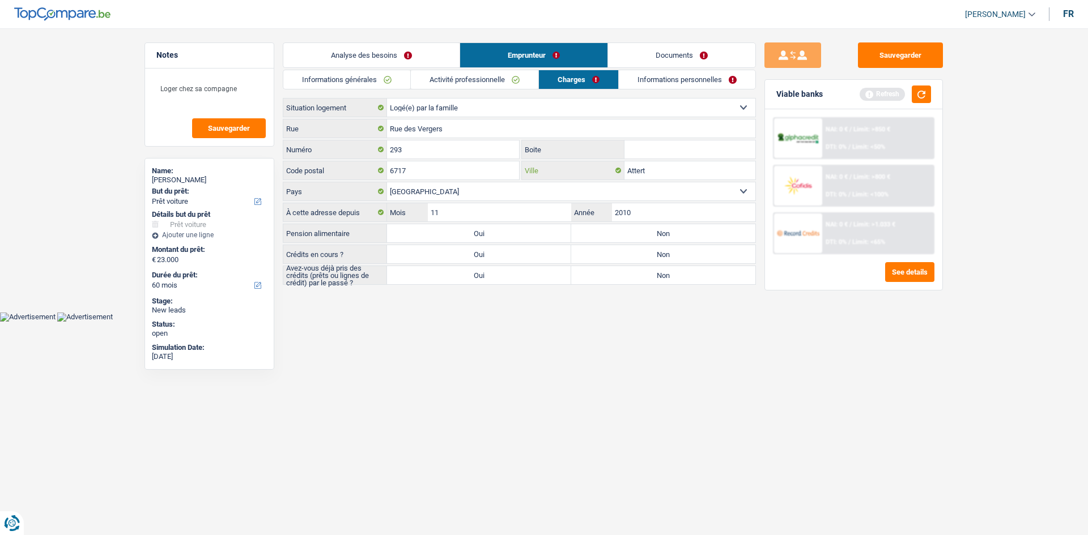
click at [583, 167] on input "Attert" at bounding box center [689, 170] width 131 height 18
drag, startPoint x: 664, startPoint y: 211, endPoint x: 673, endPoint y: 215, distance: 10.6
click at [583, 205] on input "2010" at bounding box center [683, 212] width 143 height 18
click at [583, 232] on label "Non" at bounding box center [663, 233] width 184 height 18
click at [583, 232] on input "Non" at bounding box center [663, 233] width 184 height 18
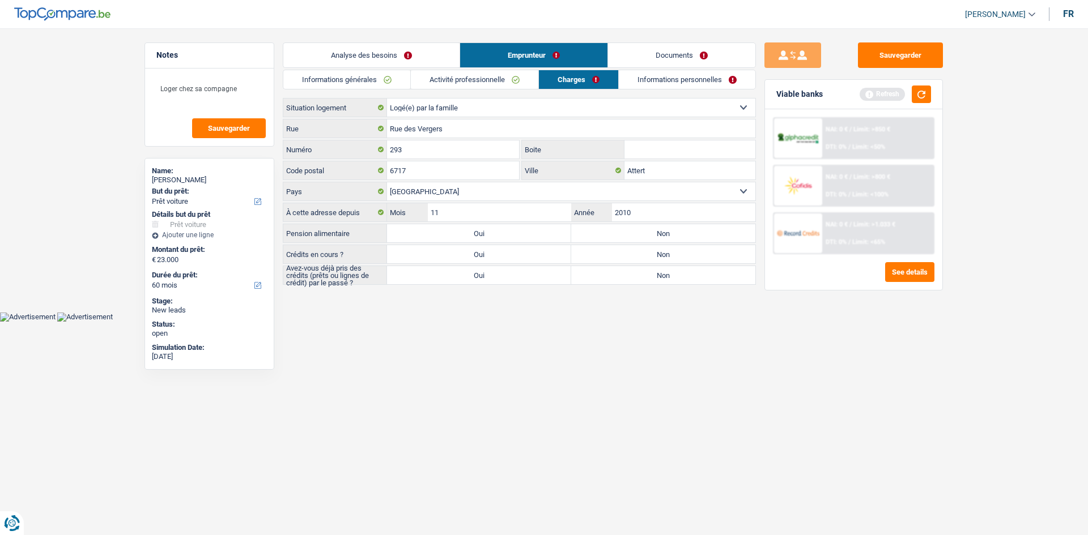
radio input "true"
drag, startPoint x: 505, startPoint y: 258, endPoint x: 1087, endPoint y: 249, distance: 582.6
click at [505, 254] on label "Oui" at bounding box center [479, 254] width 184 height 18
click at [505, 254] on input "Oui" at bounding box center [479, 254] width 184 height 18
radio input "true"
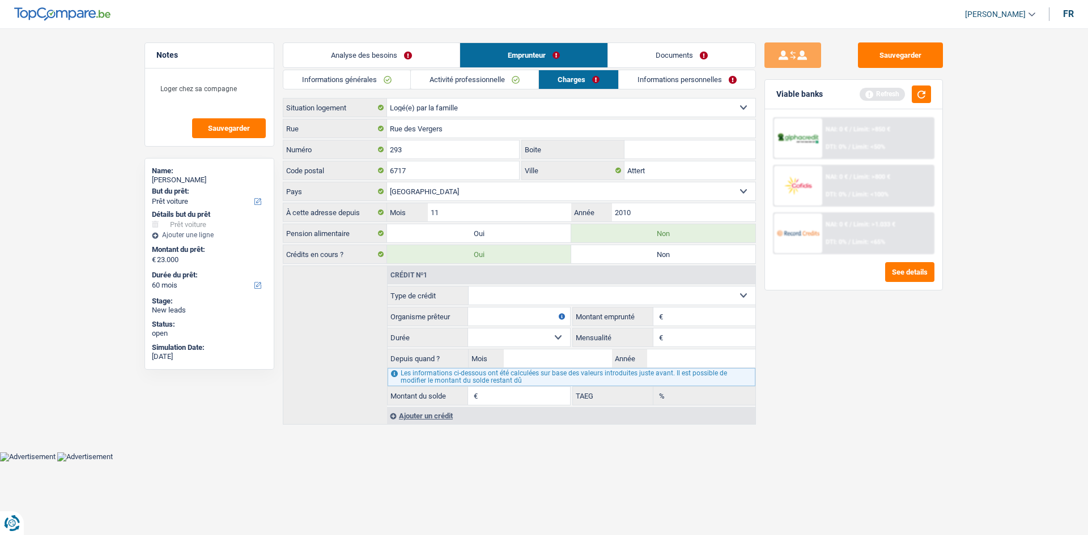
click at [583, 292] on select "Carte ou ouverture de crédit Prêt hypothécaire Vente à tempérament Prêt à tempé…" at bounding box center [612, 296] width 287 height 18
select select "carLoan"
type input "0"
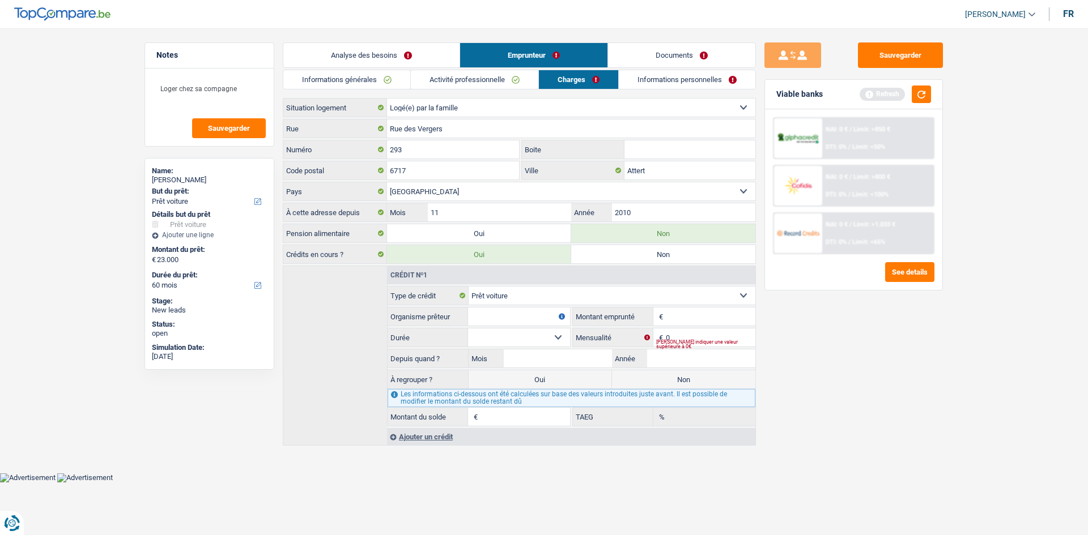
click at [583, 316] on fieldset "Carte ou ouverture de crédit Prêt hypothécaire Vente à tempérament Prêt à tempé…" at bounding box center [572, 356] width 368 height 141
drag, startPoint x: 701, startPoint y: 318, endPoint x: 884, endPoint y: 306, distance: 184.0
click at [583, 316] on input "Montant" at bounding box center [711, 317] width 90 height 18
type input "20.000"
drag, startPoint x: 803, startPoint y: 376, endPoint x: 745, endPoint y: 360, distance: 60.5
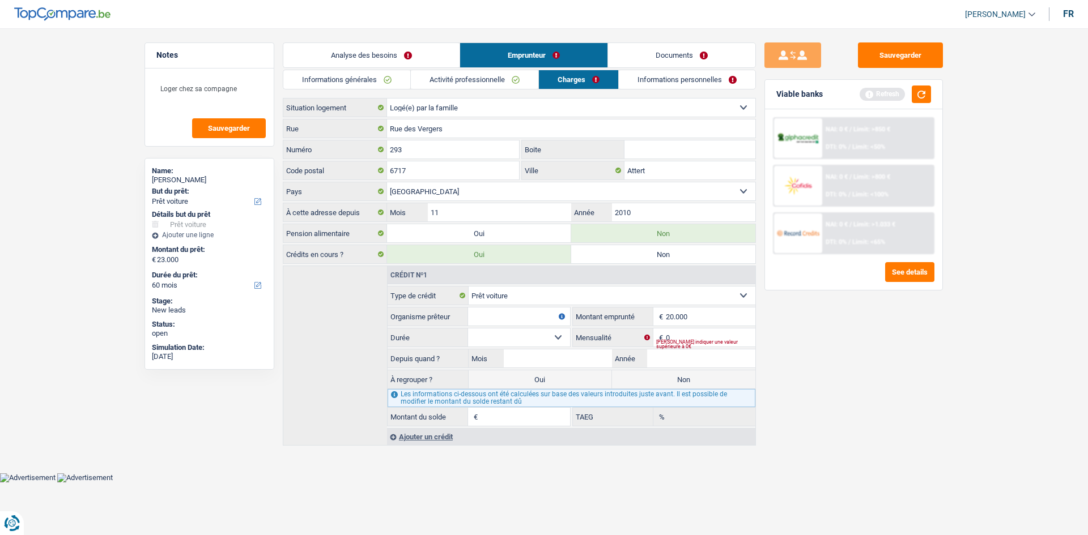
click at [583, 316] on div "Sauvegarder Viable banks Refresh NAI: 0 € / Limit: >850 € DTI: 0% / Limit: <50%…" at bounding box center [853, 278] width 195 height 472
drag, startPoint x: 730, startPoint y: 337, endPoint x: 761, endPoint y: 338, distance: 31.2
click at [583, 316] on input "0" at bounding box center [711, 338] width 90 height 18
type input "442"
click at [583, 313] on input "20.000" at bounding box center [711, 317] width 90 height 18
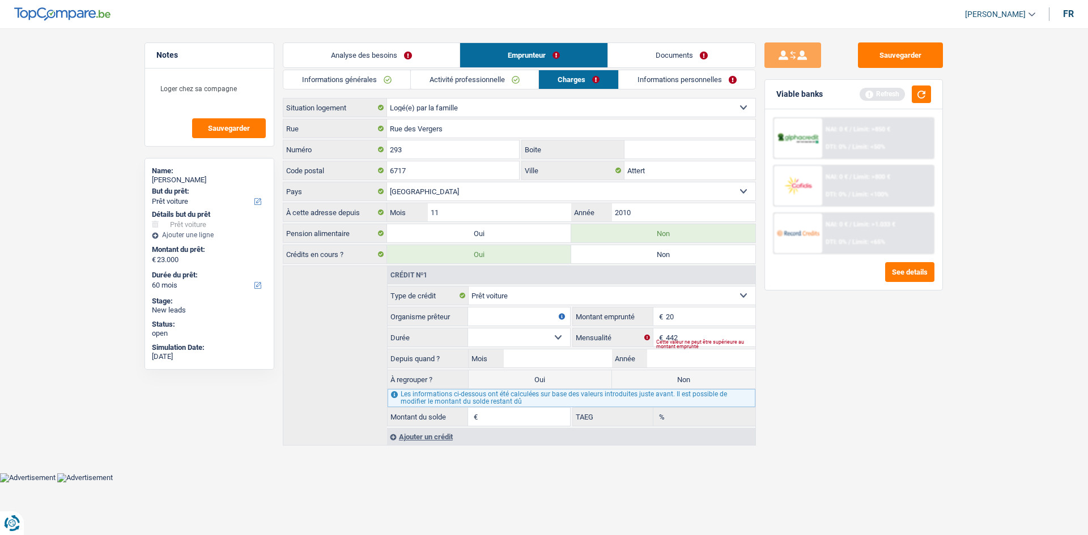
type input "2"
type input "8"
type input "19.000"
click at [583, 316] on div "Sauvegarder Viable banks Refresh NAI: 0 € / Limit: >850 € DTI: 0% / Limit: <50%…" at bounding box center [853, 278] width 195 height 472
click at [583, 316] on input "Année" at bounding box center [701, 359] width 108 height 18
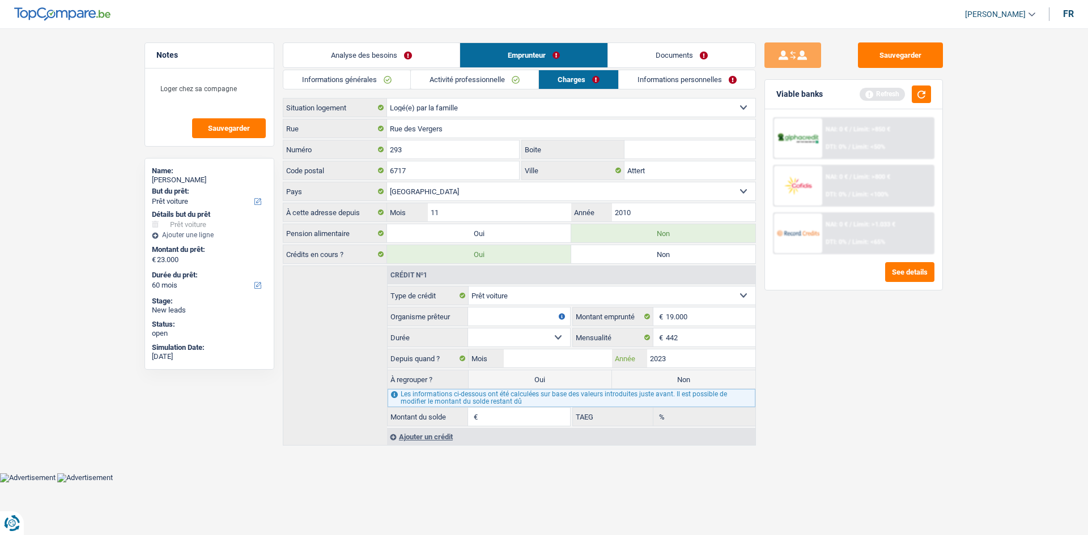
type input "2023"
drag, startPoint x: 577, startPoint y: 358, endPoint x: 856, endPoint y: 355, distance: 279.4
click at [583, 316] on div "Mois / 2023 Année" at bounding box center [612, 359] width 287 height 18
type input "10"
click at [557, 316] on select "12 mois 18 mois 24 mois 30 mois 36 mois 42 mois 48 mois 60 mois 72 mois 84 mois…" at bounding box center [519, 338] width 102 height 18
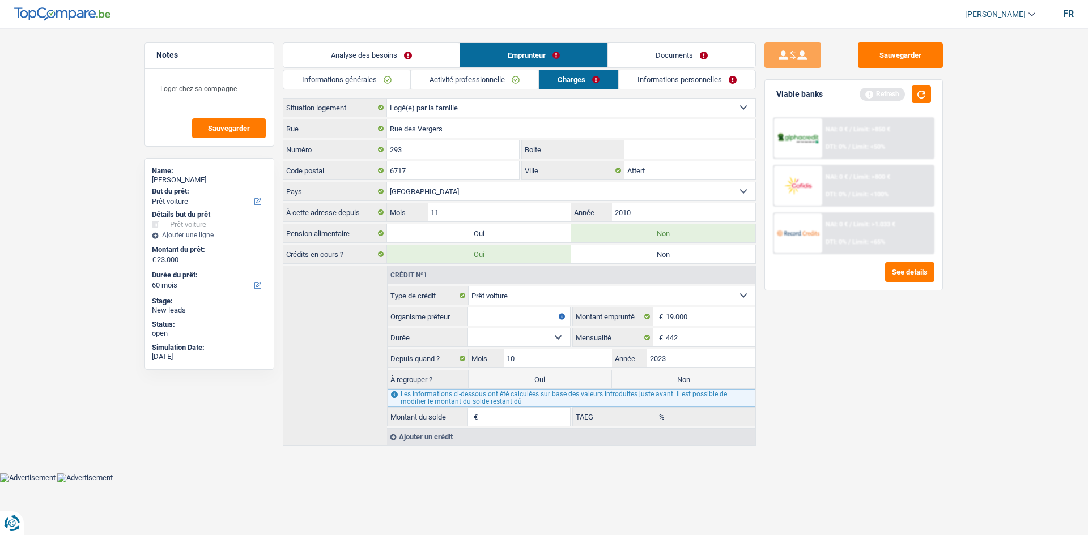
select select "84"
click at [468, 316] on select "12 mois 18 mois 24 mois 30 mois 36 mois 42 mois 48 mois 60 mois 72 mois 84 mois…" at bounding box center [519, 338] width 102 height 18
type input "16.384"
type input "24,04"
click at [533, 316] on select "12 mois 18 mois 24 mois 30 mois 36 mois 42 mois 48 mois 60 mois 72 mois 84 mois…" at bounding box center [519, 338] width 102 height 18
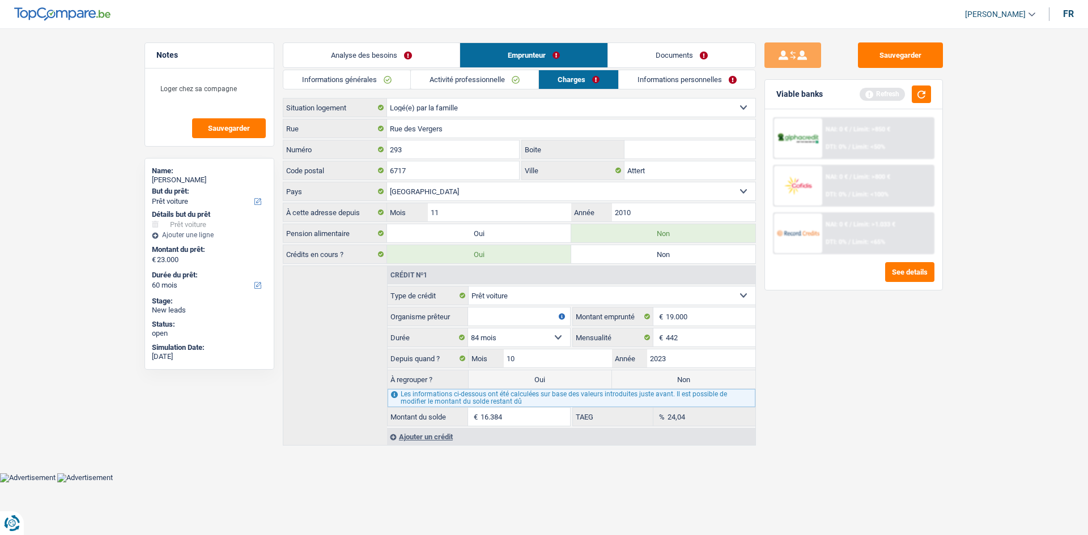
select select "48"
click at [468, 316] on select "12 mois 18 mois 24 mois 30 mois 36 mois 42 mois 48 mois 60 mois 72 mois 84 mois…" at bounding box center [519, 338] width 102 height 18
type input "10.809"
type input "5,66"
drag, startPoint x: 534, startPoint y: 322, endPoint x: 596, endPoint y: 326, distance: 61.9
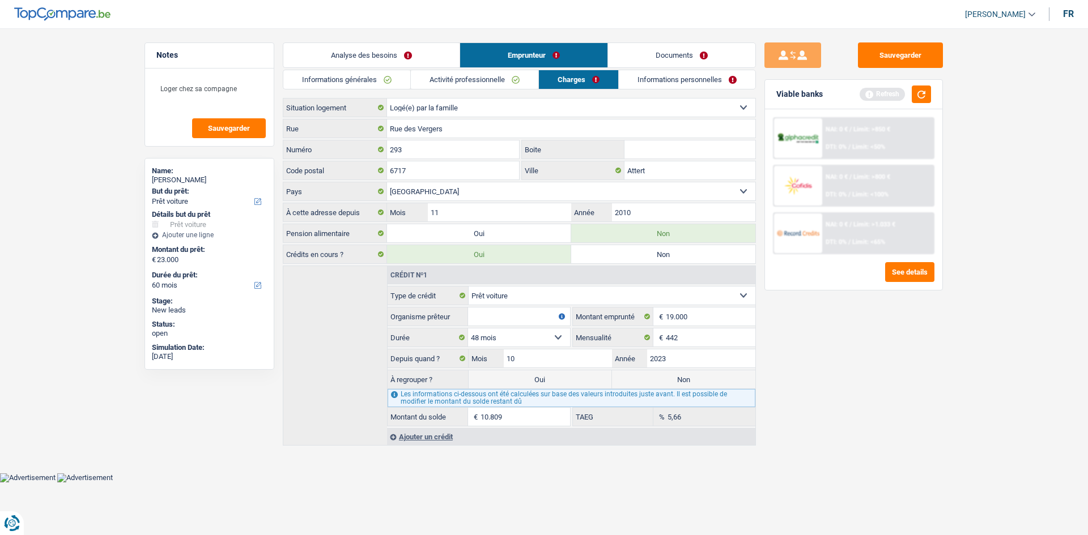
click at [535, 316] on input "Organisme prêteur" at bounding box center [519, 317] width 102 height 18
type input "Alpha credit"
drag, startPoint x: 698, startPoint y: 384, endPoint x: 867, endPoint y: 327, distance: 178.6
click at [583, 316] on label "Non" at bounding box center [683, 380] width 143 height 18
click at [583, 316] on input "Non" at bounding box center [683, 380] width 143 height 18
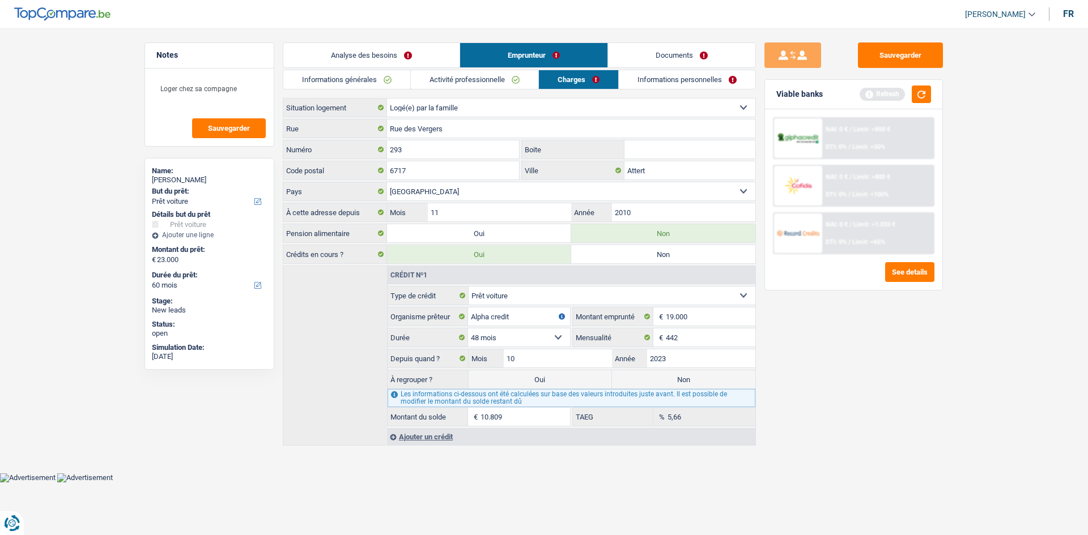
radio input "true"
drag, startPoint x: 690, startPoint y: 71, endPoint x: 721, endPoint y: 92, distance: 37.9
click at [583, 71] on link "Informations personnelles" at bounding box center [687, 79] width 137 height 19
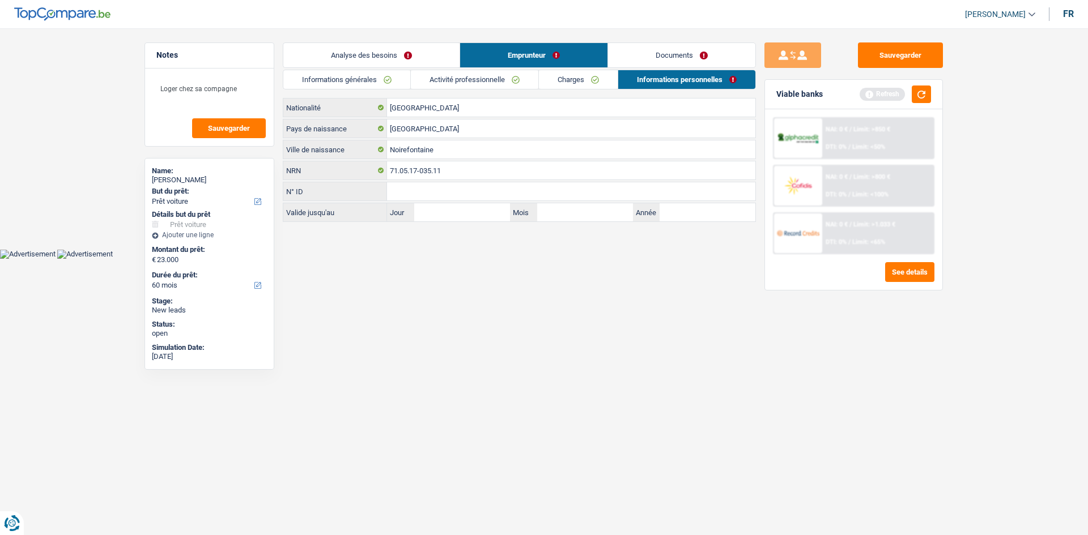
drag, startPoint x: 660, startPoint y: 62, endPoint x: 639, endPoint y: 66, distance: 21.3
click at [583, 61] on link "Documents" at bounding box center [681, 55] width 147 height 24
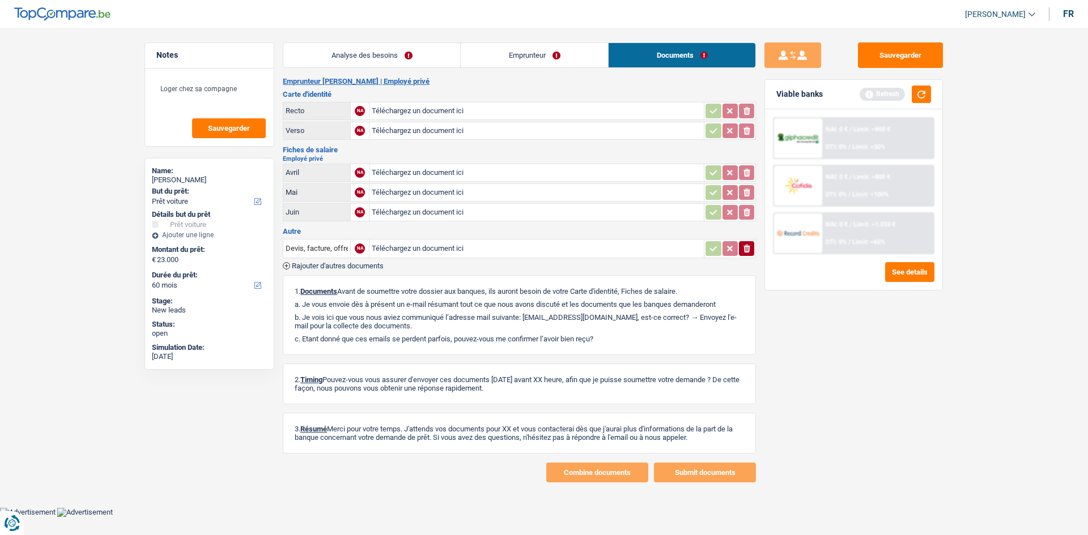
click at [402, 63] on link "Analyse des besoins" at bounding box center [371, 55] width 177 height 24
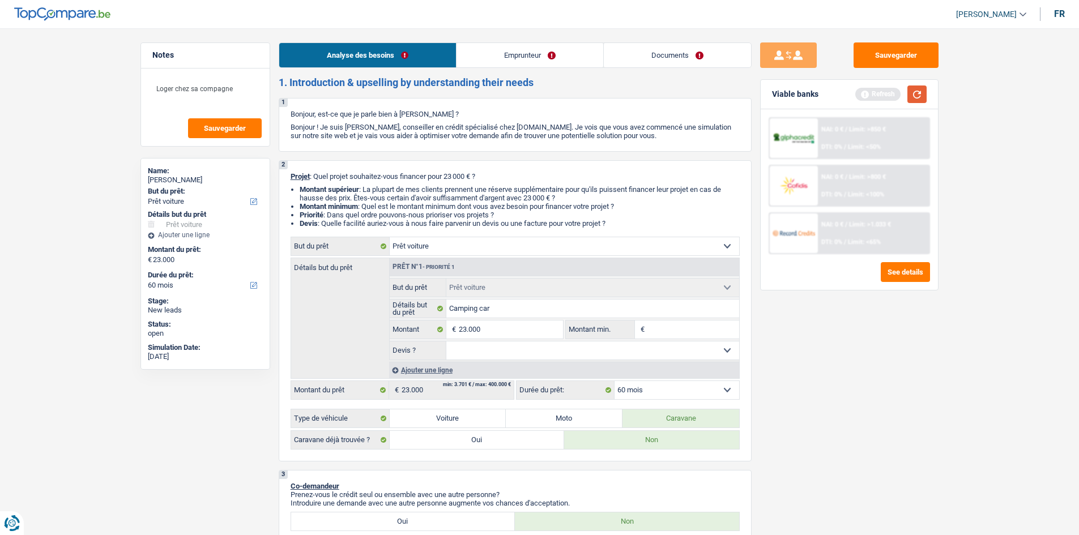
drag, startPoint x: 914, startPoint y: 92, endPoint x: 800, endPoint y: 283, distance: 222.3
click at [583, 91] on button "button" at bounding box center [917, 95] width 19 height 18
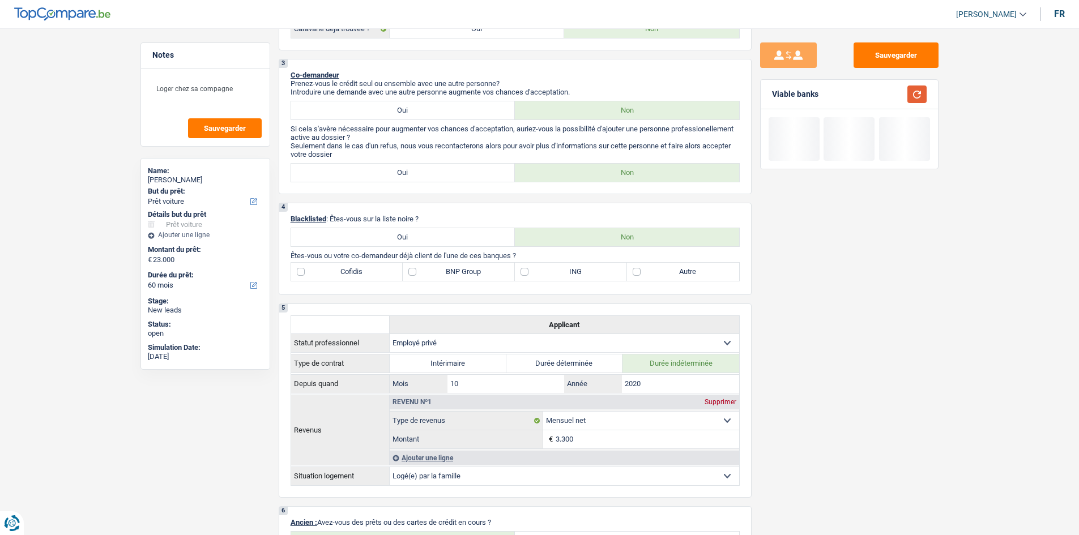
scroll to position [453, 0]
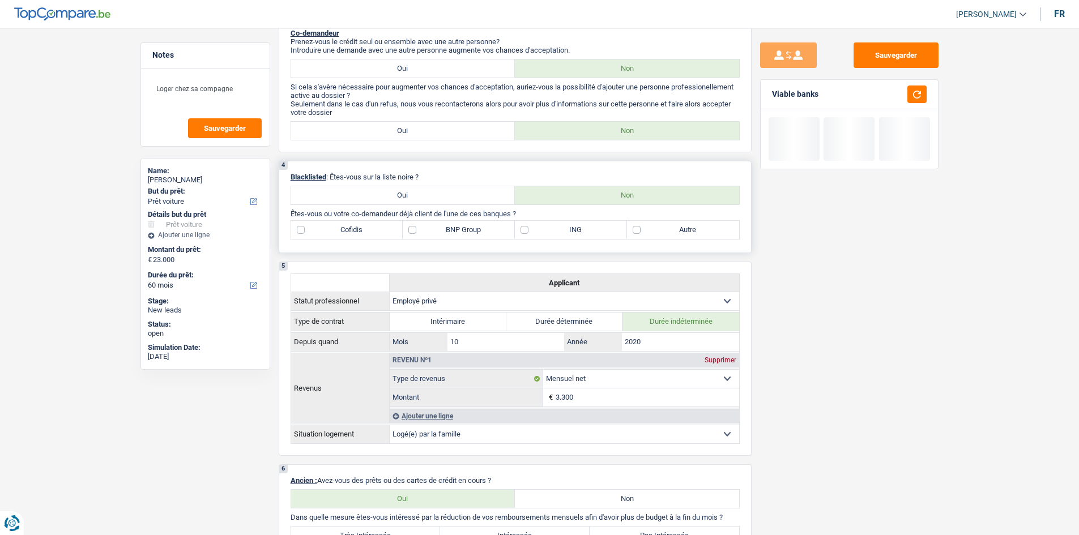
click at [445, 222] on label "BNP Group" at bounding box center [459, 230] width 112 height 18
click at [445, 222] on input "BNP Group" at bounding box center [459, 230] width 112 height 18
checkbox input "true"
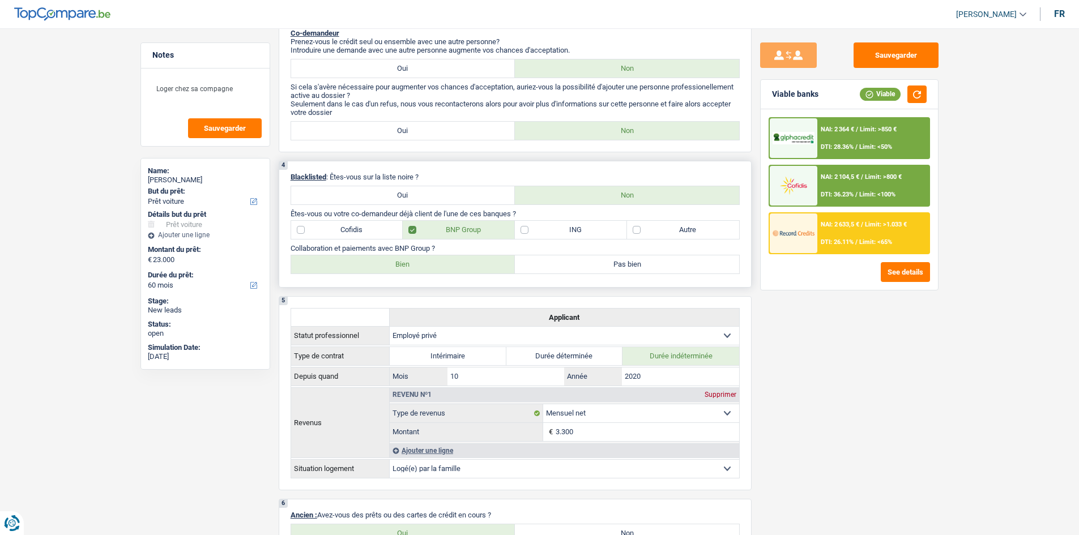
click at [449, 269] on label "Bien" at bounding box center [403, 265] width 224 height 18
click at [449, 269] on input "Bien" at bounding box center [403, 265] width 224 height 18
radio input "true"
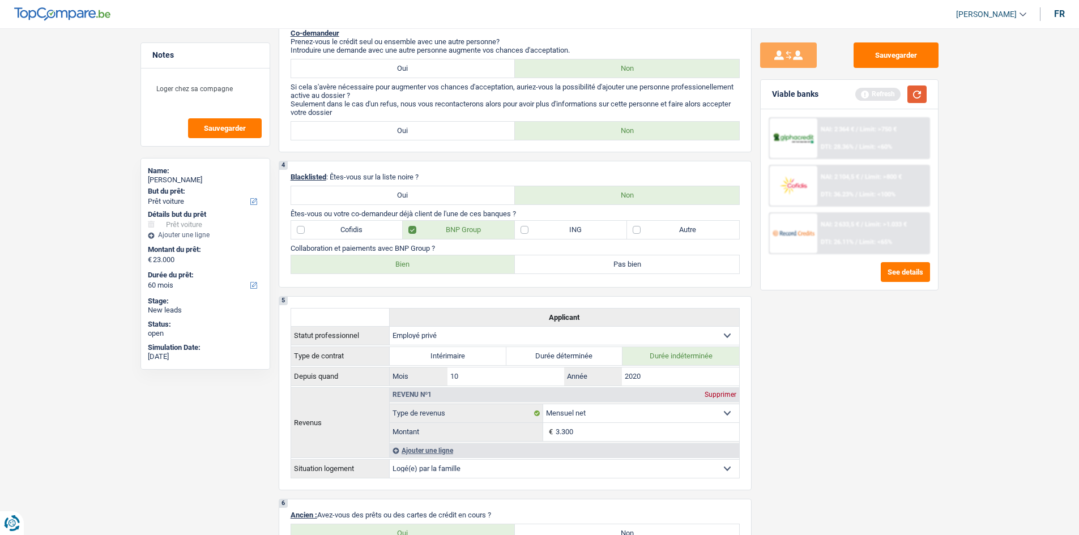
click at [583, 99] on button "button" at bounding box center [917, 95] width 19 height 18
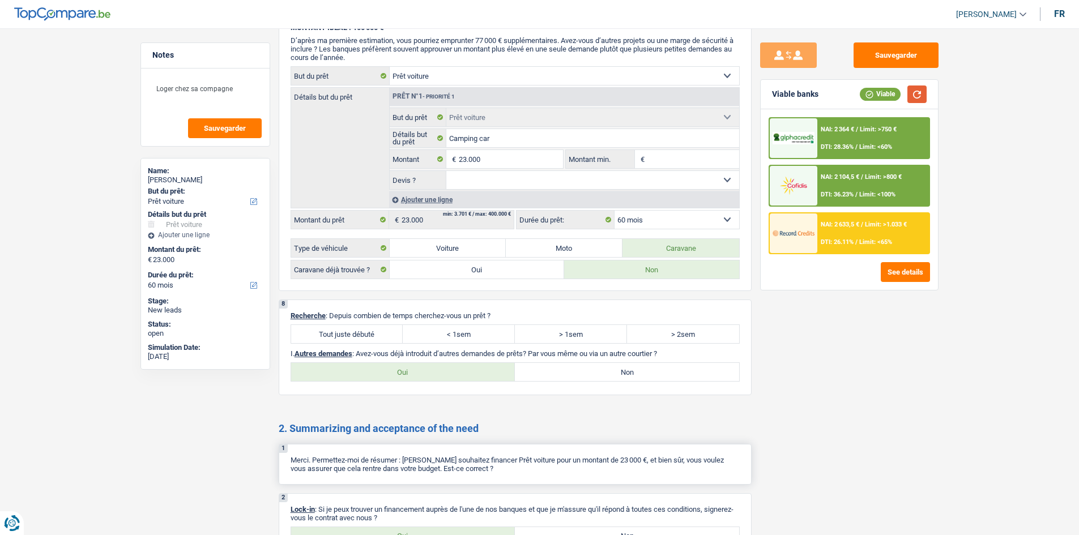
scroll to position [1473, 0]
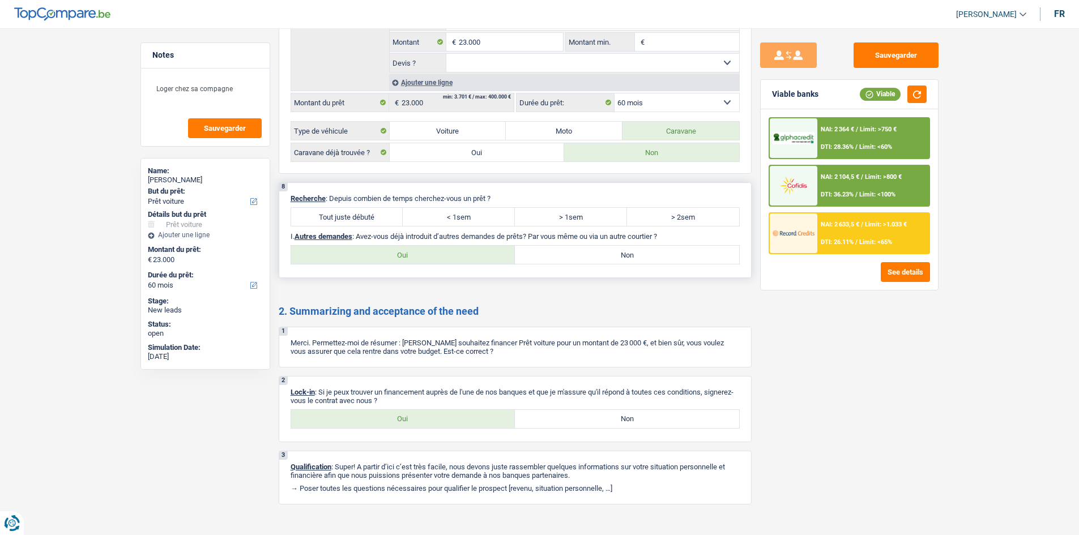
drag, startPoint x: 412, startPoint y: 210, endPoint x: 579, endPoint y: 266, distance: 176.0
click at [415, 210] on label "< 1sem" at bounding box center [459, 217] width 112 height 18
click at [415, 210] on input "< 1sem" at bounding box center [459, 217] width 112 height 18
radio input "true"
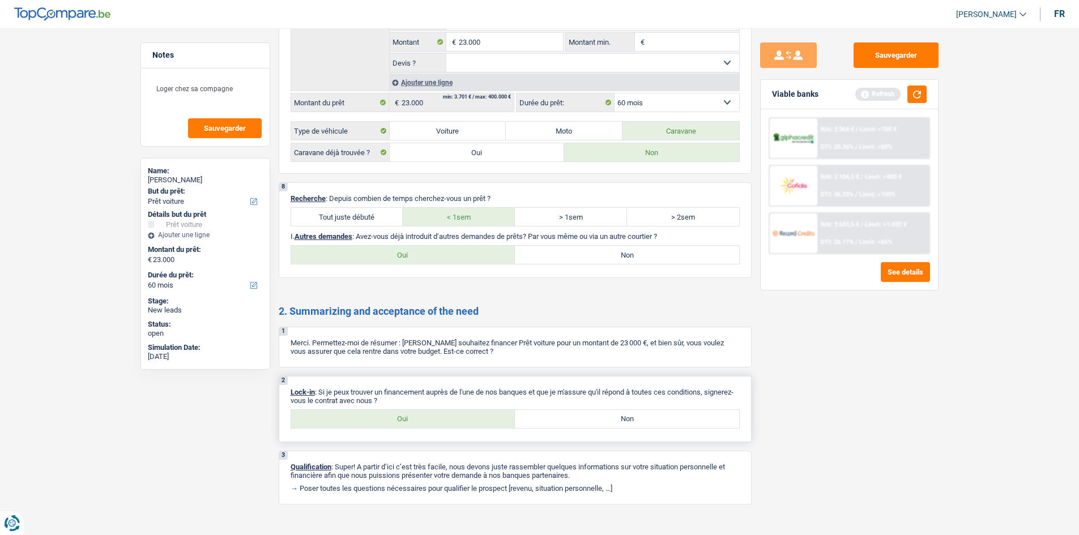
click at [461, 316] on label "Oui" at bounding box center [403, 419] width 224 height 18
click at [461, 316] on input "Oui" at bounding box center [403, 419] width 224 height 18
radio input "true"
click at [583, 253] on label "Non" at bounding box center [627, 255] width 224 height 18
click at [583, 253] on input "Non" at bounding box center [627, 255] width 224 height 18
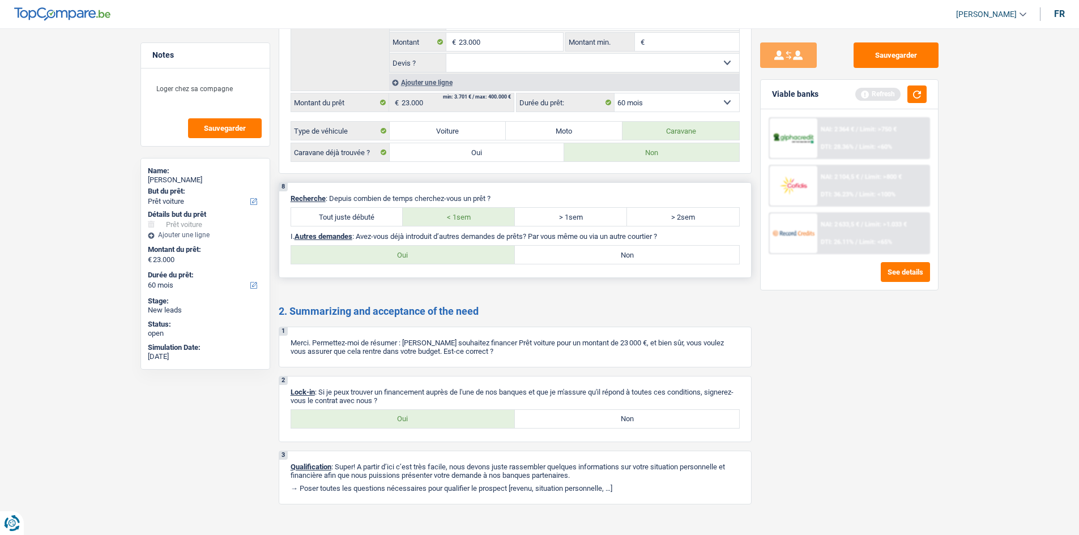
radio input "true"
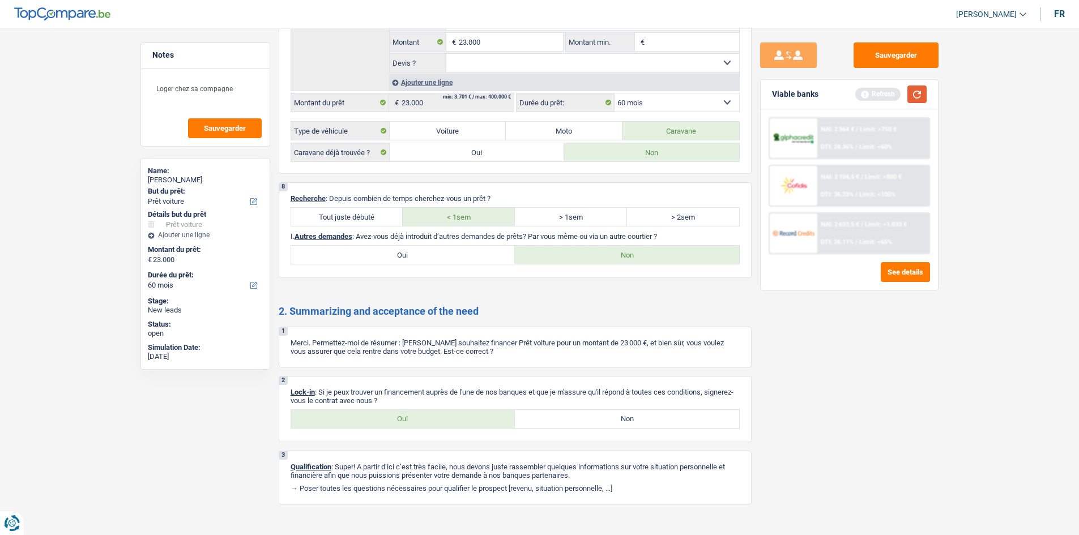
click at [583, 103] on div "Viable banks Refresh" at bounding box center [849, 94] width 177 height 29
click at [583, 100] on button "button" at bounding box center [917, 95] width 19 height 18
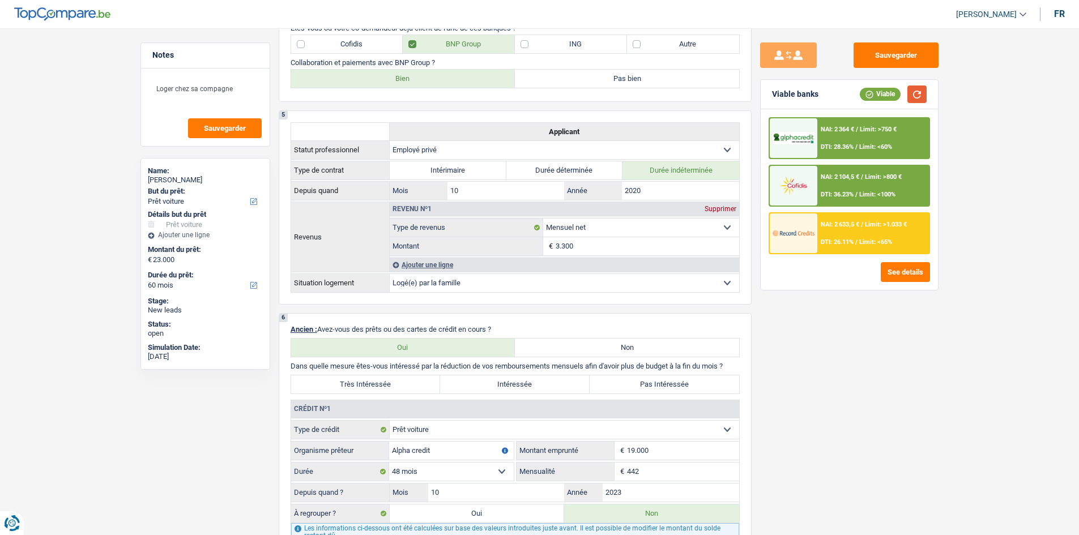
scroll to position [680, 0]
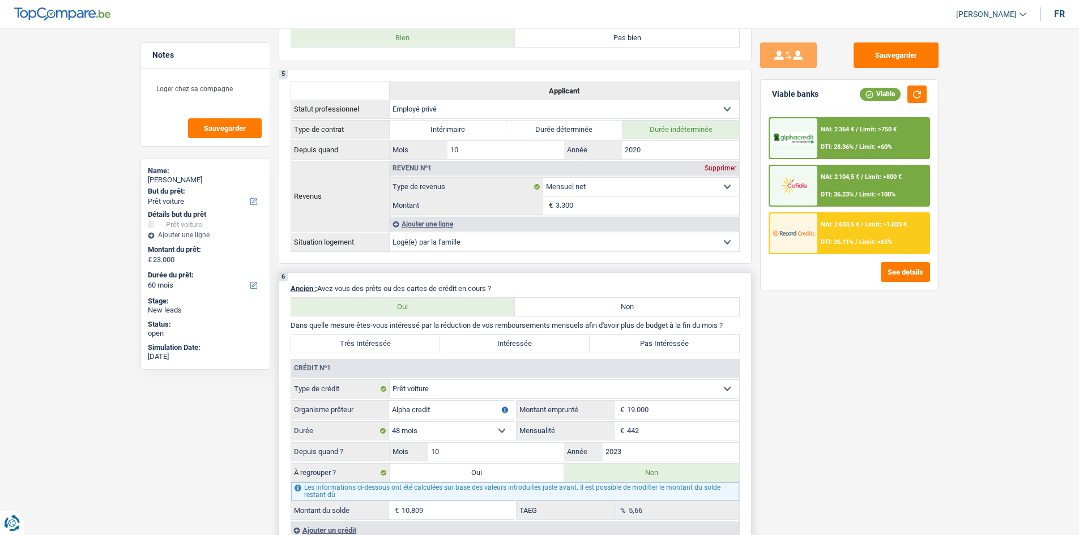
drag, startPoint x: 698, startPoint y: 344, endPoint x: 722, endPoint y: 336, distance: 25.1
click at [583, 316] on label "Pas Intéressée" at bounding box center [665, 344] width 150 height 18
click at [583, 316] on input "Pas Intéressée" at bounding box center [665, 344] width 150 height 18
radio input "true"
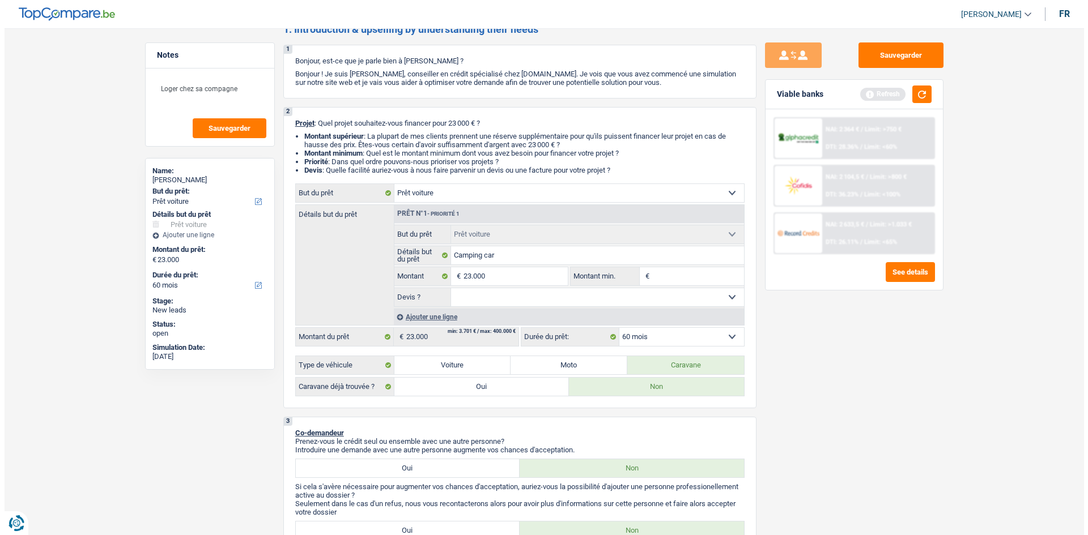
scroll to position [0, 0]
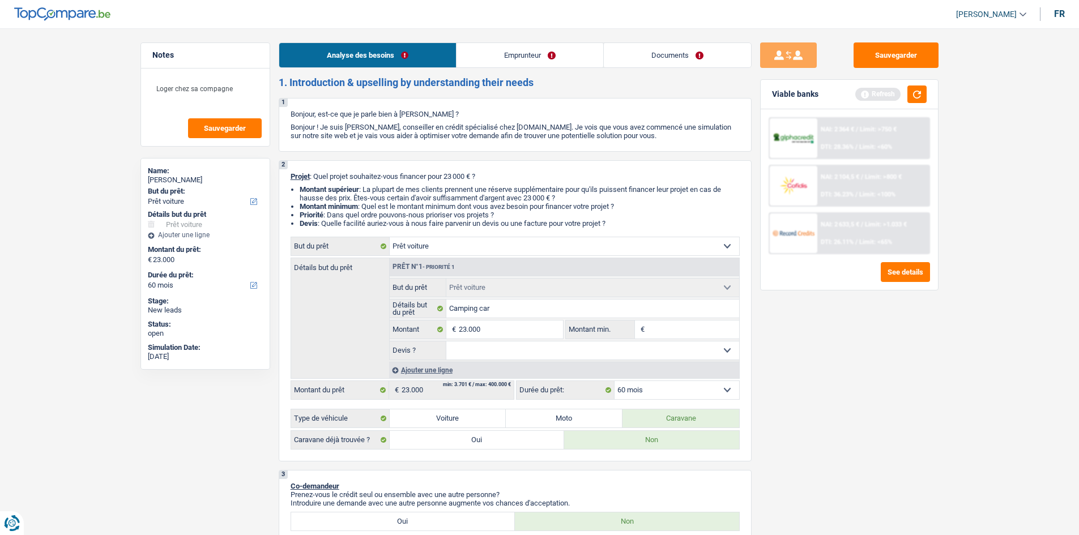
click at [583, 53] on link "Documents" at bounding box center [677, 55] width 147 height 24
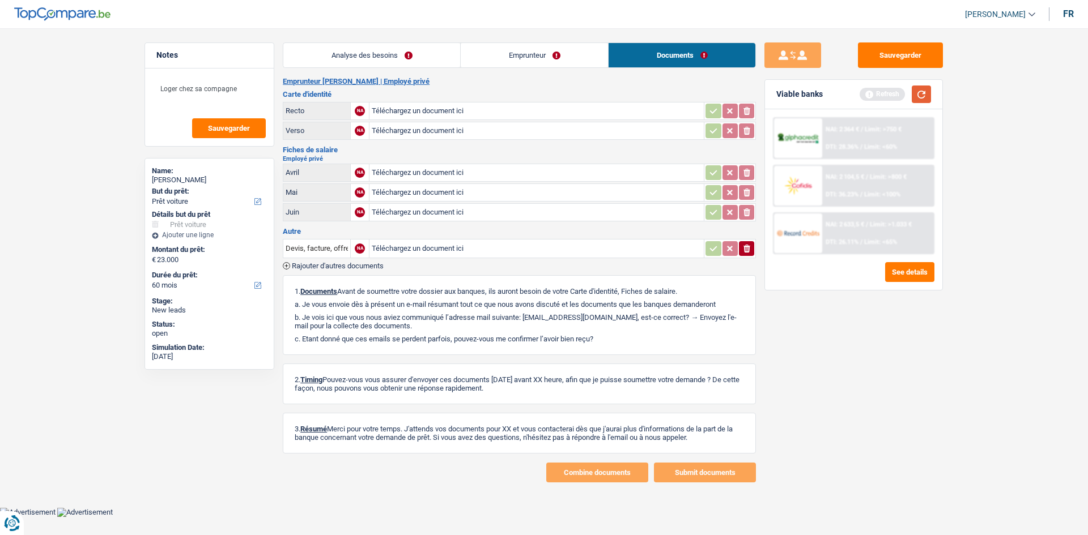
click at [583, 91] on button "button" at bounding box center [921, 95] width 19 height 18
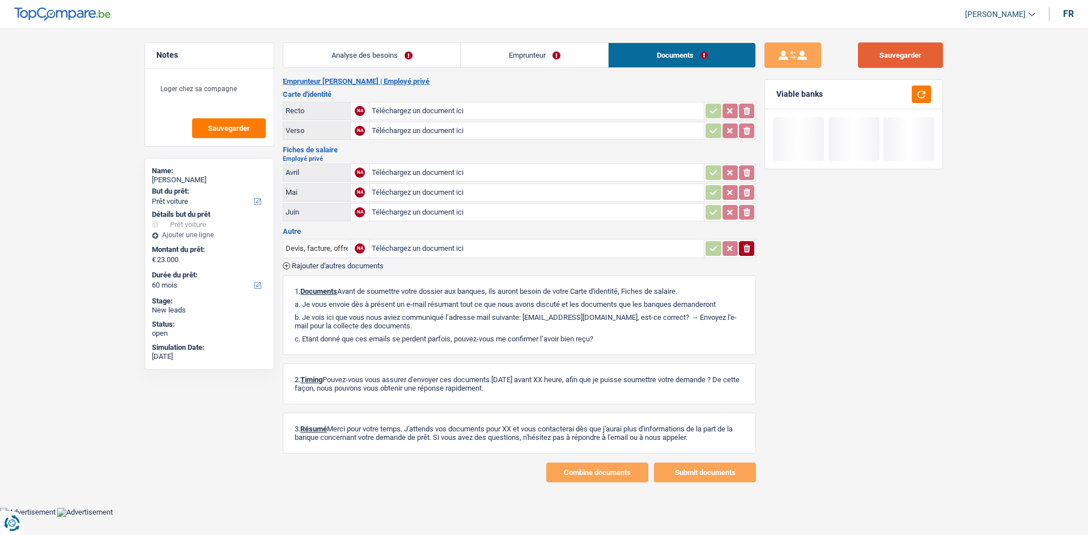
click at [583, 48] on button "Sauvegarder" at bounding box center [900, 54] width 85 height 25
click at [233, 125] on span "Sauvegarder" at bounding box center [229, 128] width 42 height 7
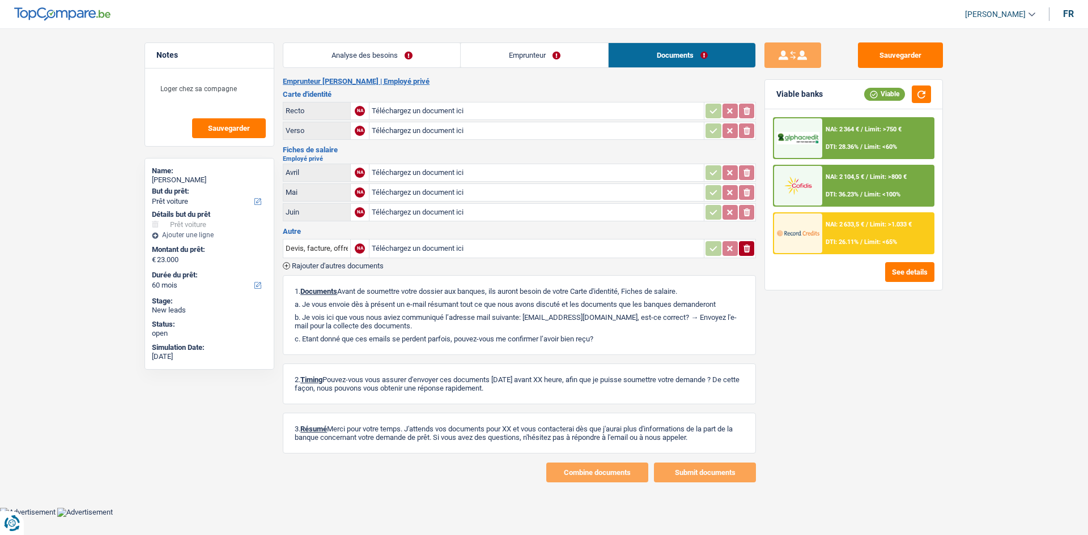
click at [389, 52] on link "Analyse des besoins" at bounding box center [371, 55] width 177 height 24
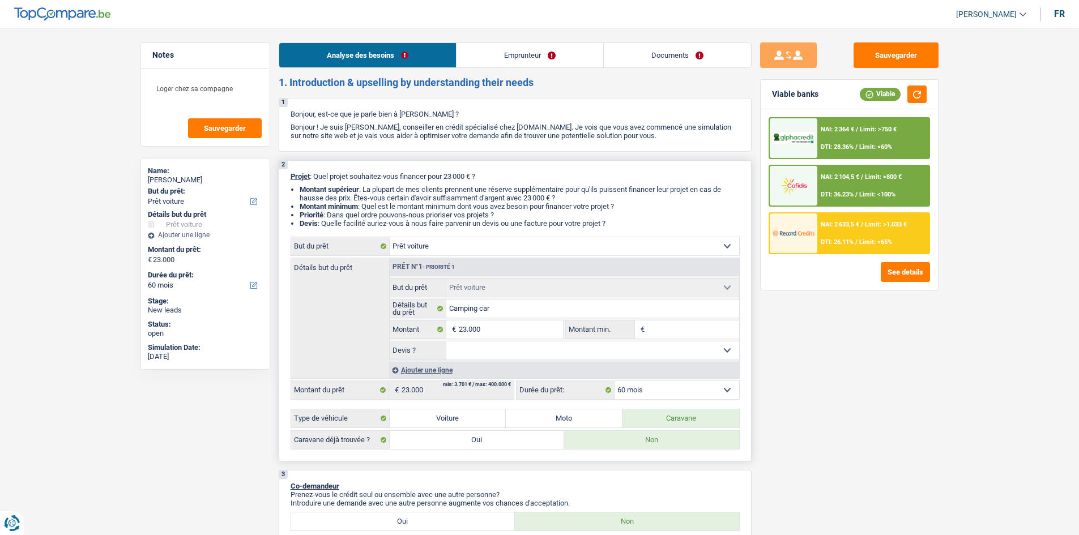
click at [496, 316] on select "Oui Non Non répondu Sélectionner une option" at bounding box center [592, 351] width 293 height 18
select select "yes"
click at [446, 316] on select "Oui Non Non répondu Sélectionner une option" at bounding box center [592, 351] width 293 height 18
select select "yes"
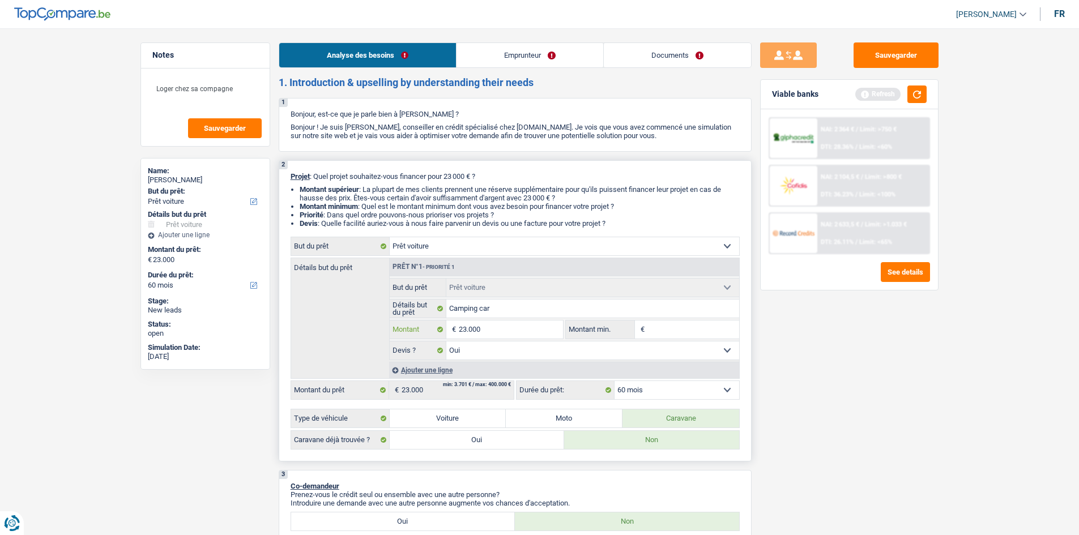
click at [507, 316] on input "23.000" at bounding box center [511, 330] width 104 height 18
click at [583, 67] on li "Documents" at bounding box center [677, 54] width 148 height 25
click at [583, 50] on link "Documents" at bounding box center [677, 55] width 147 height 24
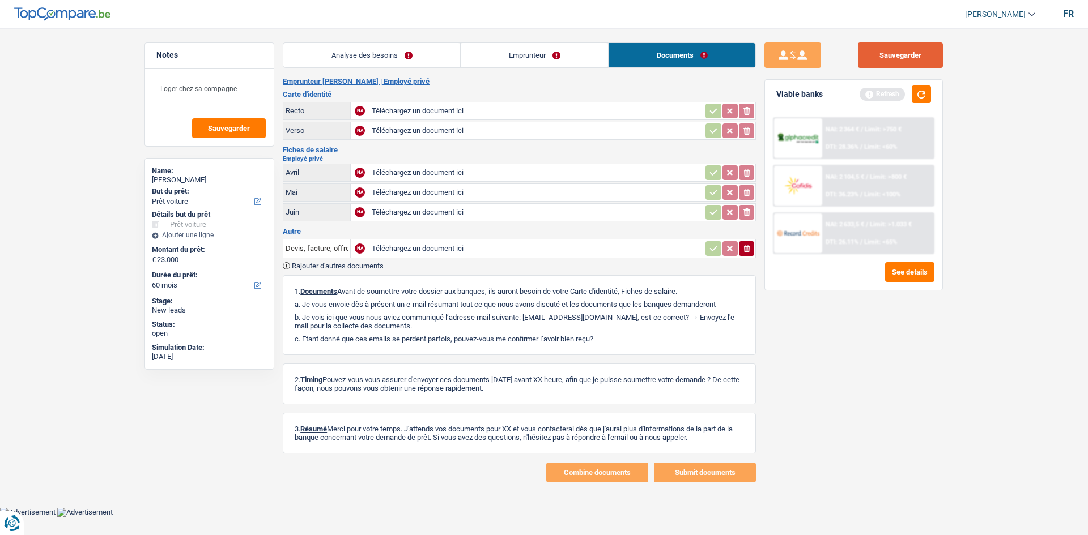
click at [583, 61] on button "Sauvegarder" at bounding box center [900, 54] width 85 height 25
click at [250, 133] on button "Sauvegarder" at bounding box center [229, 128] width 74 height 20
